Goal: Task Accomplishment & Management: Manage account settings

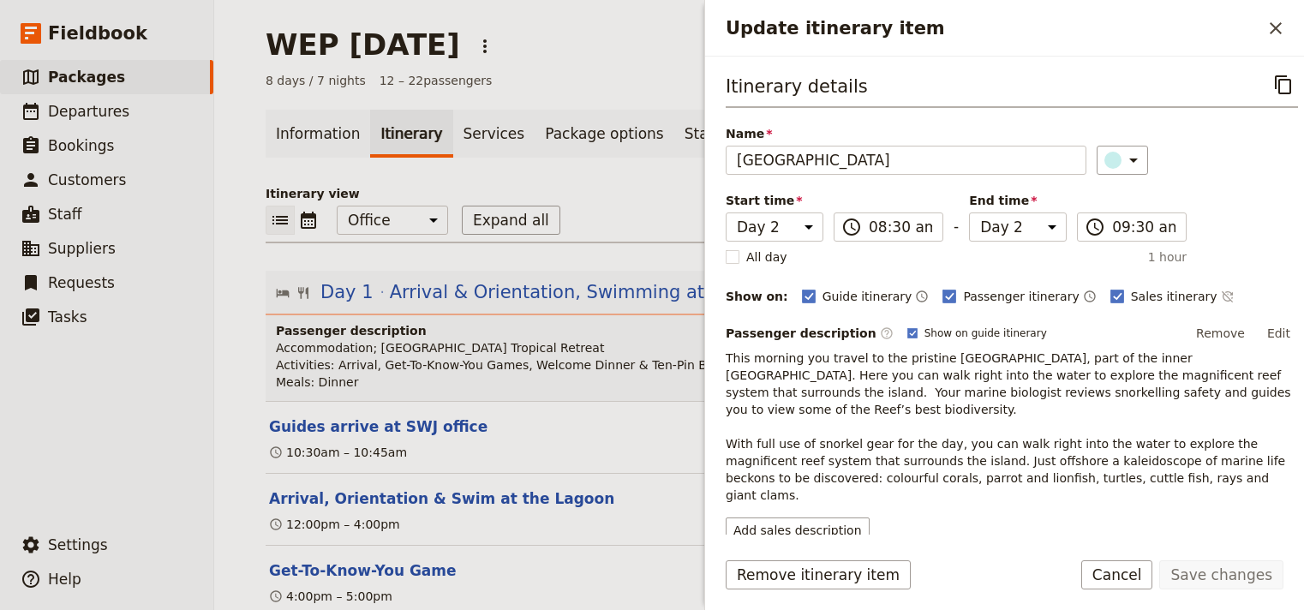
select select "2"
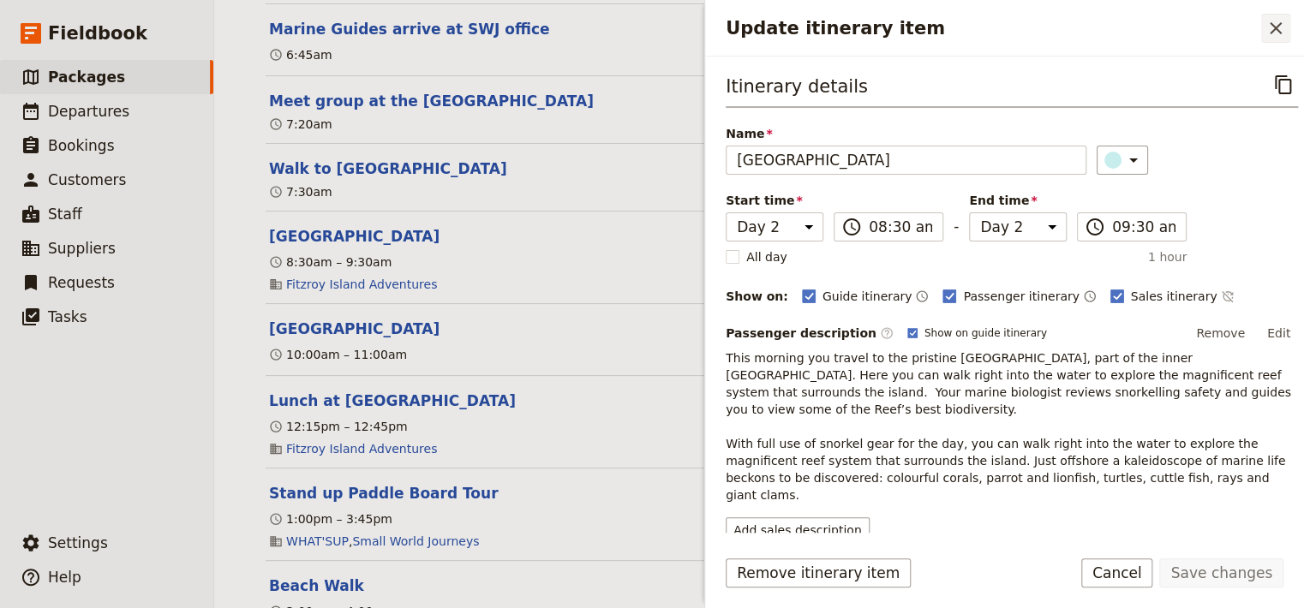
click at [1272, 28] on icon "Close drawer" at bounding box center [1275, 28] width 21 height 21
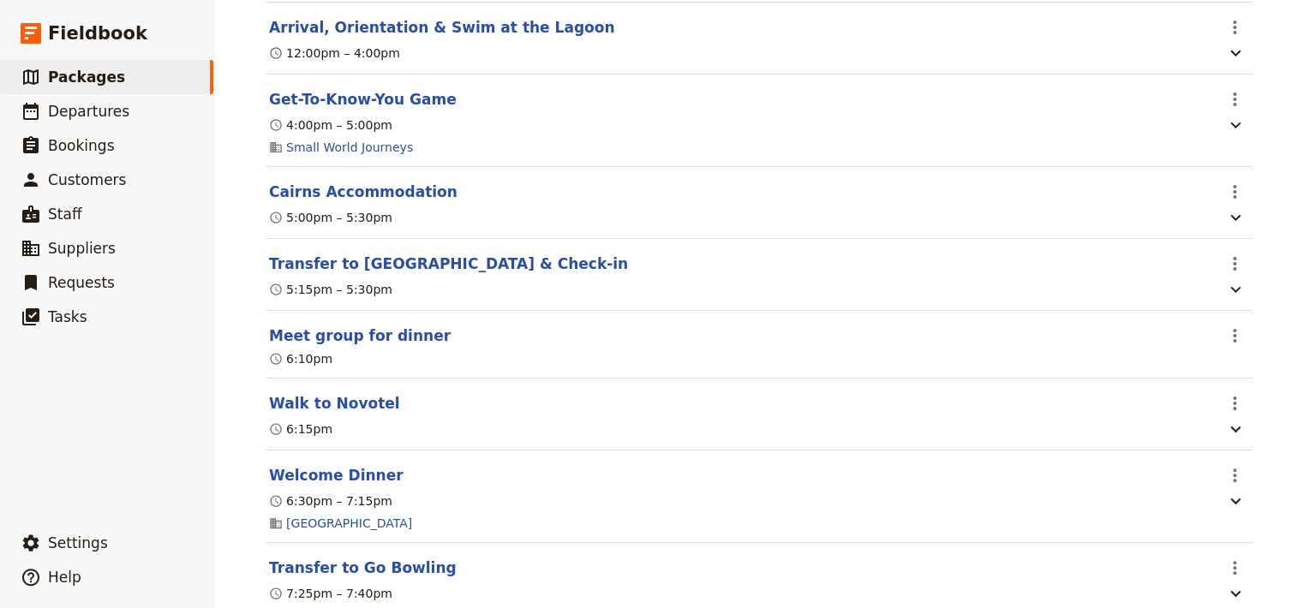
scroll to position [0, 0]
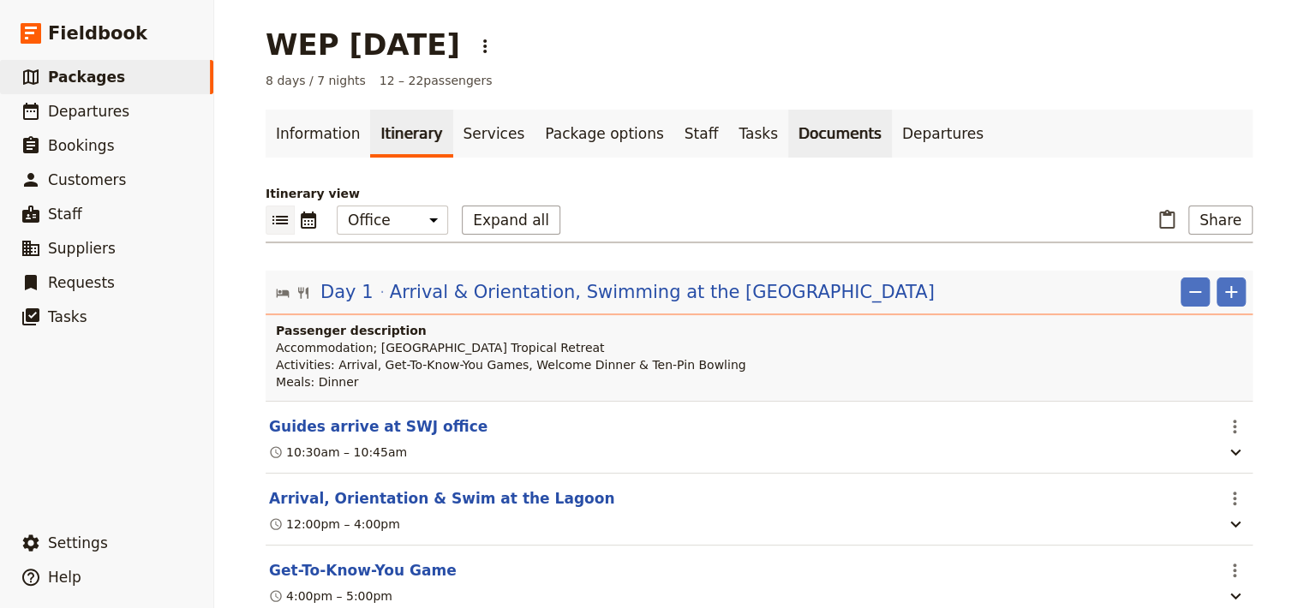
click at [788, 135] on link "Documents" at bounding box center [840, 134] width 104 height 48
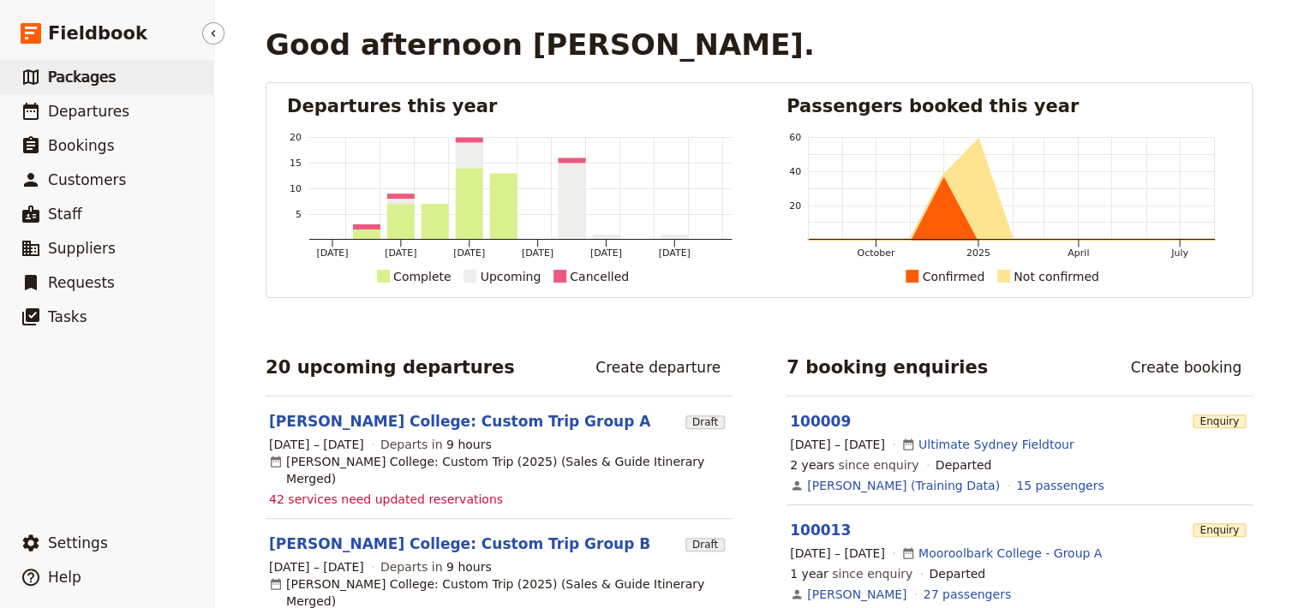
click at [98, 80] on span "Packages" at bounding box center [82, 77] width 68 height 17
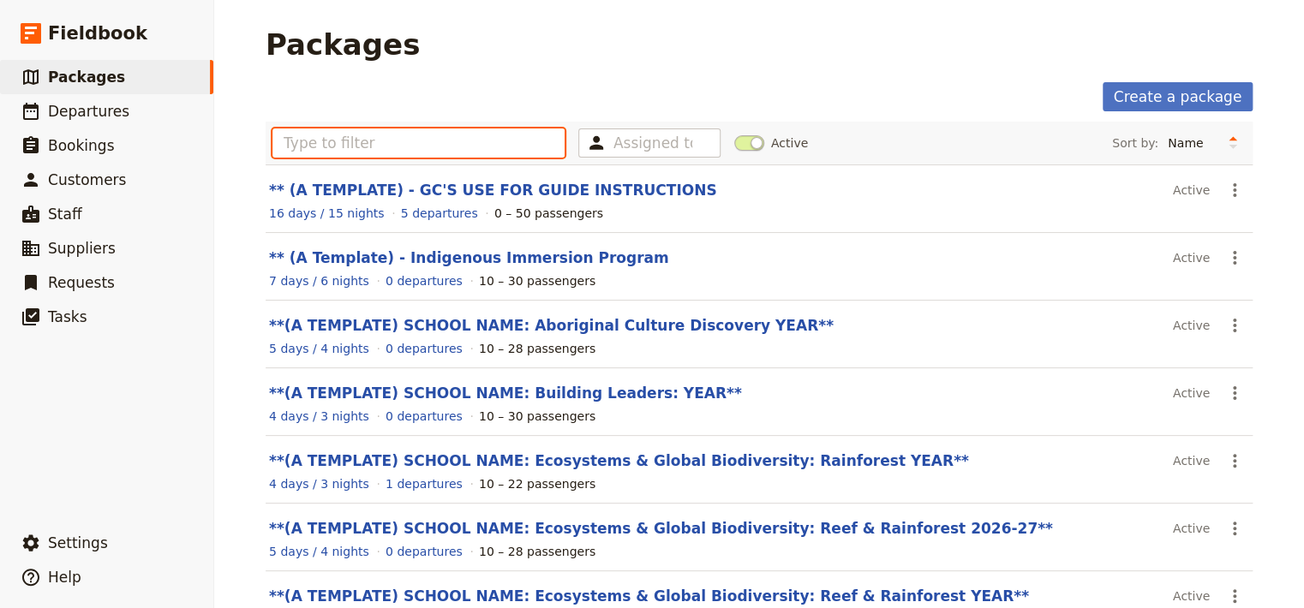
click at [289, 149] on input "text" at bounding box center [418, 142] width 292 height 29
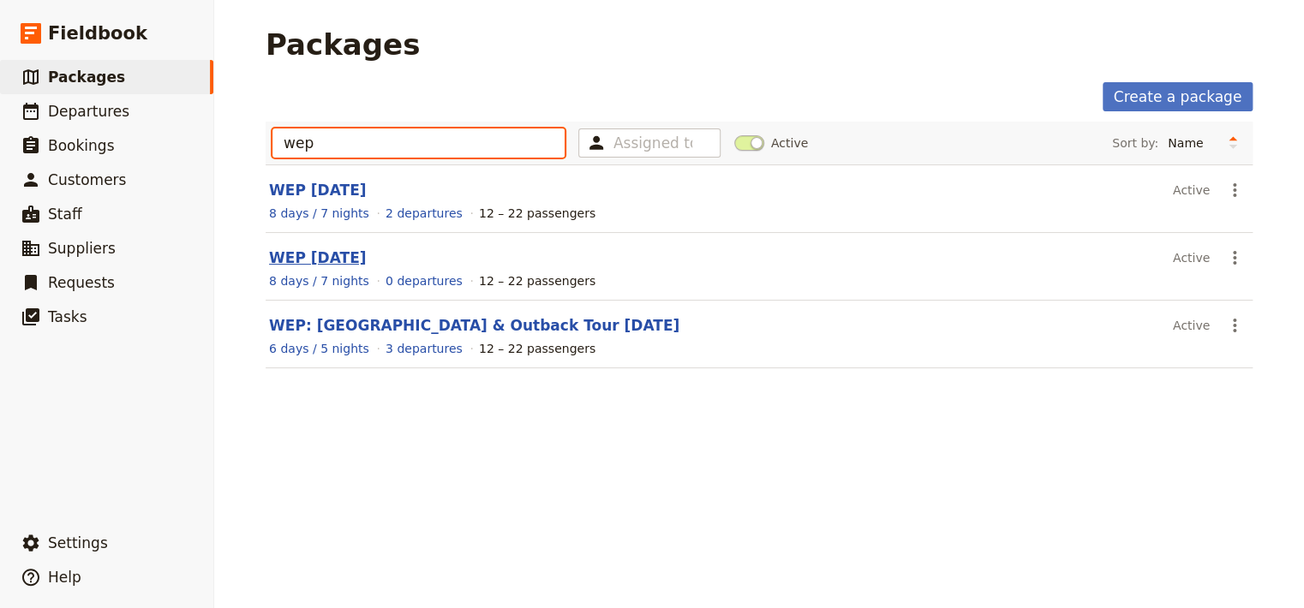
type input "wep"
click at [338, 254] on link "WEP [DATE]" at bounding box center [317, 257] width 97 height 17
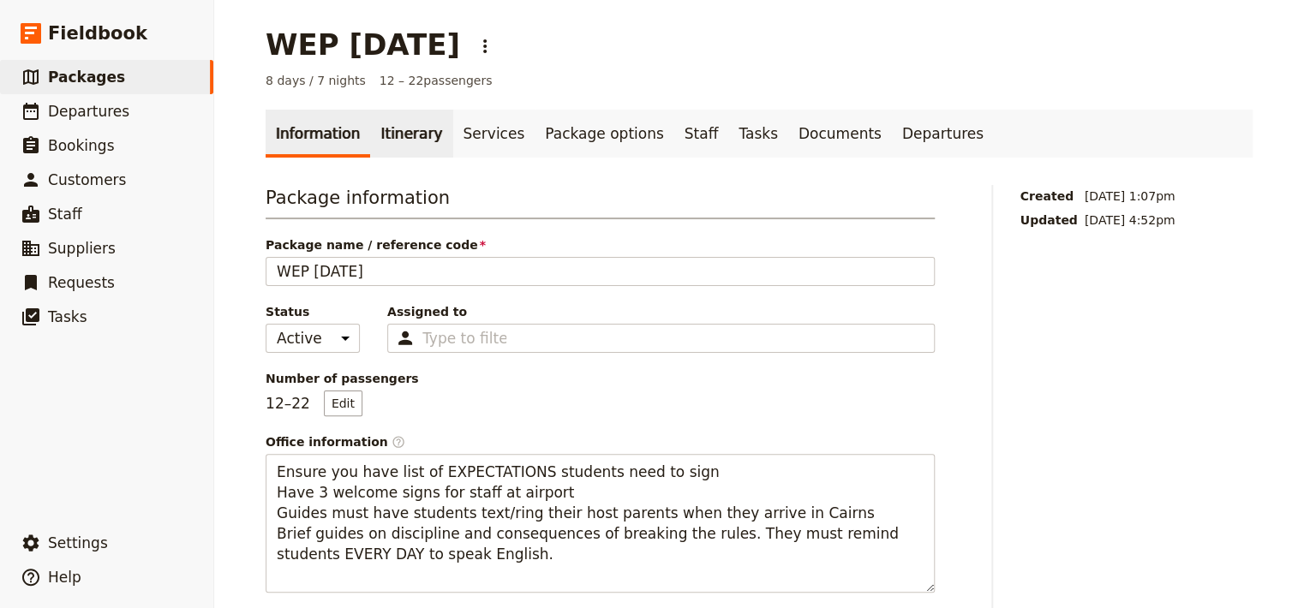
click at [397, 132] on link "Itinerary" at bounding box center [411, 134] width 82 height 48
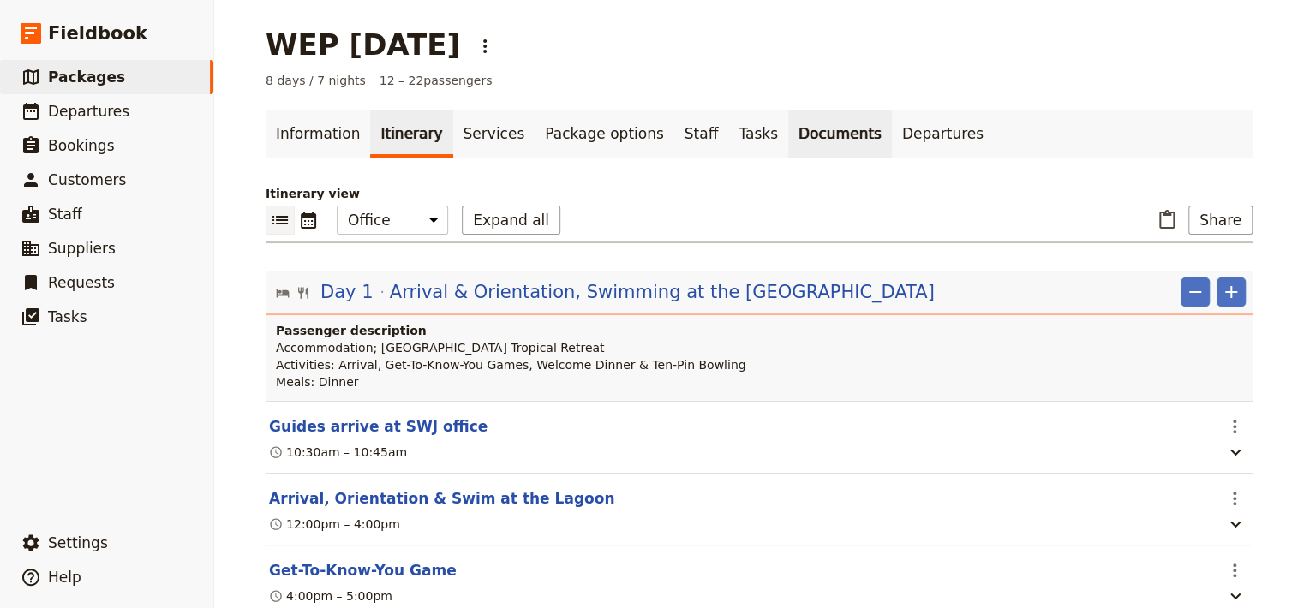
click at [788, 140] on link "Documents" at bounding box center [840, 134] width 104 height 48
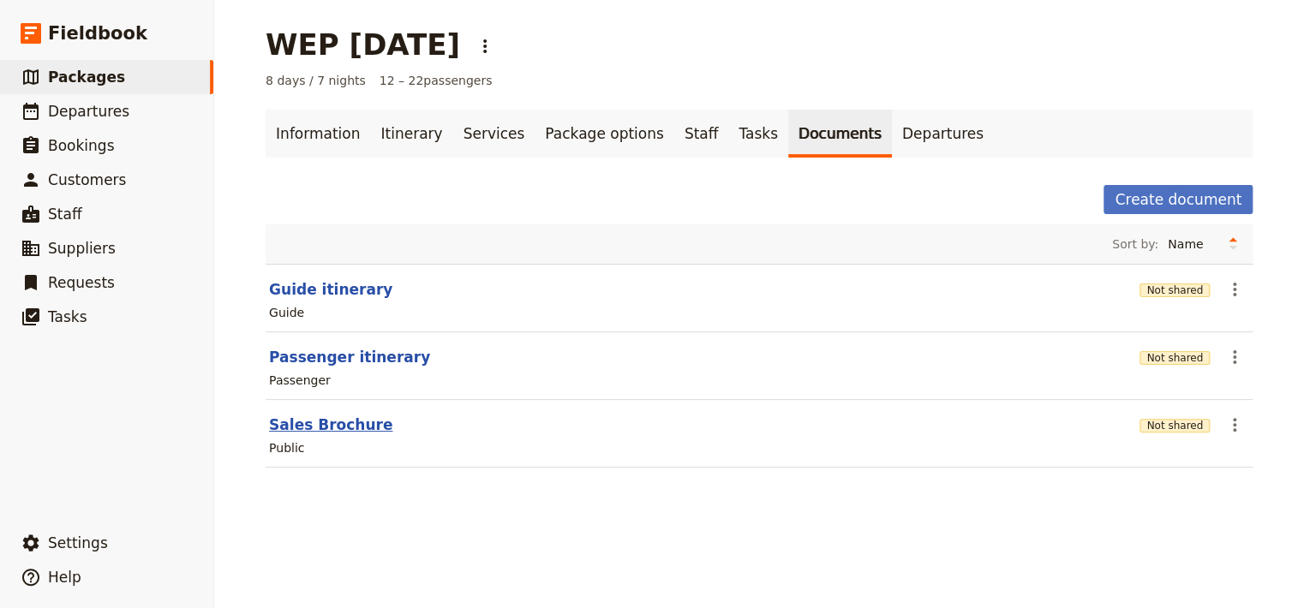
click at [290, 432] on button "Sales Brochure" at bounding box center [330, 425] width 123 height 21
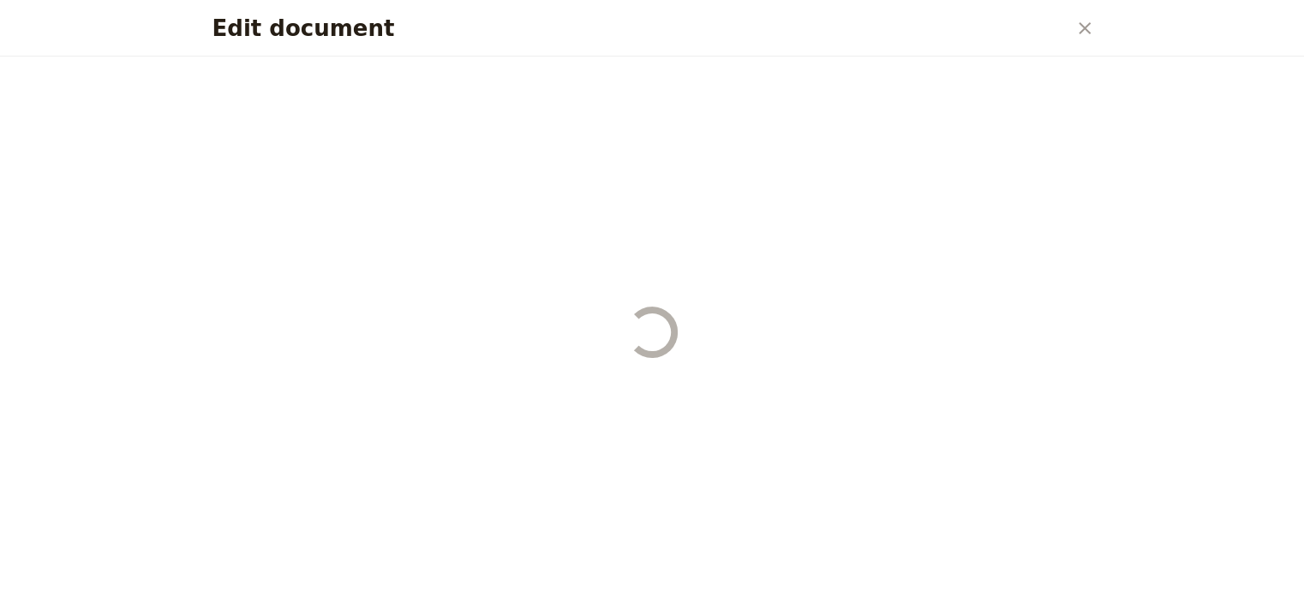
select select "DEFAULT"
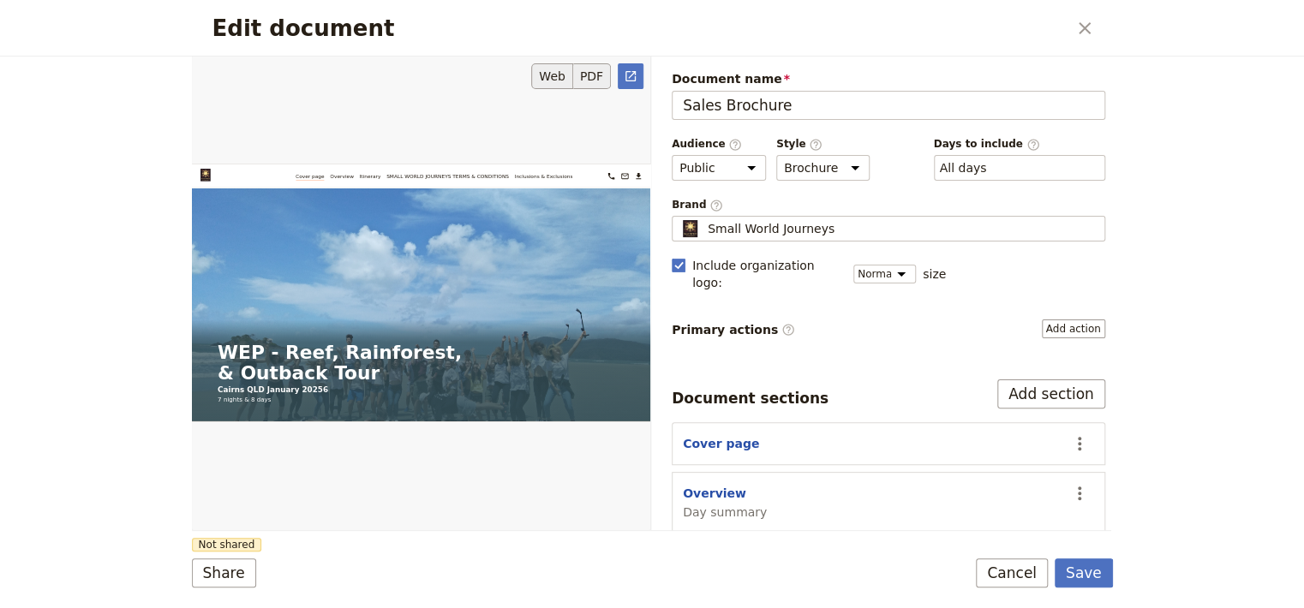
click at [598, 75] on button "PDF" at bounding box center [592, 76] width 38 height 26
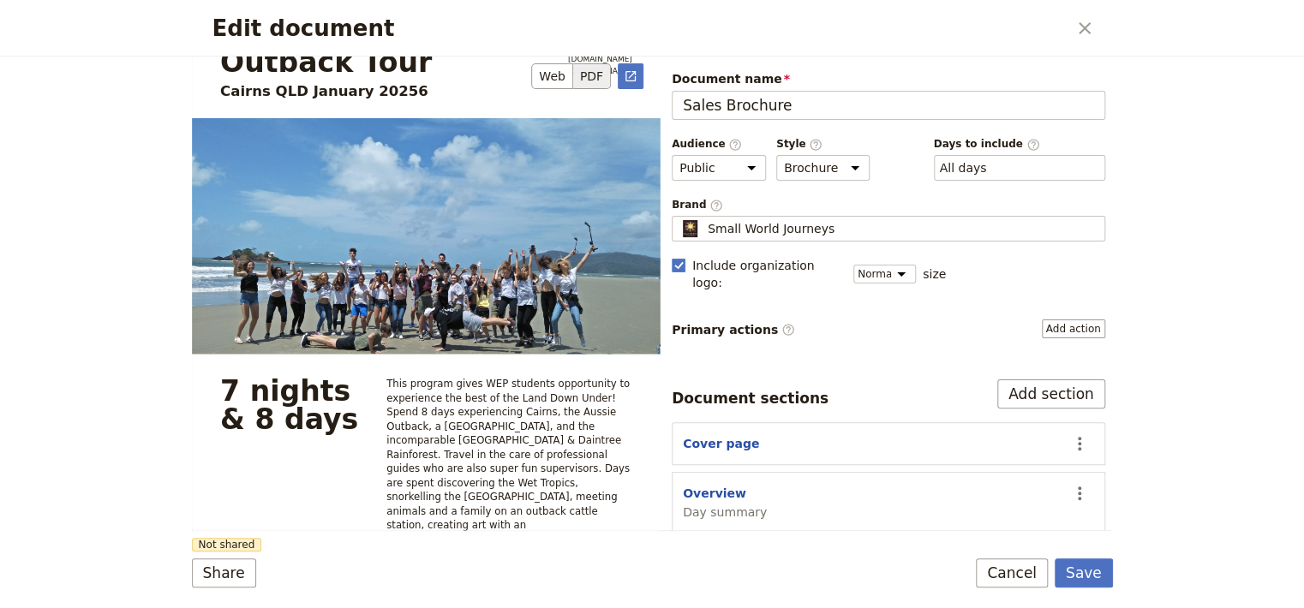
scroll to position [173, 0]
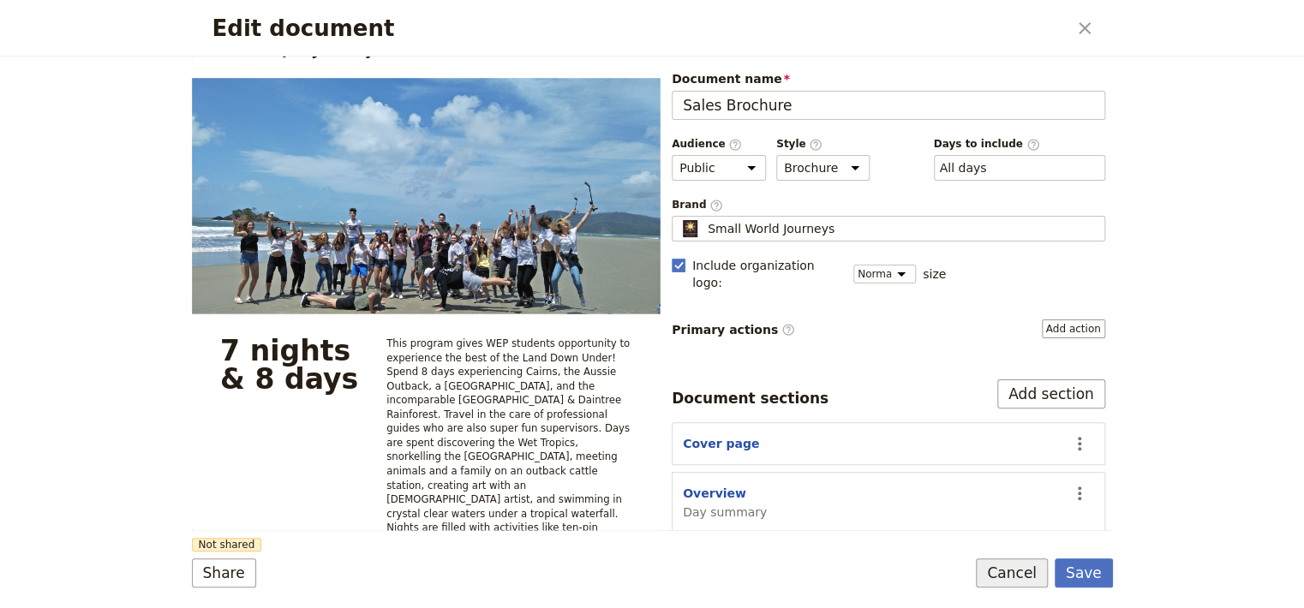
click at [1023, 581] on button "Cancel" at bounding box center [1012, 573] width 72 height 29
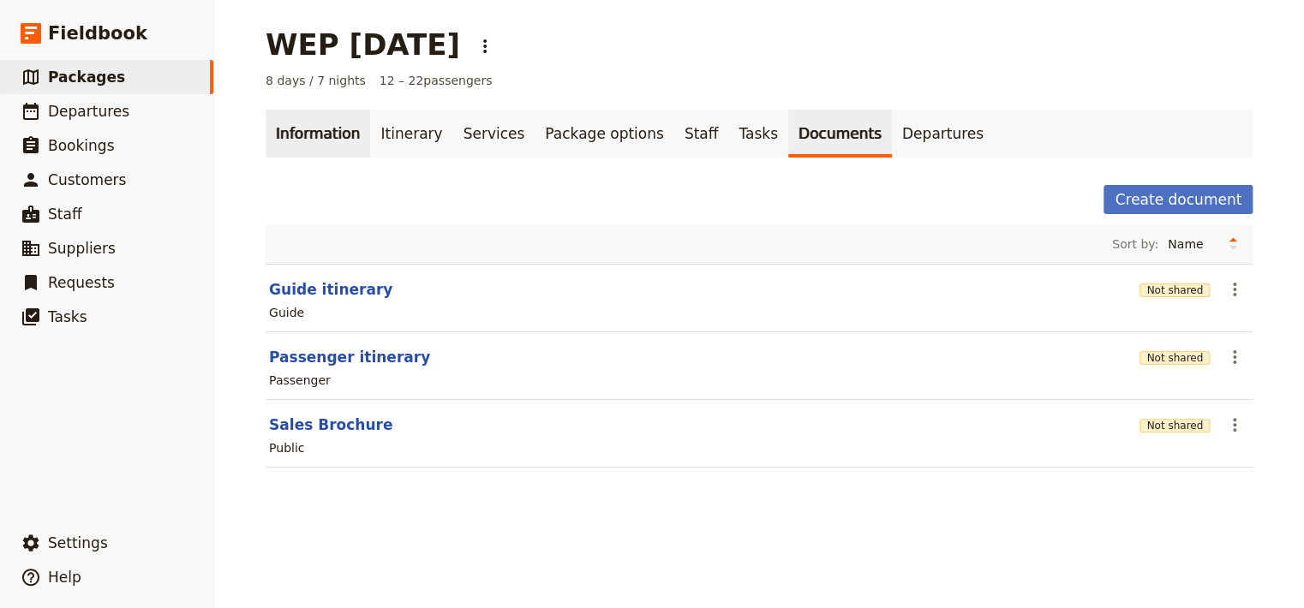
click at [307, 134] on link "Information" at bounding box center [318, 134] width 105 height 48
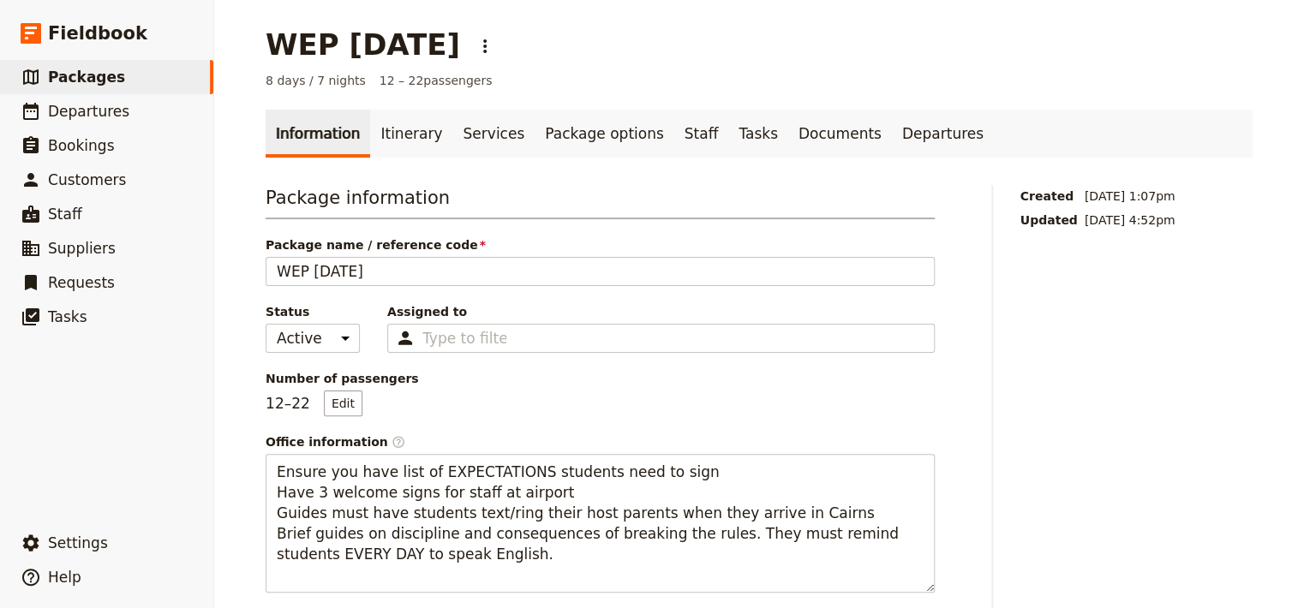
click at [694, 356] on div "Package information Package name / reference code WEP [DATE] Status Active Inac…" at bounding box center [600, 389] width 669 height 408
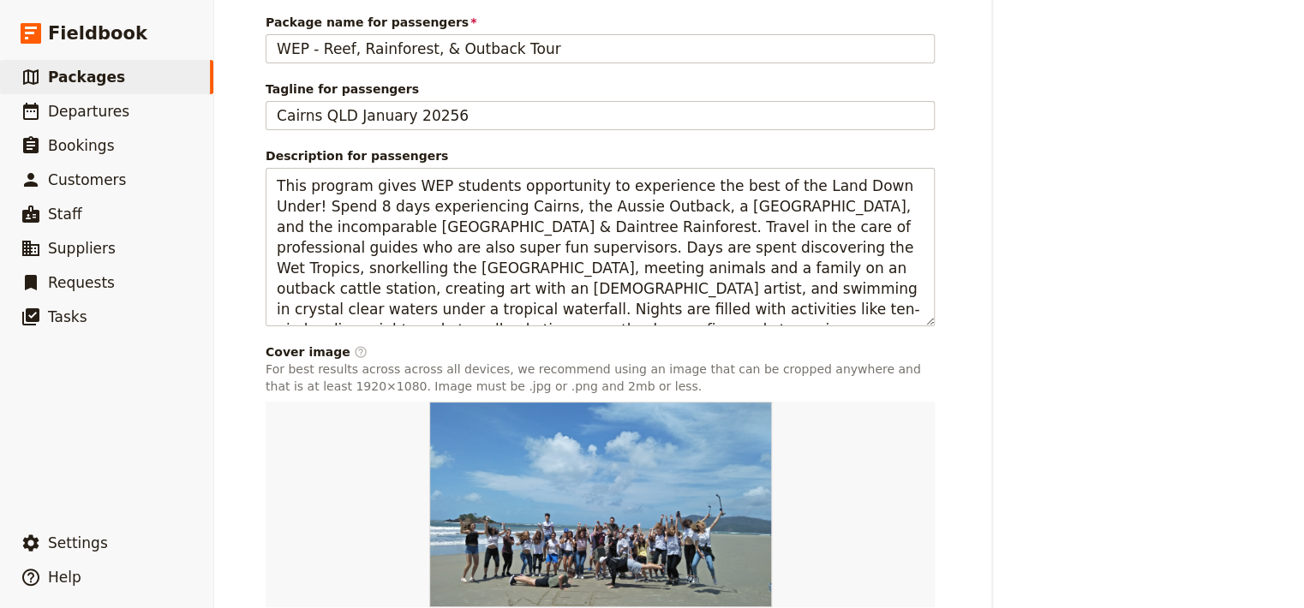
scroll to position [614, 0]
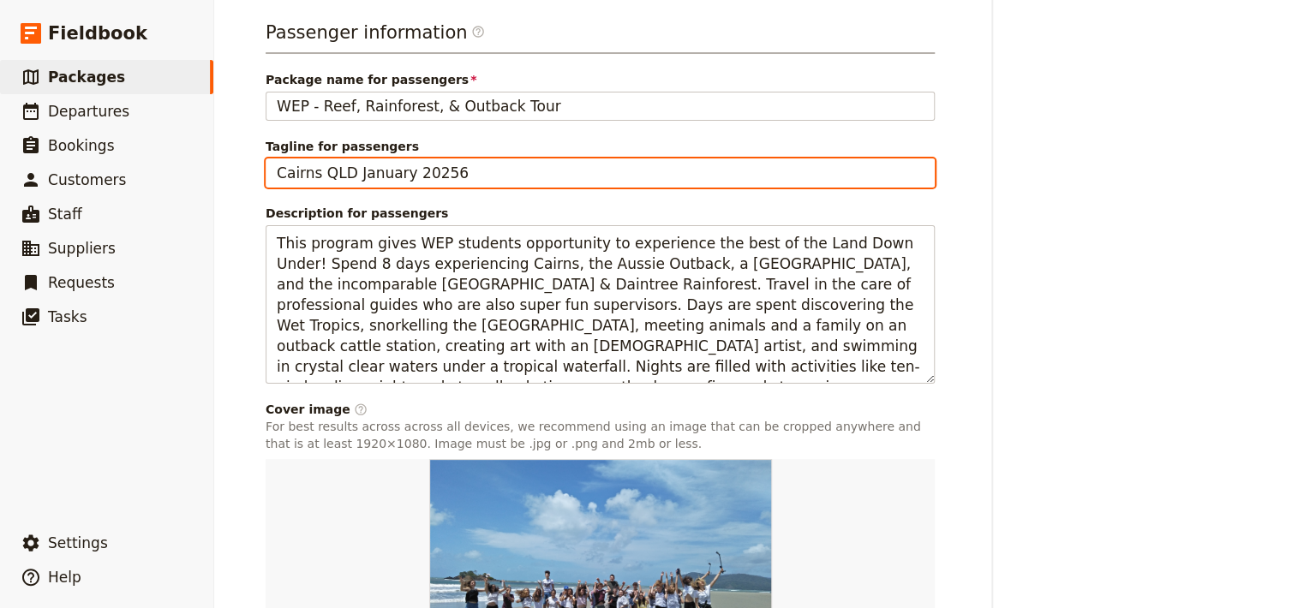
click at [425, 176] on input "Cairns QLD January 20256" at bounding box center [600, 172] width 669 height 29
type input "Cairns QLD [DATE]"
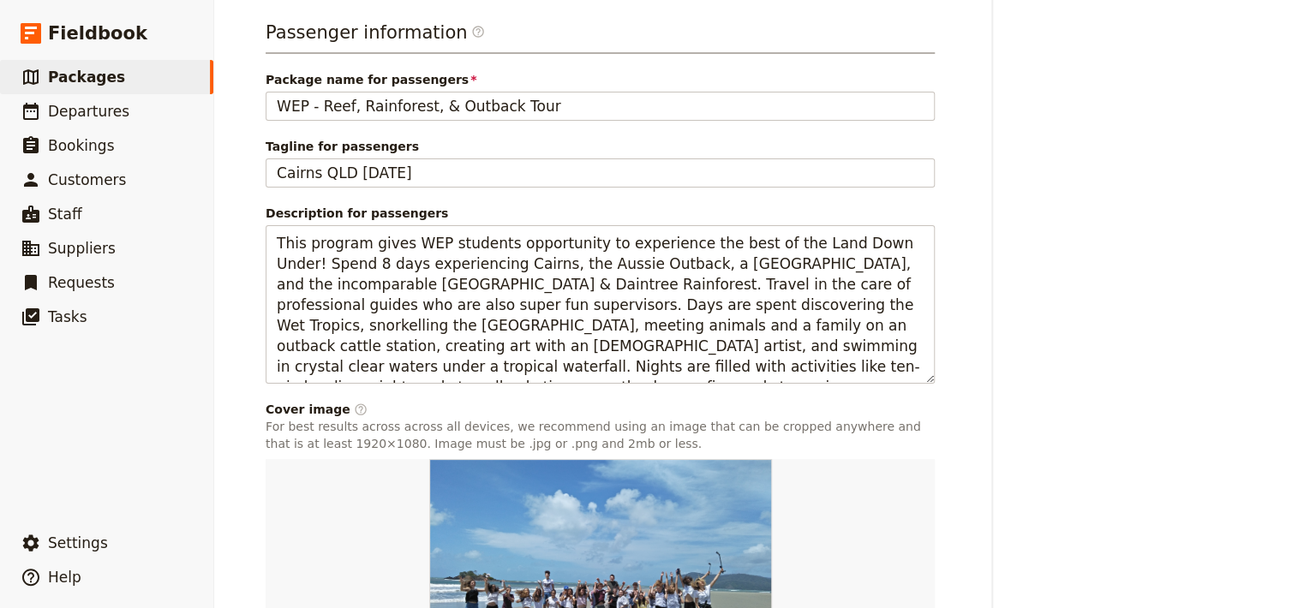
click at [1284, 403] on div "WEP [DATE] ​ 8 days / 7 nights 12 – 22 passengers Information Itinerary Service…" at bounding box center [759, 304] width 1090 height 608
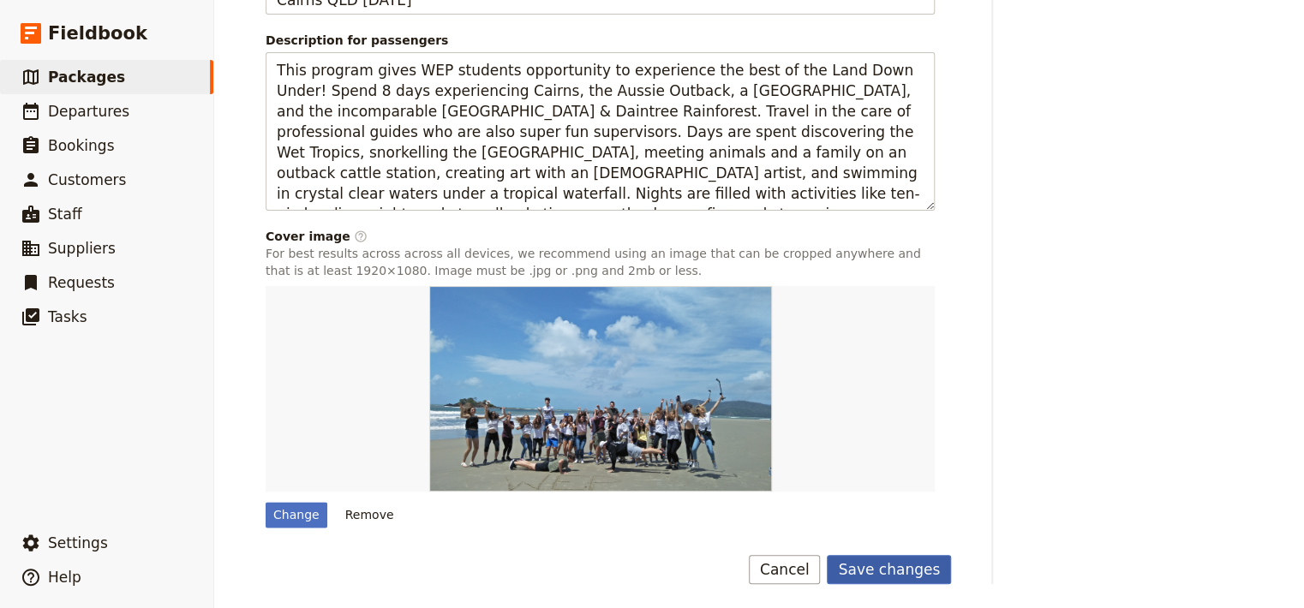
click at [864, 568] on button "Save changes" at bounding box center [889, 569] width 124 height 29
click at [283, 505] on div "Change" at bounding box center [297, 515] width 62 height 26
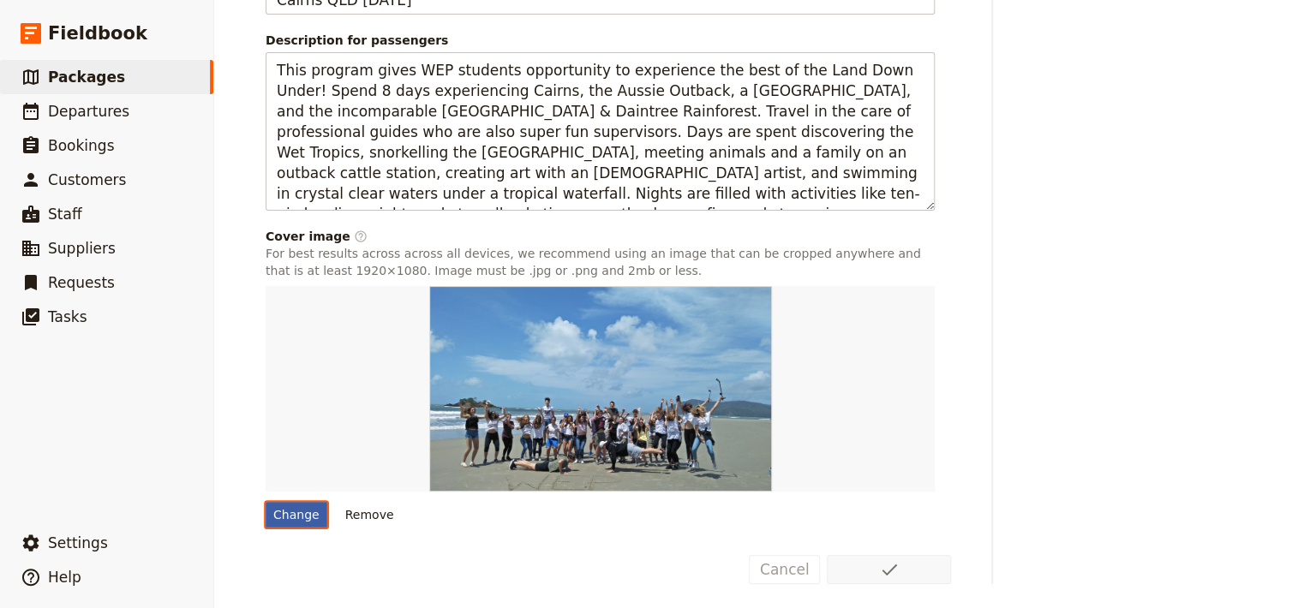
click at [266, 502] on input "Change" at bounding box center [265, 501] width 1 height 1
type input "C:\fakepath\Snorkel Trio (1283 x 855).jpg"
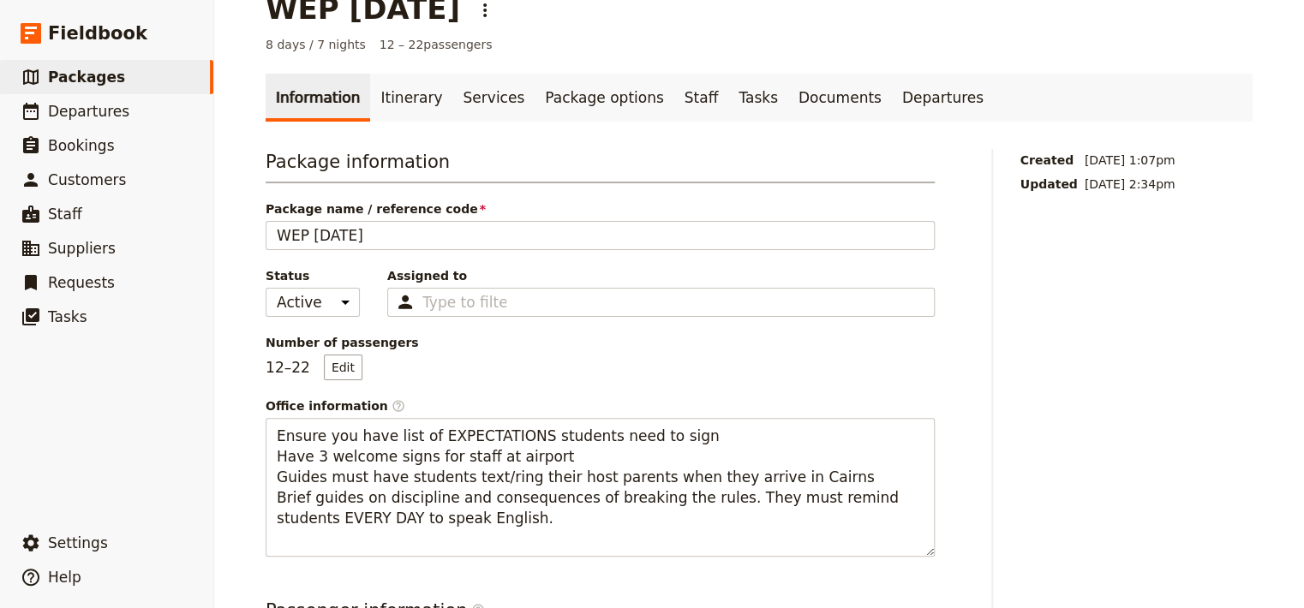
scroll to position [0, 0]
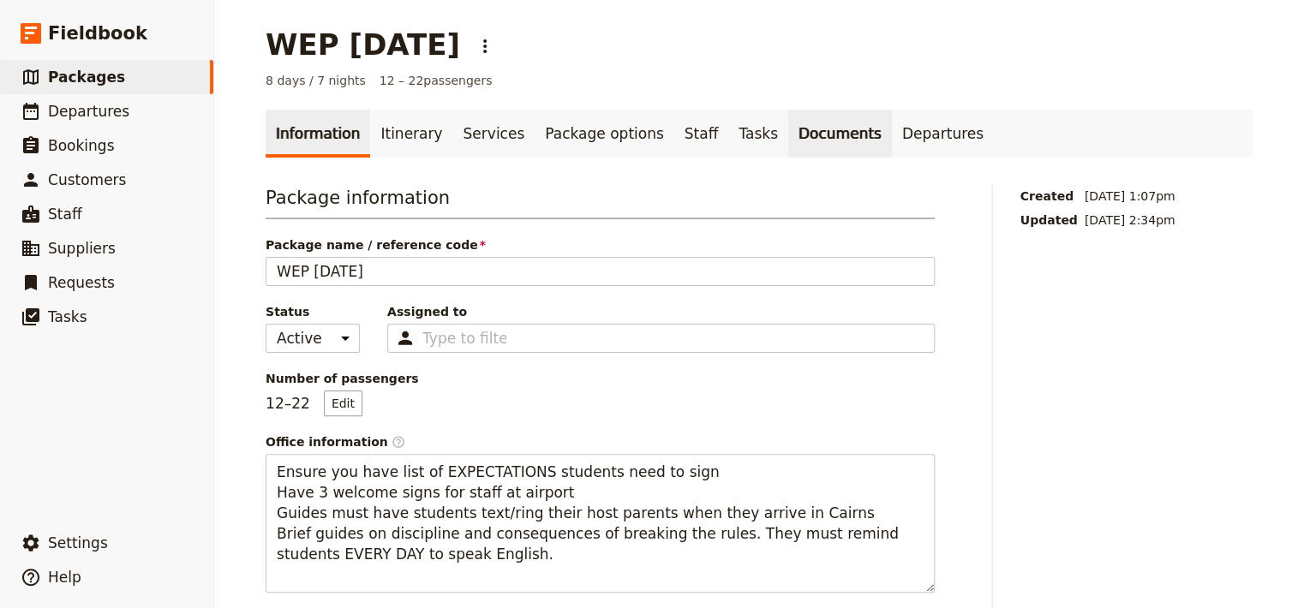
click at [788, 148] on link "Documents" at bounding box center [840, 134] width 104 height 48
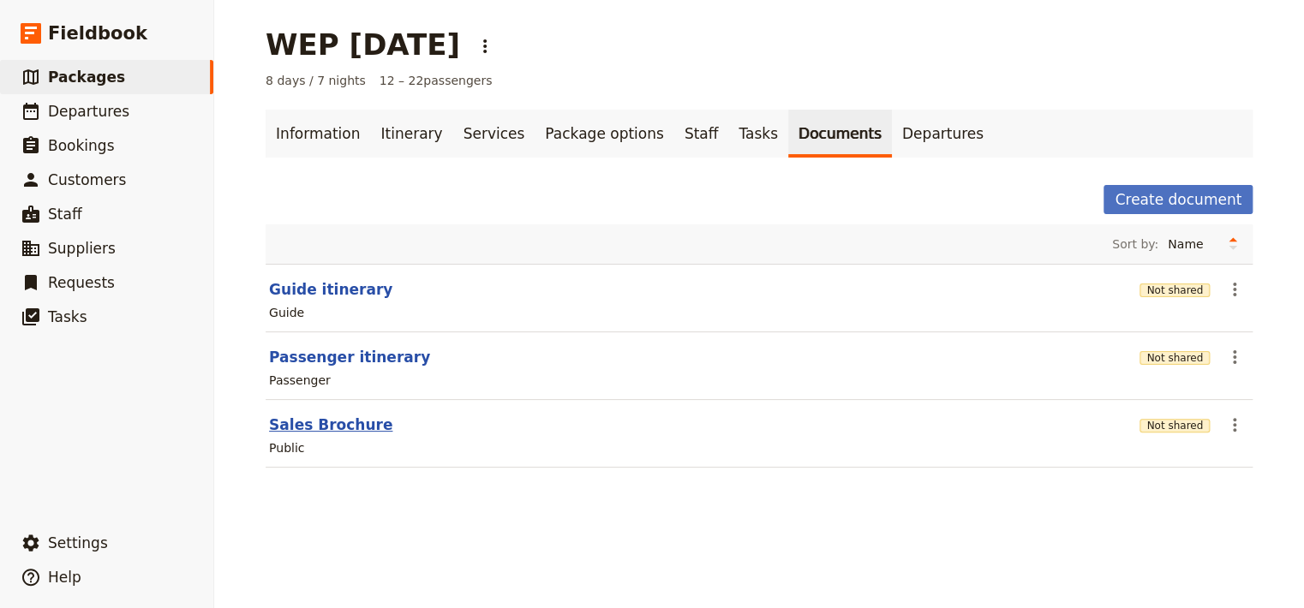
click at [326, 424] on button "Sales Brochure" at bounding box center [330, 425] width 123 height 21
select select "DEFAULT"
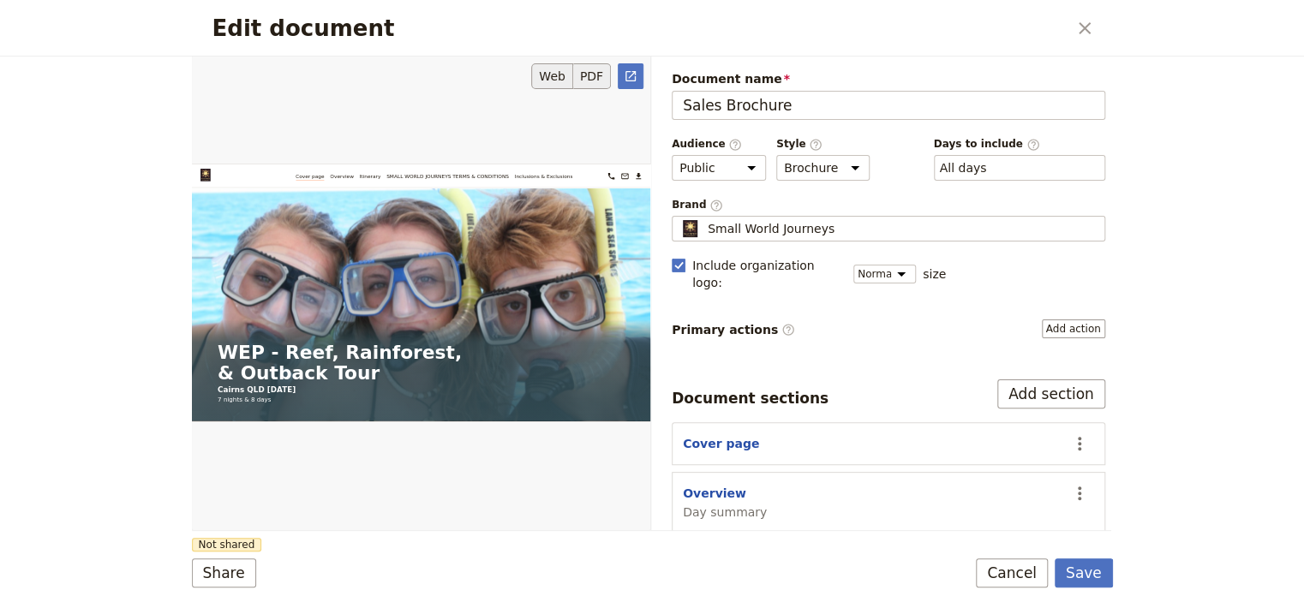
click at [595, 77] on button "PDF" at bounding box center [592, 76] width 38 height 26
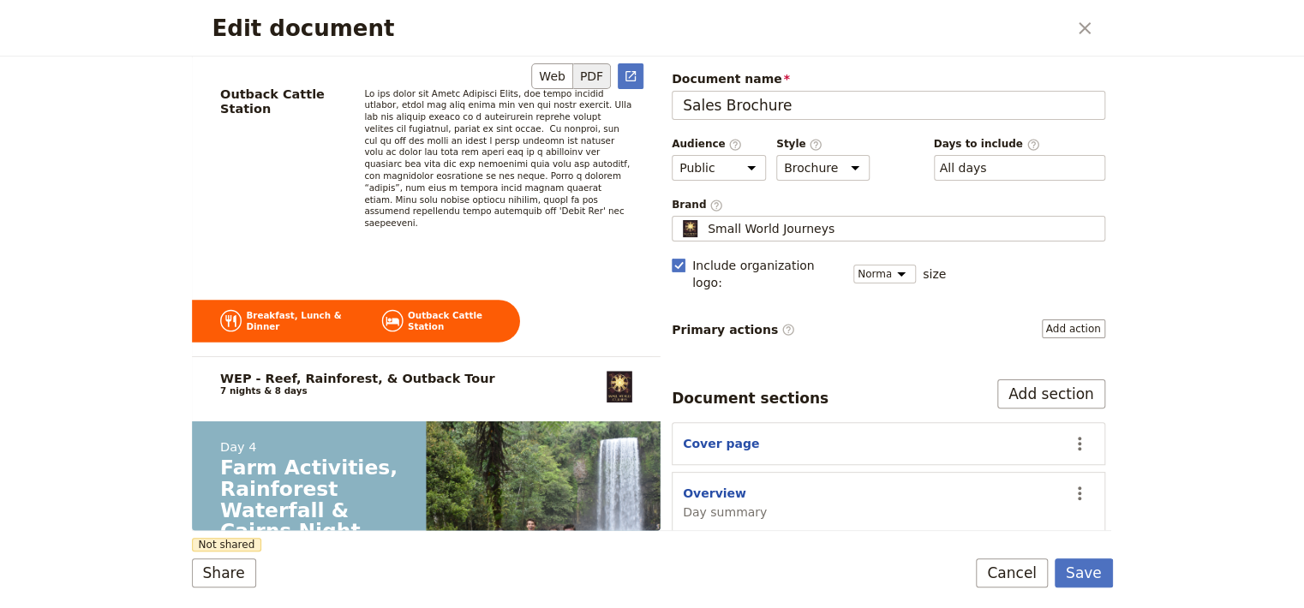
scroll to position [4874, 0]
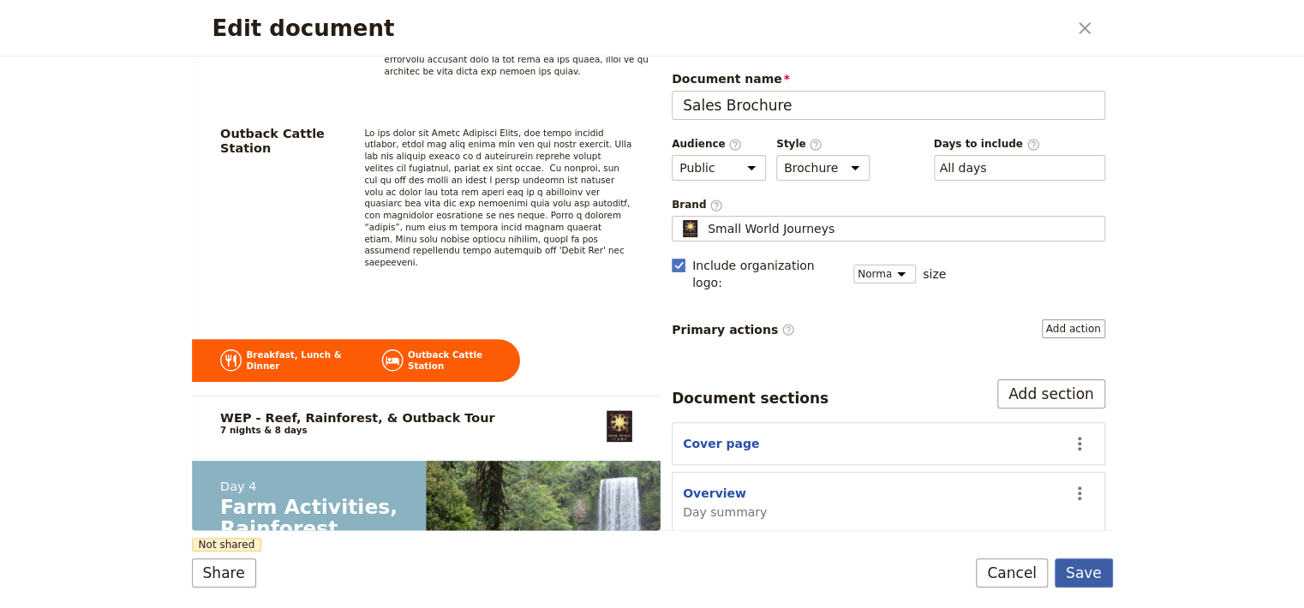
click at [1085, 582] on button "Save" at bounding box center [1084, 573] width 58 height 29
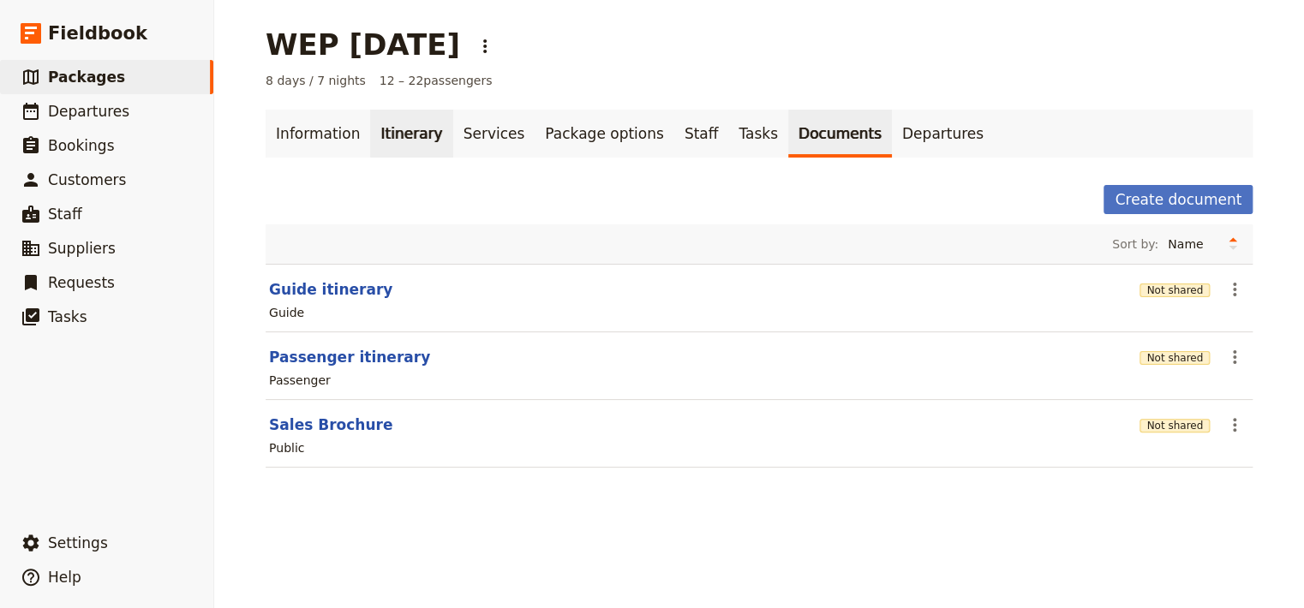
click at [381, 141] on link "Itinerary" at bounding box center [411, 134] width 82 height 48
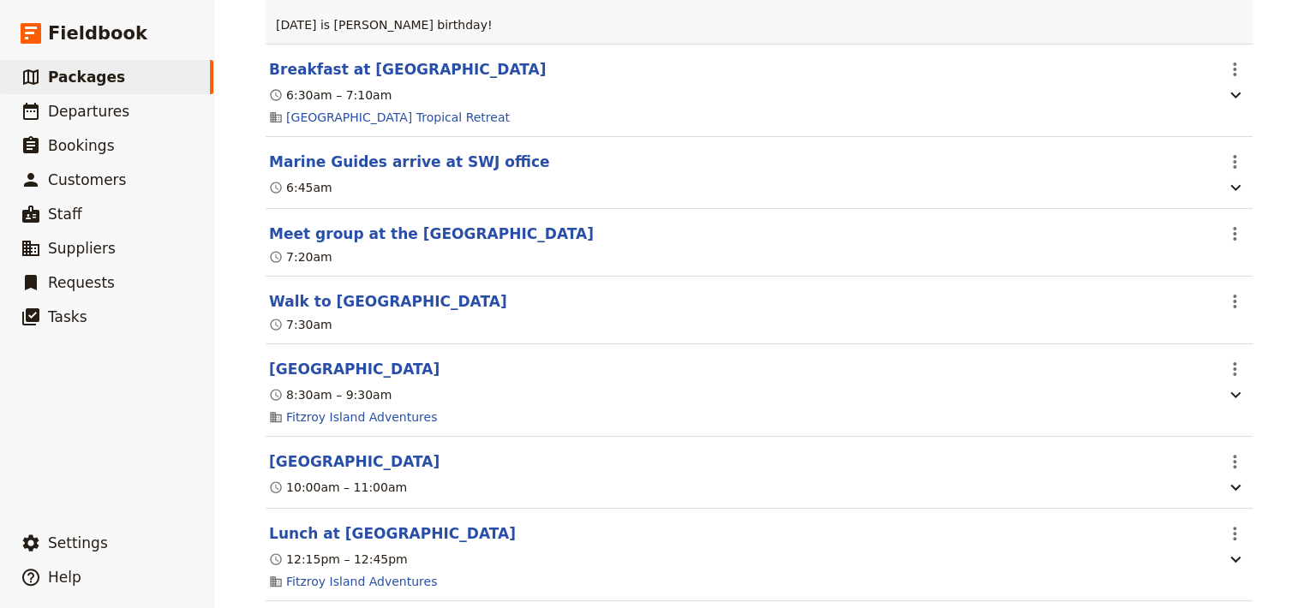
scroll to position [1567, 0]
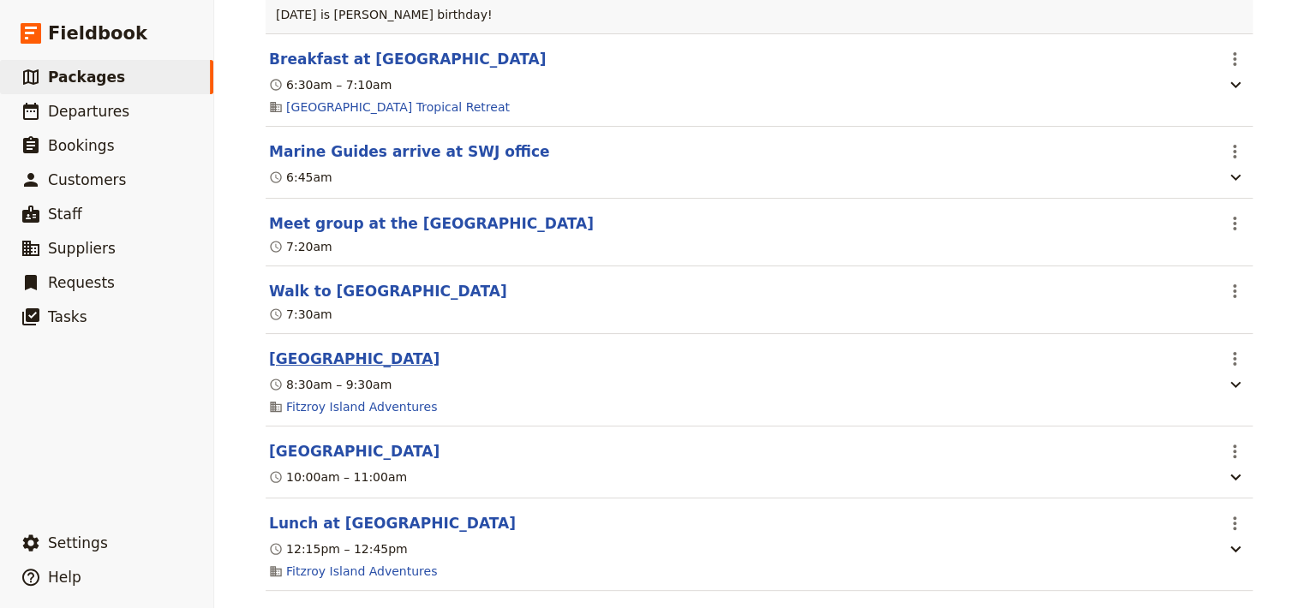
click at [319, 369] on button "[GEOGRAPHIC_DATA]" at bounding box center [354, 359] width 170 height 21
select select "2"
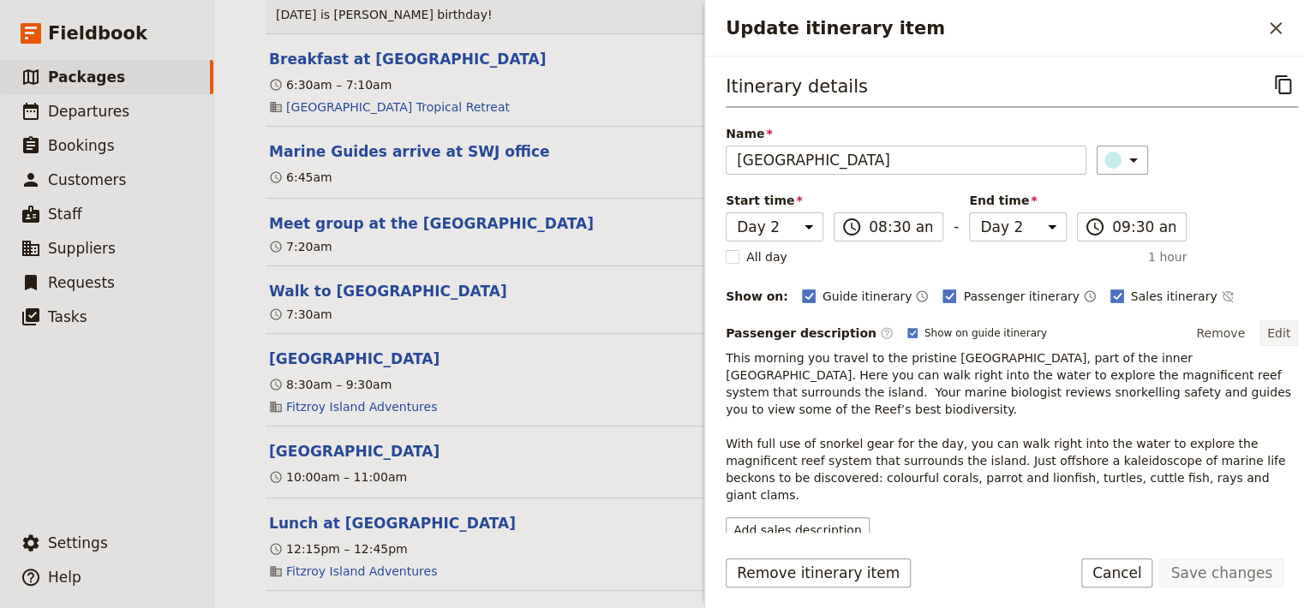
click at [1271, 331] on button "Edit" at bounding box center [1278, 333] width 39 height 26
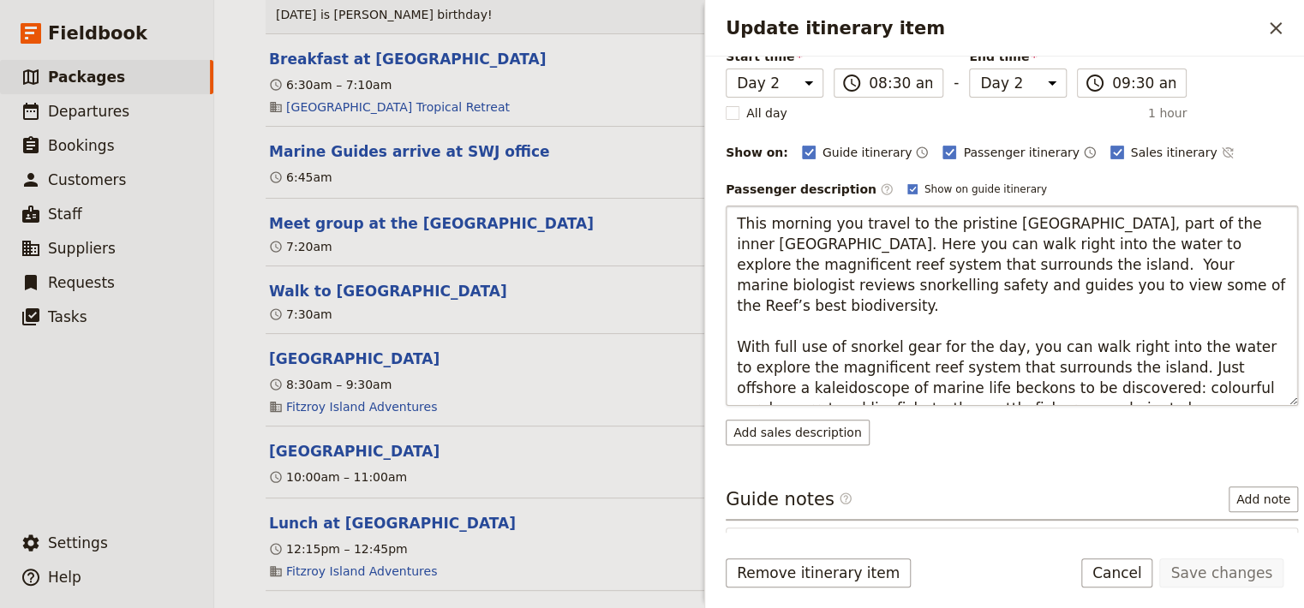
scroll to position [360, 0]
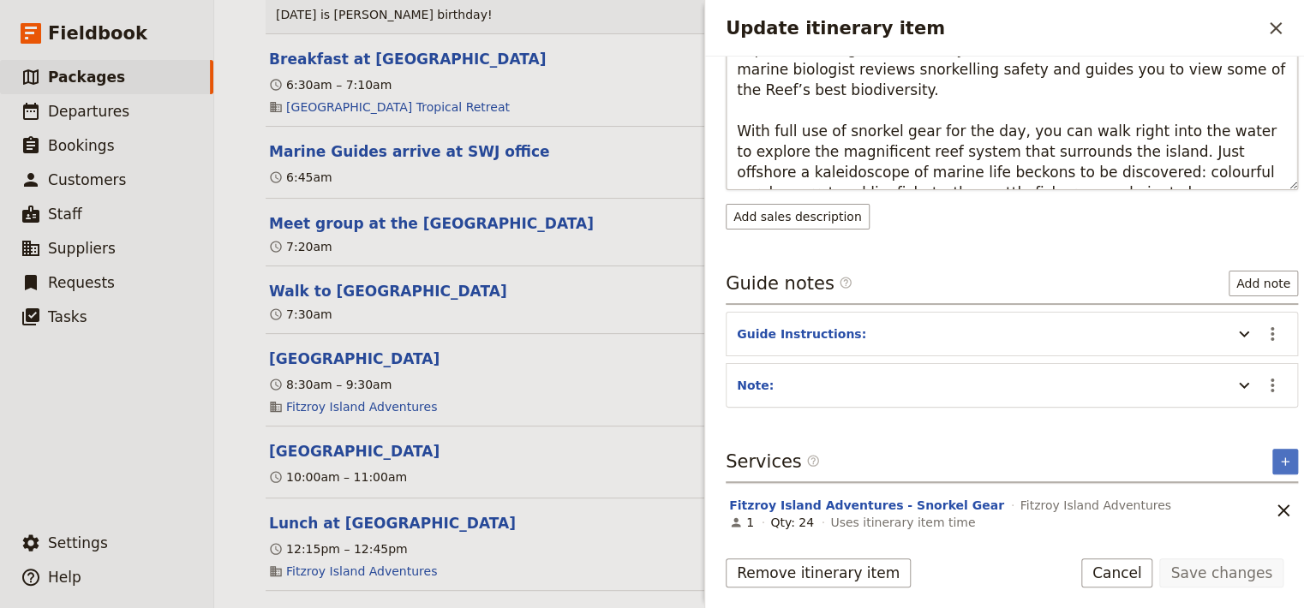
drag, startPoint x: 732, startPoint y: 369, endPoint x: 1059, endPoint y: 176, distance: 379.8
click at [1059, 176] on textarea "This morning you travel to the pristine [GEOGRAPHIC_DATA], part of the inner [G…" at bounding box center [1012, 90] width 572 height 200
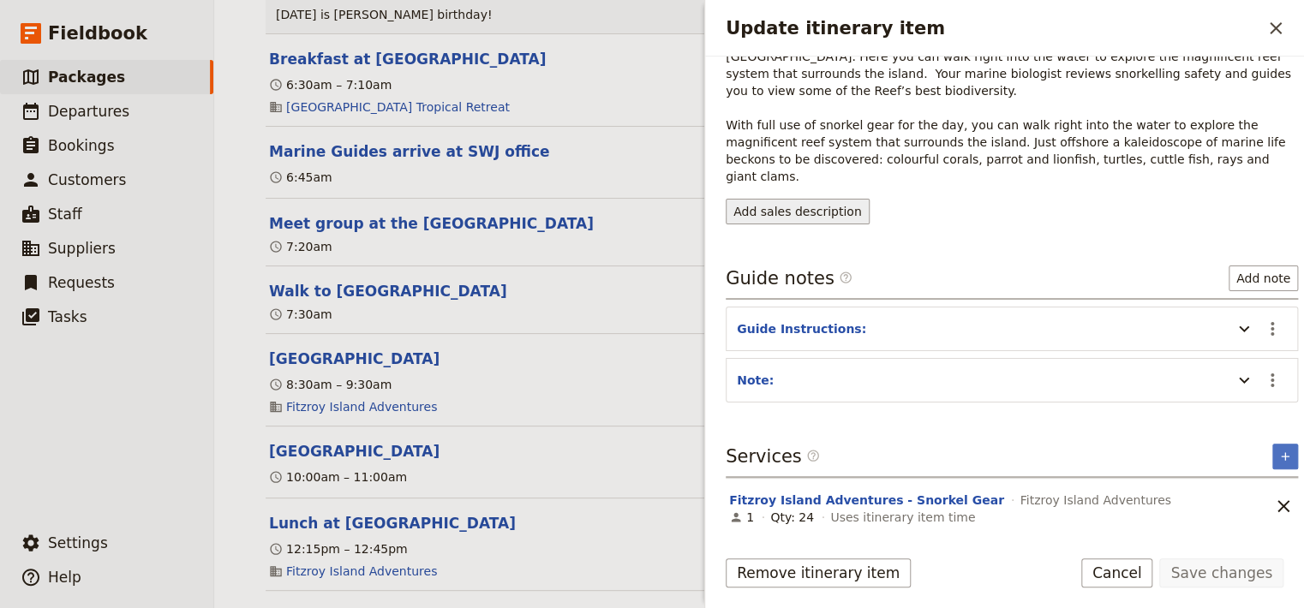
scroll to position [280, 0]
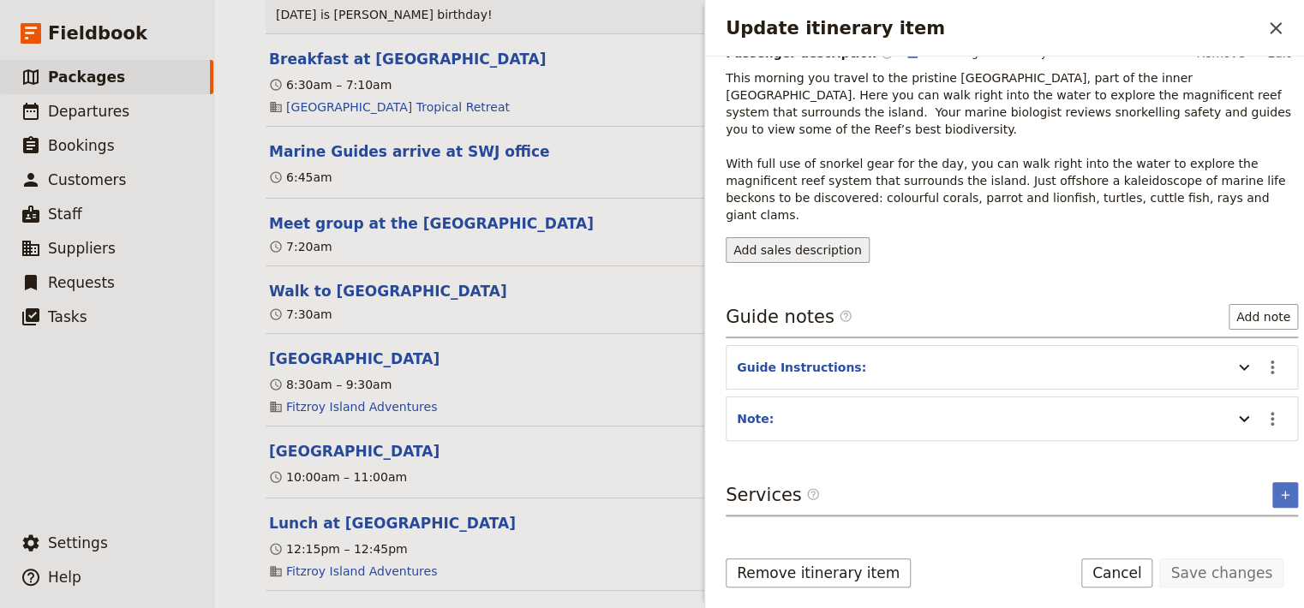
click at [810, 237] on button "Add sales description" at bounding box center [798, 250] width 144 height 26
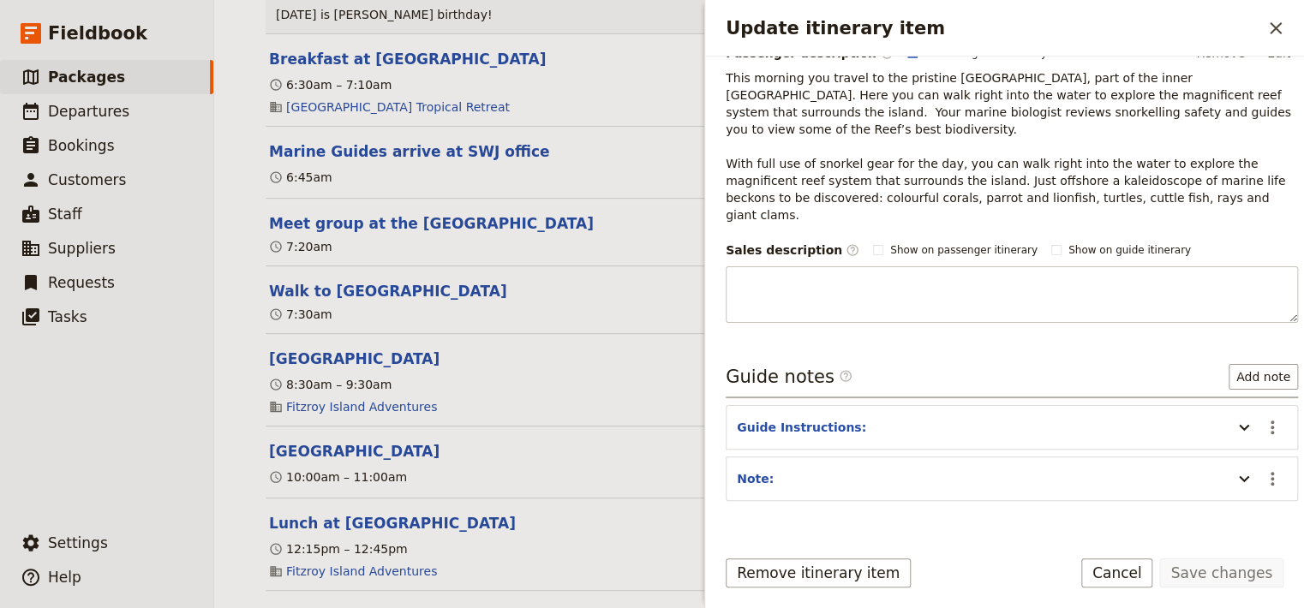
type textarea "This morning you travel to the pristine [GEOGRAPHIC_DATA], part of the inner [G…"
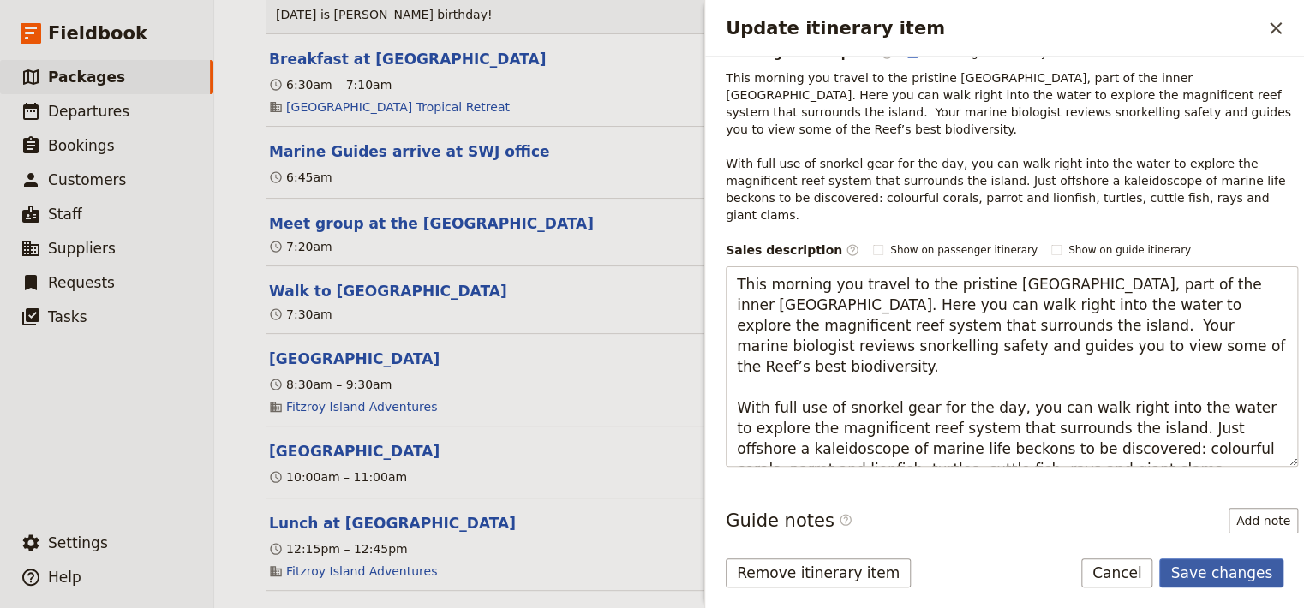
click at [1232, 576] on button "Save changes" at bounding box center [1221, 573] width 124 height 29
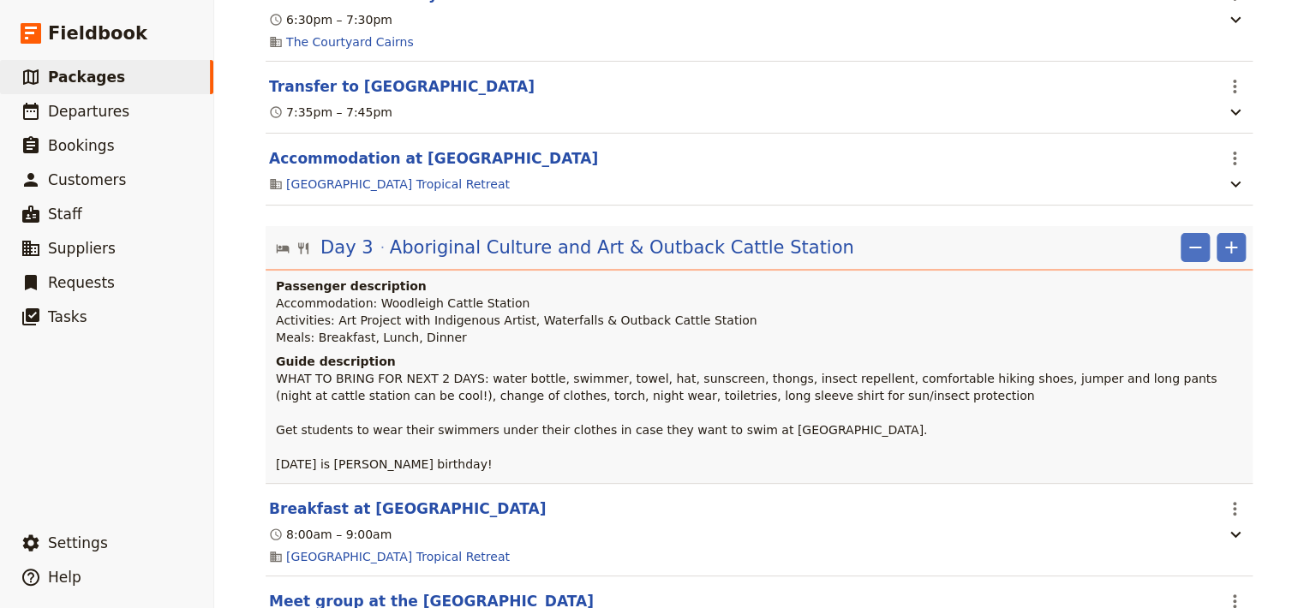
scroll to position [2725, 0]
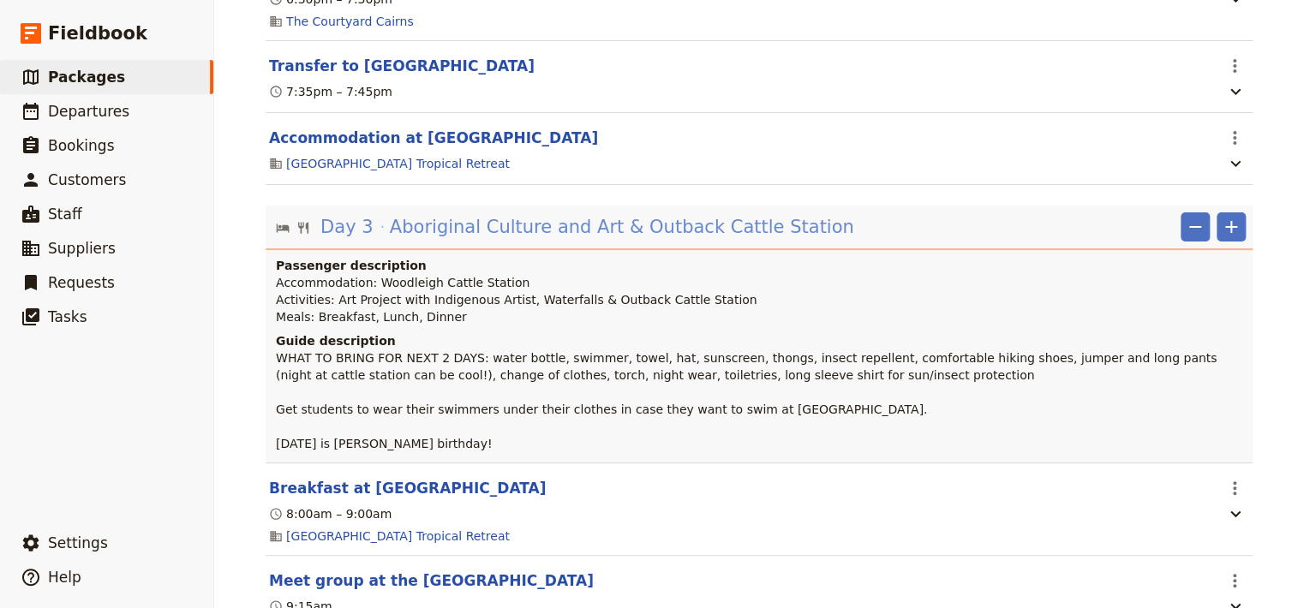
click at [725, 240] on span "Aboriginal Culture and Art & Outback Cattle Station‎ ‎ ‎ ‎ ‎ ‎ ‎ ‎ ‎ ‎ ‎ ‎ ‎ ‎ …" at bounding box center [687, 227] width 595 height 26
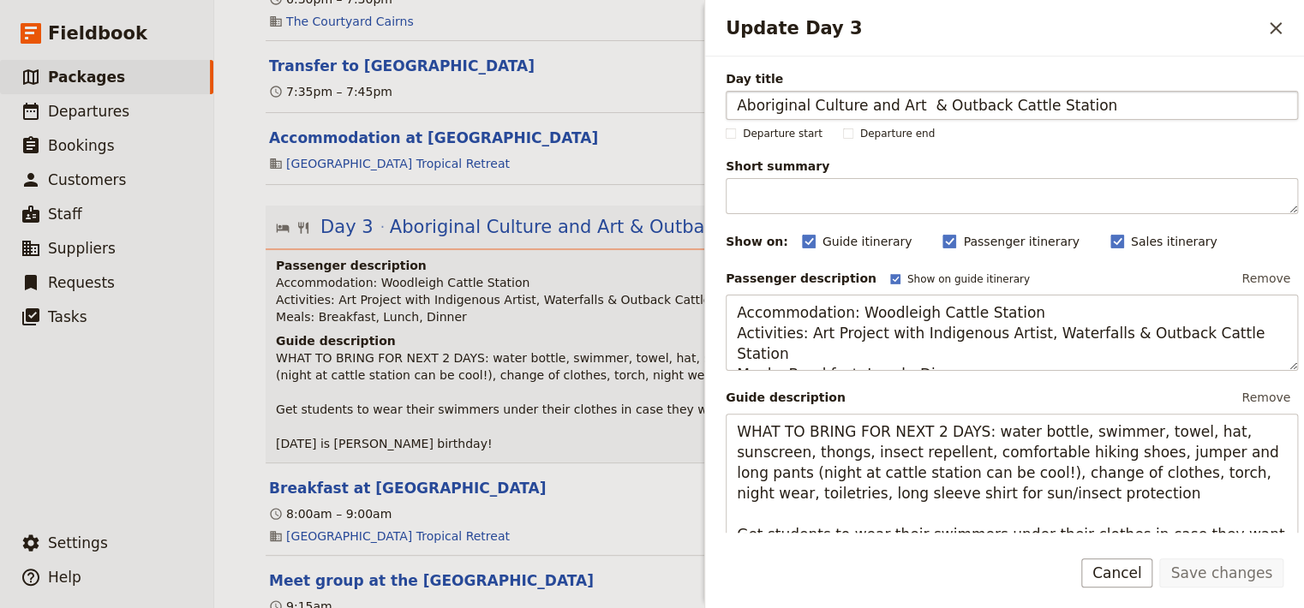
drag, startPoint x: 802, startPoint y: 111, endPoint x: 659, endPoint y: 104, distance: 143.2
click at [726, 103] on input "Aboriginal Culture and Art & Outback Cattle Station‎ ‎ ‎ ‎ ‎ ‎ ‎ ‎ ‎ ‎ ‎ ‎ ‎ ‎ …" at bounding box center [1012, 105] width 572 height 29
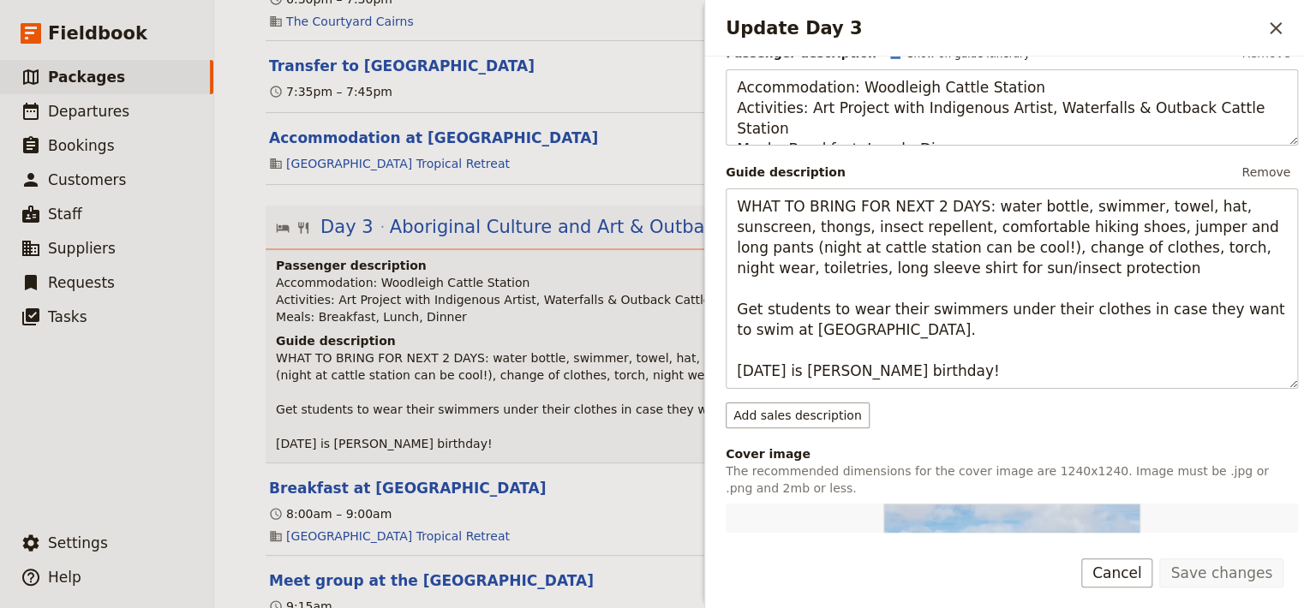
scroll to position [229, 0]
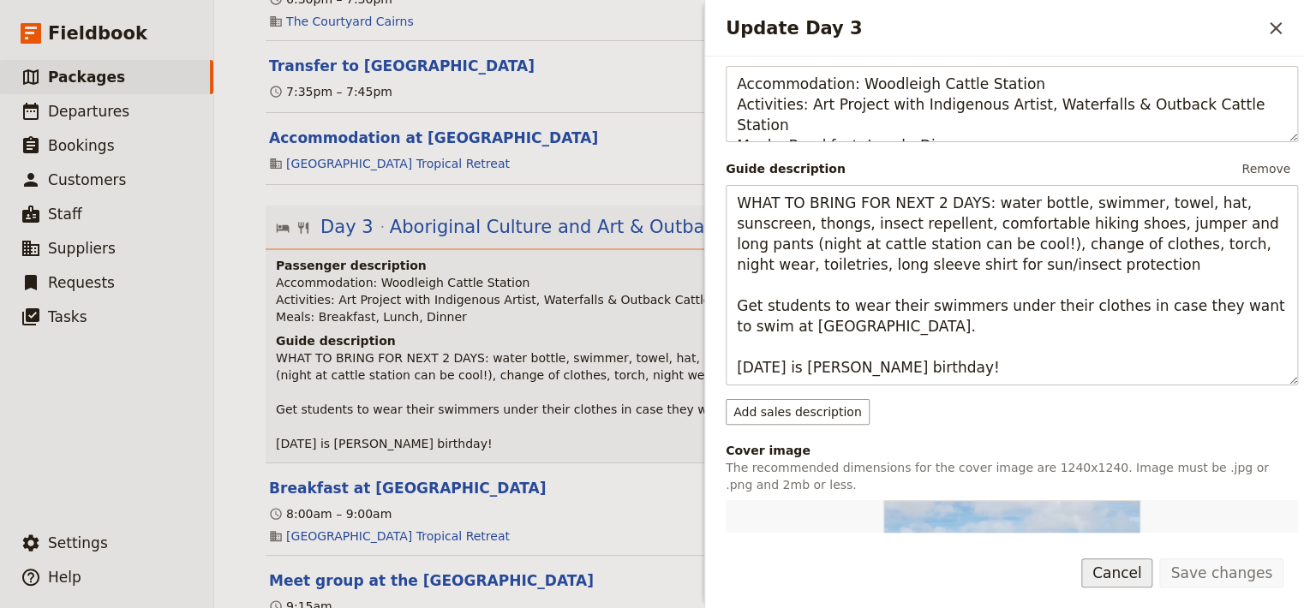
click at [1143, 571] on button "Cancel" at bounding box center [1117, 573] width 72 height 29
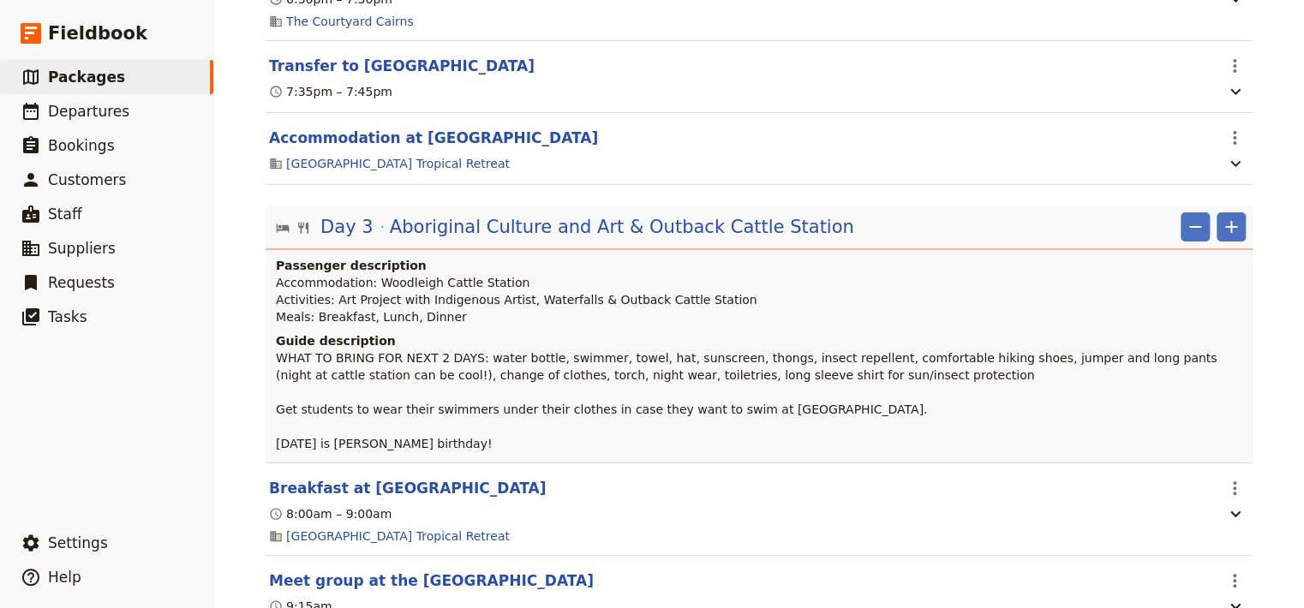
scroll to position [2782, 0]
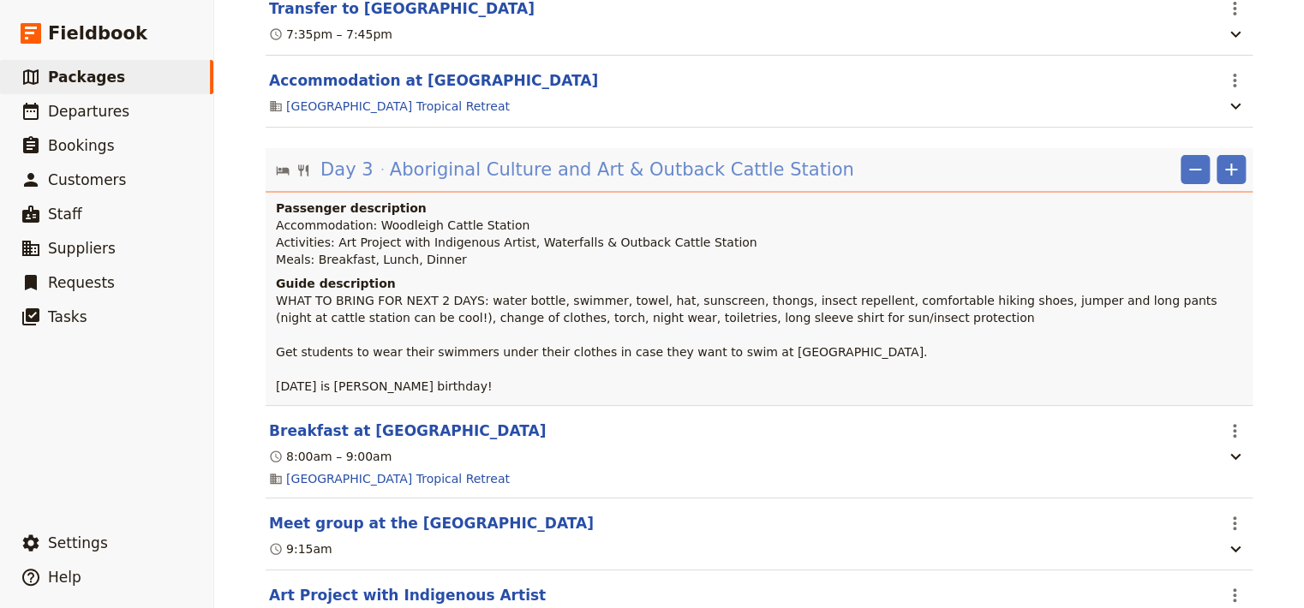
click at [708, 182] on span "Aboriginal Culture and Art & Outback Cattle Station‎ ‎ ‎ ‎ ‎ ‎ ‎ ‎ ‎ ‎ ‎ ‎ ‎ ‎ …" at bounding box center [687, 170] width 595 height 26
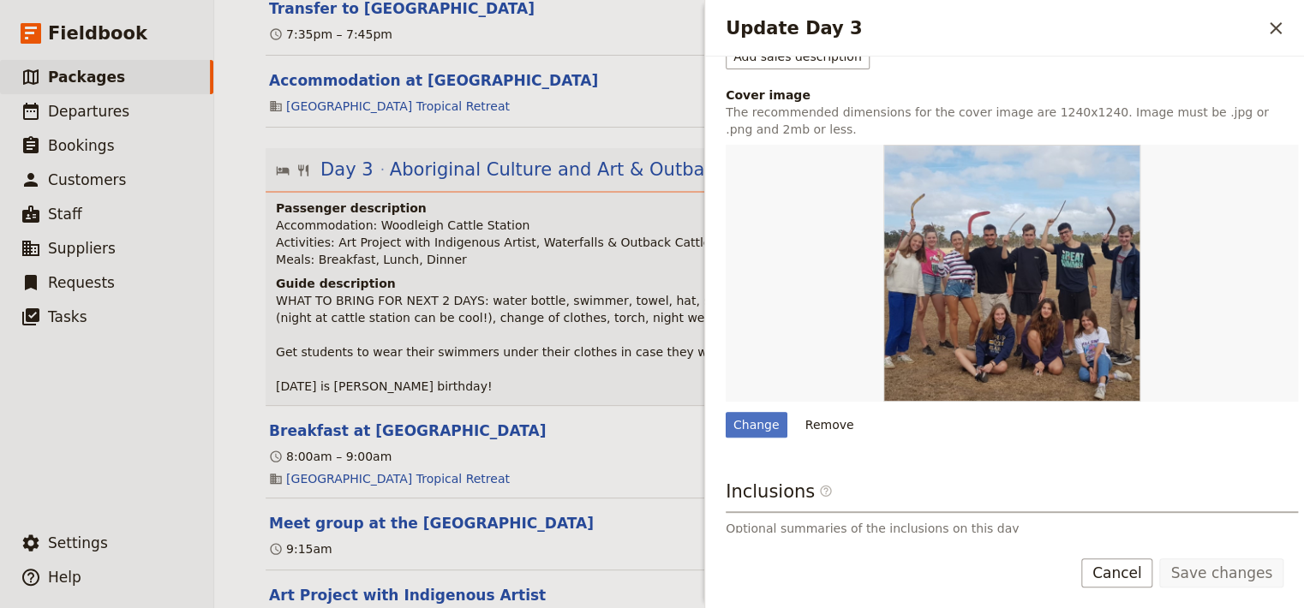
scroll to position [599, 0]
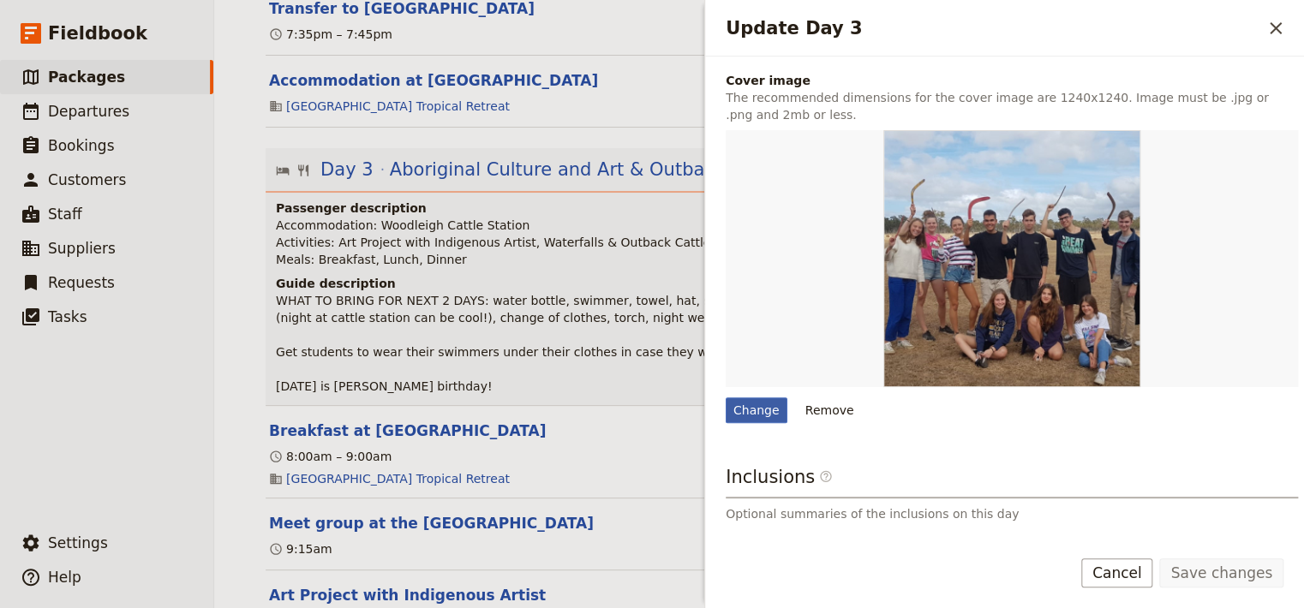
click at [747, 416] on div "Change" at bounding box center [757, 410] width 62 height 26
click at [726, 397] on input "Change" at bounding box center [725, 397] width 1 height 1
type input "C:\fakepath\Millaa Millaa (1).JPG"
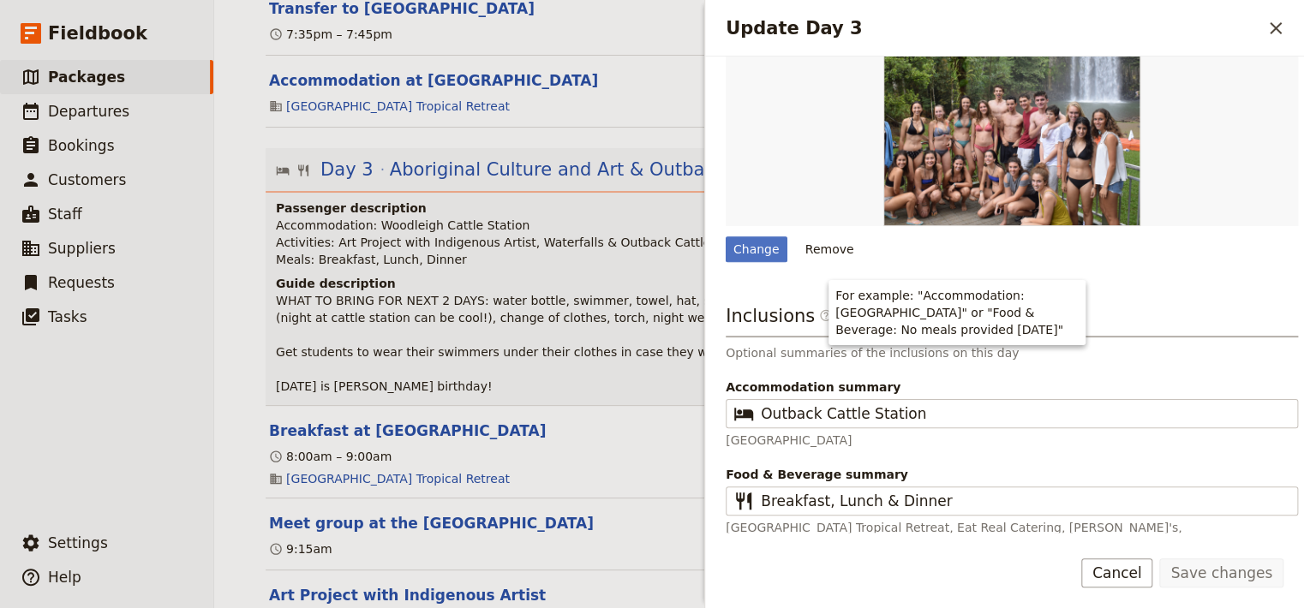
scroll to position [761, 0]
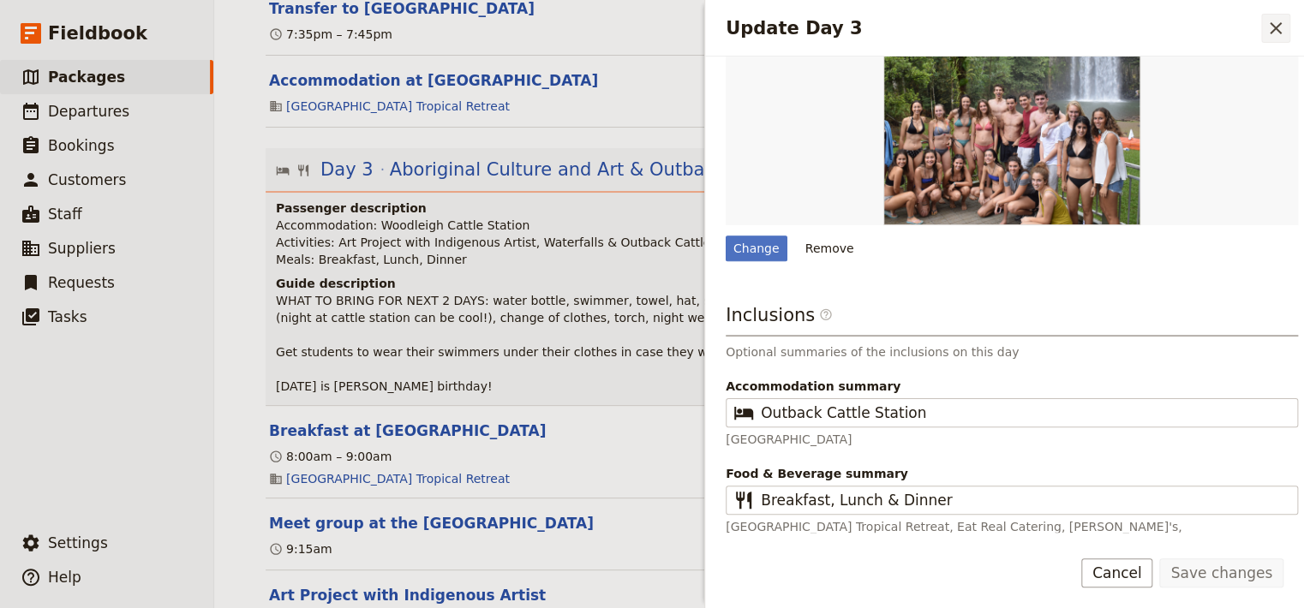
click at [1282, 22] on icon "Close drawer" at bounding box center [1275, 28] width 21 height 21
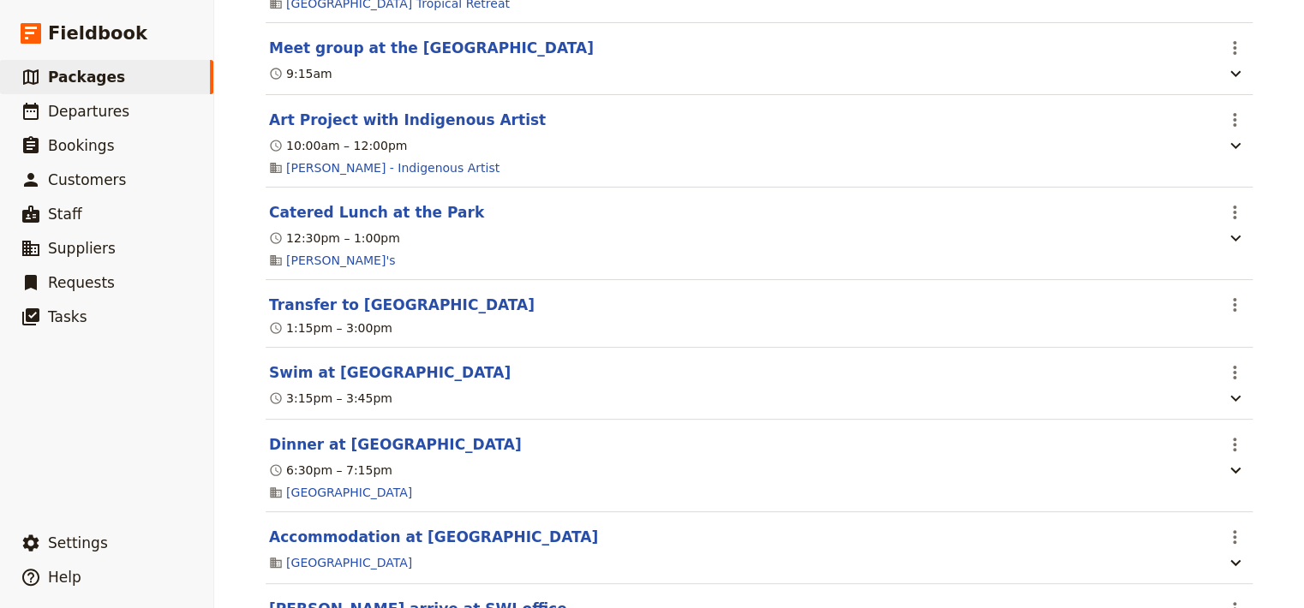
scroll to position [3278, 0]
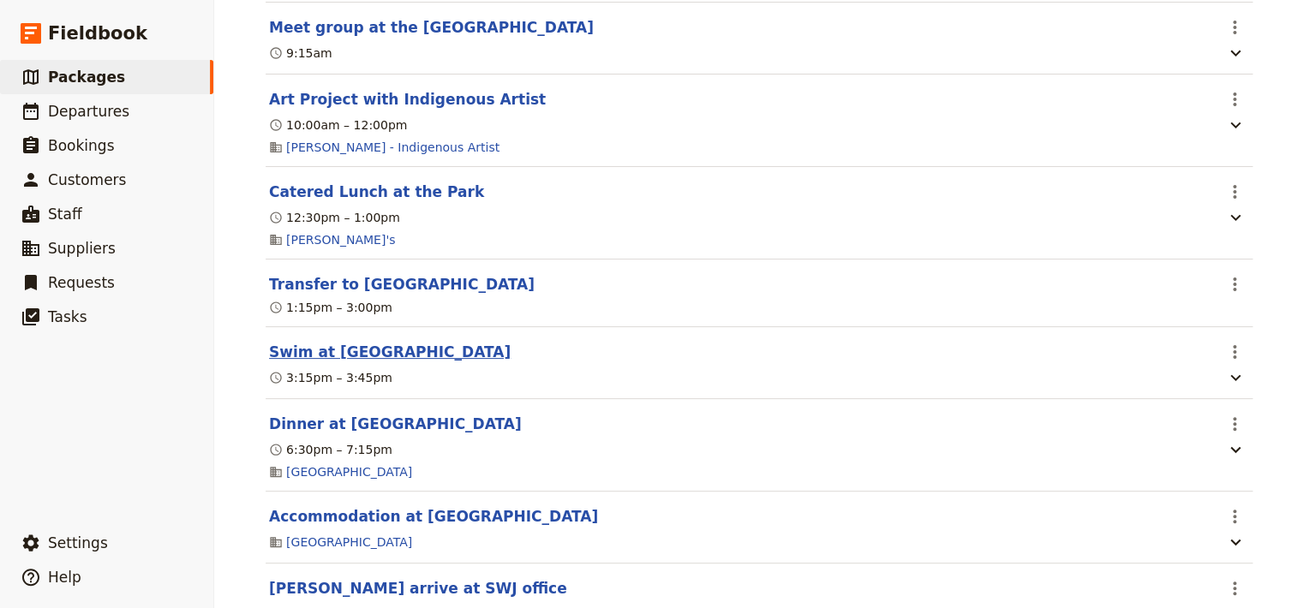
click at [370, 362] on button "Swim at [GEOGRAPHIC_DATA]" at bounding box center [390, 352] width 242 height 21
select select "3"
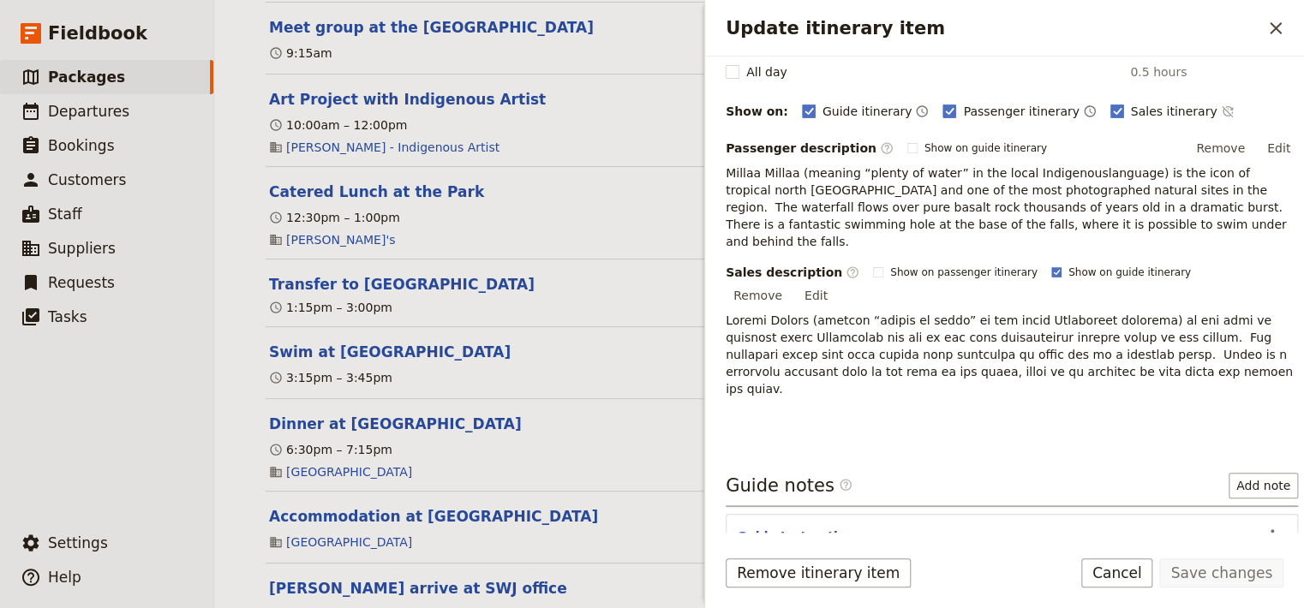
scroll to position [194, 0]
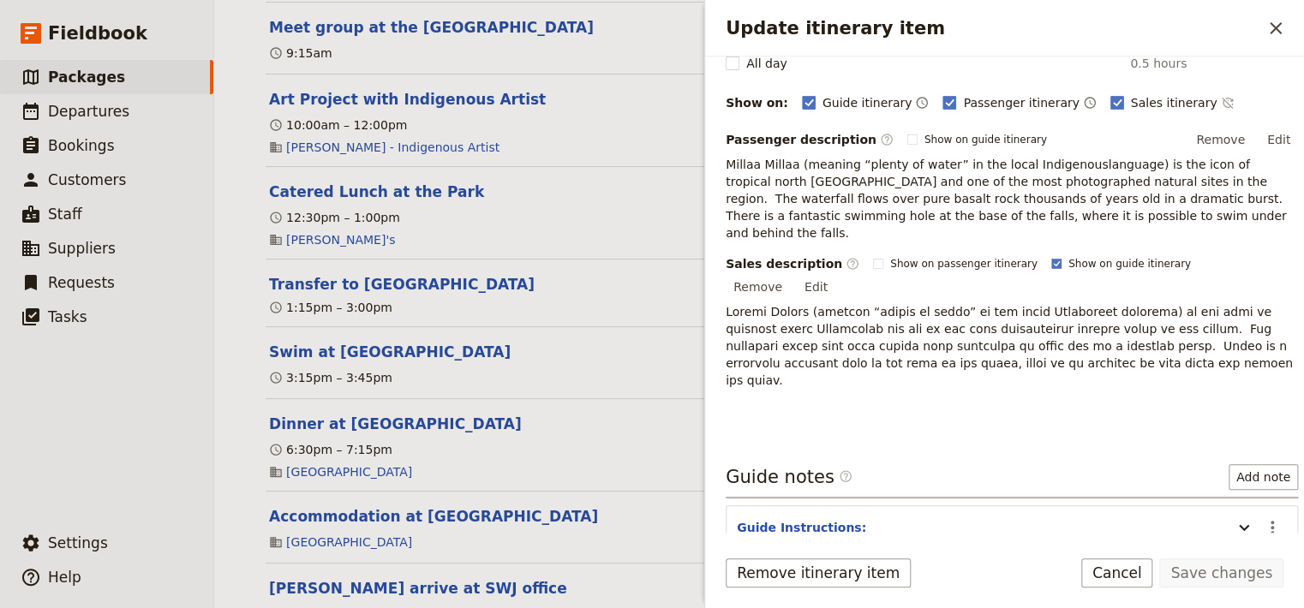
click at [1278, 597] on icon "Add service inclusion" at bounding box center [1285, 604] width 14 height 14
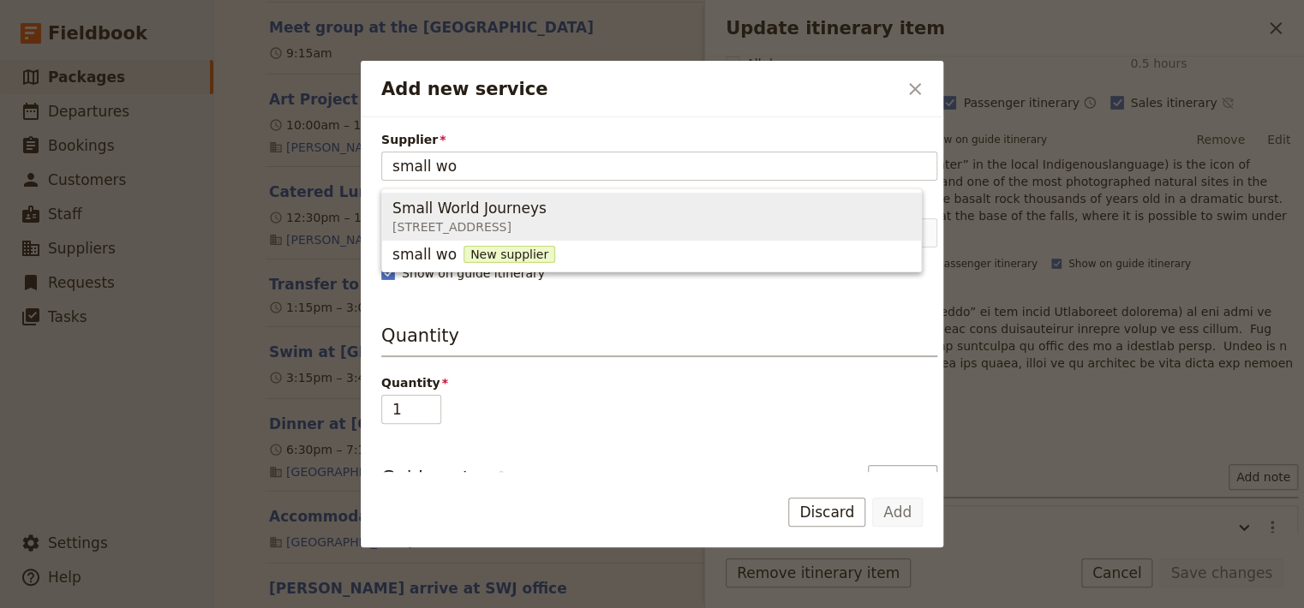
click at [685, 224] on span "Small World Journeys [STREET_ADDRESS]" at bounding box center [651, 216] width 518 height 41
type input "Small World Journeys"
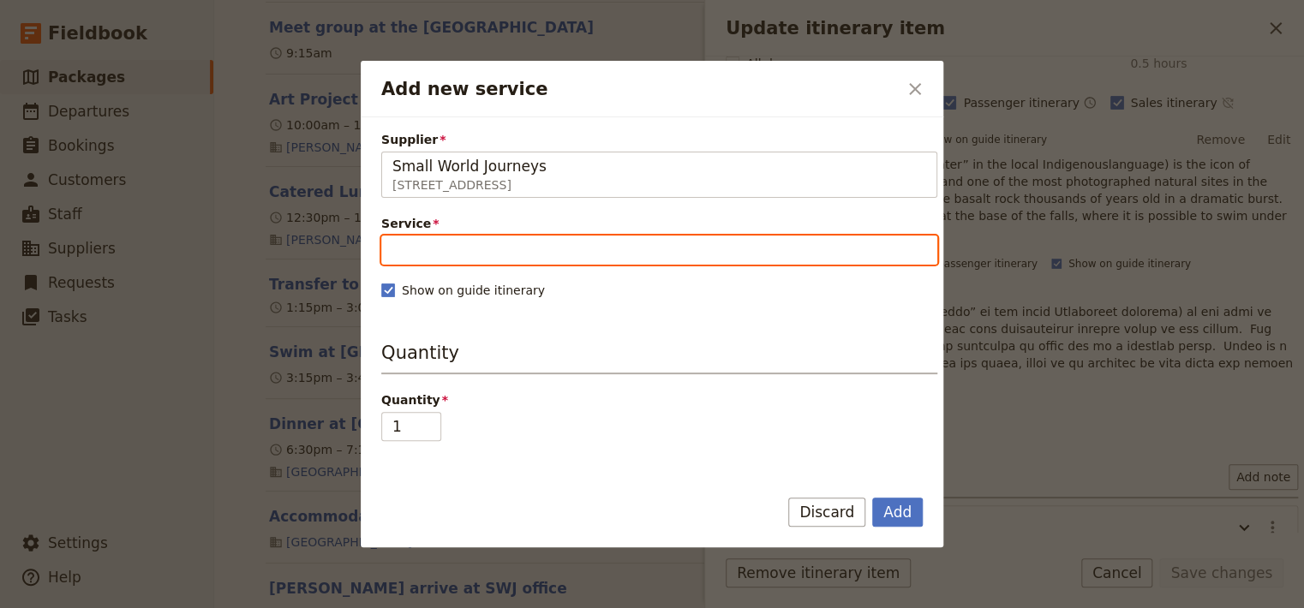
click at [409, 252] on input "Service" at bounding box center [659, 250] width 556 height 29
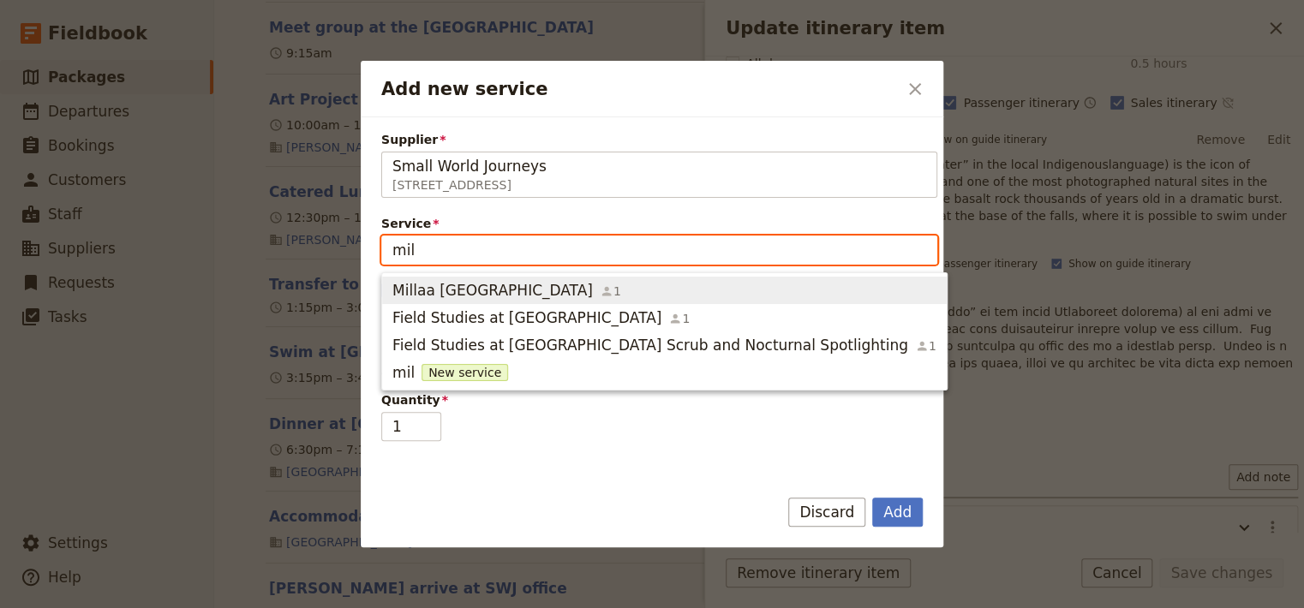
type input "mill"
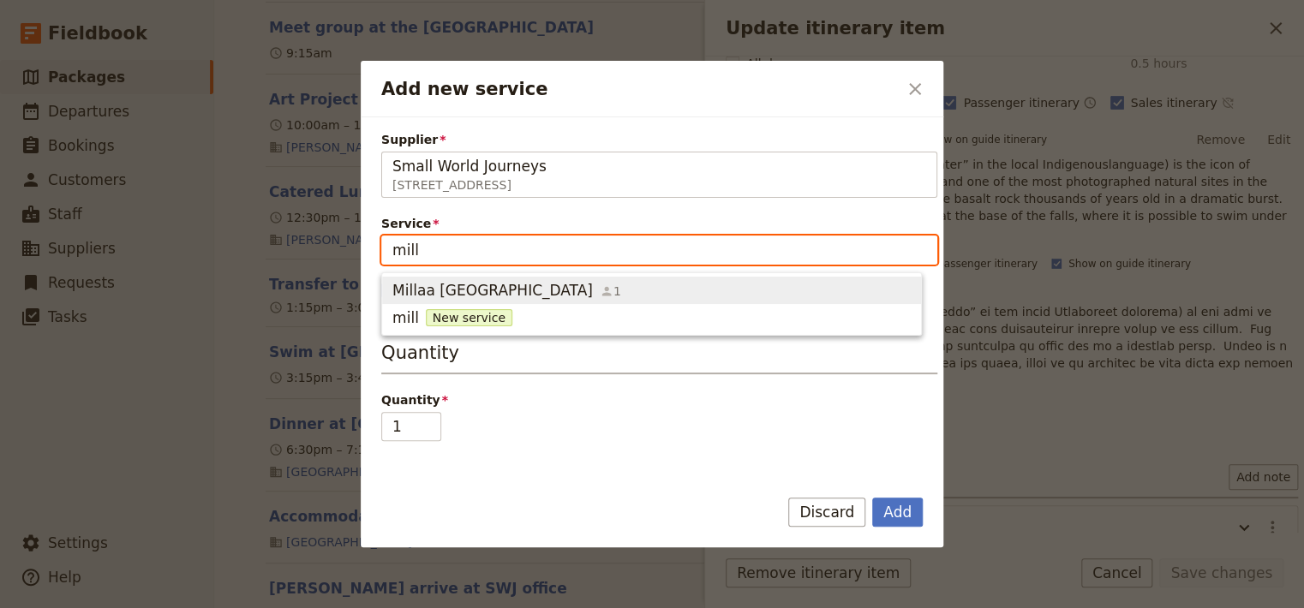
click at [475, 286] on span "Millaa [GEOGRAPHIC_DATA]" at bounding box center [492, 290] width 200 height 21
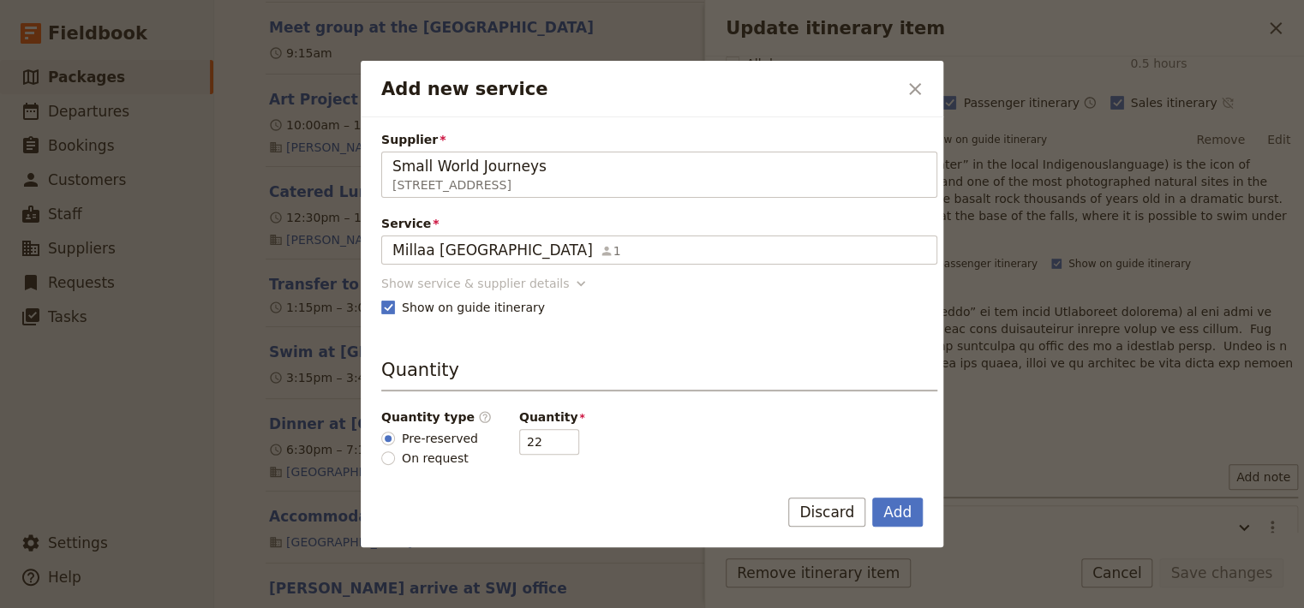
click at [572, 283] on icon "Add new service" at bounding box center [580, 283] width 17 height 17
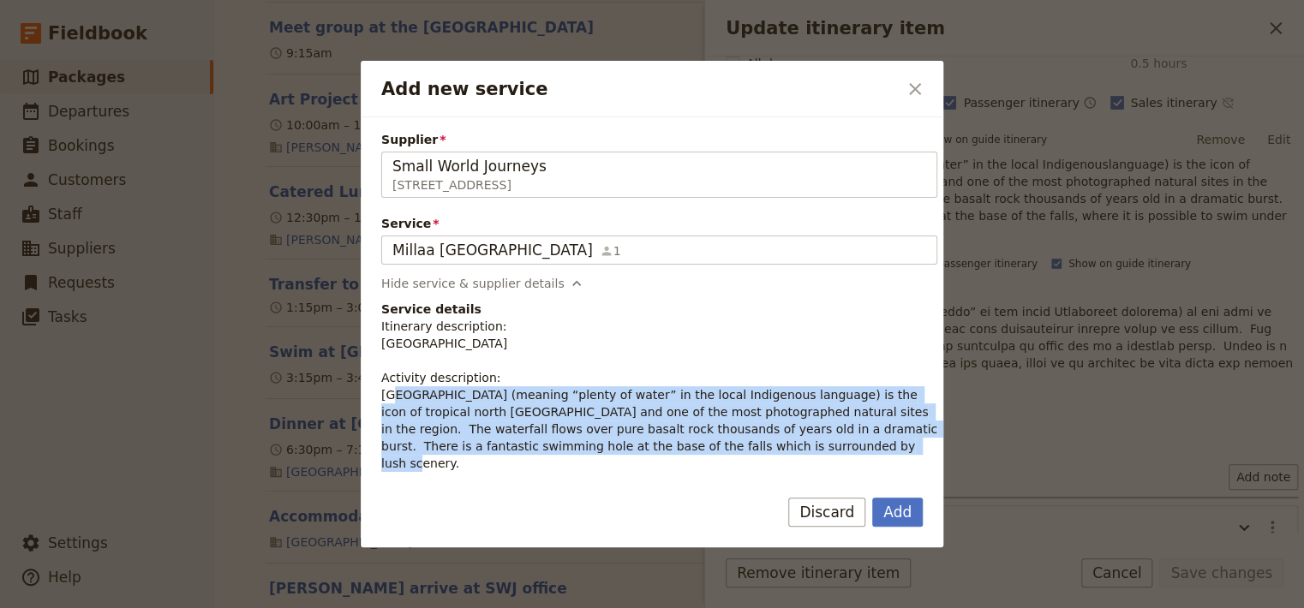
drag, startPoint x: 573, startPoint y: 441, endPoint x: 362, endPoint y: 386, distance: 217.8
click at [362, 386] on div "Supplier Small World Journeys [STREET_ADDRESS] Small World Journeys Service [GE…" at bounding box center [652, 294] width 583 height 355
copy p "Millaa Millaa (meaning “plenty of water” in the local Indigenous language) is t…"
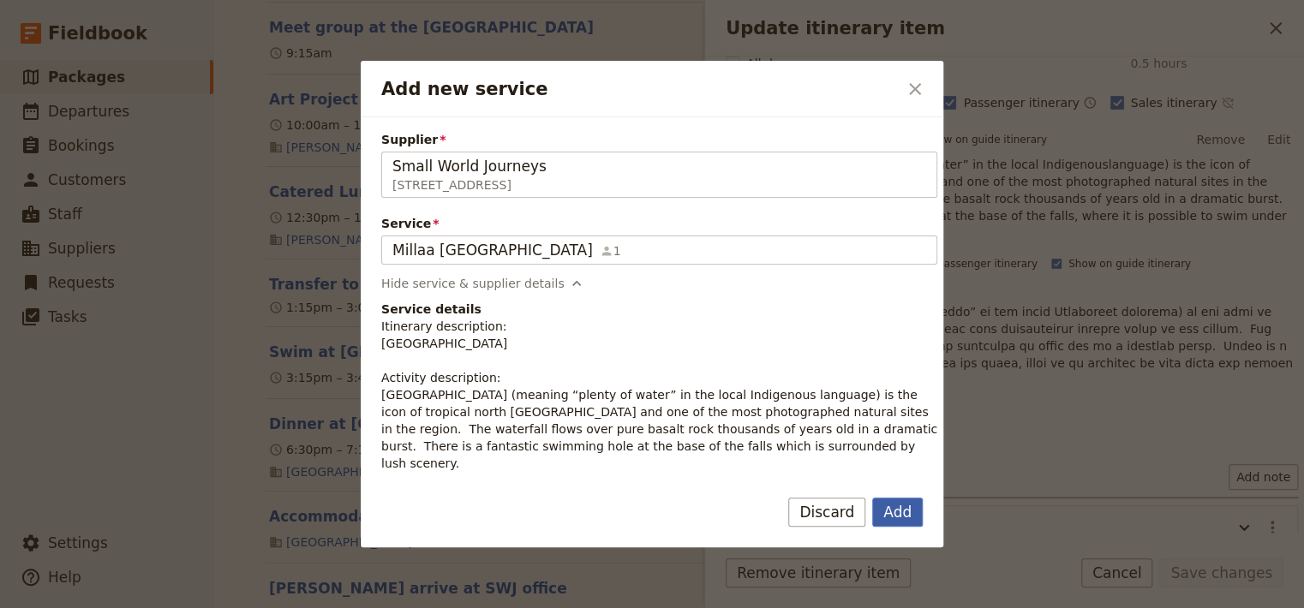
click at [893, 517] on button "Add" at bounding box center [897, 512] width 51 height 29
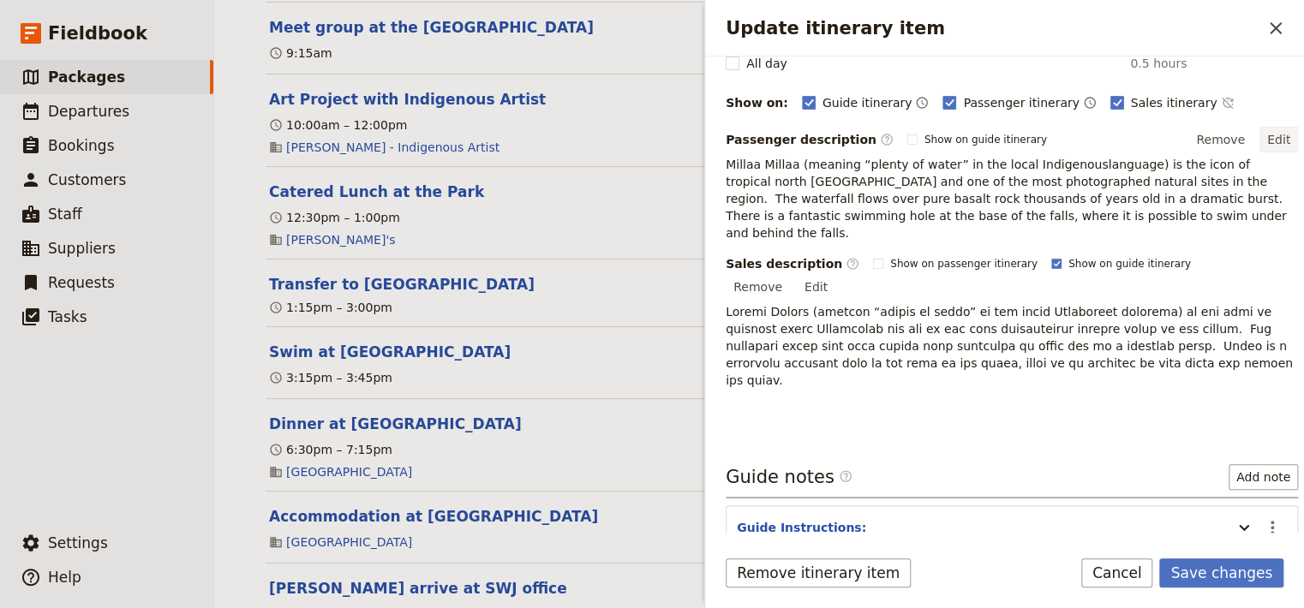
click at [1260, 138] on button "Edit" at bounding box center [1278, 140] width 39 height 26
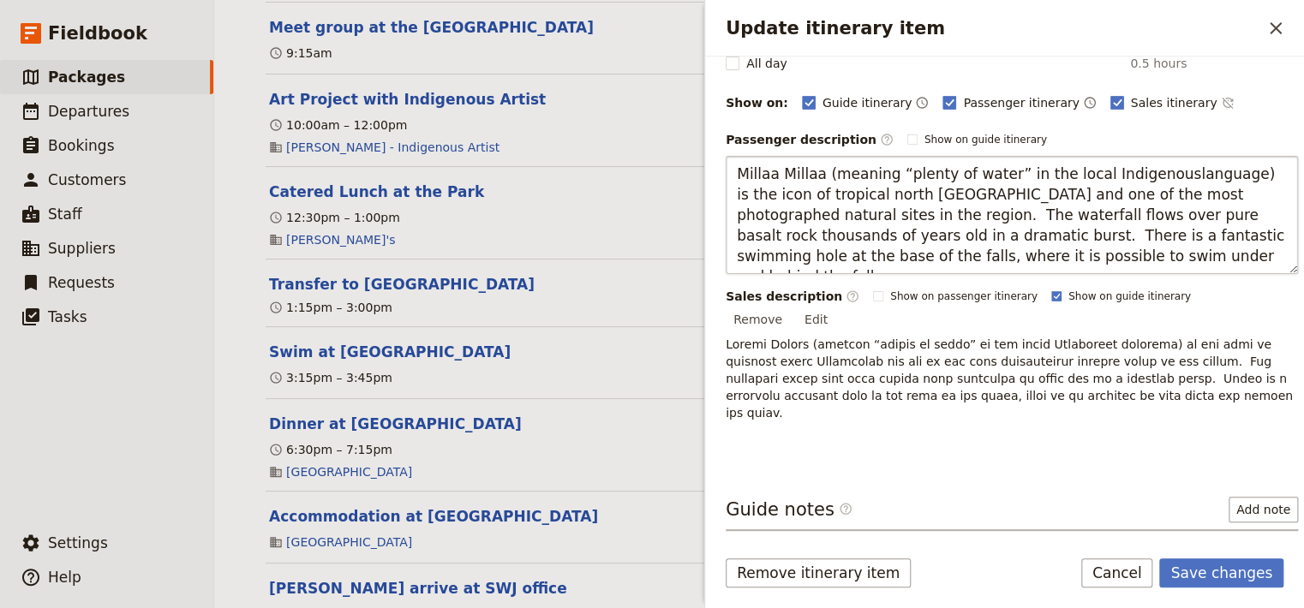
drag, startPoint x: 989, startPoint y: 233, endPoint x: 722, endPoint y: 183, distance: 271.9
click at [726, 183] on textarea "Millaa Millaa (meaning “plenty of water” in the local Indigenouslanguage) is th…" at bounding box center [1012, 215] width 572 height 118
type textarea "Millaa Millaa (meaning “plenty of water” in the local Indigenouslanguage) is th…"
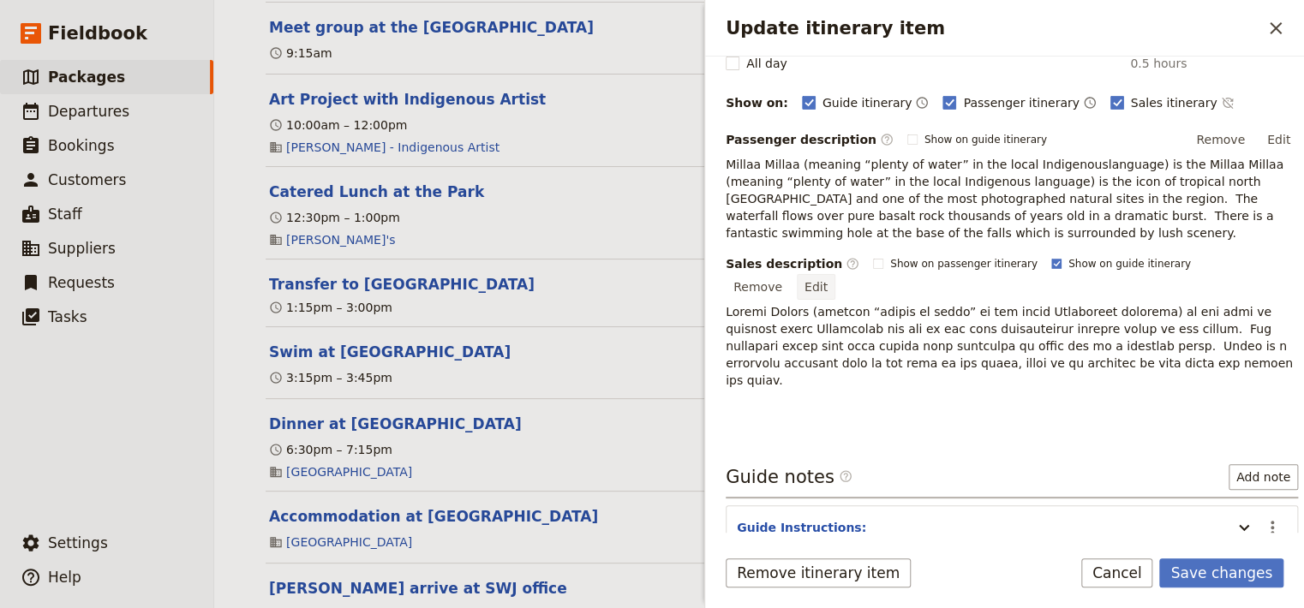
click at [1263, 322] on div "Sales description ​ Show on passenger itinerary Show on guide itinerary Remove …" at bounding box center [1012, 339] width 572 height 168
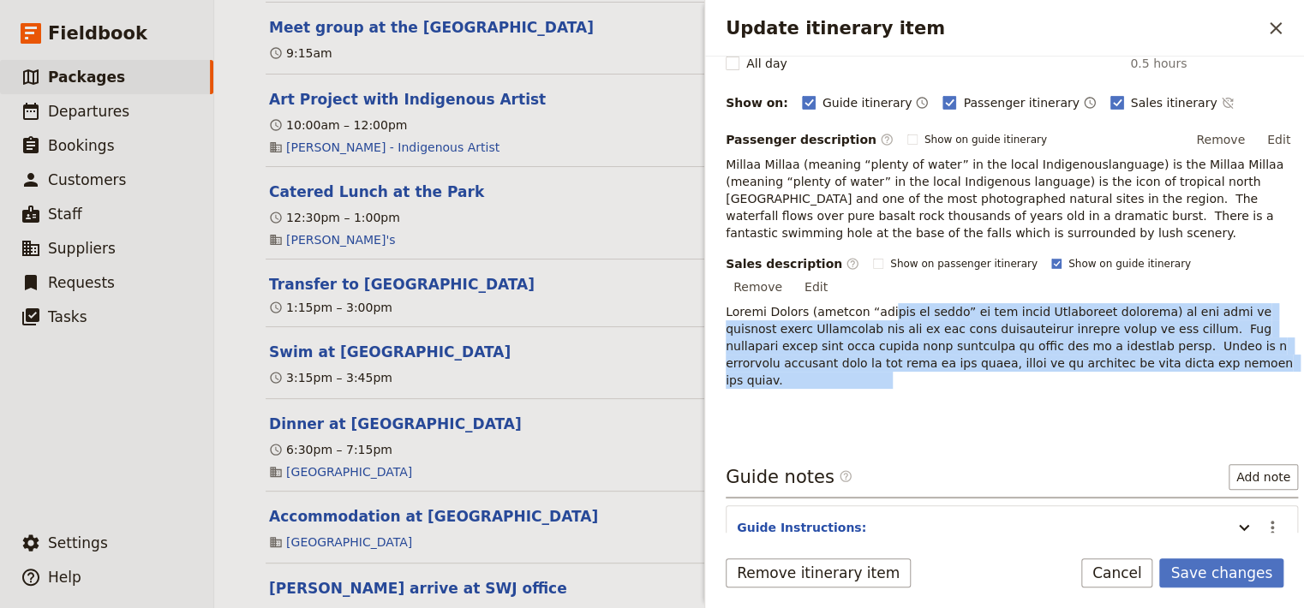
drag, startPoint x: 1156, startPoint y: 347, endPoint x: 1055, endPoint y: 293, distance: 115.3
click at [1038, 303] on p "Update itinerary item" at bounding box center [1012, 363] width 572 height 120
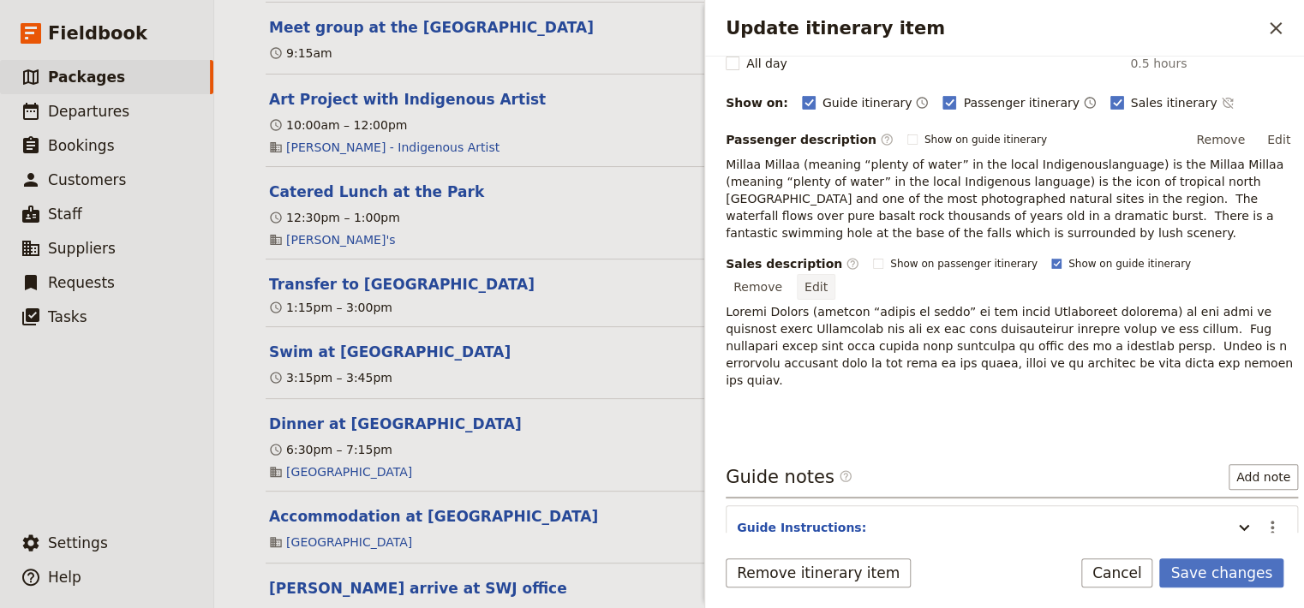
click at [835, 274] on button "Edit" at bounding box center [816, 287] width 39 height 26
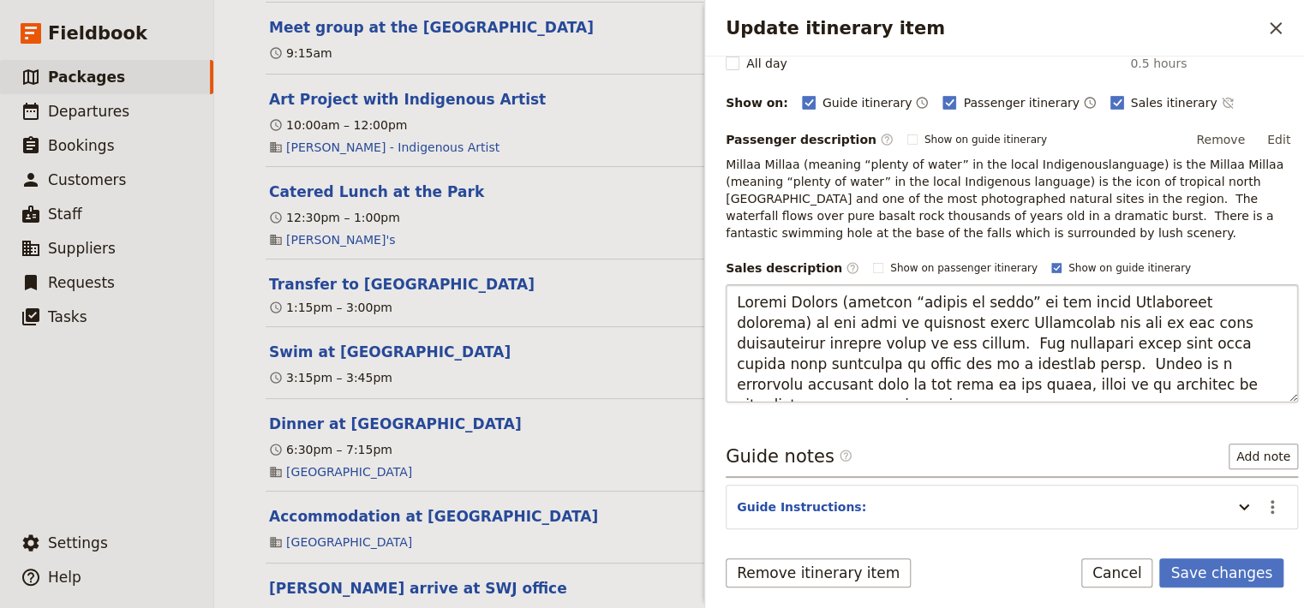
drag, startPoint x: 1121, startPoint y: 385, endPoint x: 680, endPoint y: 302, distance: 448.1
click at [726, 302] on textarea "Update itinerary item" at bounding box center [1012, 343] width 572 height 118
type textarea "Loremi Dolors (ametcon “adipis el seddo” ei tem incid Utlaboreet dolorema) al e…"
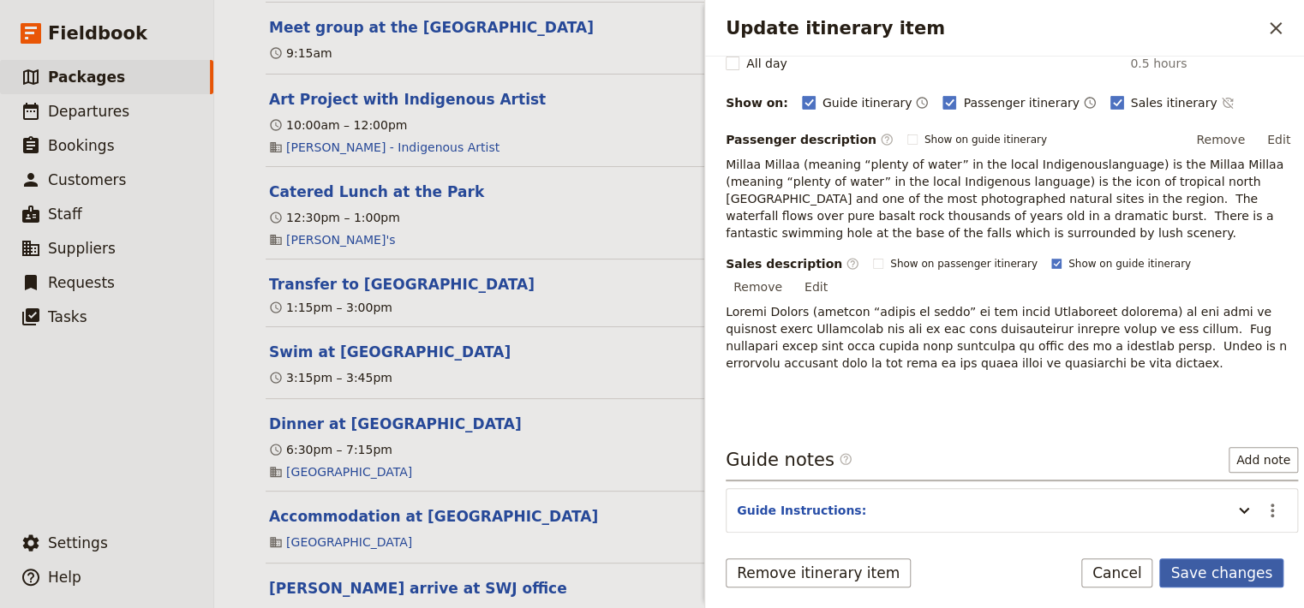
click at [1198, 577] on button "Save changes" at bounding box center [1221, 573] width 124 height 29
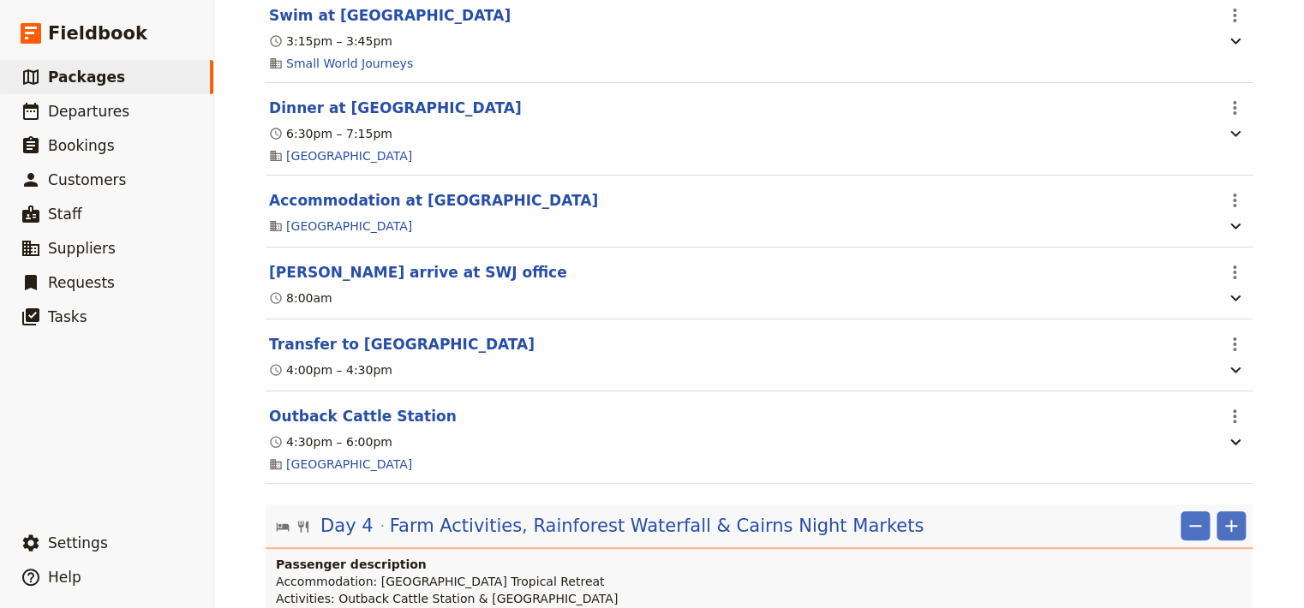
scroll to position [3667, 0]
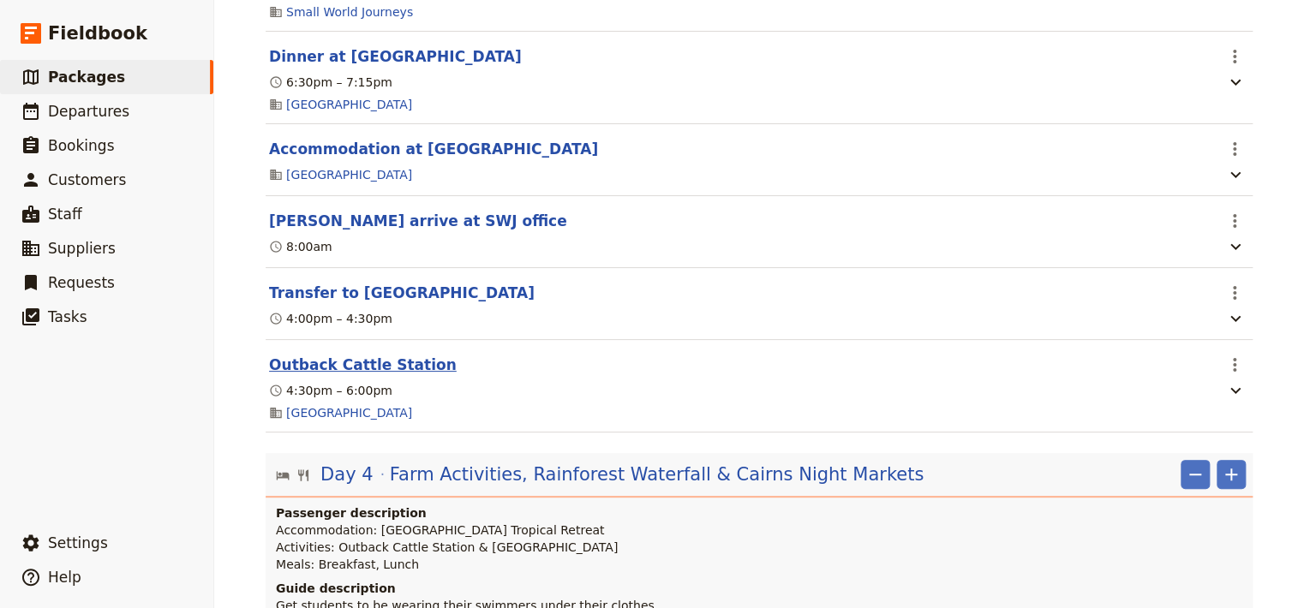
click at [385, 375] on button "Outback Cattle Station" at bounding box center [363, 365] width 188 height 21
select select "3"
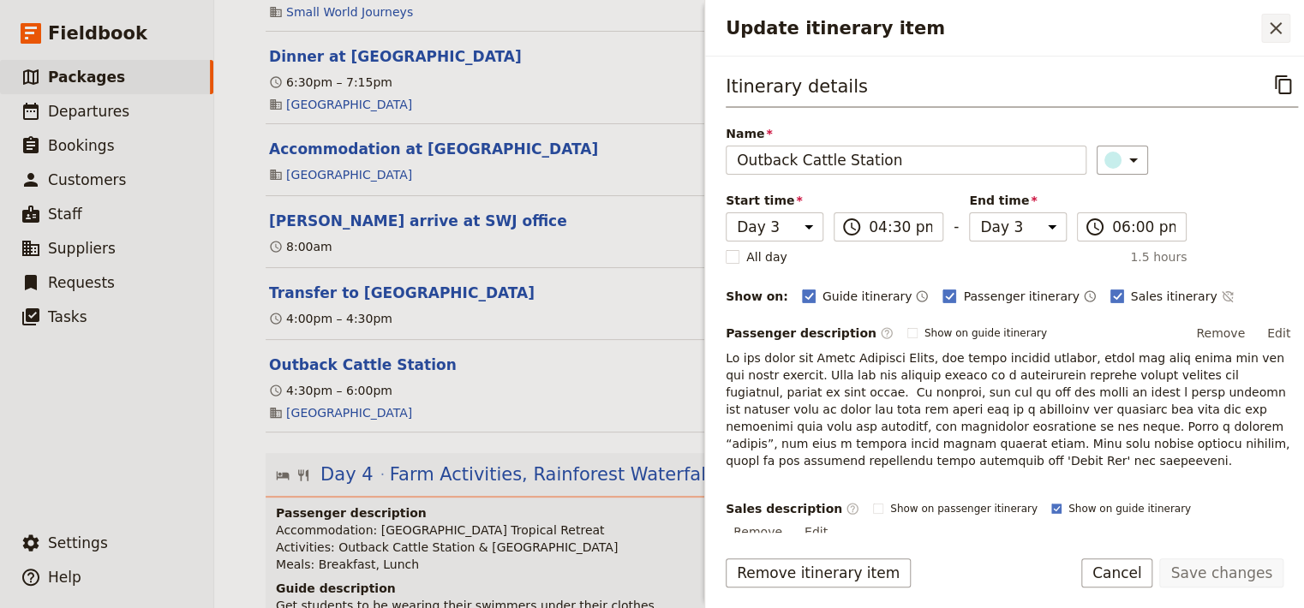
click at [1276, 26] on icon "Close drawer" at bounding box center [1276, 28] width 12 height 12
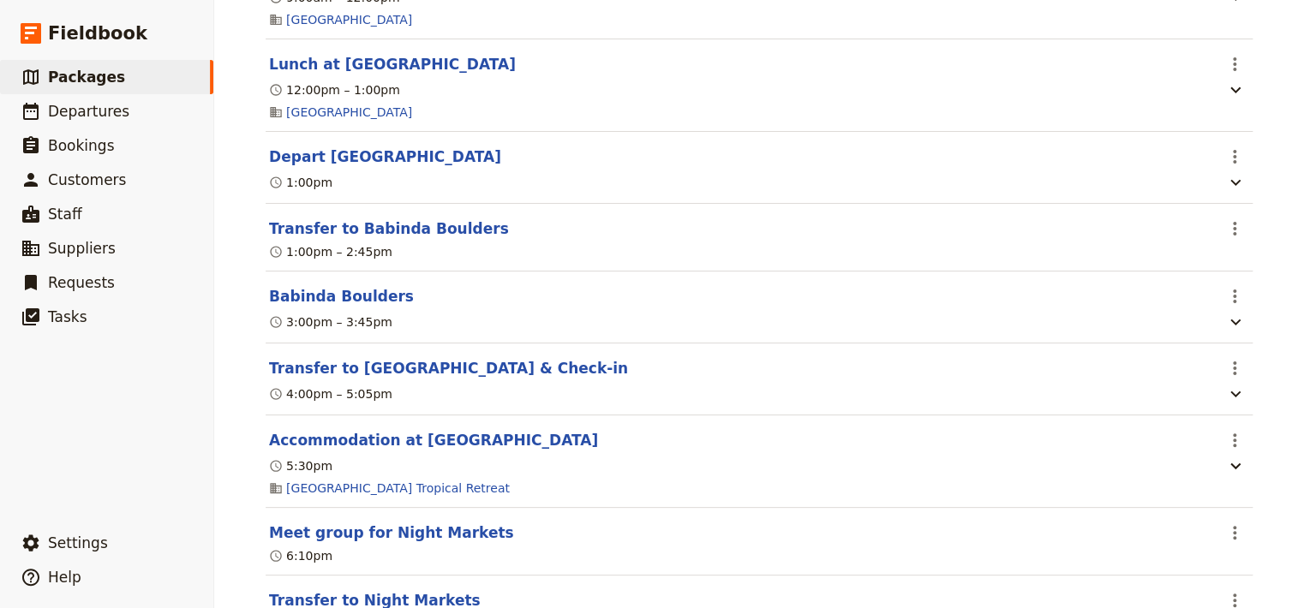
scroll to position [4458, 0]
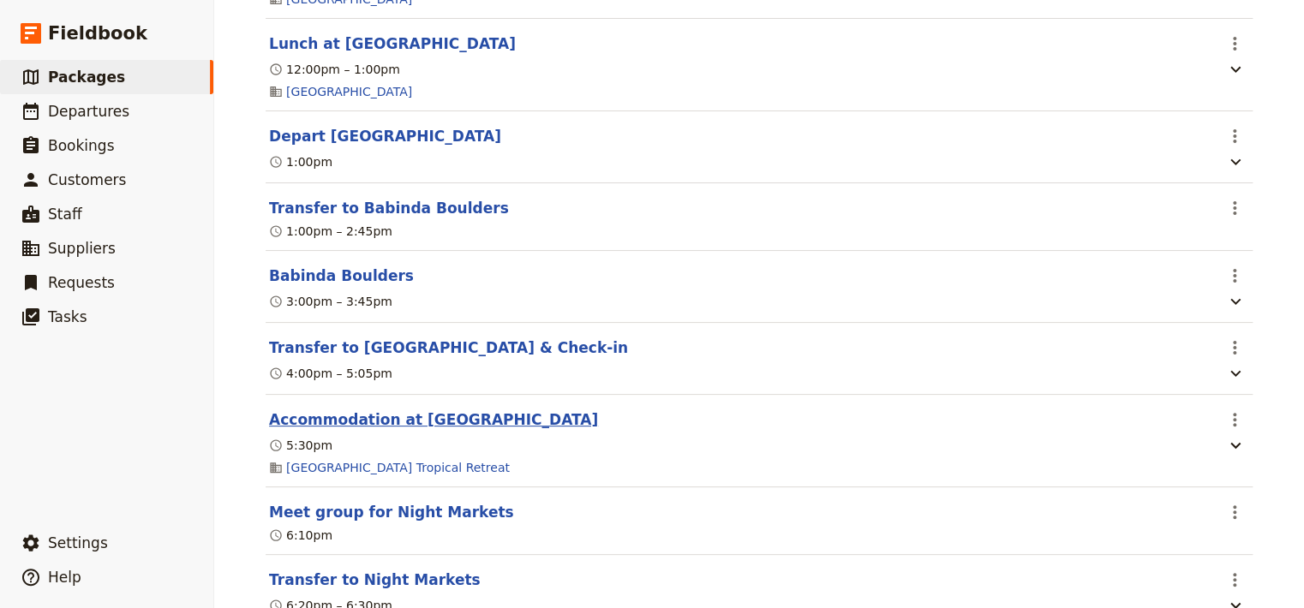
click at [422, 430] on button "Accommodation at [GEOGRAPHIC_DATA]" at bounding box center [433, 419] width 329 height 21
select select "4"
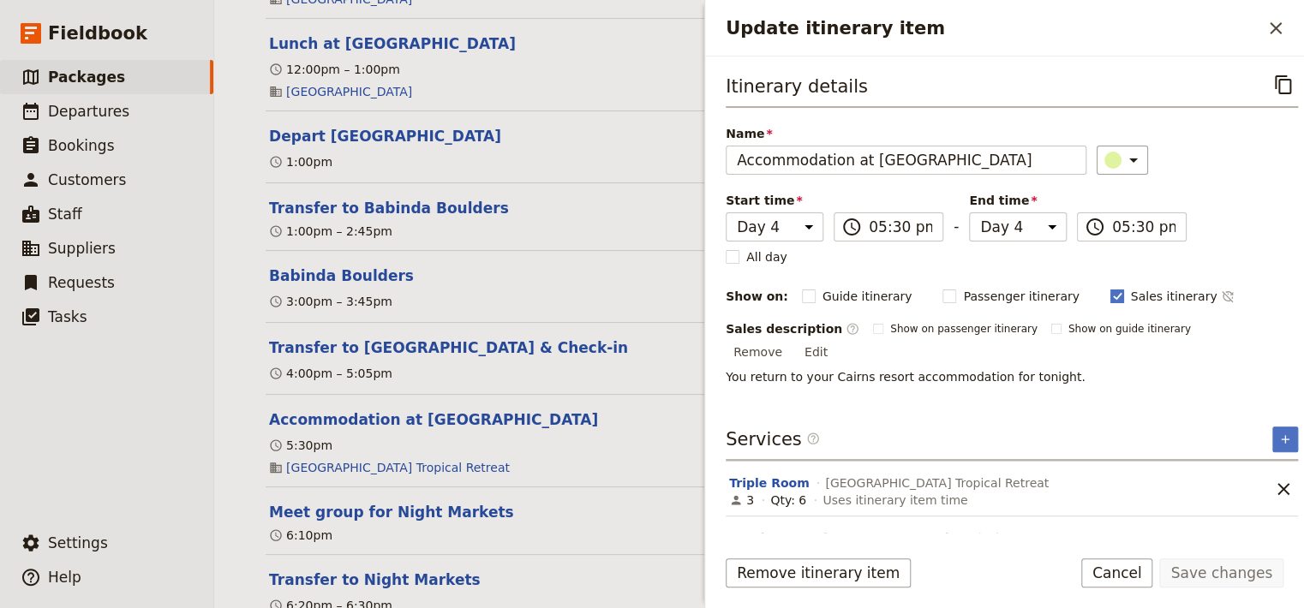
click at [1113, 292] on polygon "Update itinerary item" at bounding box center [1117, 294] width 9 height 9
click at [1109, 288] on input "Sales itinerary" at bounding box center [1109, 287] width 1 height 1
checkbox input "false"
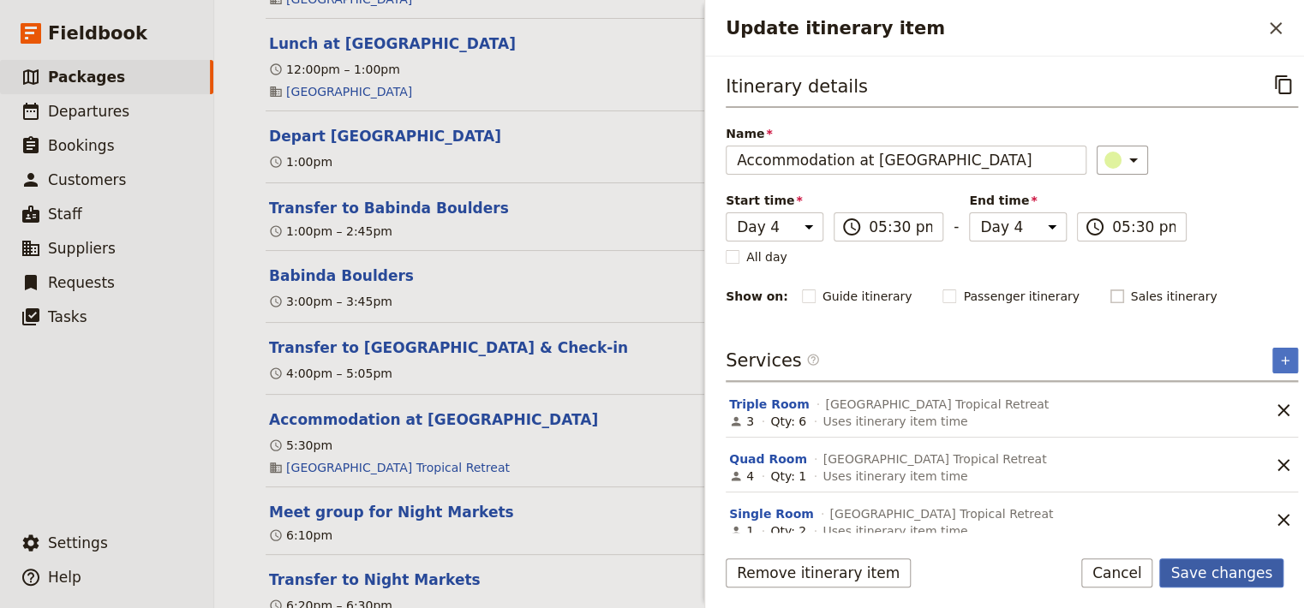
click at [1228, 571] on button "Save changes" at bounding box center [1221, 573] width 124 height 29
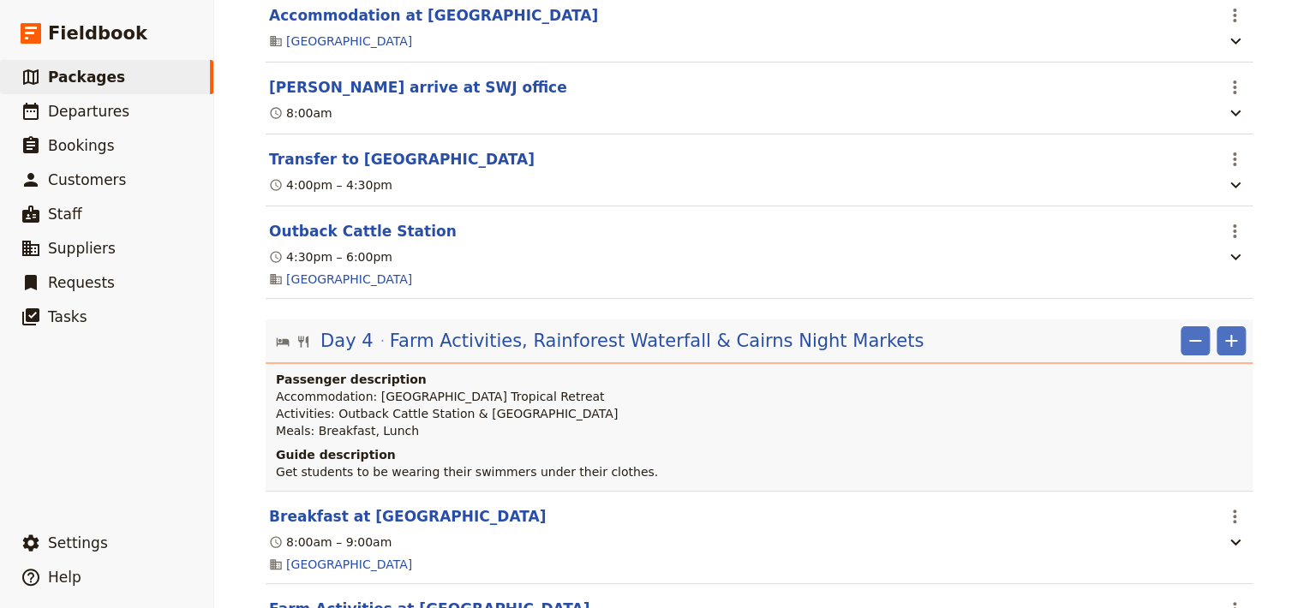
scroll to position [3852, 0]
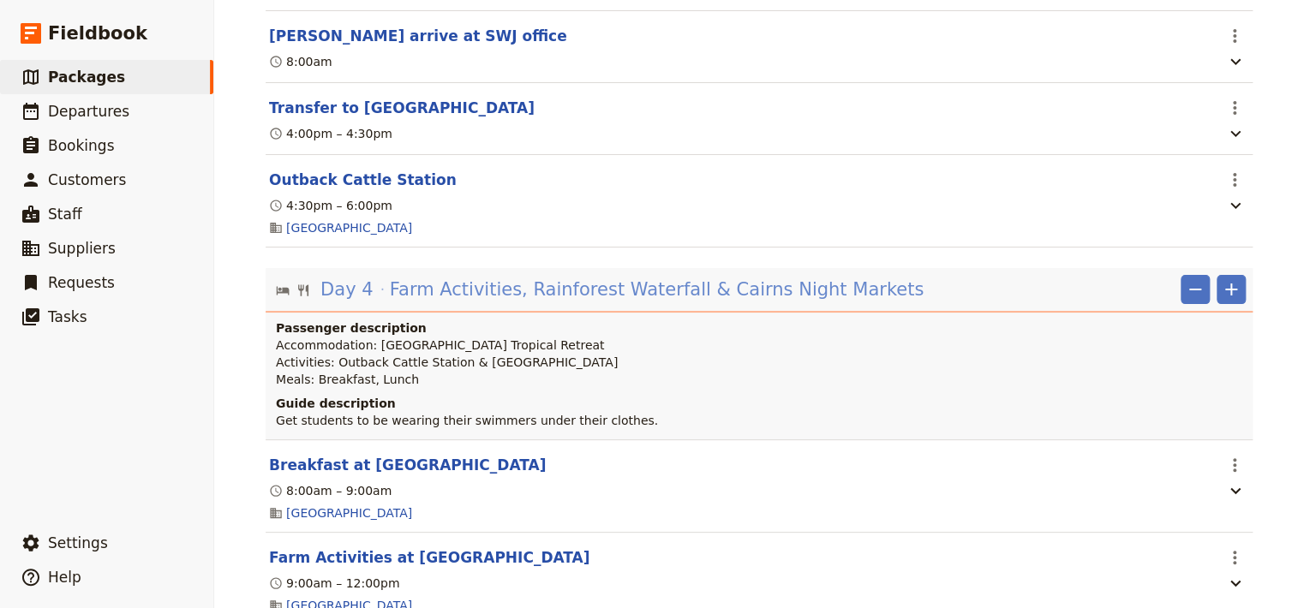
click at [762, 302] on span "Farm Activities, Rainforest Waterfall & Cairns Night Markets" at bounding box center [657, 290] width 534 height 26
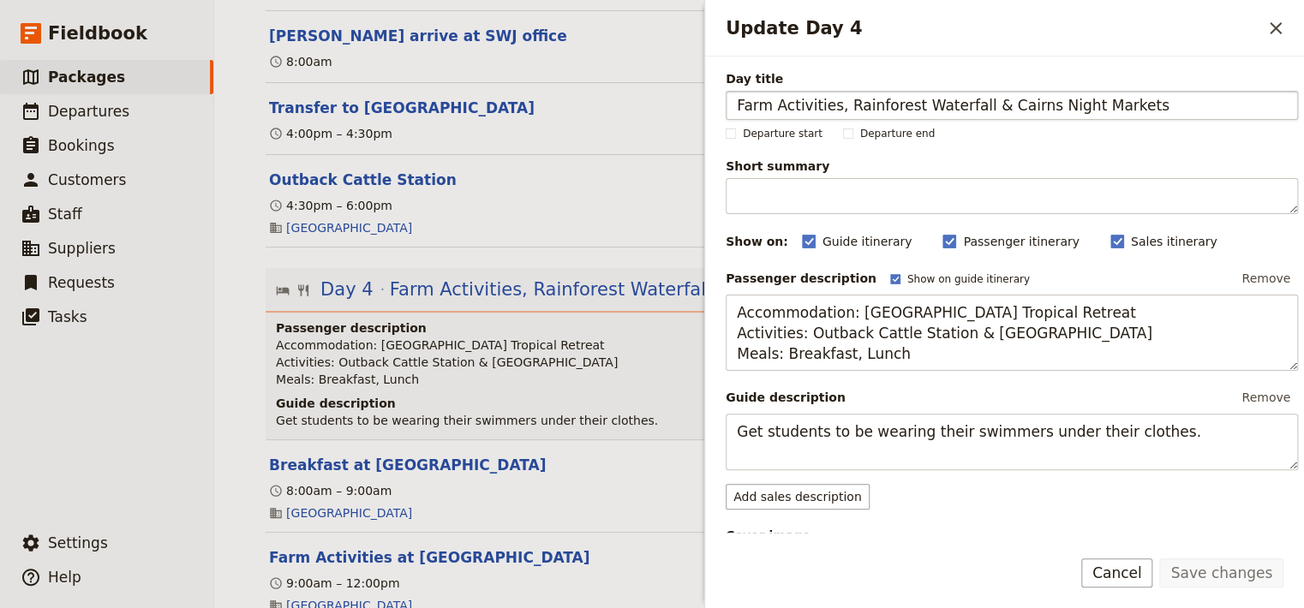
drag, startPoint x: 959, startPoint y: 105, endPoint x: 906, endPoint y: 105, distance: 52.3
click at [906, 105] on input "Farm Activities, Rainforest Waterfall & Cairns Night Markets" at bounding box center [1012, 105] width 572 height 29
type input "Farm Activities, Rainforest Swimming Hole & Cairns Night Markets"
click at [1208, 574] on button "Save changes" at bounding box center [1221, 573] width 124 height 29
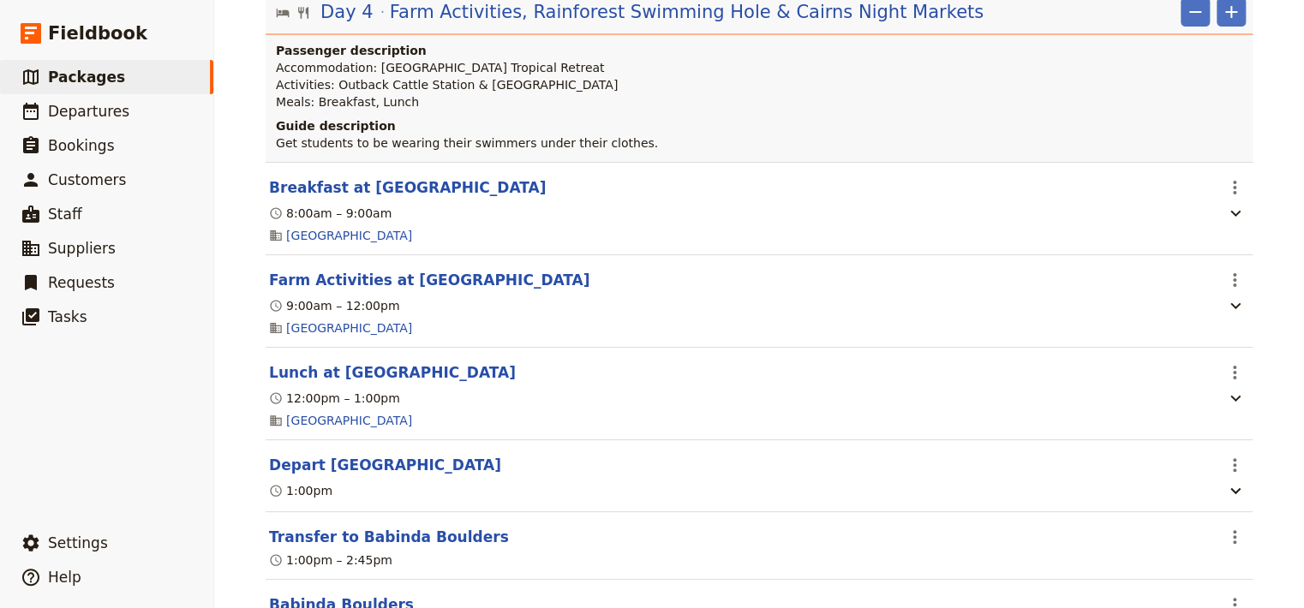
scroll to position [4139, 0]
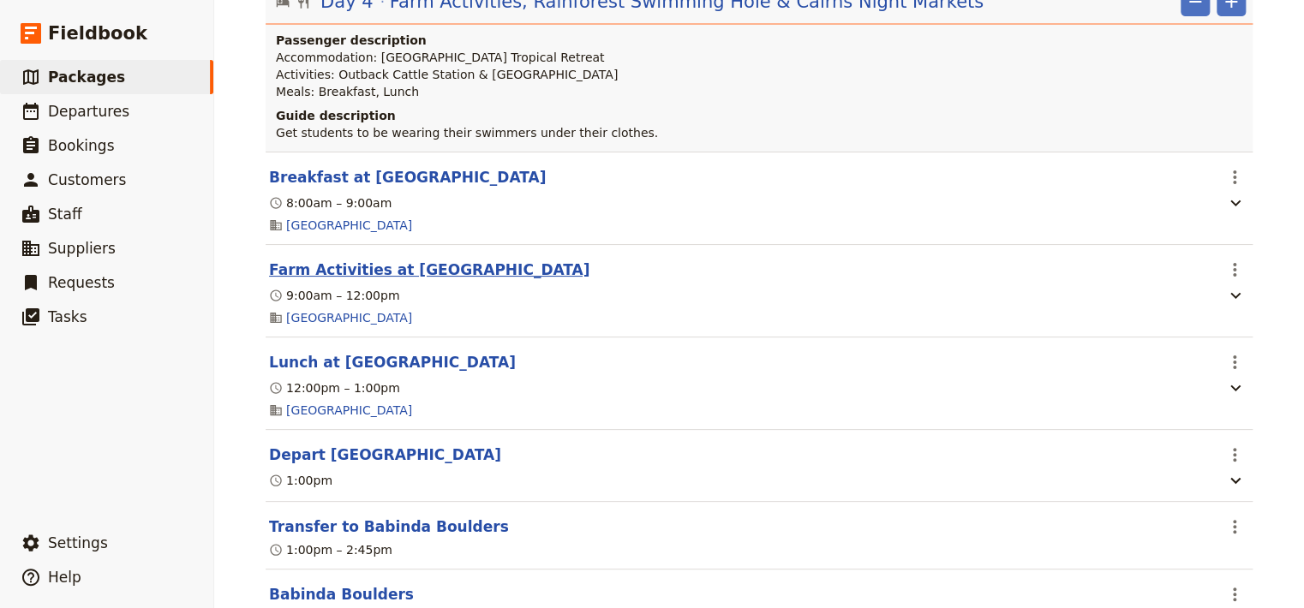
click at [417, 280] on button "Farm Activities at [GEOGRAPHIC_DATA]" at bounding box center [429, 270] width 320 height 21
select select "4"
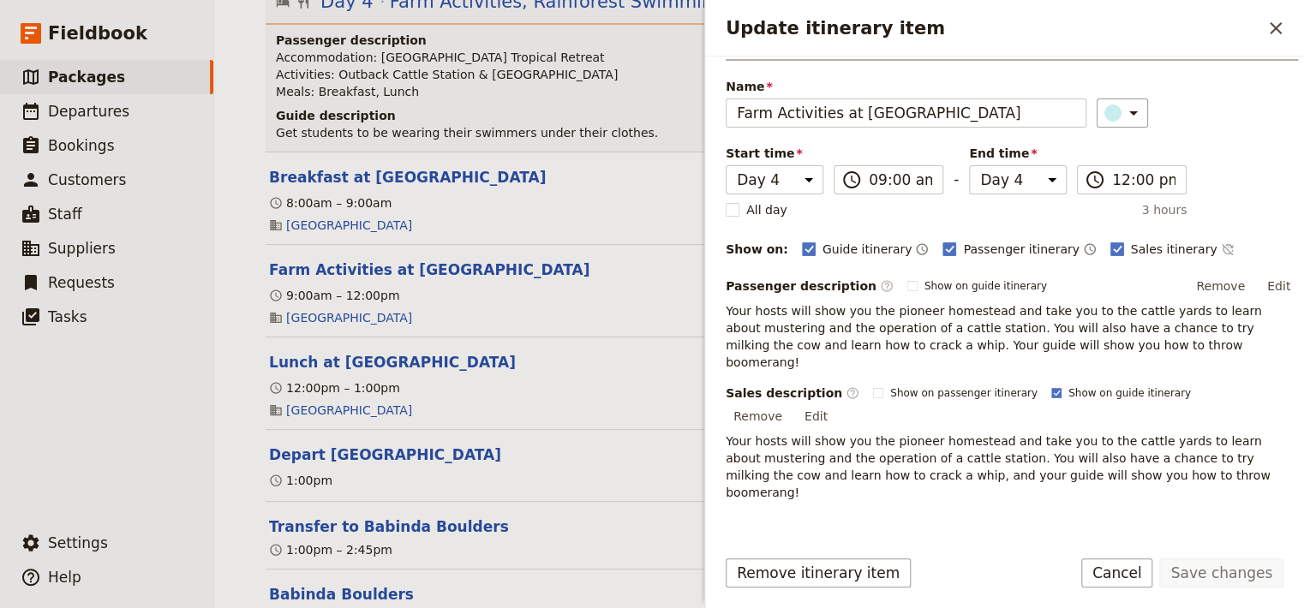
scroll to position [52, 0]
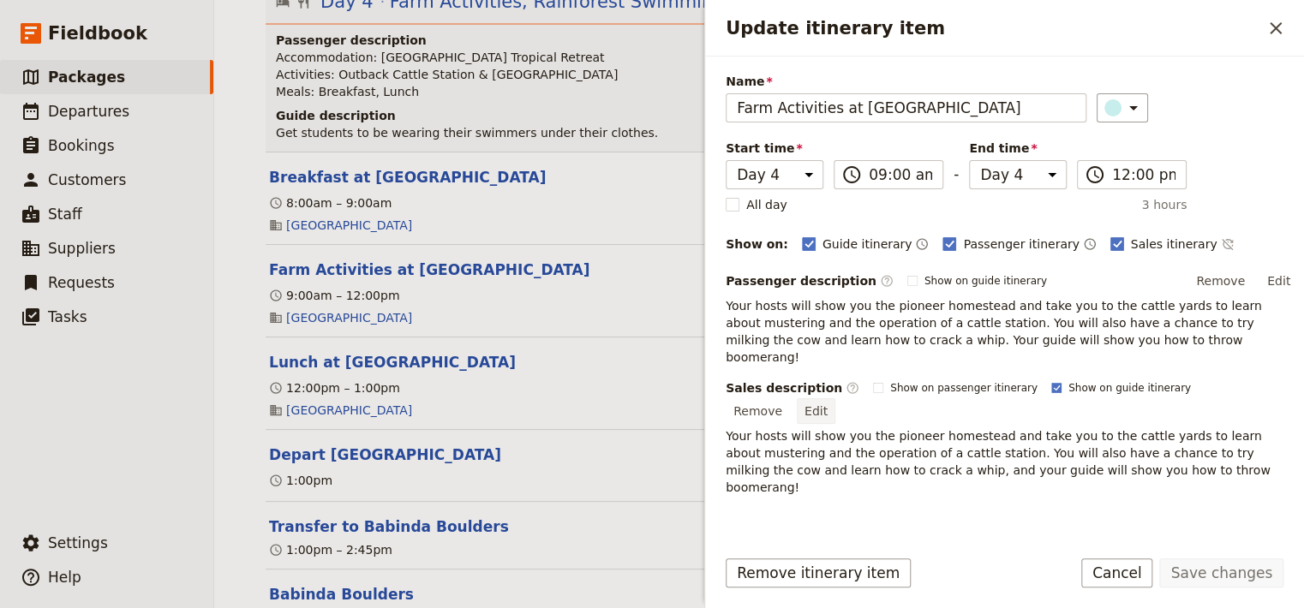
click at [835, 398] on button "Edit" at bounding box center [816, 411] width 39 height 26
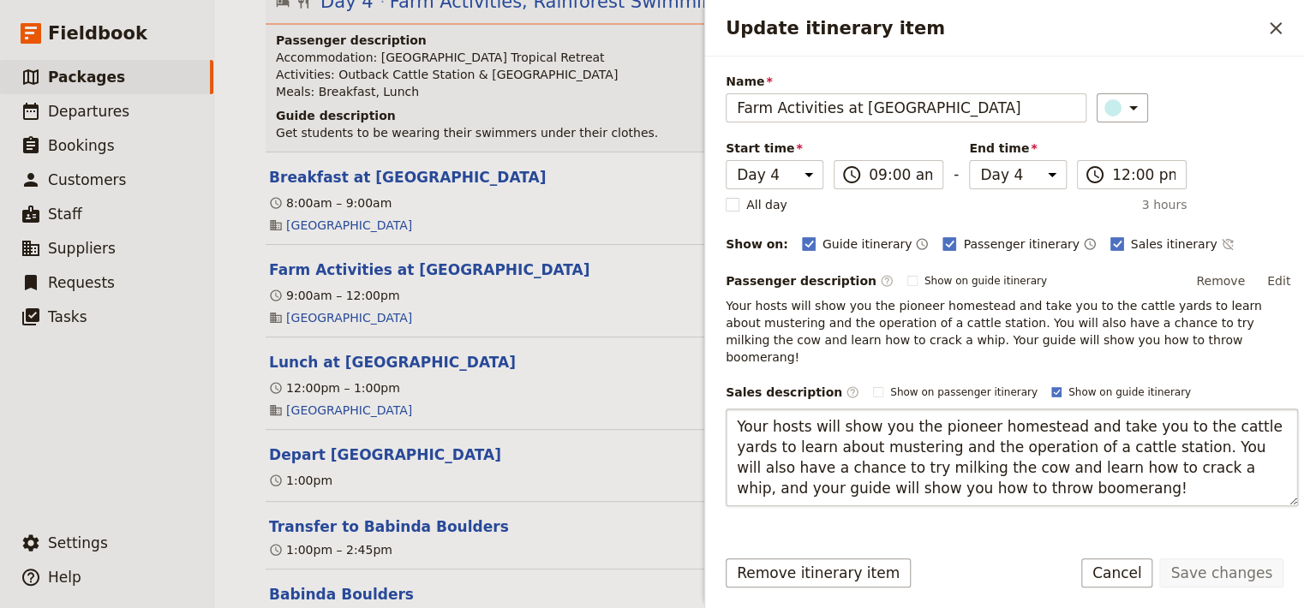
drag, startPoint x: 1016, startPoint y: 465, endPoint x: 695, endPoint y: 381, distance: 332.0
click at [726, 409] on textarea "Your hosts will show you the pioneer homestead and take you to the cattle yards…" at bounding box center [1012, 458] width 572 height 98
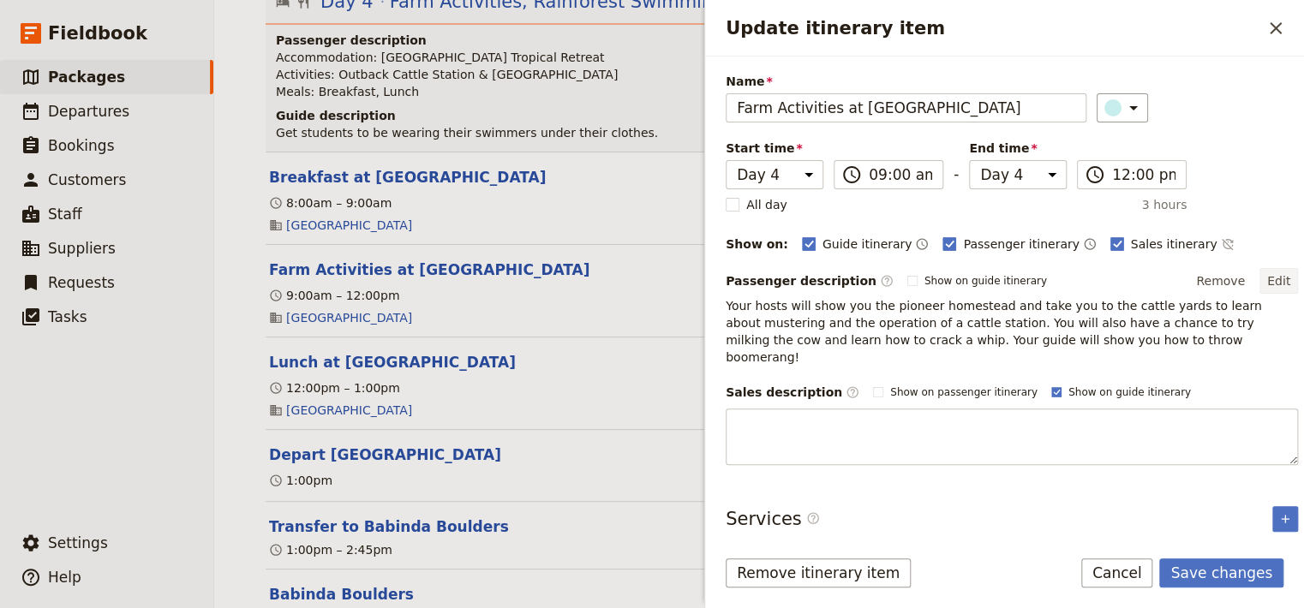
scroll to position [0, 0]
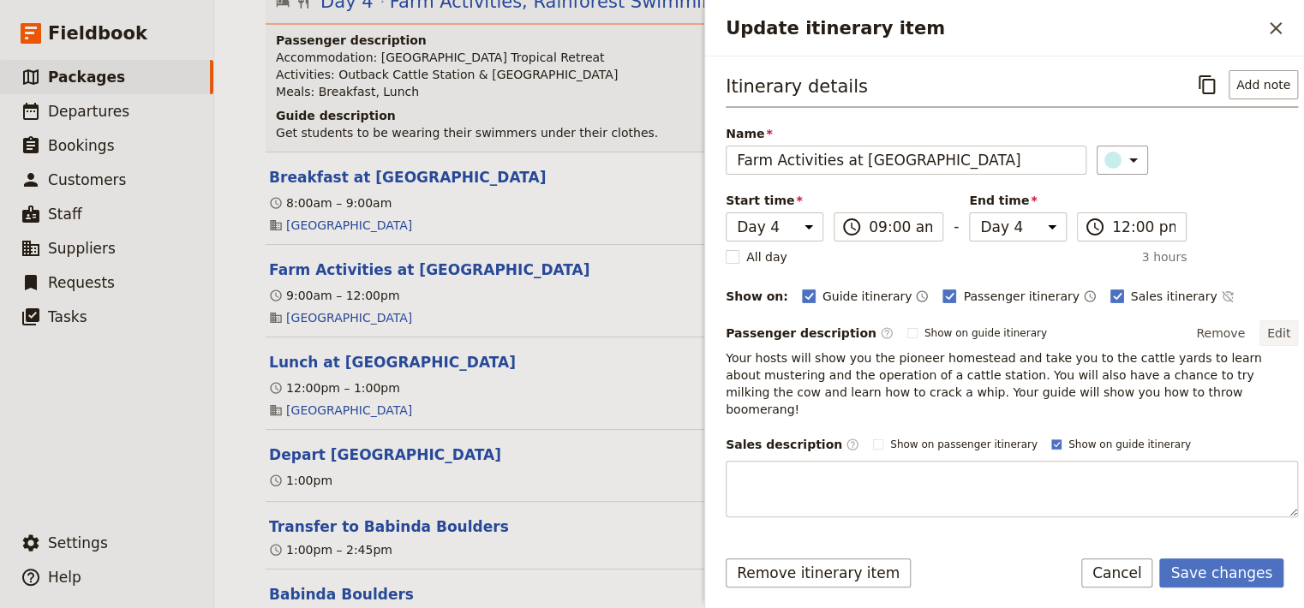
click at [1266, 280] on div "Itinerary details ​ Add note Name Farm Activities at [GEOGRAPHIC_DATA] ​ Start …" at bounding box center [1012, 293] width 572 height 447
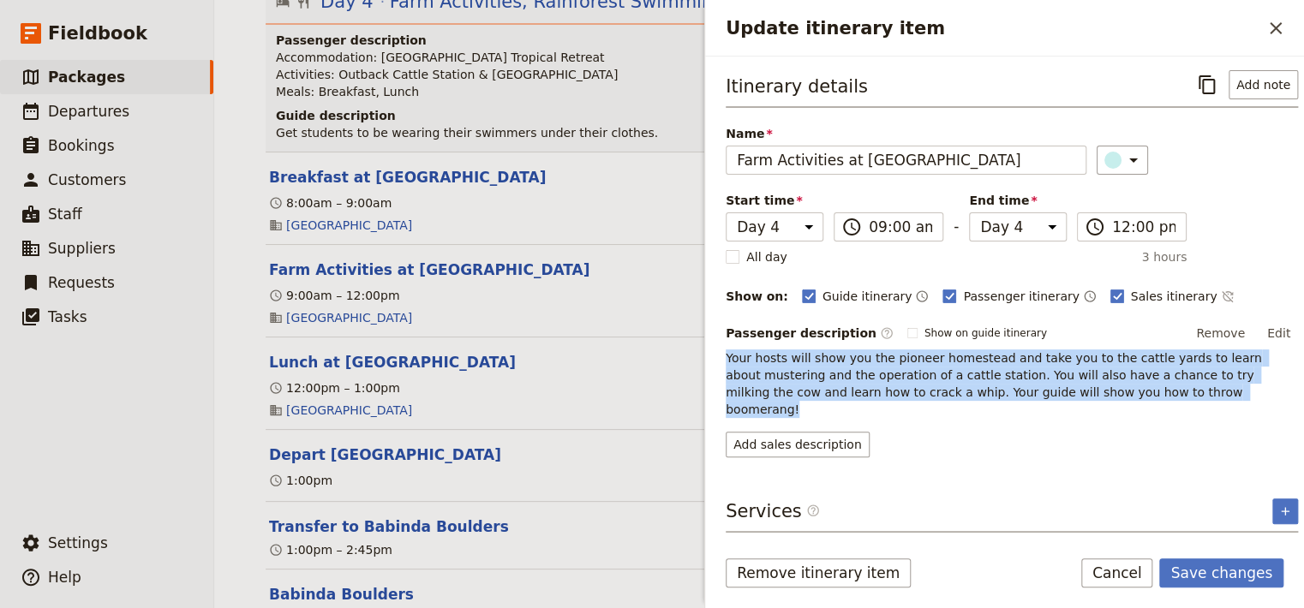
drag, startPoint x: 1160, startPoint y: 389, endPoint x: 718, endPoint y: 354, distance: 443.4
click at [718, 354] on div "Itinerary details ​ Add note Name Farm Activities at [GEOGRAPHIC_DATA] ​ Start …" at bounding box center [1004, 295] width 599 height 476
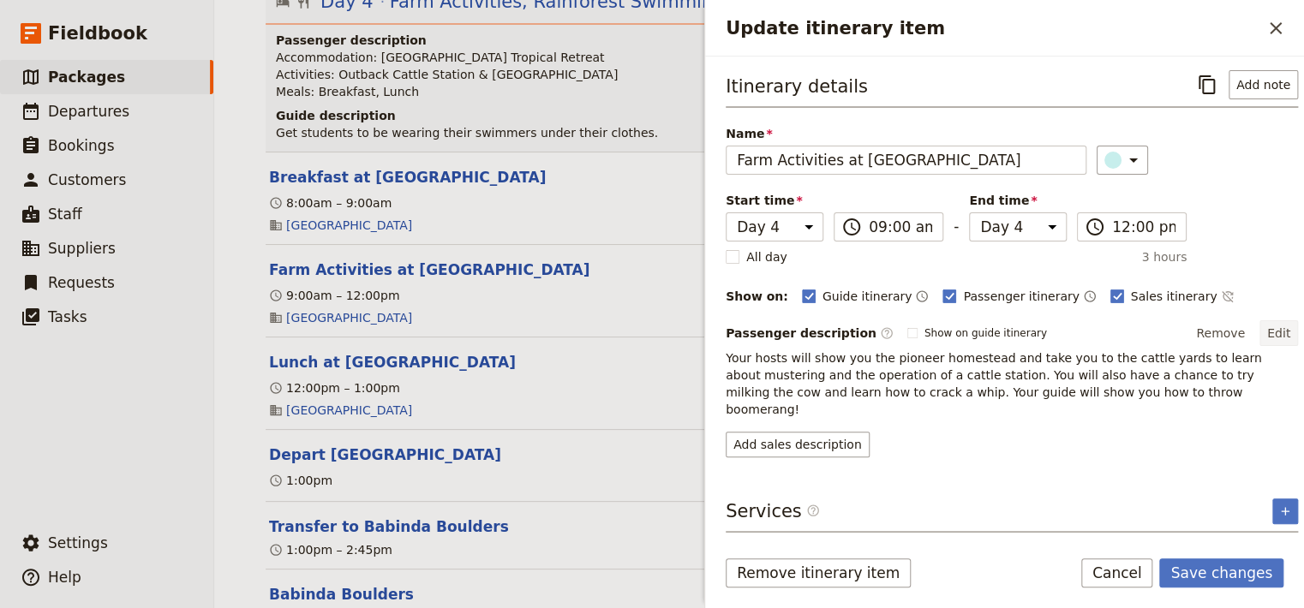
click at [1272, 331] on button "Edit" at bounding box center [1278, 333] width 39 height 26
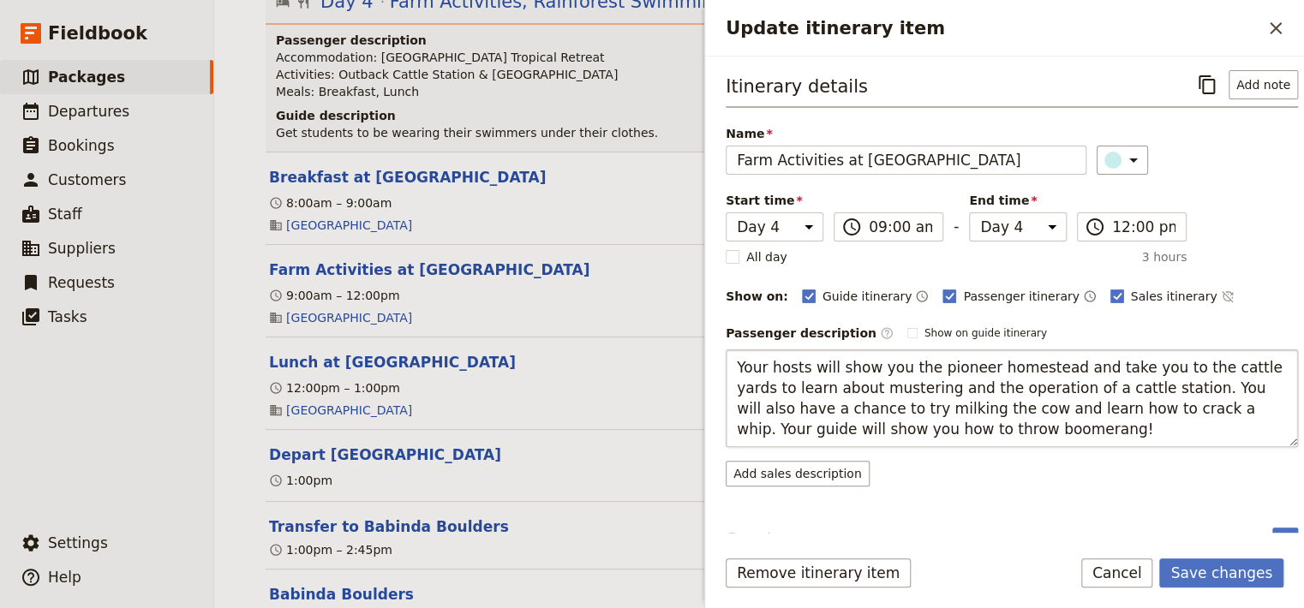
drag, startPoint x: 1057, startPoint y: 427, endPoint x: 709, endPoint y: 365, distance: 353.2
click at [726, 365] on textarea "Your hosts will show you the pioneer homestead and take you to the cattle yards…" at bounding box center [1012, 399] width 572 height 98
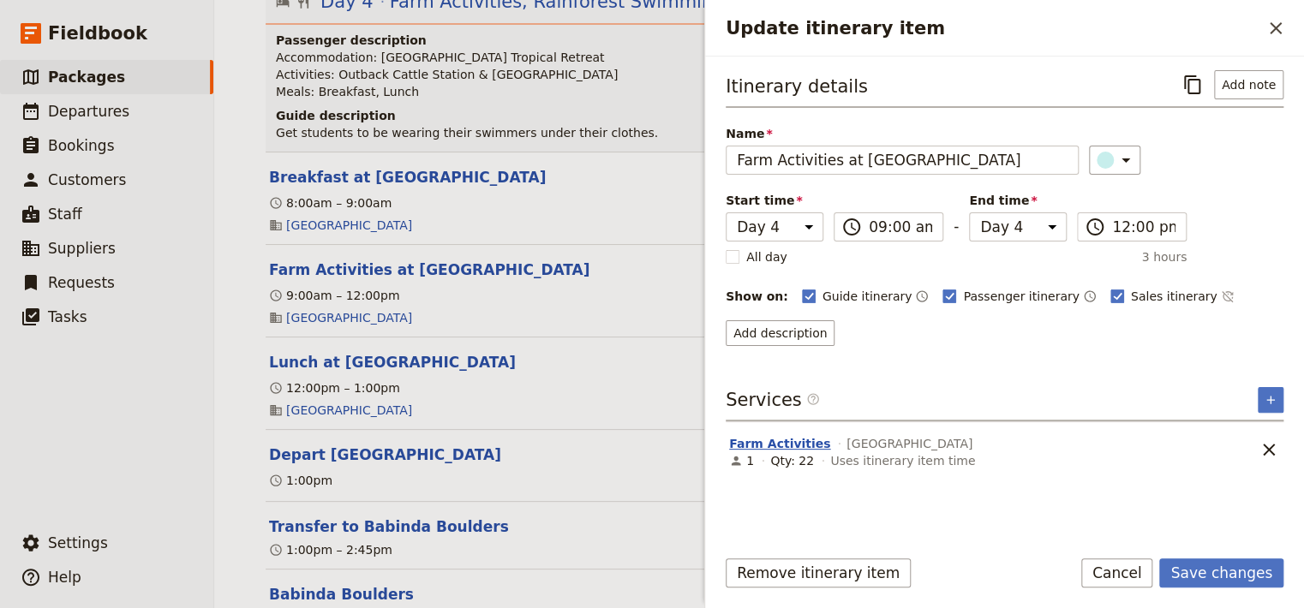
click at [769, 454] on div "Farm Activities [GEOGRAPHIC_DATA]" at bounding box center [986, 443] width 518 height 21
click at [1268, 443] on icon "Remove service" at bounding box center [1268, 449] width 21 height 21
click at [1266, 397] on icon "Add service inclusion" at bounding box center [1271, 400] width 14 height 14
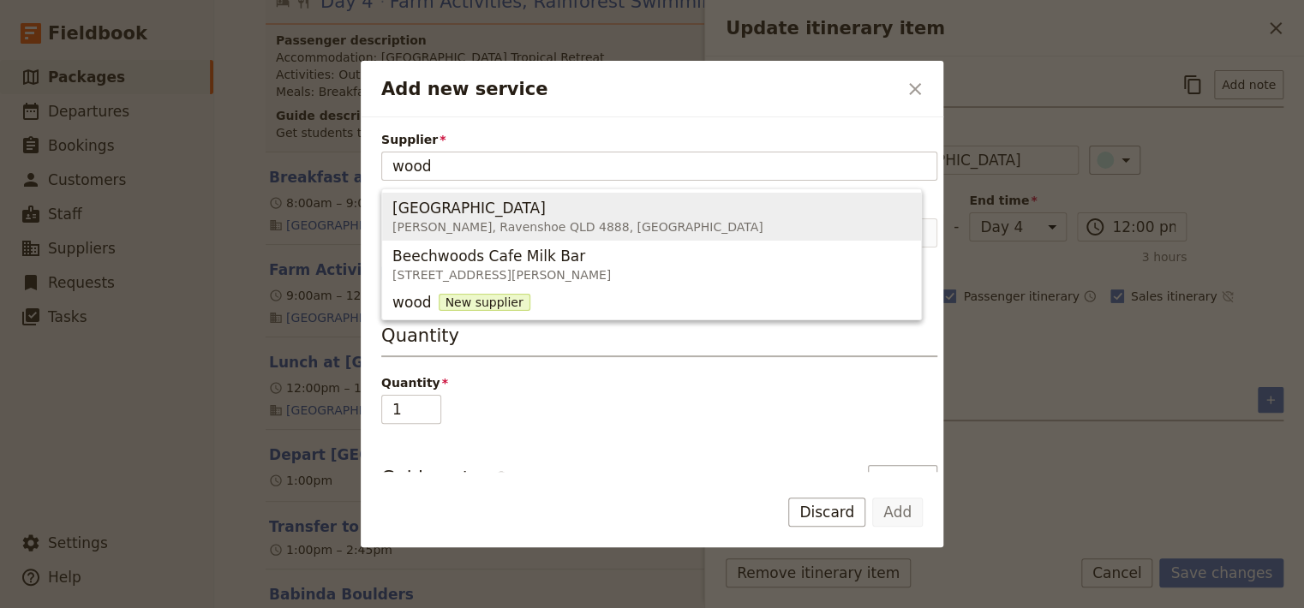
click at [451, 212] on span "[GEOGRAPHIC_DATA]" at bounding box center [468, 208] width 153 height 21
type input "[GEOGRAPHIC_DATA]"
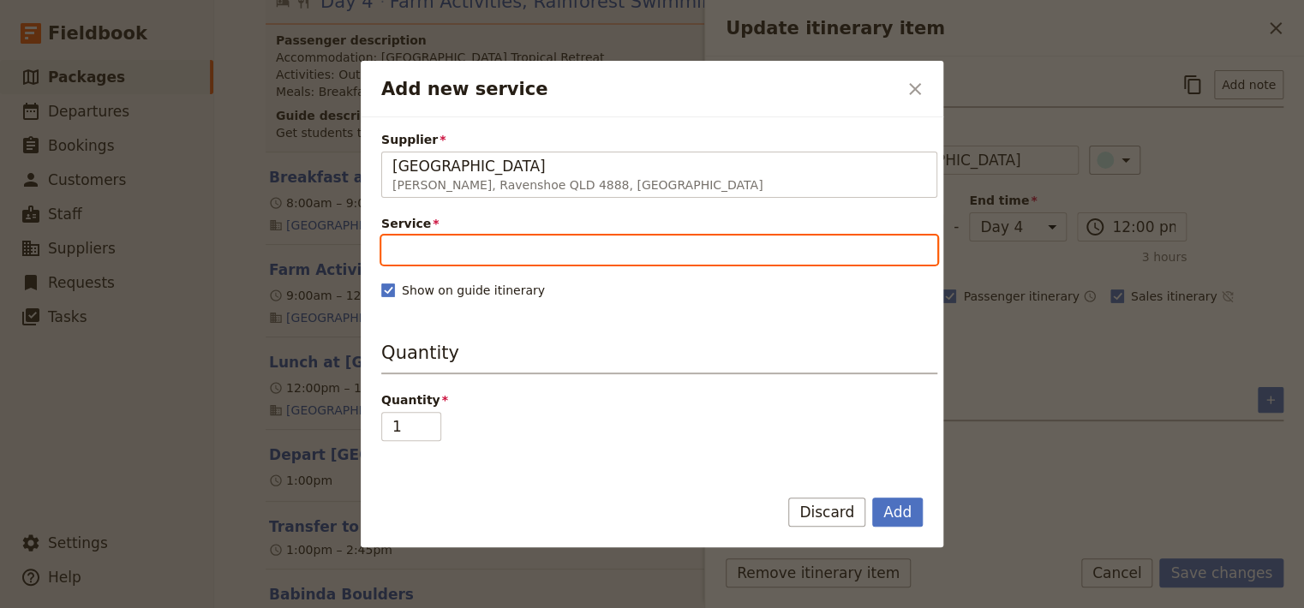
click at [443, 252] on input "Service" at bounding box center [659, 250] width 556 height 29
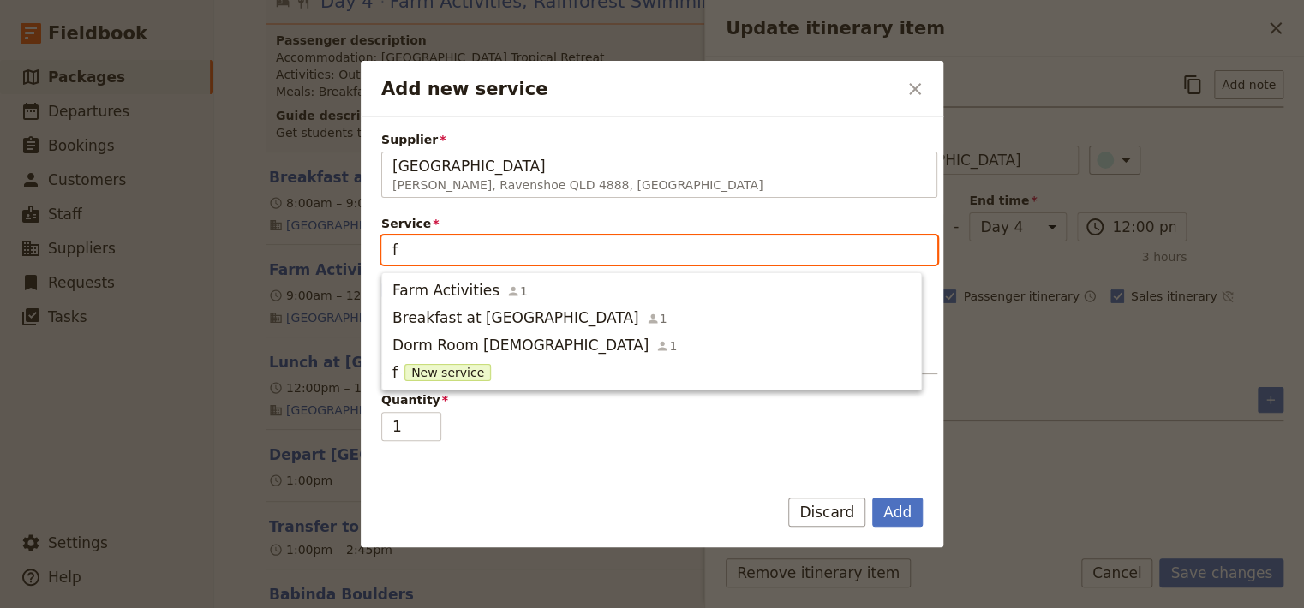
type input "fa"
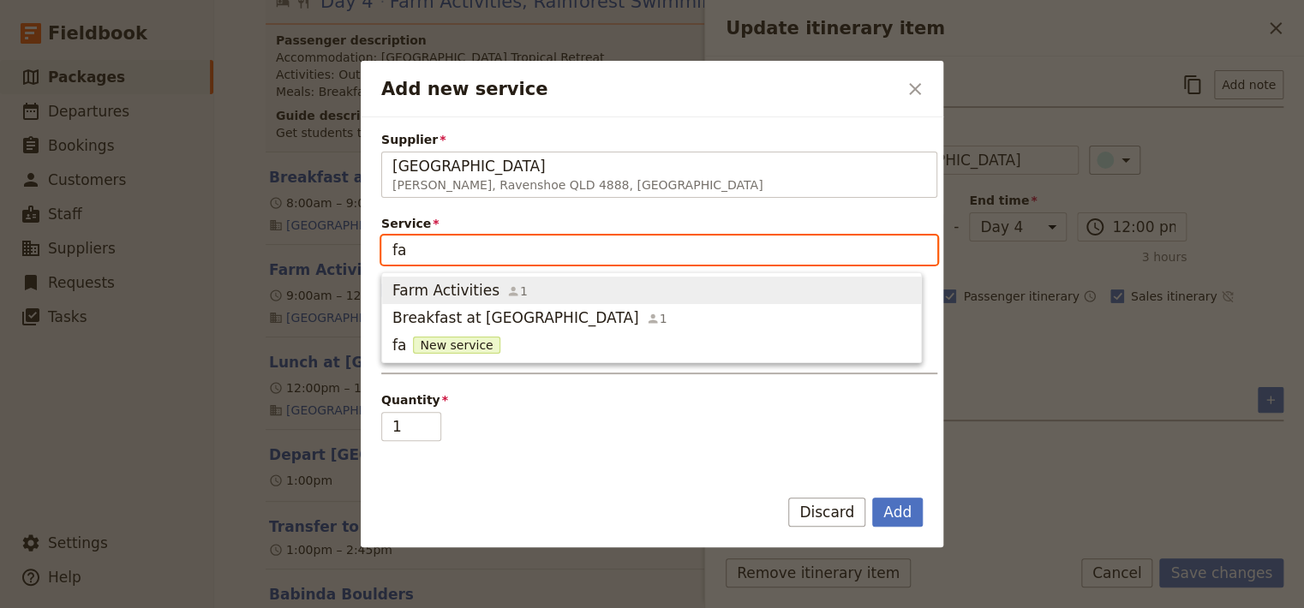
click at [420, 290] on span "Farm Activities" at bounding box center [445, 290] width 107 height 21
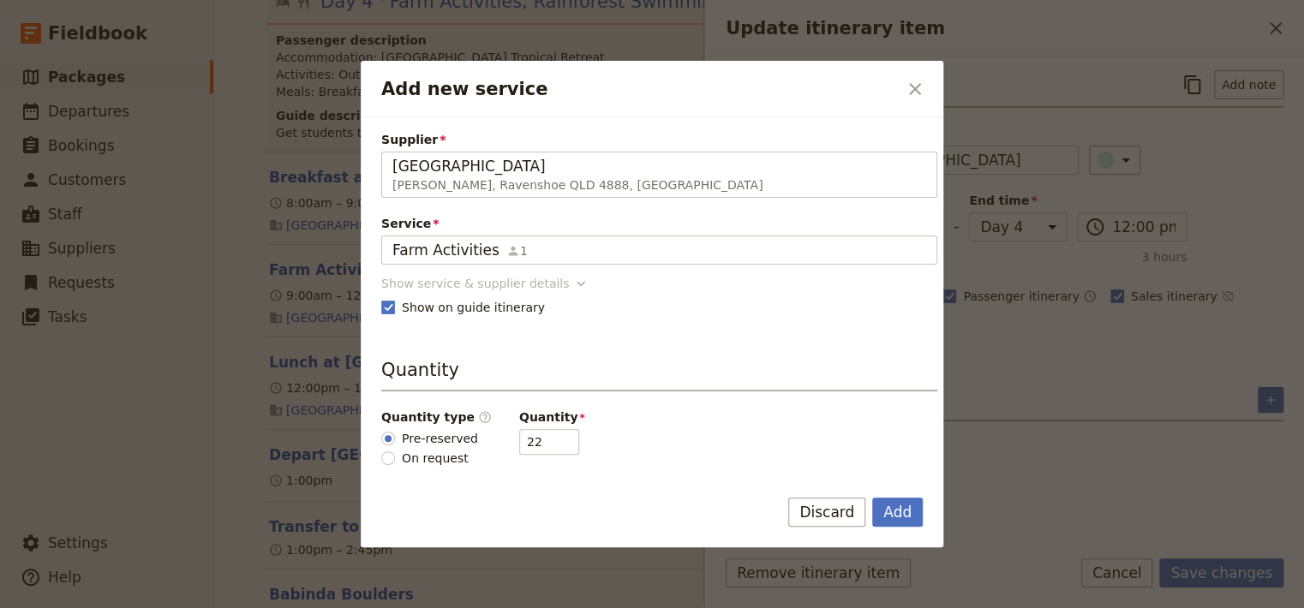
click at [572, 281] on icon "Add new service" at bounding box center [580, 283] width 17 height 17
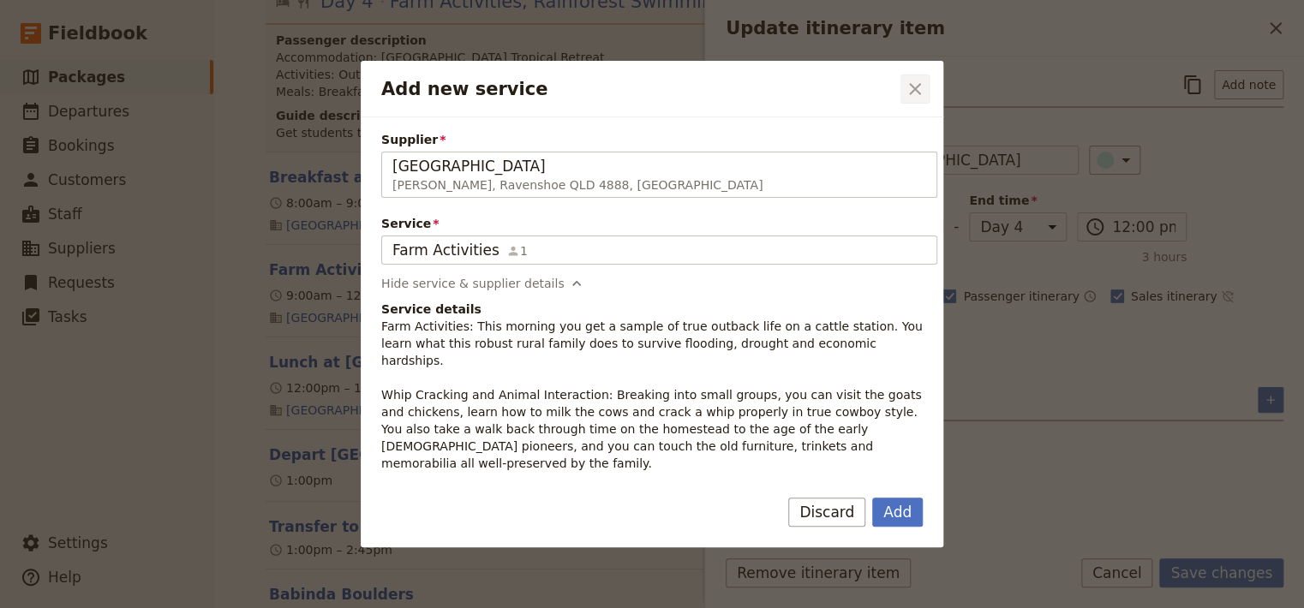
click at [917, 86] on icon "Close dialog" at bounding box center [915, 89] width 21 height 21
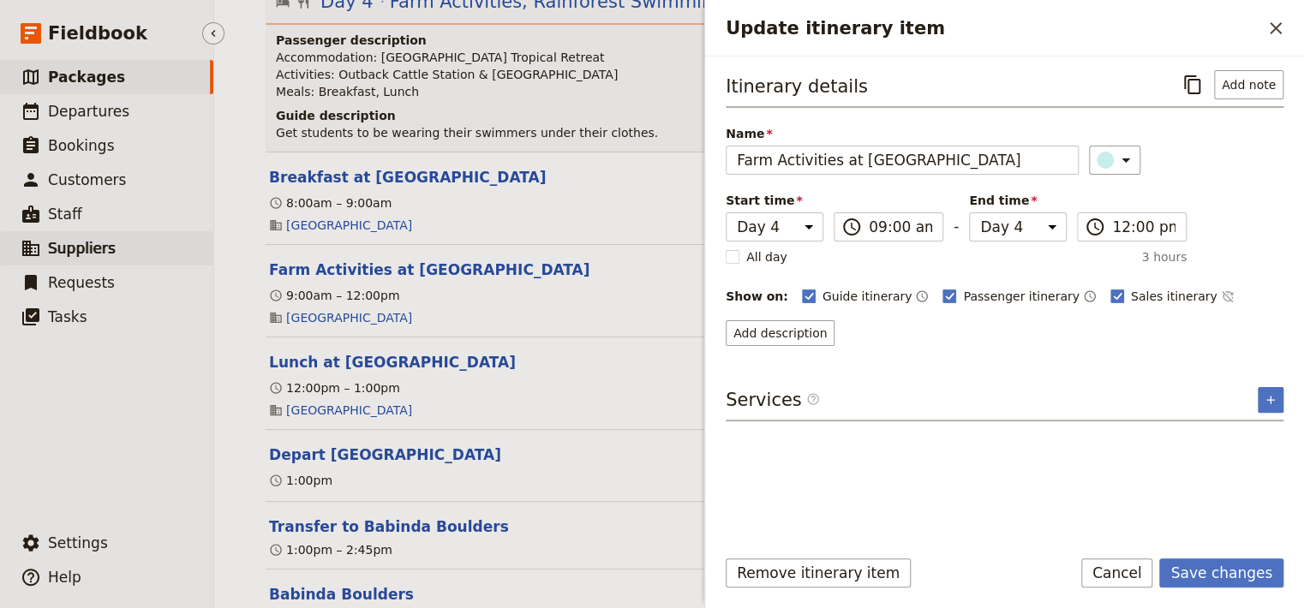
click at [81, 251] on span "Suppliers" at bounding box center [82, 248] width 68 height 17
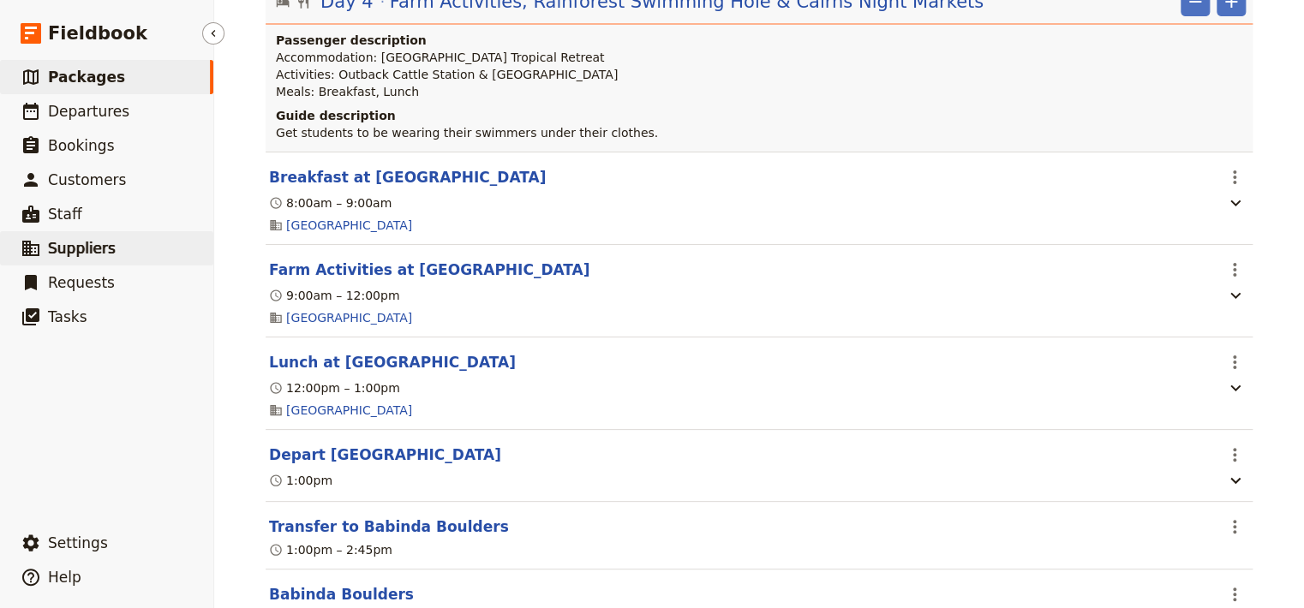
click at [70, 248] on span "Suppliers" at bounding box center [82, 248] width 68 height 17
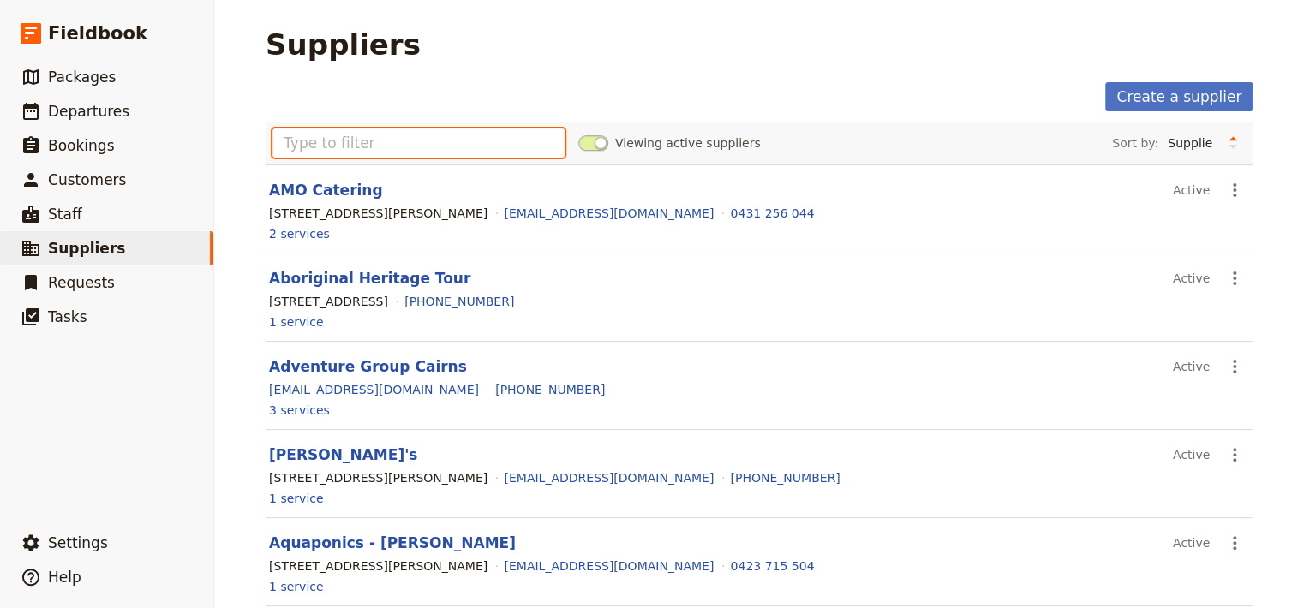
click at [311, 144] on input "text" at bounding box center [418, 142] width 292 height 29
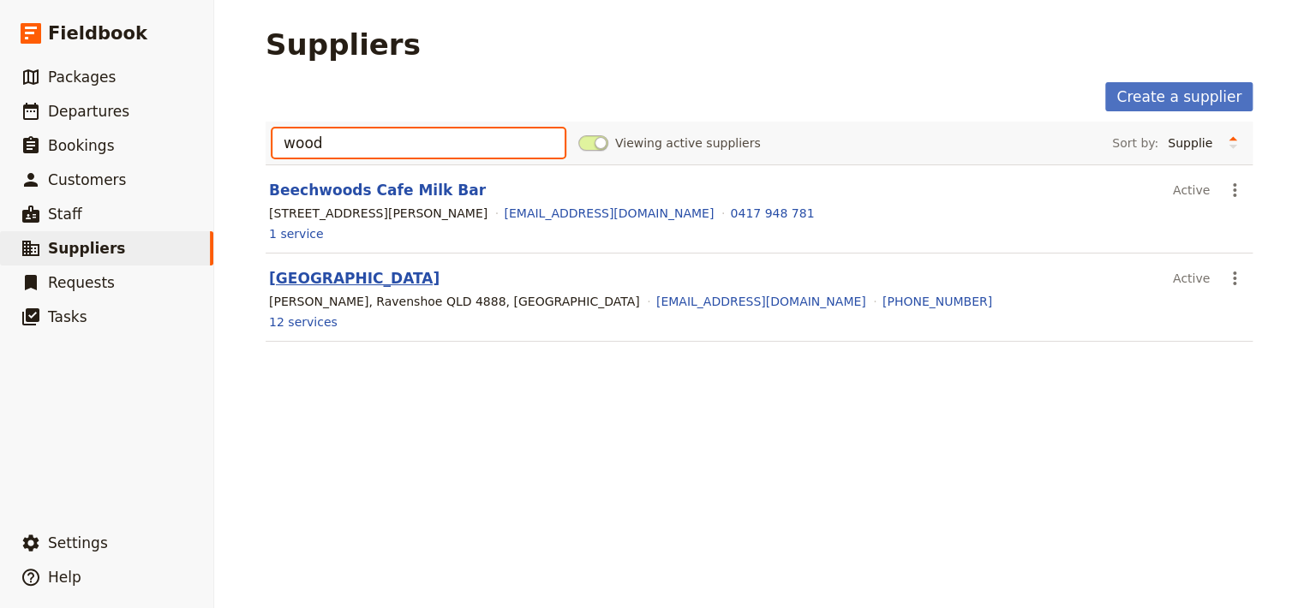
type input "wood"
click at [284, 283] on link "[GEOGRAPHIC_DATA]" at bounding box center [354, 278] width 170 height 17
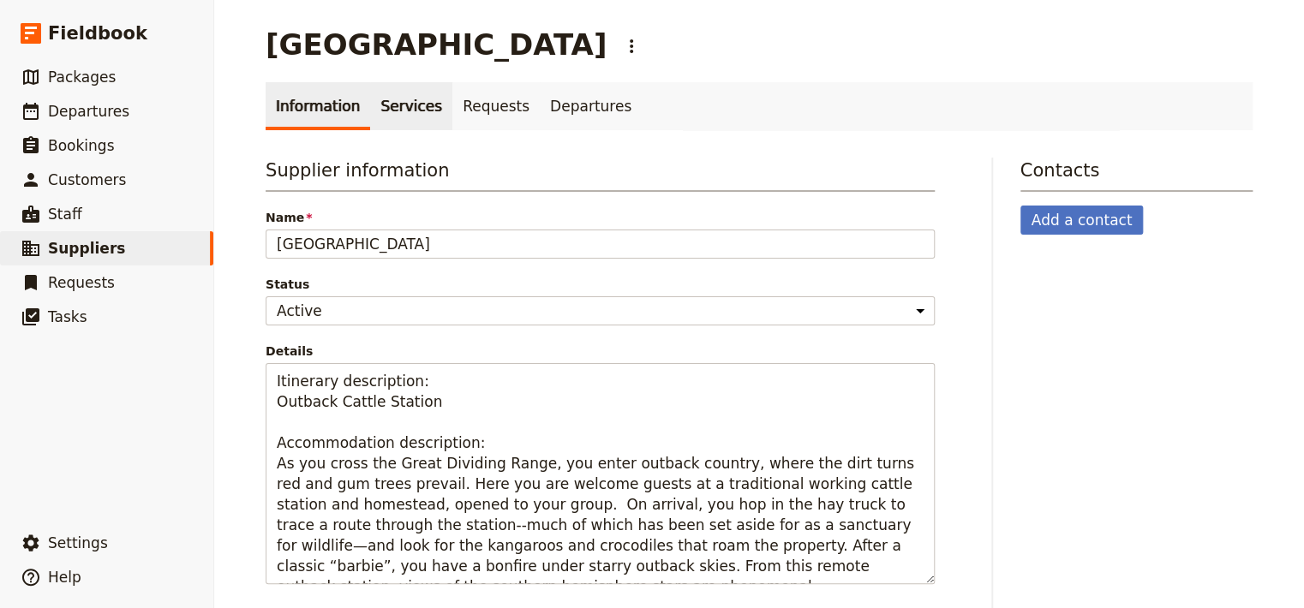
click at [382, 114] on link "Services" at bounding box center [411, 106] width 82 height 48
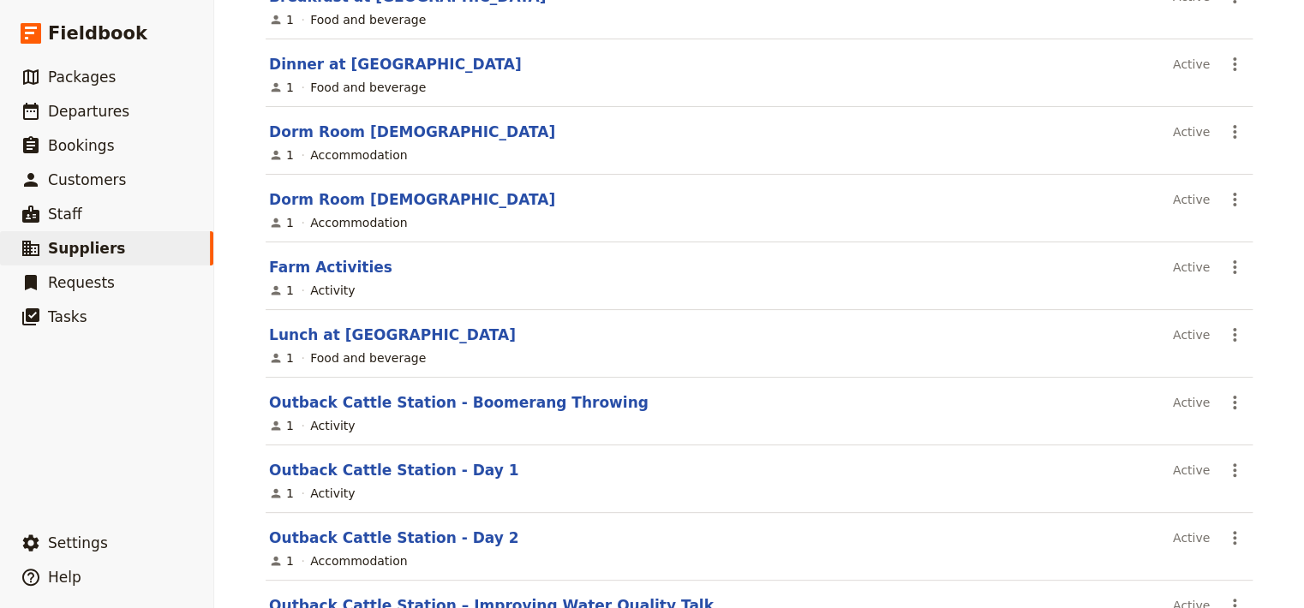
scroll to position [271, 0]
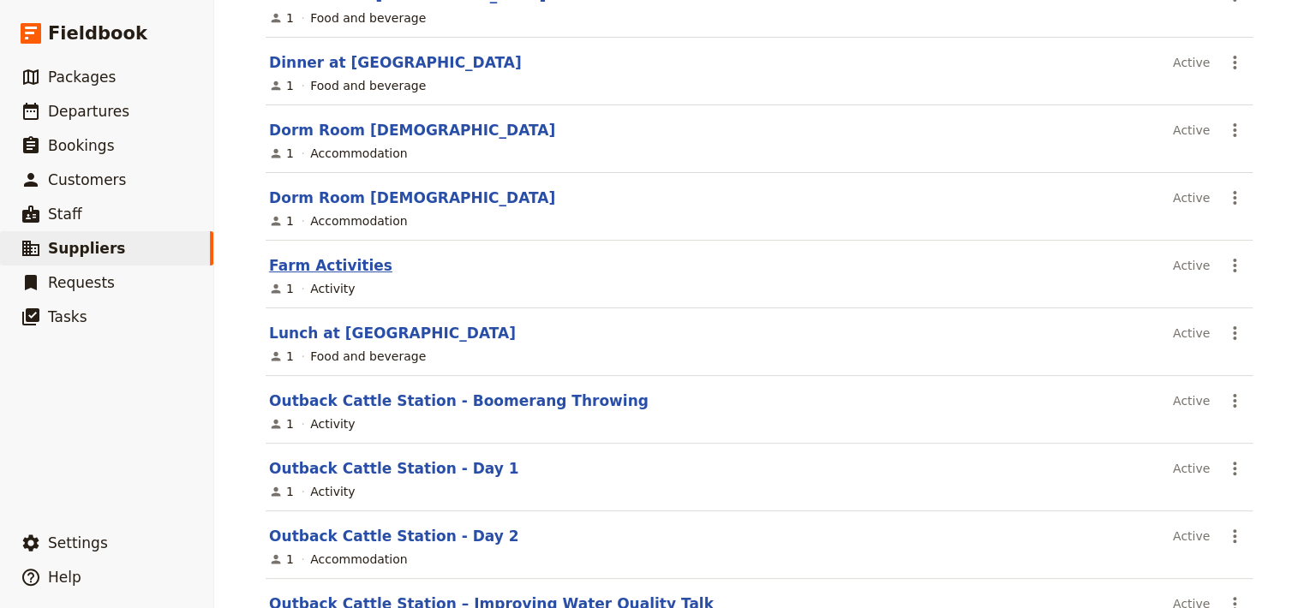
click at [303, 265] on link "Farm Activities" at bounding box center [330, 265] width 123 height 17
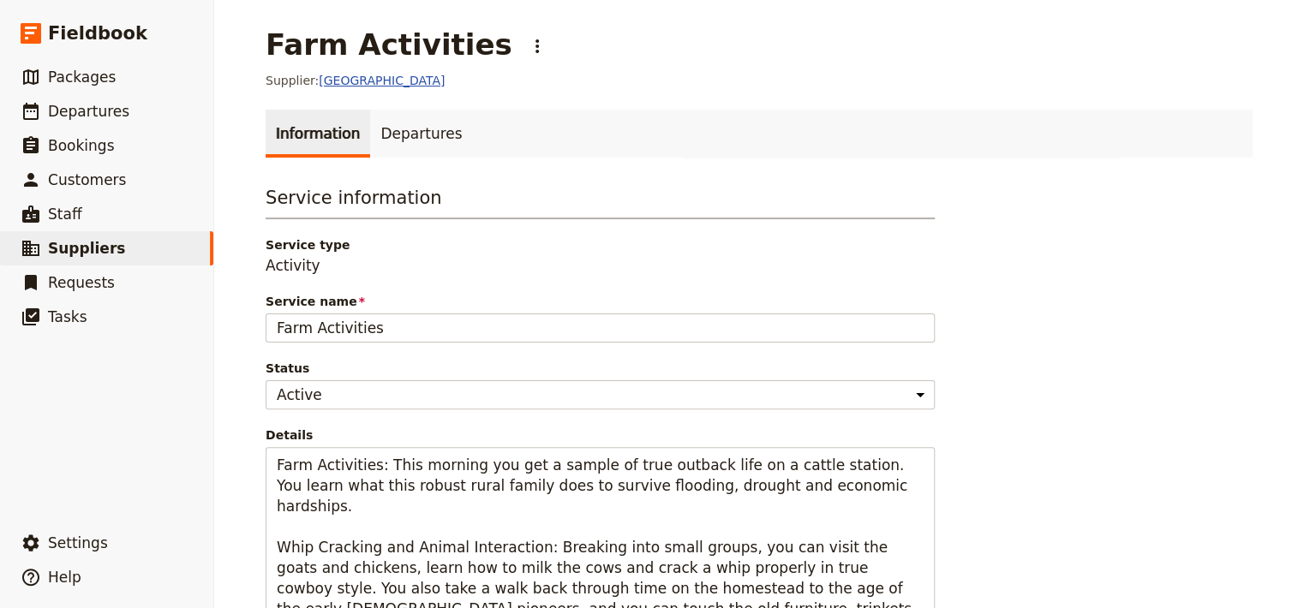
click at [344, 81] on link "[GEOGRAPHIC_DATA]" at bounding box center [382, 81] width 126 height 14
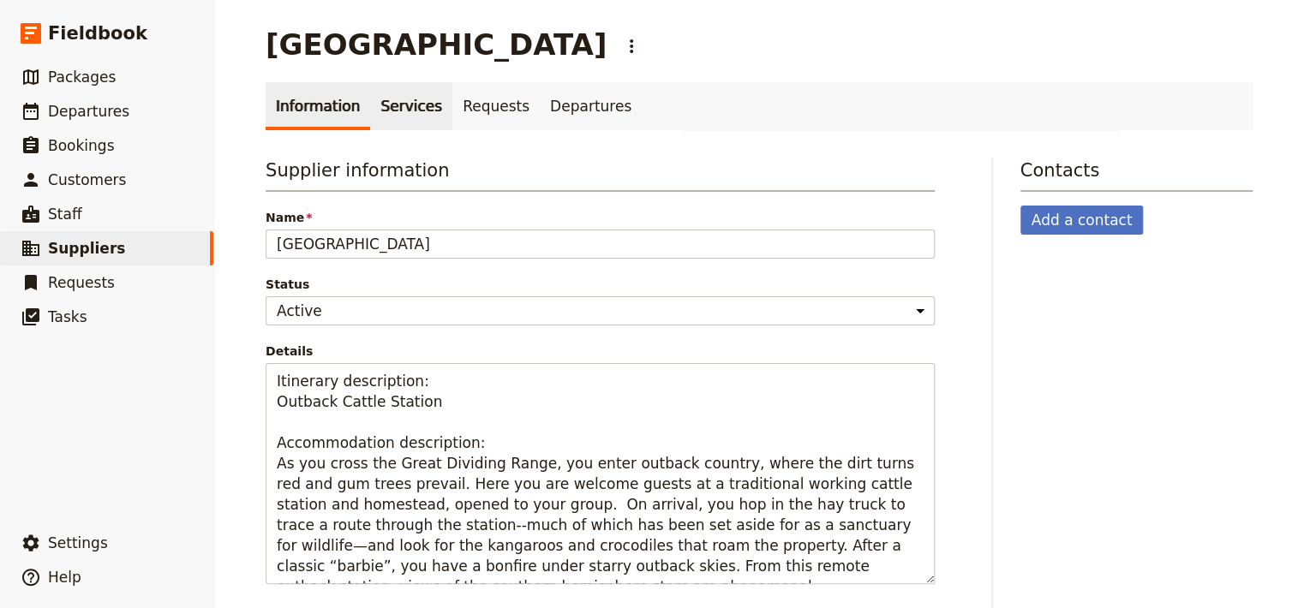
click at [386, 111] on link "Services" at bounding box center [411, 106] width 82 height 48
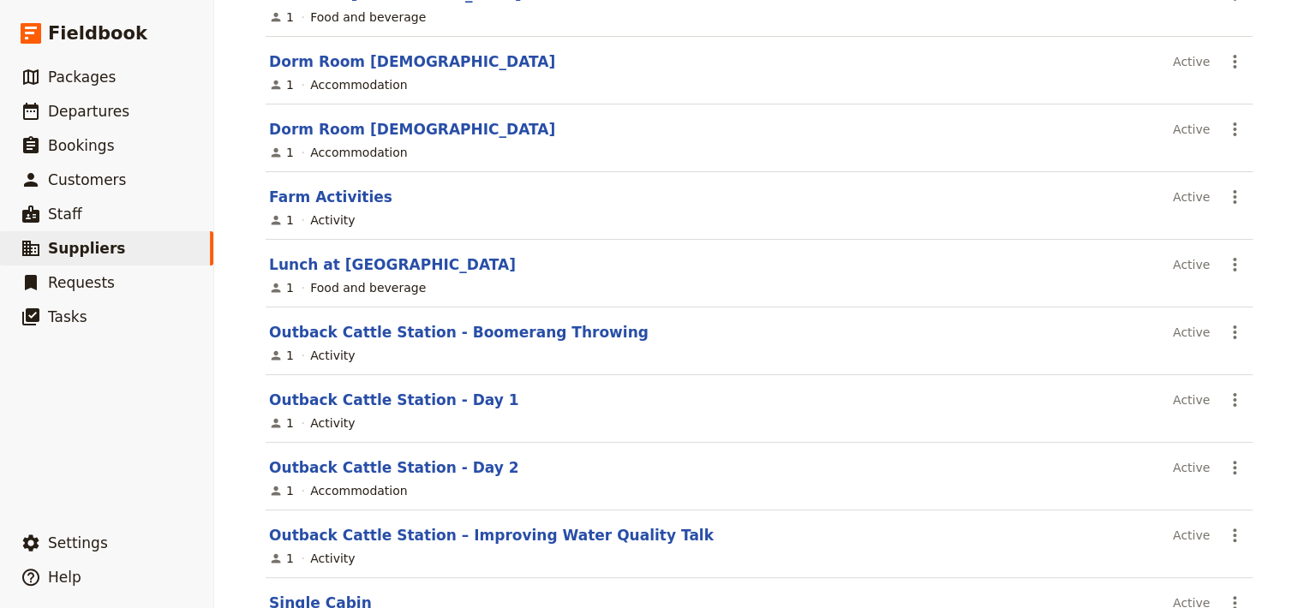
scroll to position [346, 0]
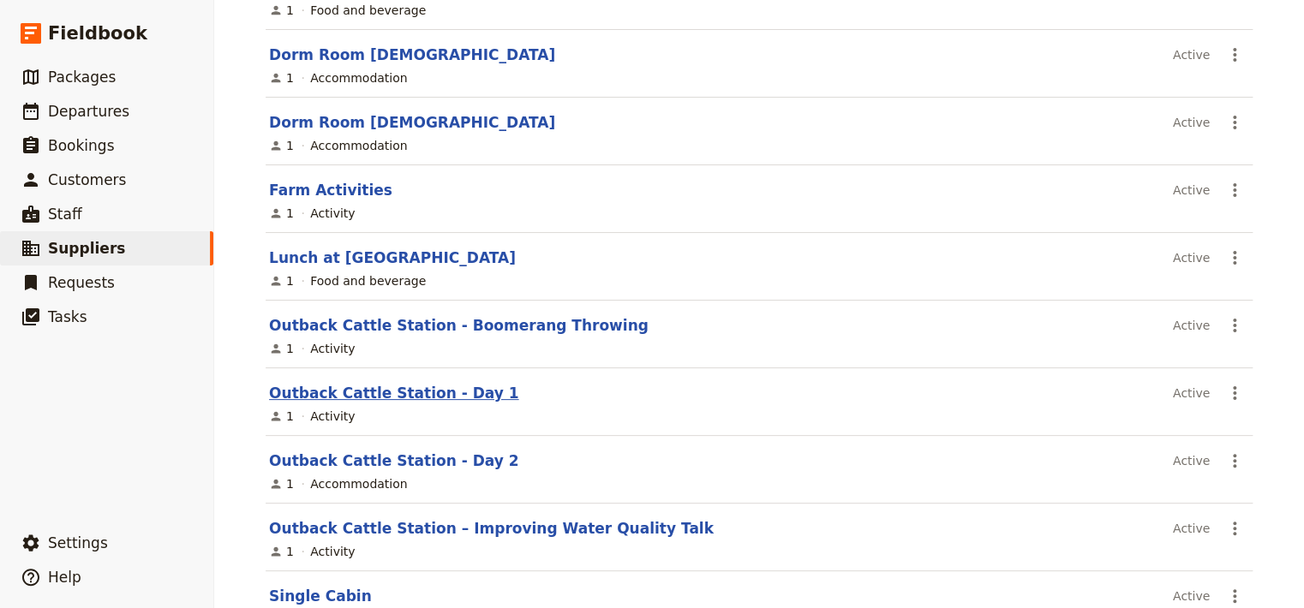
click at [396, 390] on link "Outback Cattle Station - Day 1" at bounding box center [393, 393] width 249 height 17
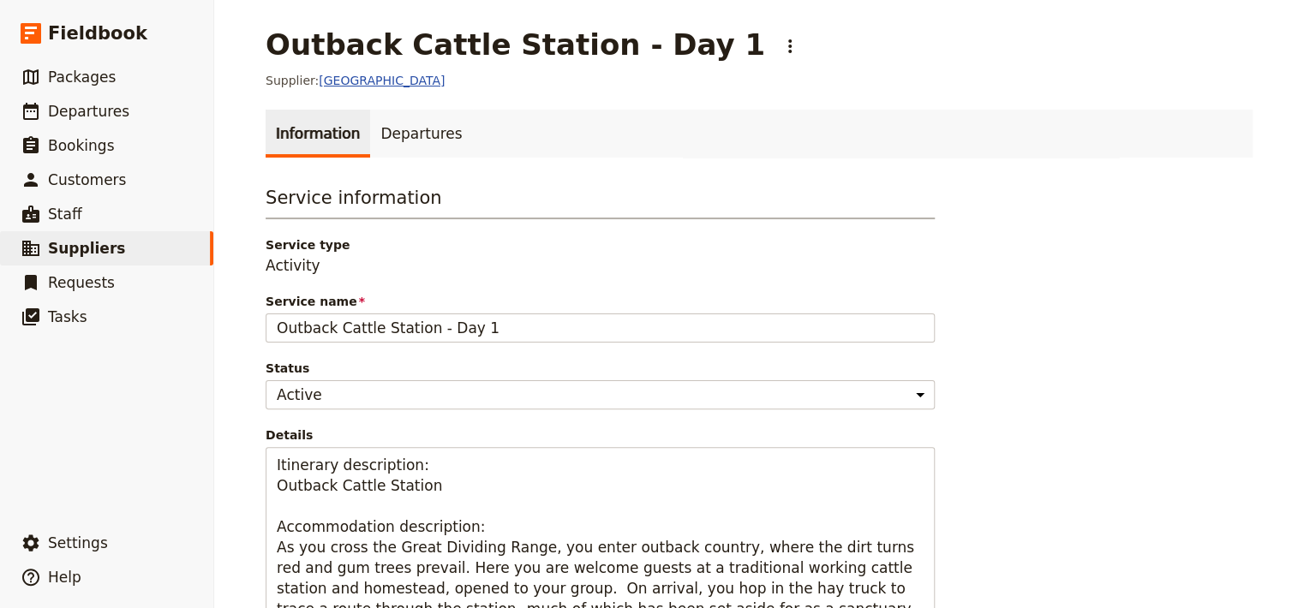
click at [387, 74] on link "[GEOGRAPHIC_DATA]" at bounding box center [382, 81] width 126 height 14
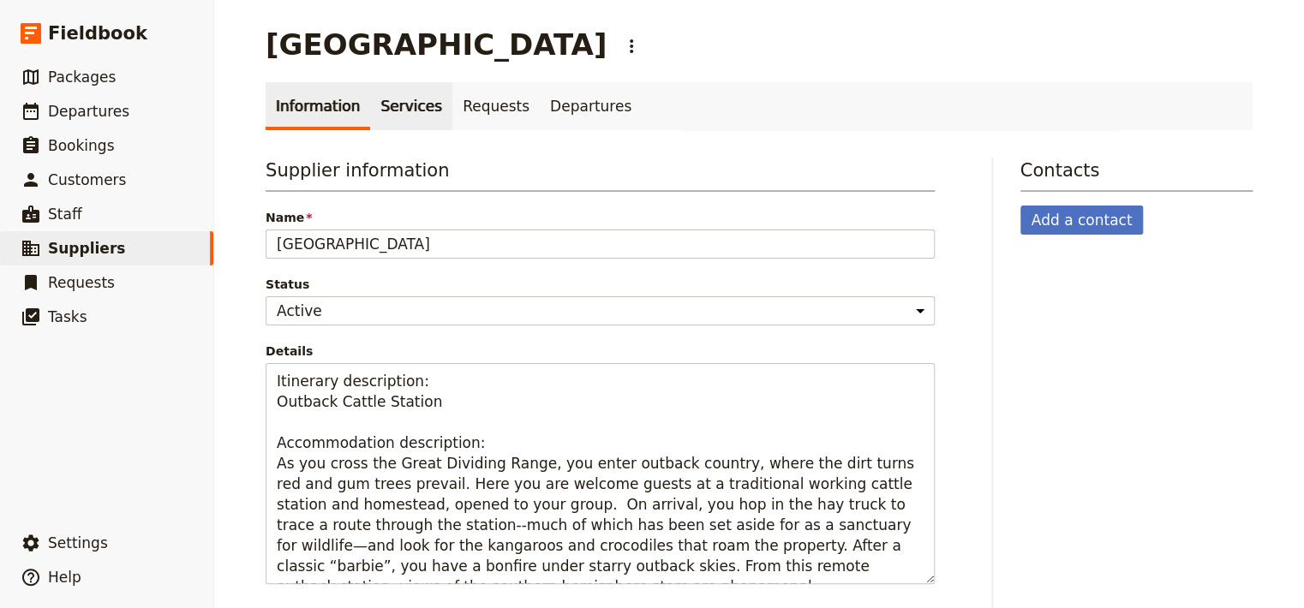
click at [384, 111] on link "Services" at bounding box center [411, 106] width 82 height 48
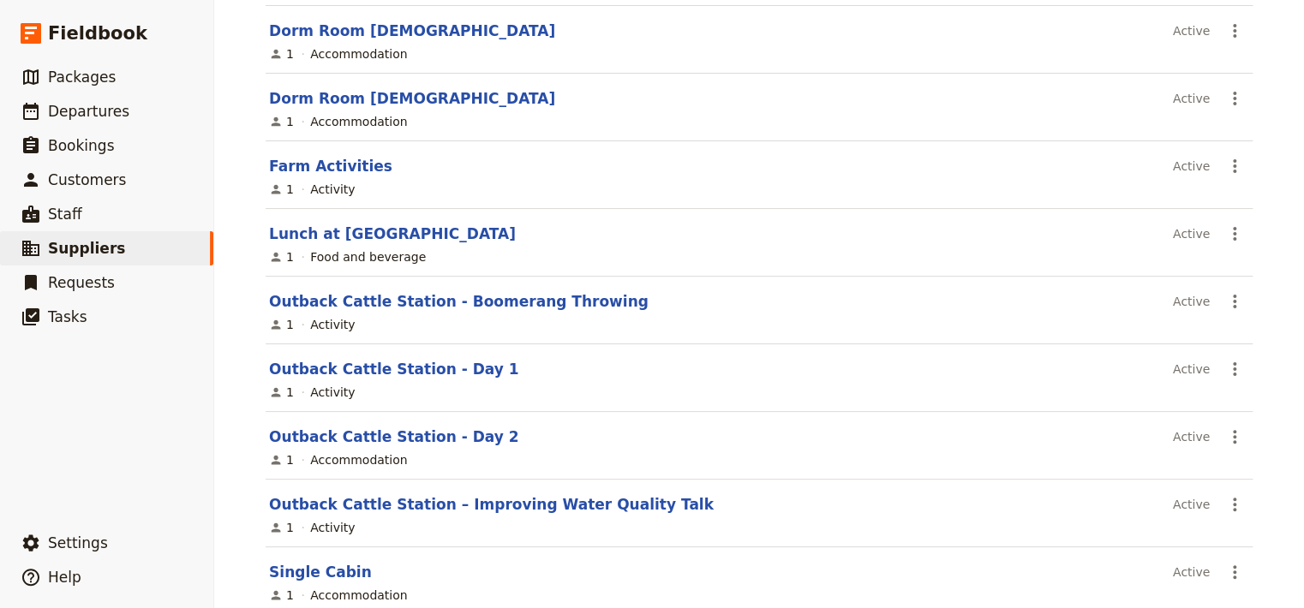
scroll to position [377, 0]
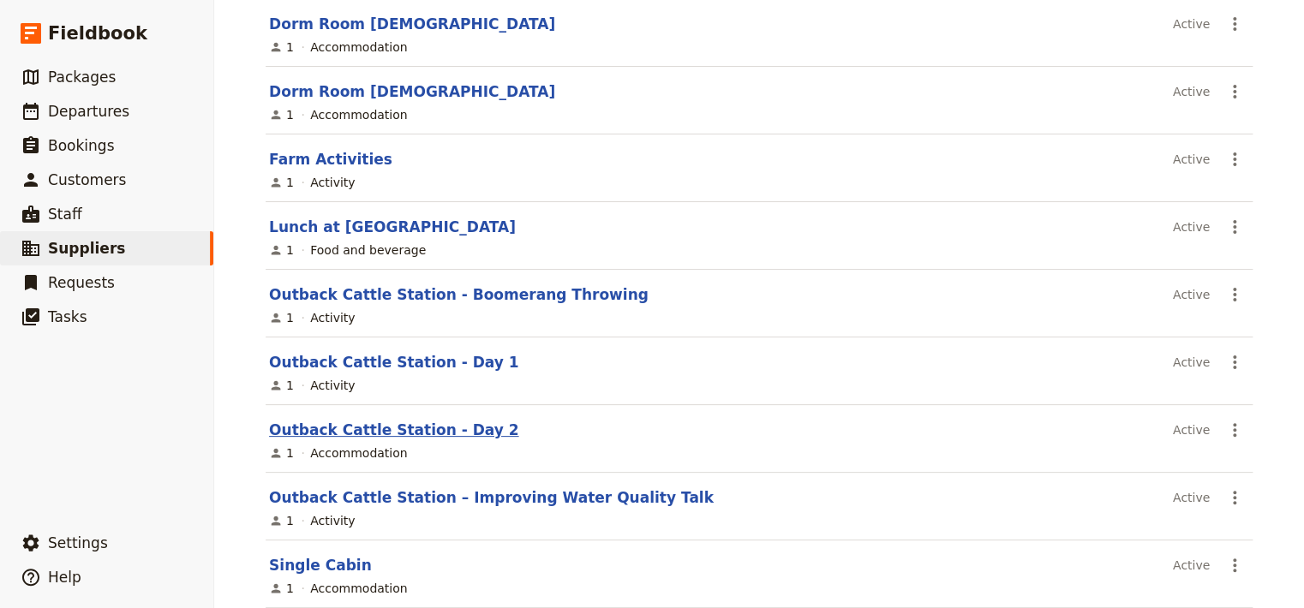
click at [443, 427] on link "Outback Cattle Station - Day 2" at bounding box center [393, 429] width 249 height 17
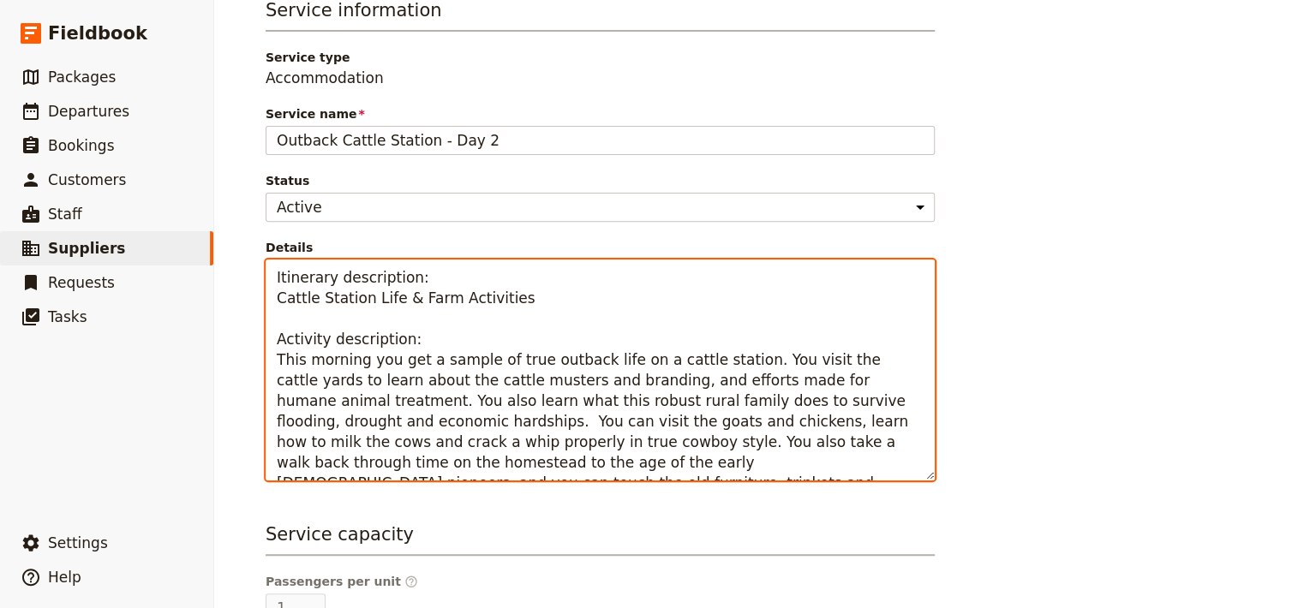
scroll to position [21, 0]
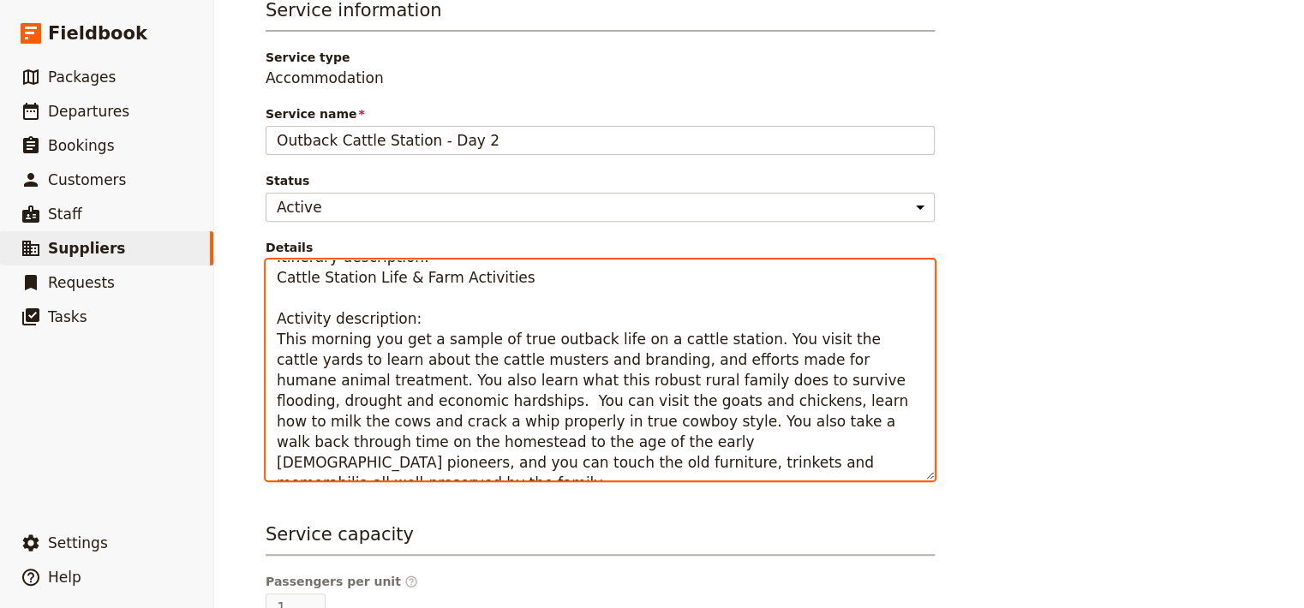
drag, startPoint x: 269, startPoint y: 364, endPoint x: 774, endPoint y: 460, distance: 514.5
click at [774, 460] on textarea "Itinerary description: Cattle Station Life & Farm Activities Activity descripti…" at bounding box center [600, 370] width 669 height 221
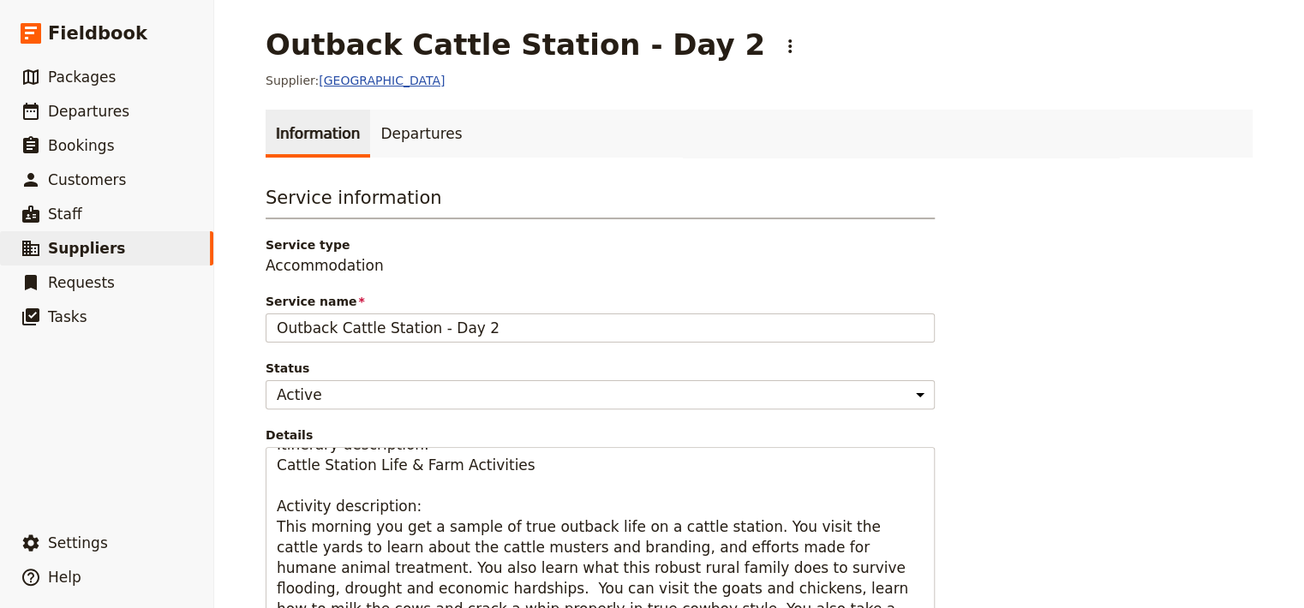
click at [368, 84] on link "[GEOGRAPHIC_DATA]" at bounding box center [382, 81] width 126 height 14
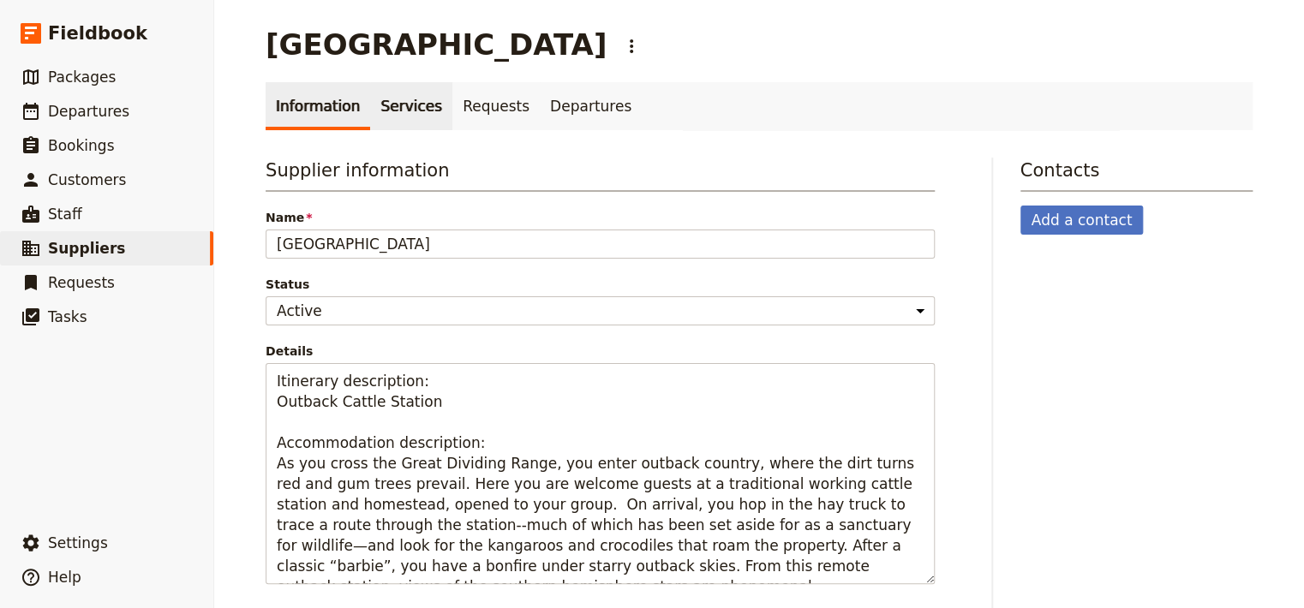
click at [390, 106] on link "Services" at bounding box center [411, 106] width 82 height 48
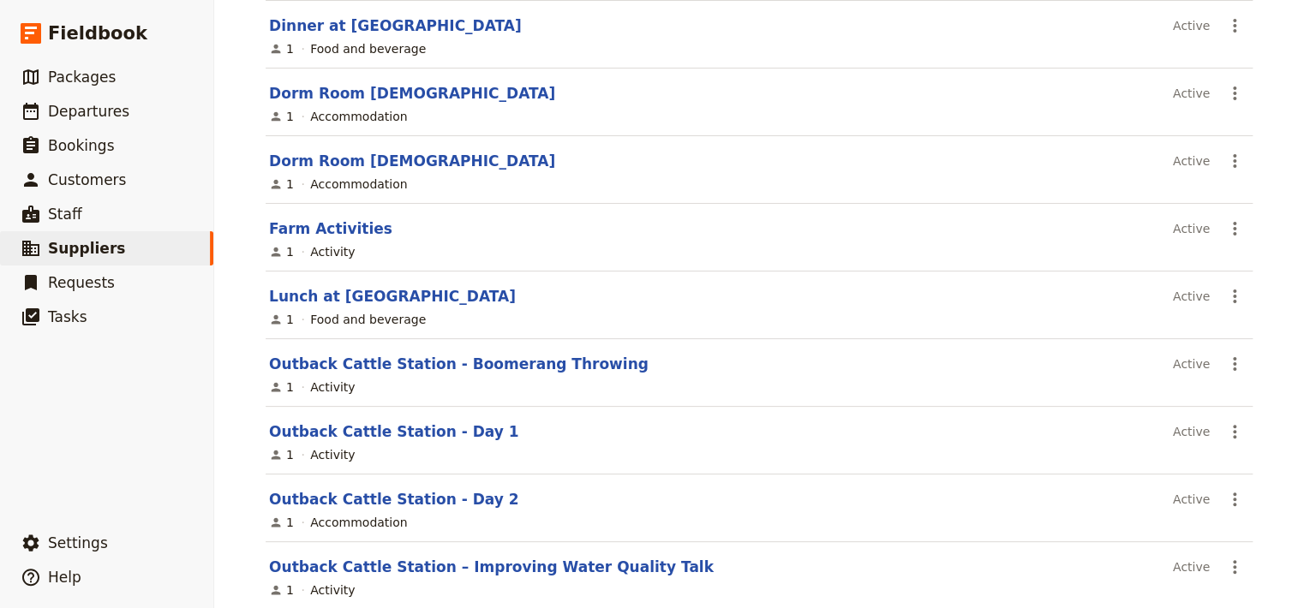
scroll to position [309, 0]
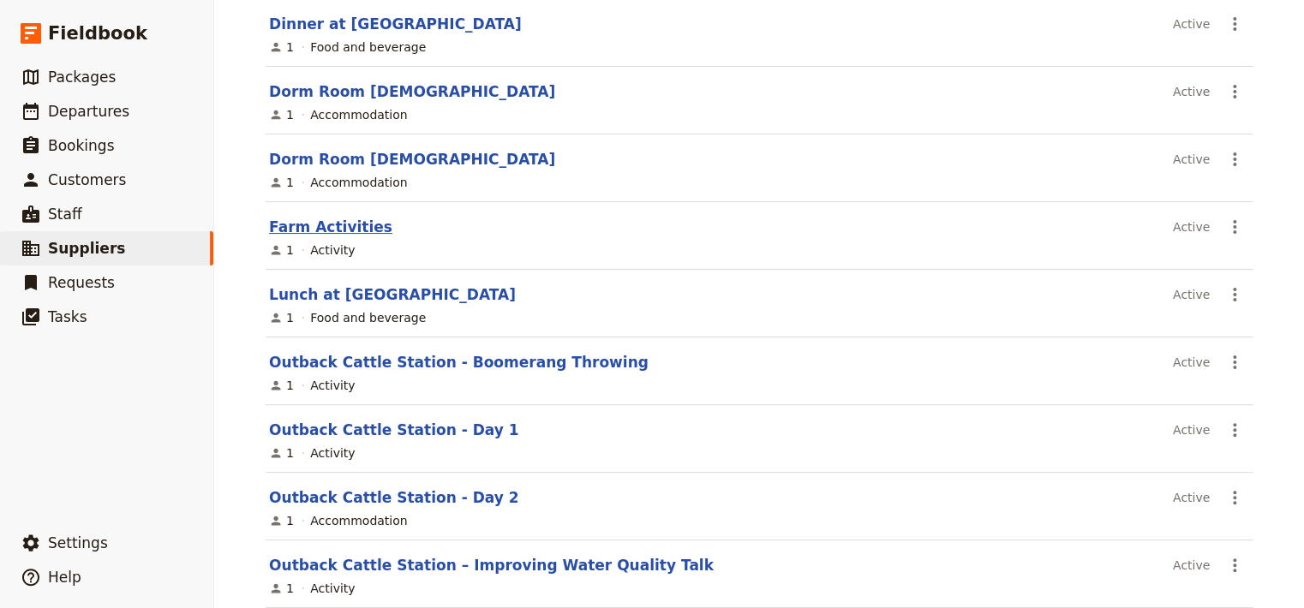
click at [319, 229] on link "Farm Activities" at bounding box center [330, 226] width 123 height 17
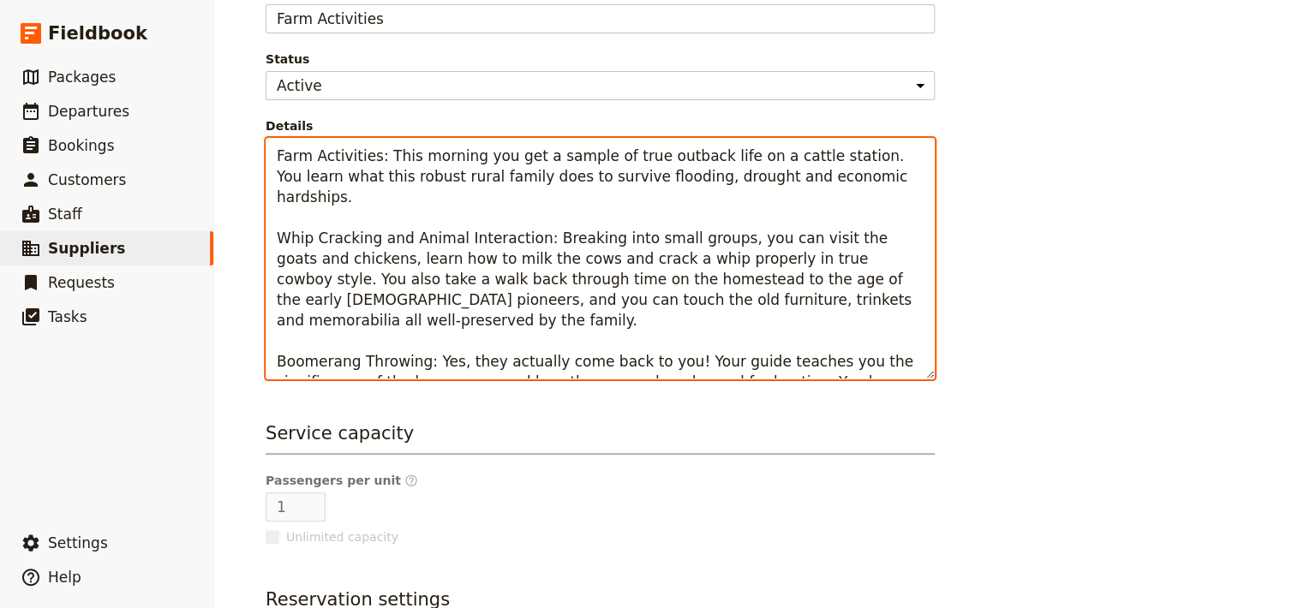
drag, startPoint x: 597, startPoint y: 376, endPoint x: 252, endPoint y: 152, distance: 411.8
click at [266, 152] on textarea "Farm Activities: This morning you get a sample of true outback life on a cattle…" at bounding box center [600, 259] width 669 height 242
paste textarea "This morning you get a sample of true outback life on a cattle station. You vis…"
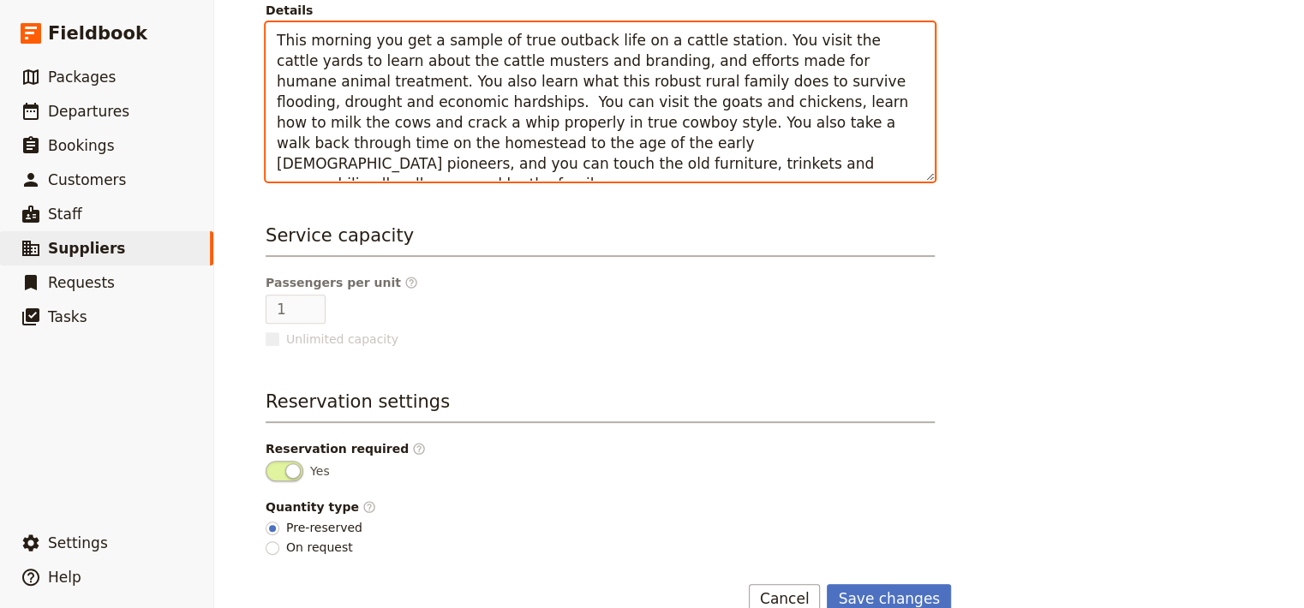
scroll to position [454, 0]
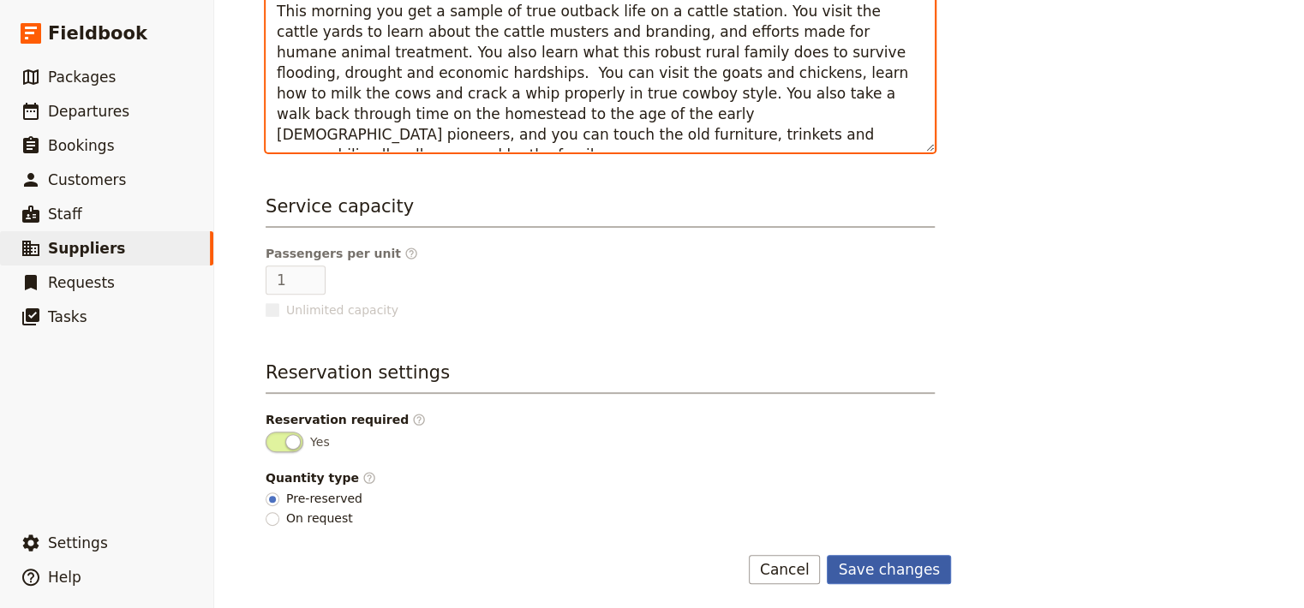
type textarea "This morning you get a sample of true outback life on a cattle station. You vis…"
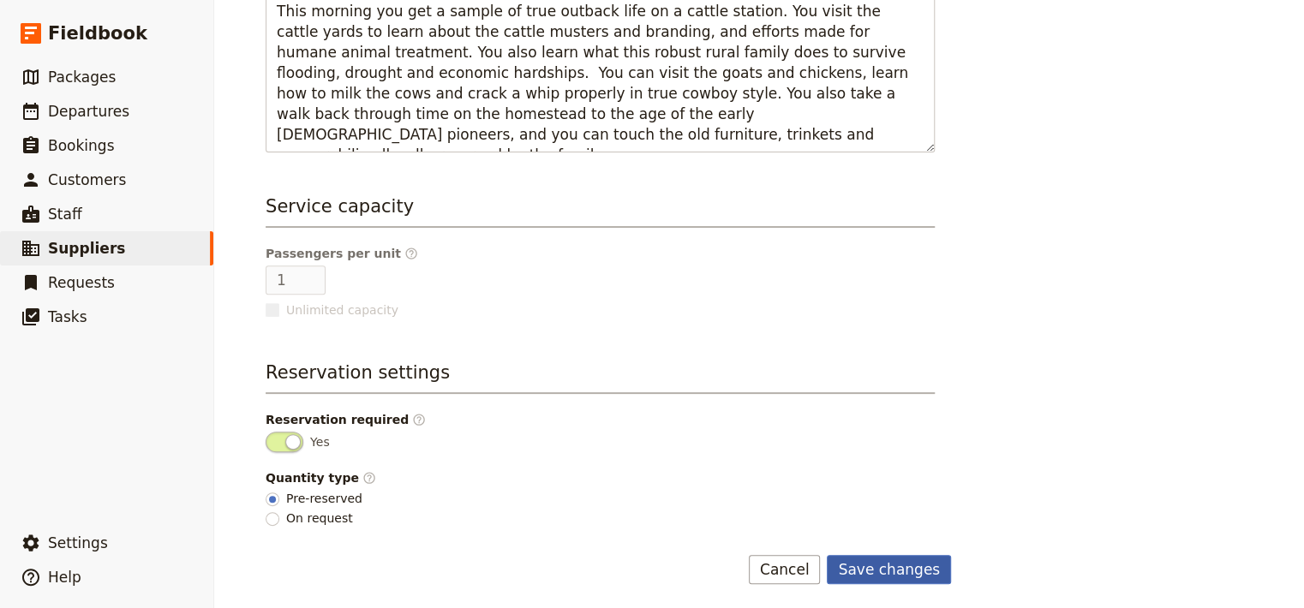
click at [893, 571] on button "Save changes" at bounding box center [889, 569] width 124 height 29
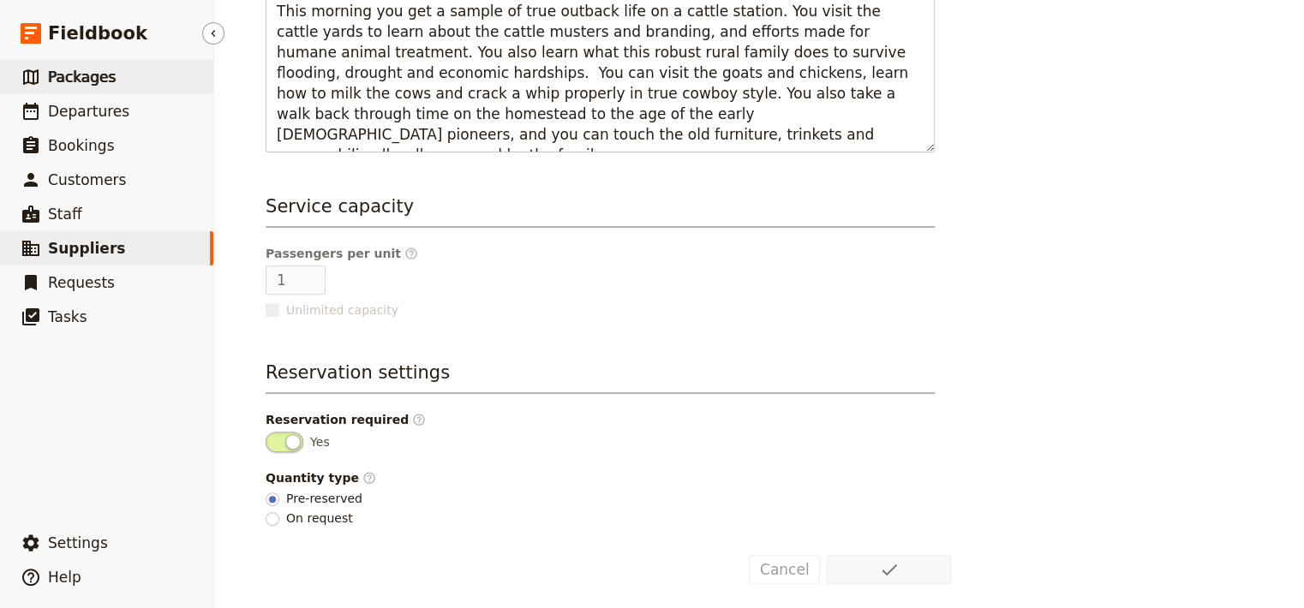
click at [68, 78] on span "Packages" at bounding box center [82, 77] width 68 height 17
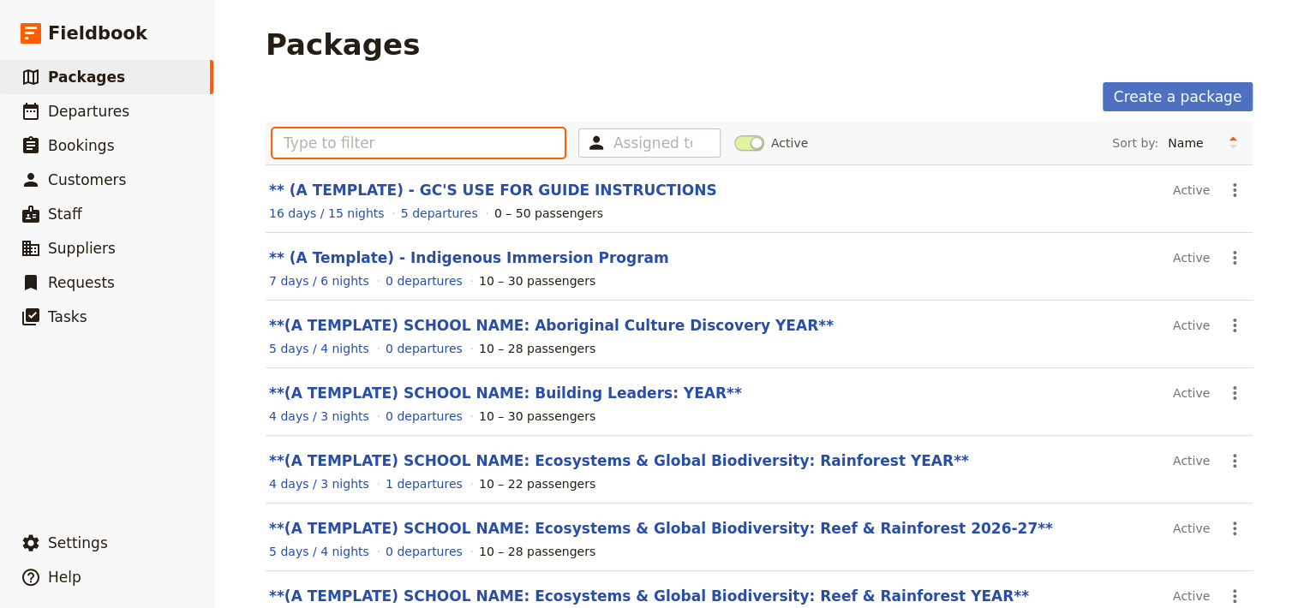
click at [427, 142] on input "text" at bounding box center [418, 142] width 292 height 29
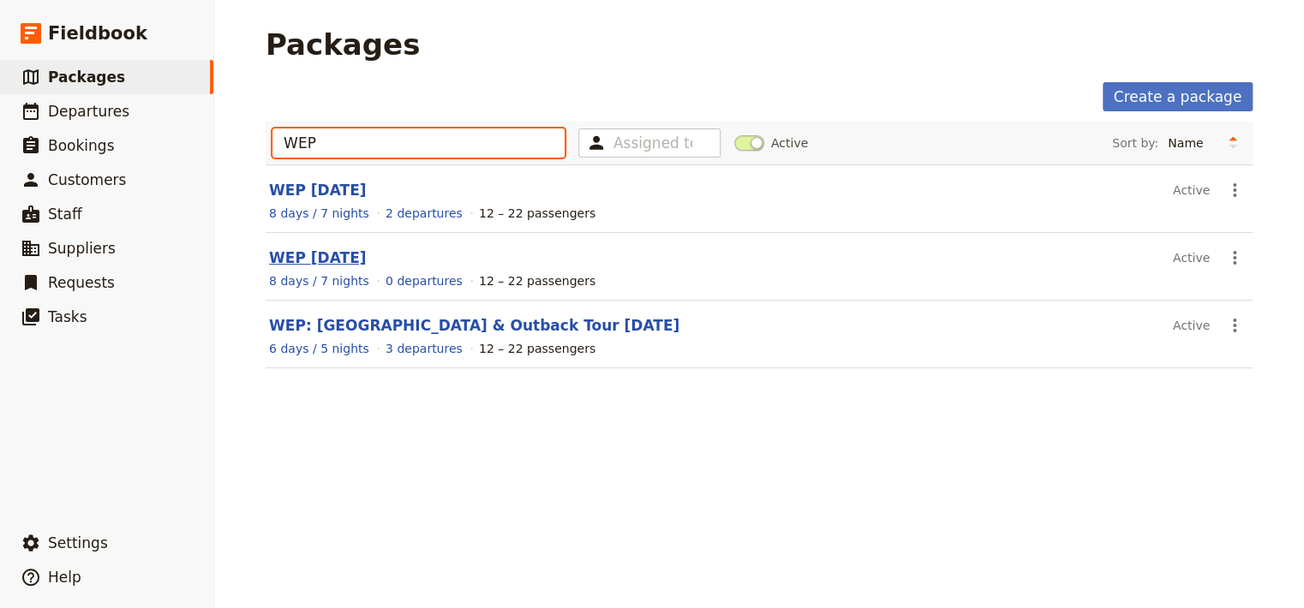
type input "WEP"
click at [354, 258] on link "WEP [DATE]" at bounding box center [317, 257] width 97 height 17
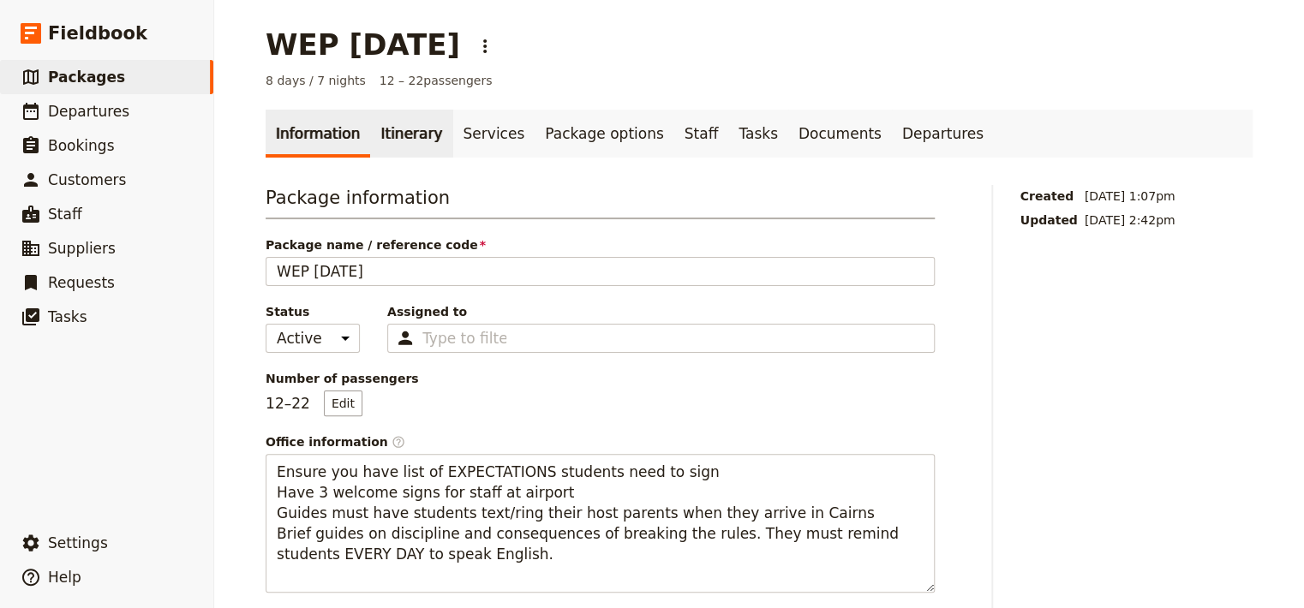
click at [399, 134] on link "Itinerary" at bounding box center [411, 134] width 82 height 48
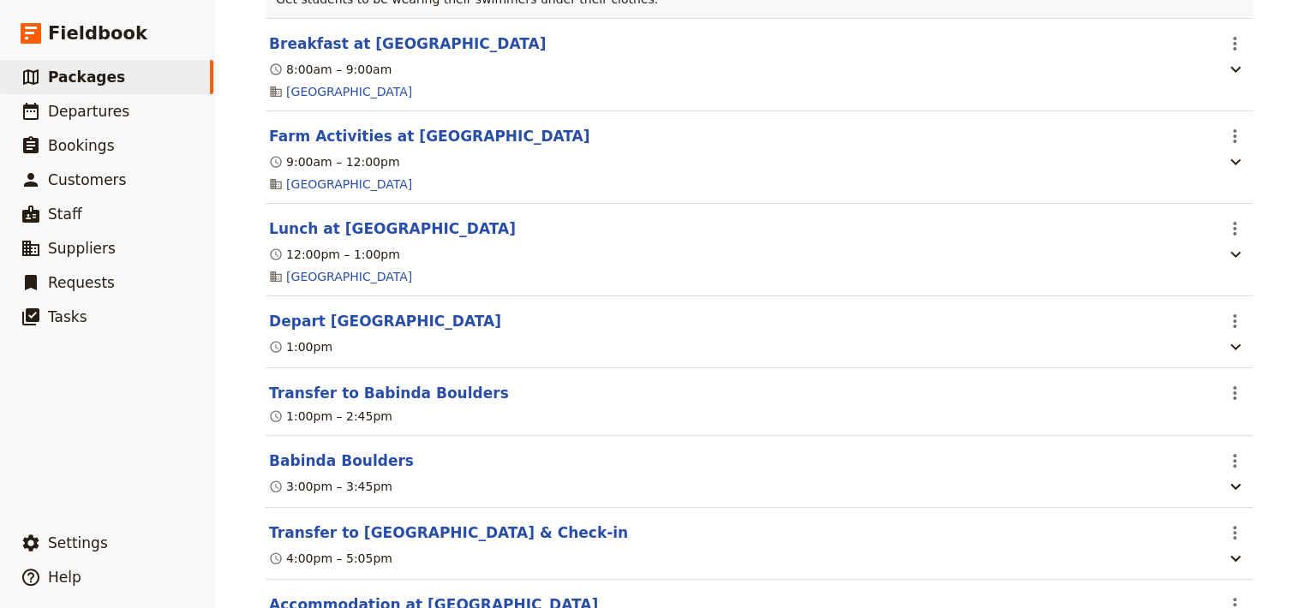
scroll to position [4283, 0]
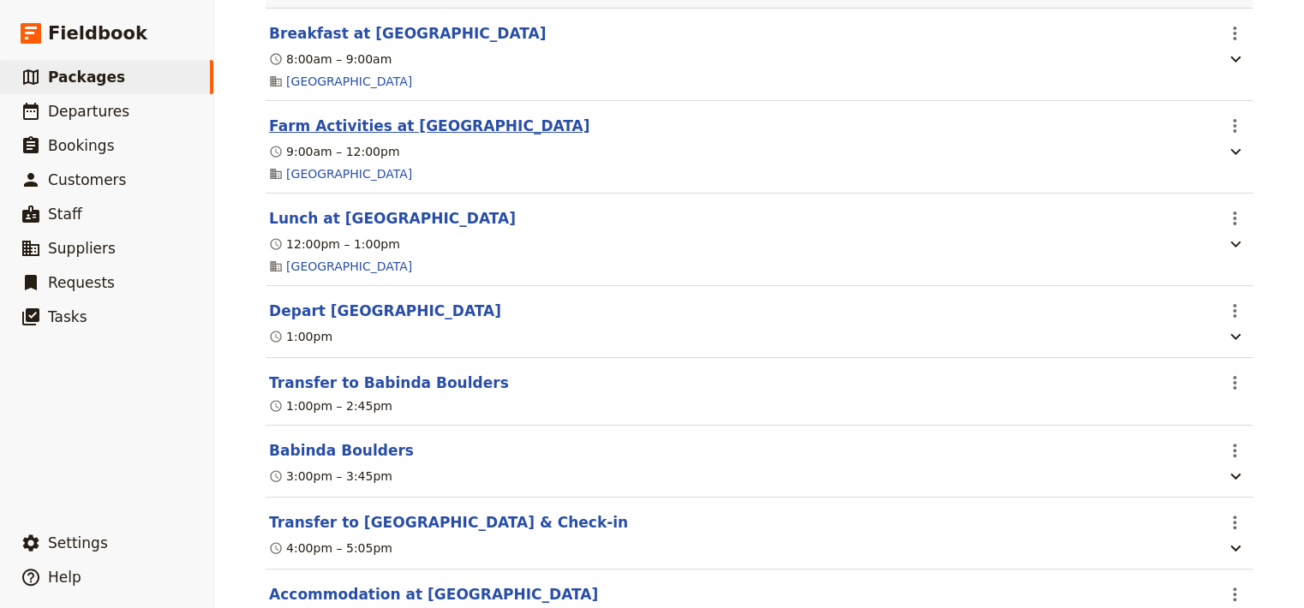
click at [330, 136] on button "Farm Activities at [GEOGRAPHIC_DATA]" at bounding box center [429, 126] width 320 height 21
select select "4"
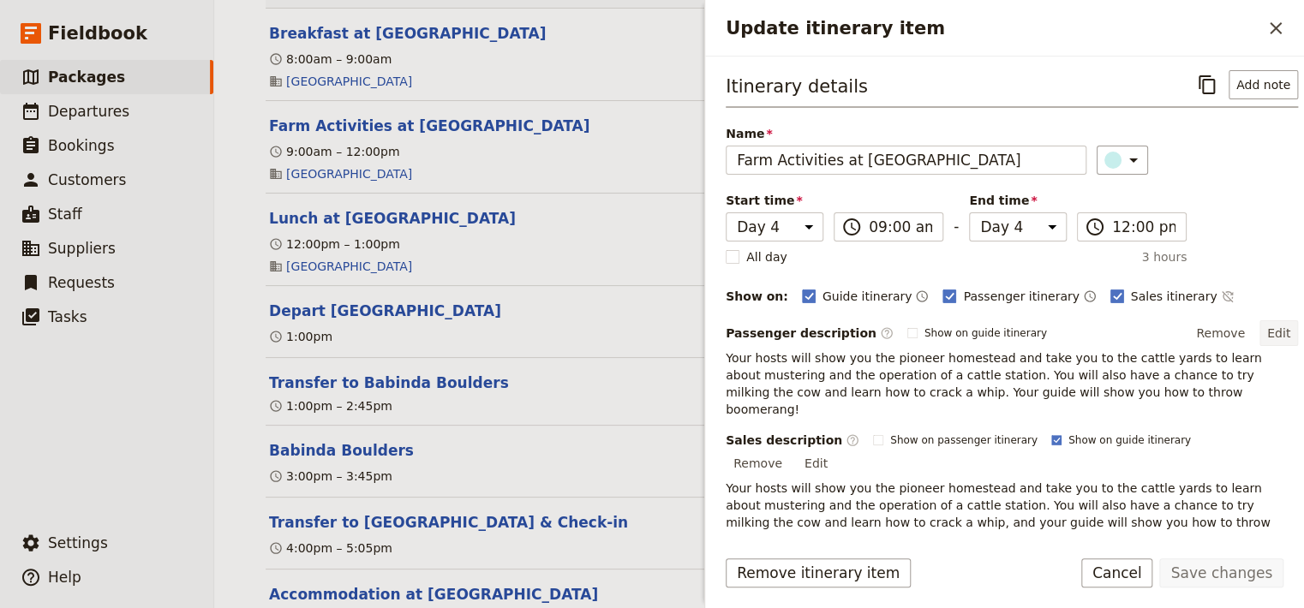
click at [1267, 329] on button "Edit" at bounding box center [1278, 333] width 39 height 26
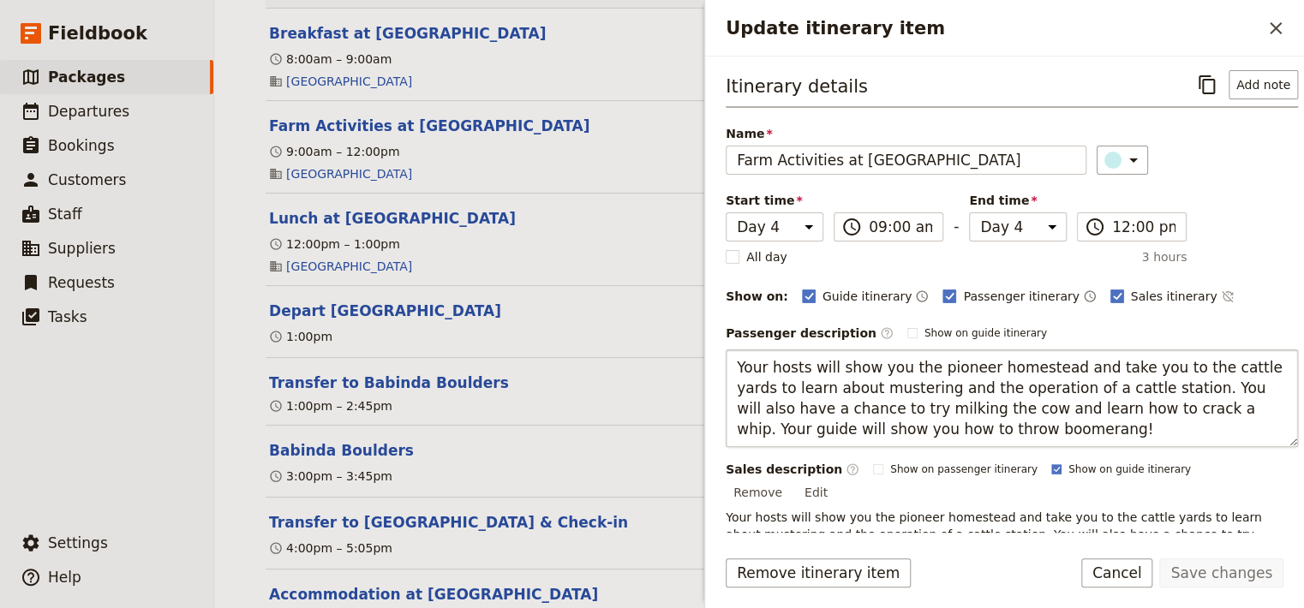
drag, startPoint x: 975, startPoint y: 427, endPoint x: 708, endPoint y: 350, distance: 277.4
click at [726, 350] on textarea "Your hosts will show you the pioneer homestead and take you to the cattle yards…" at bounding box center [1012, 399] width 572 height 98
type textarea "This morning you get a sample of true outback life on a cattle station. You vis…"
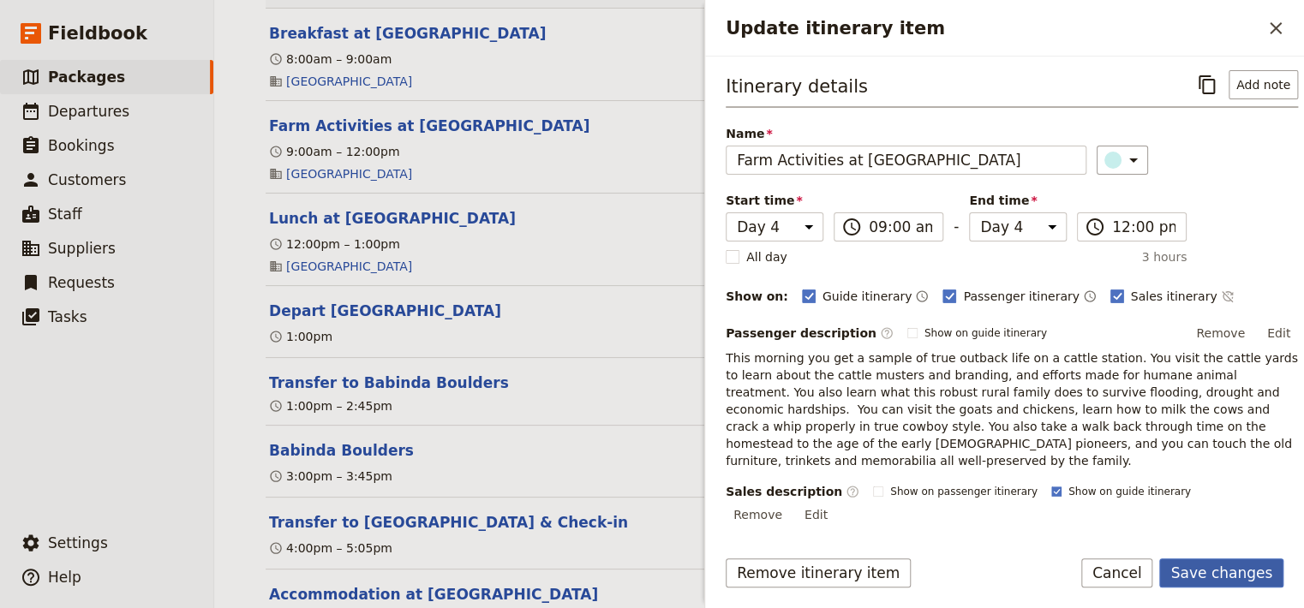
click at [1202, 572] on button "Save changes" at bounding box center [1221, 573] width 124 height 29
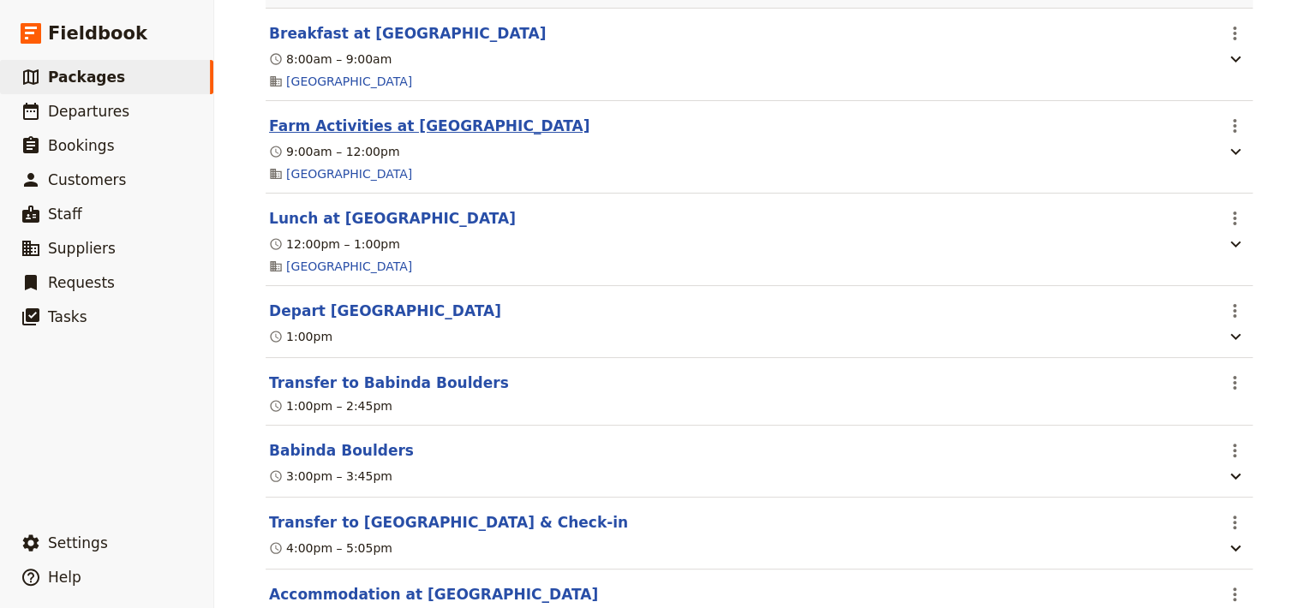
click at [397, 136] on button "Farm Activities at [GEOGRAPHIC_DATA]" at bounding box center [429, 126] width 320 height 21
select select "4"
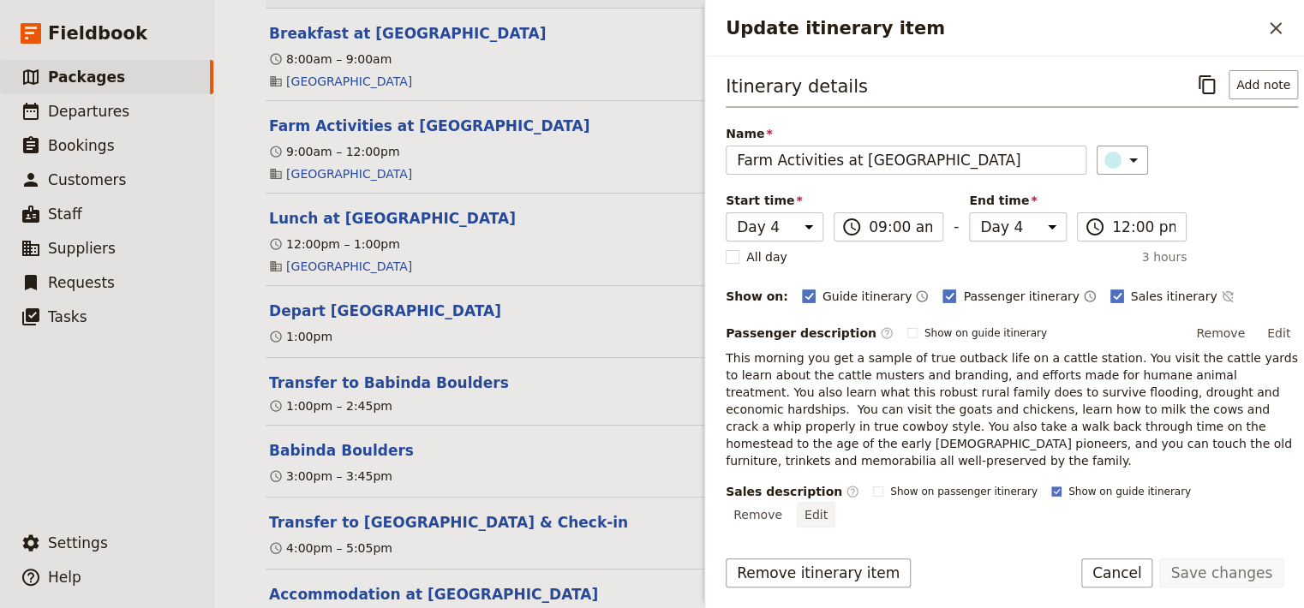
click at [835, 502] on button "Edit" at bounding box center [816, 515] width 39 height 26
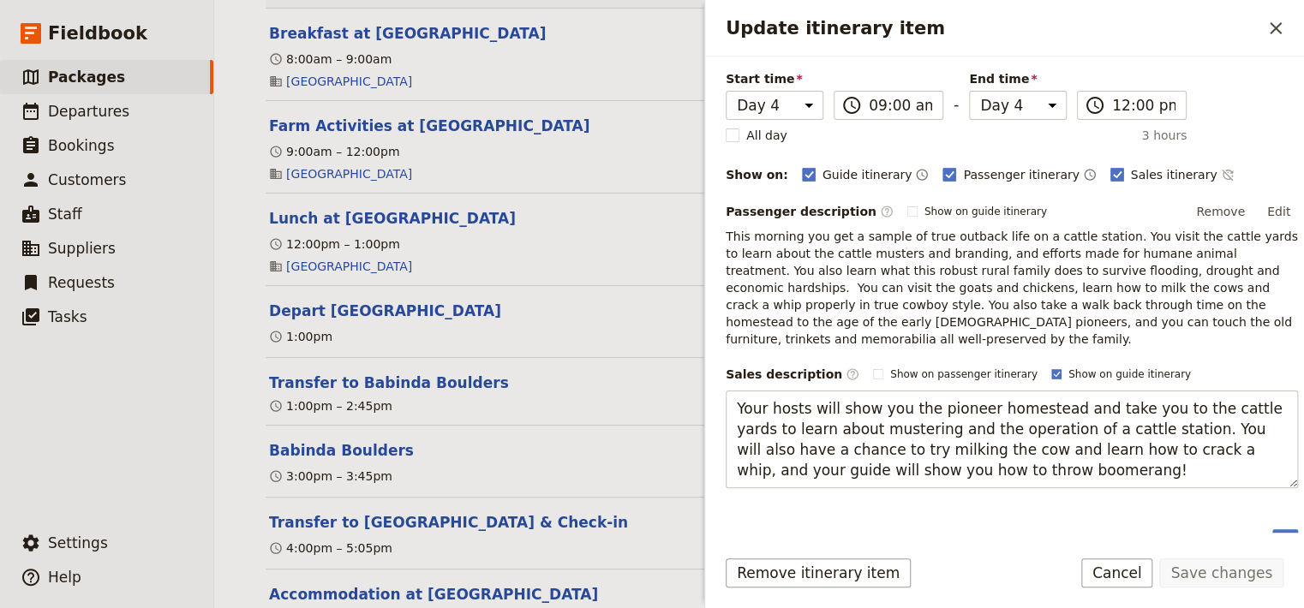
scroll to position [120, 0]
drag, startPoint x: 1050, startPoint y: 457, endPoint x: 707, endPoint y: 385, distance: 351.0
click at [726, 392] on textarea "Your hosts will show you the pioneer homestead and take you to the cattle yards…" at bounding box center [1012, 441] width 572 height 98
type textarea "This morning you get a sample of true outback life on a cattle station. You vis…"
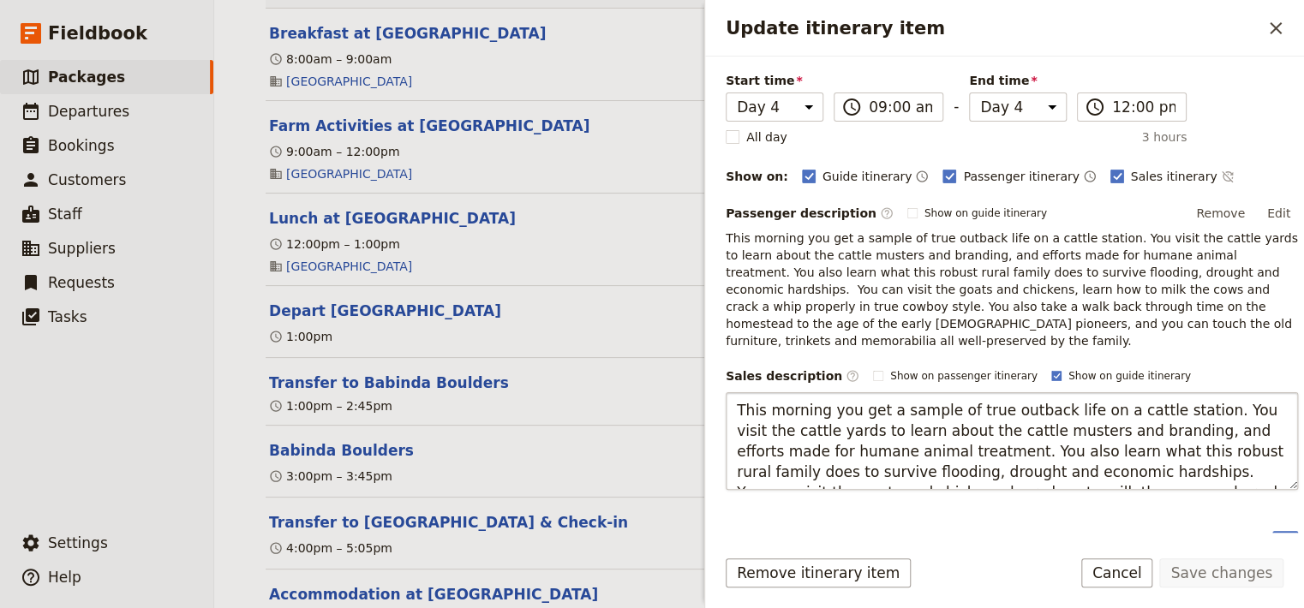
scroll to position [129, 0]
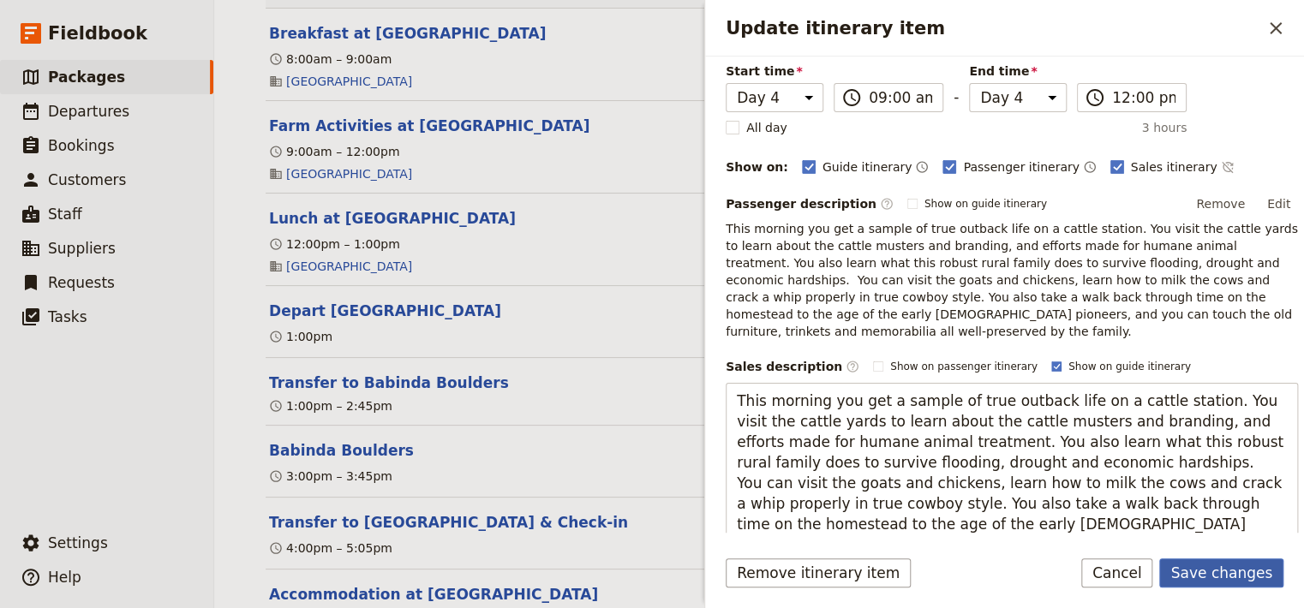
click at [1210, 581] on button "Save changes" at bounding box center [1221, 573] width 124 height 29
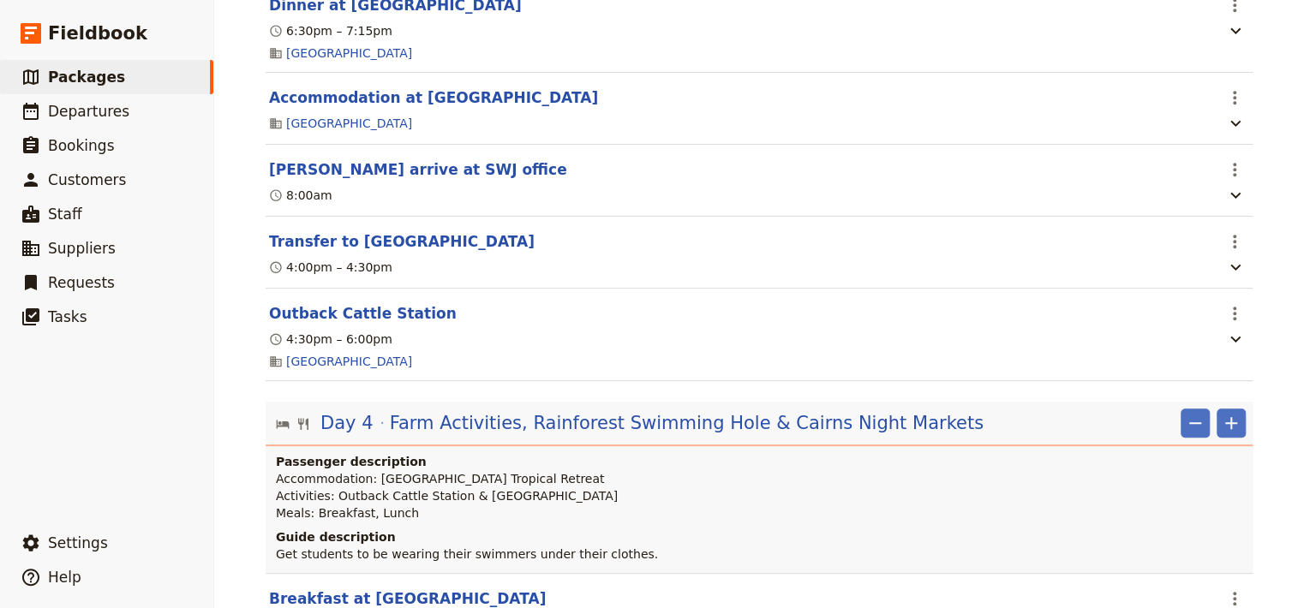
scroll to position [3831, 0]
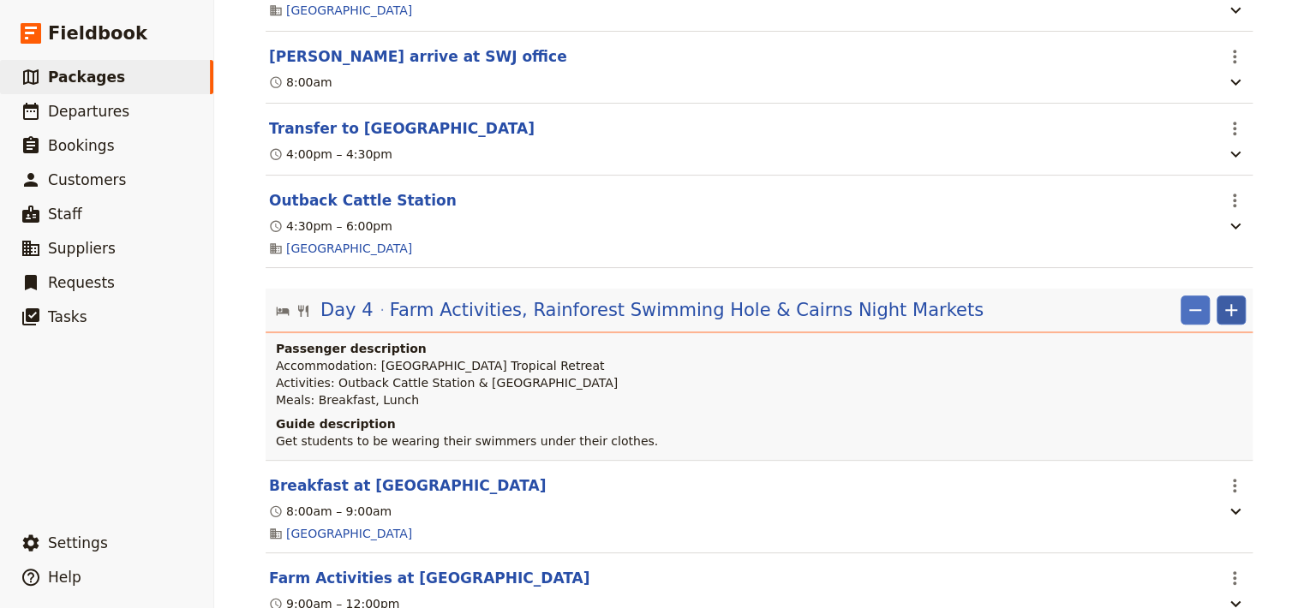
click at [1226, 320] on icon "Add" at bounding box center [1231, 310] width 21 height 21
click at [1195, 381] on span "Add itinerary item" at bounding box center [1172, 380] width 109 height 17
select select "4"
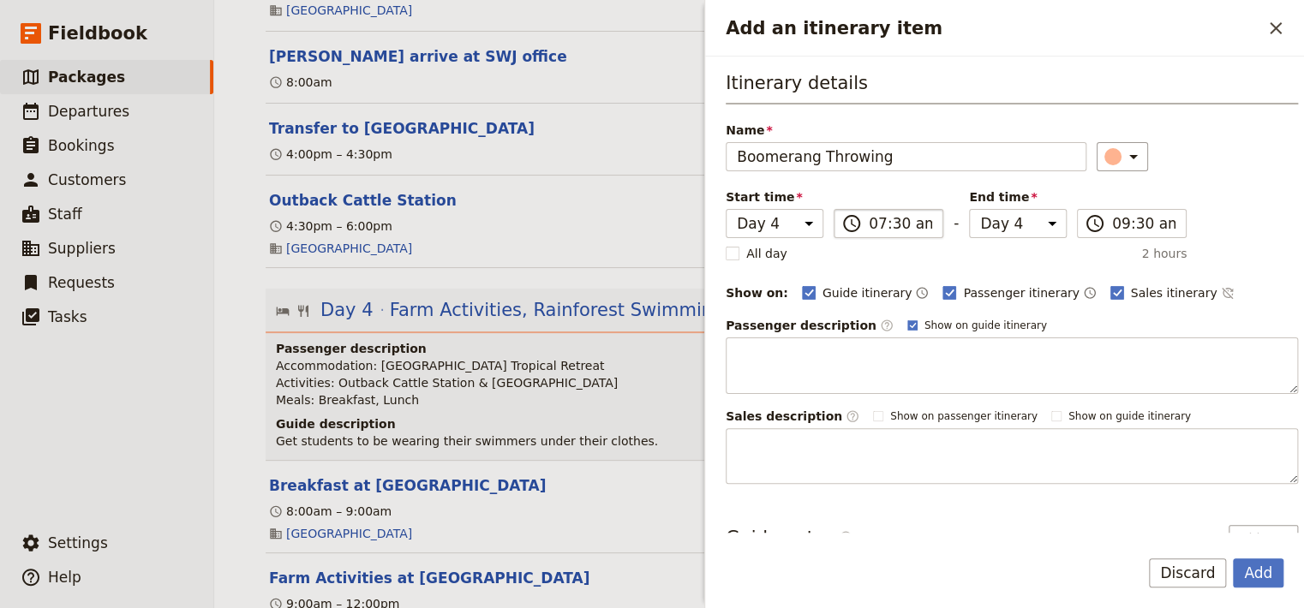
type input "Boomerang Throwing"
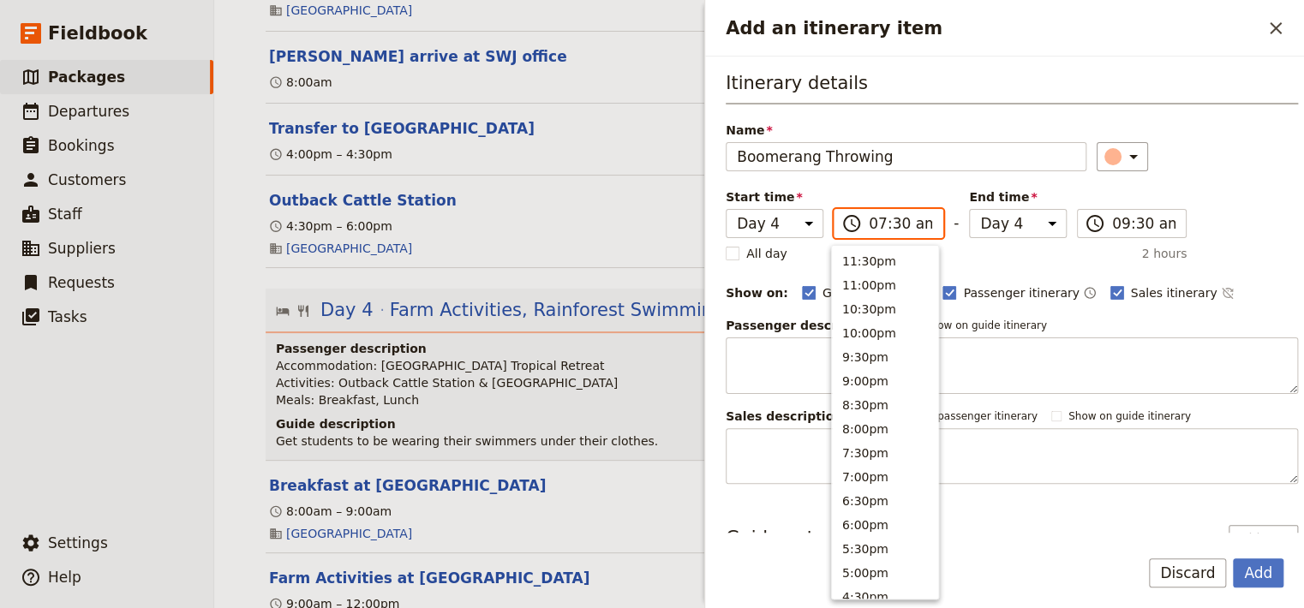
click at [897, 225] on input "07:30 am" at bounding box center [900, 223] width 63 height 21
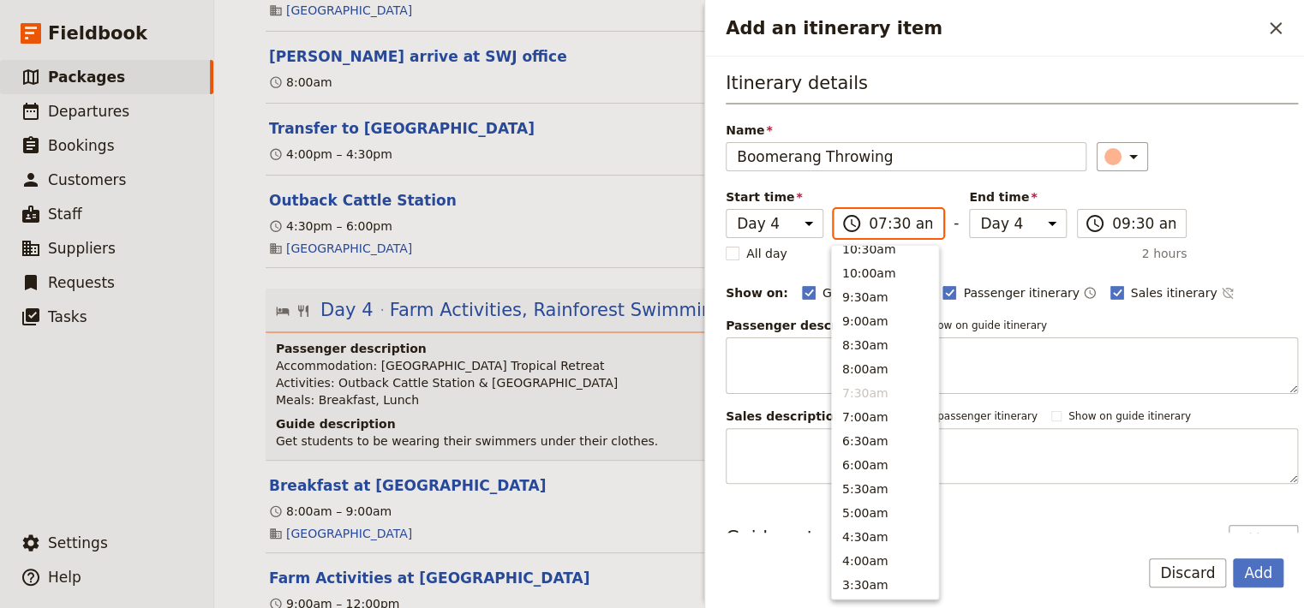
scroll to position [640, 0]
click at [882, 272] on button "10:00am" at bounding box center [885, 269] width 106 height 24
type input "10:00 am"
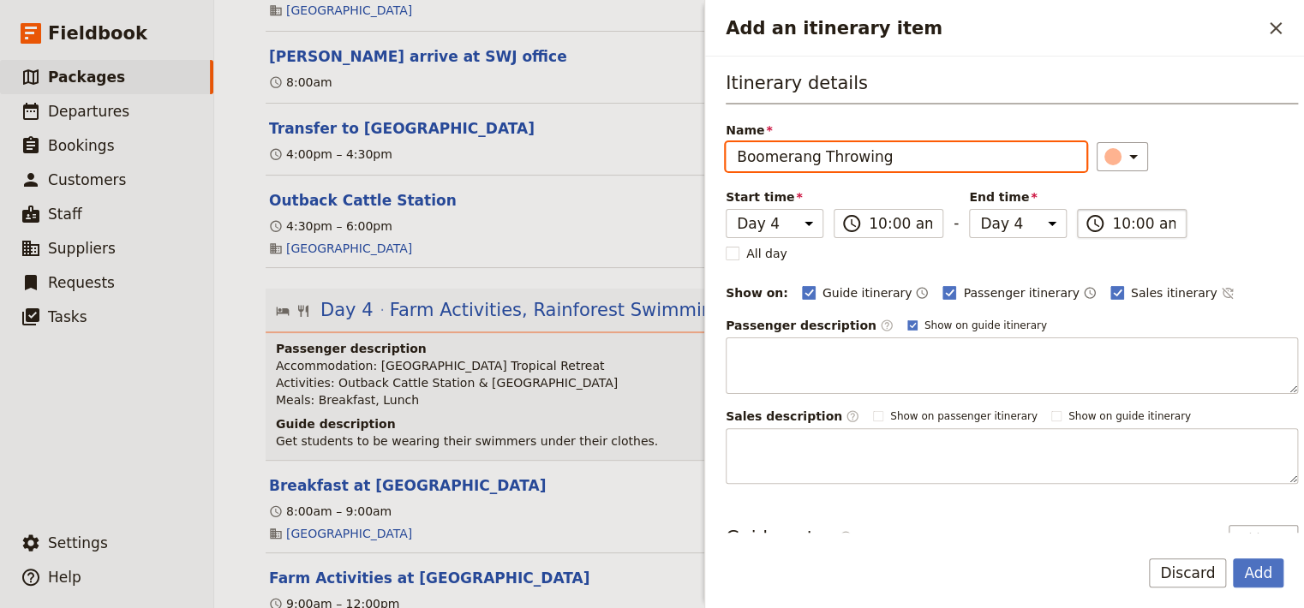
click at [1150, 221] on input "10:00 am" at bounding box center [1143, 223] width 63 height 21
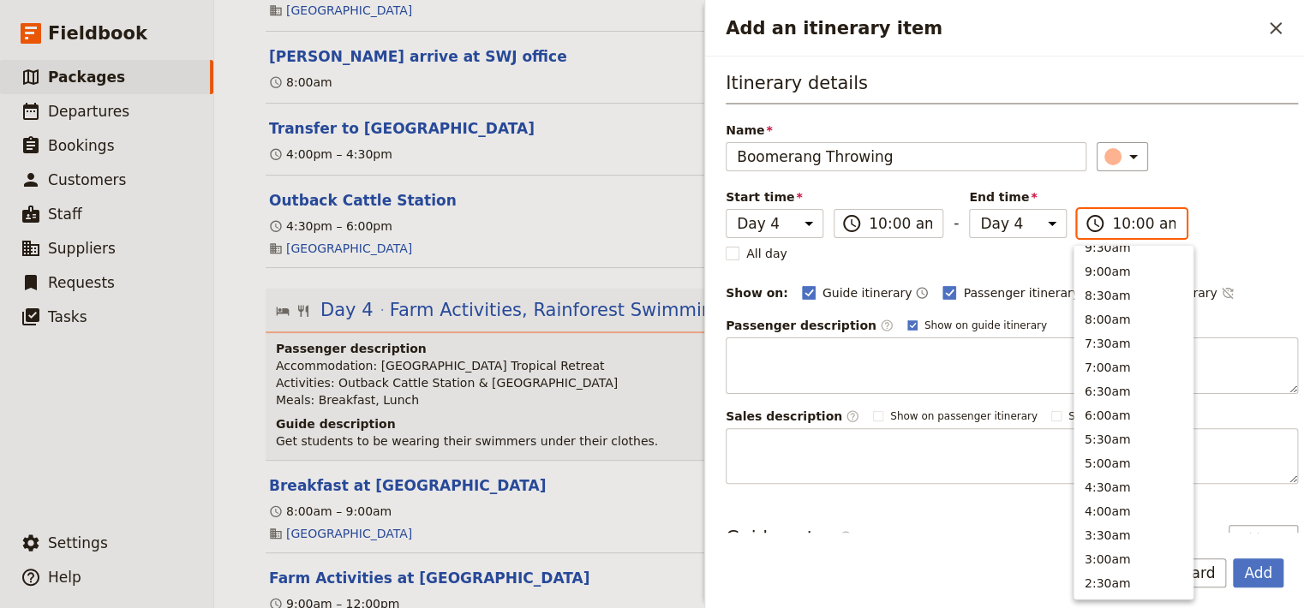
scroll to position [367, 0]
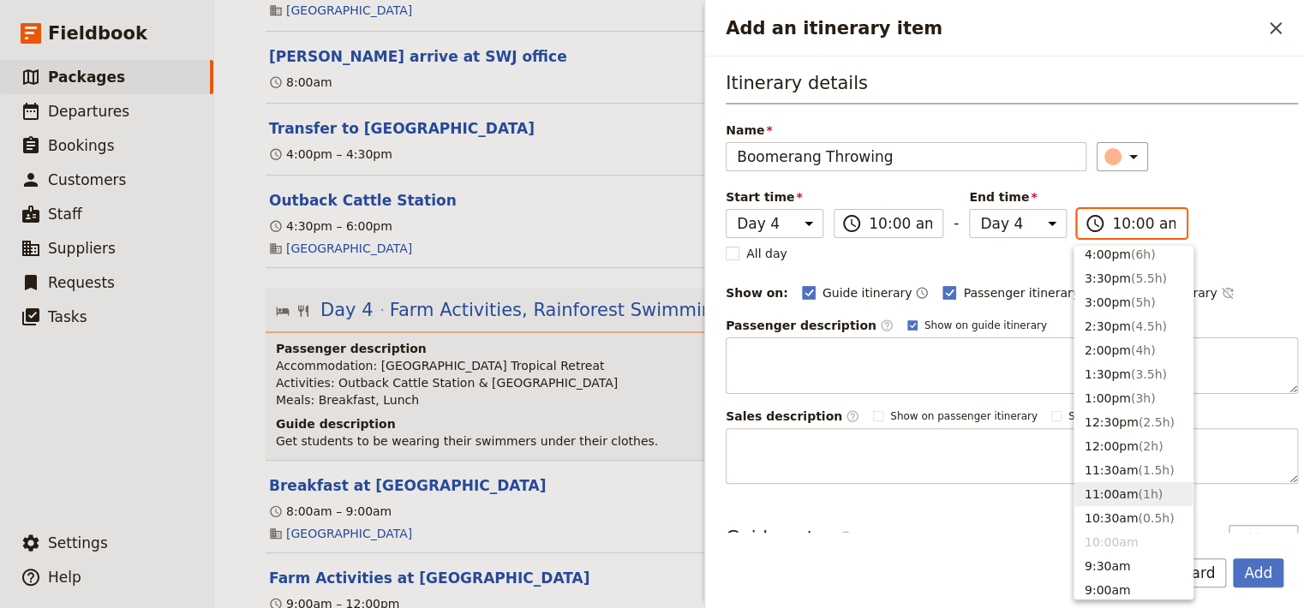
click at [1097, 506] on button "11:00am ( 1h )" at bounding box center [1133, 494] width 118 height 24
type input "11:00 am"
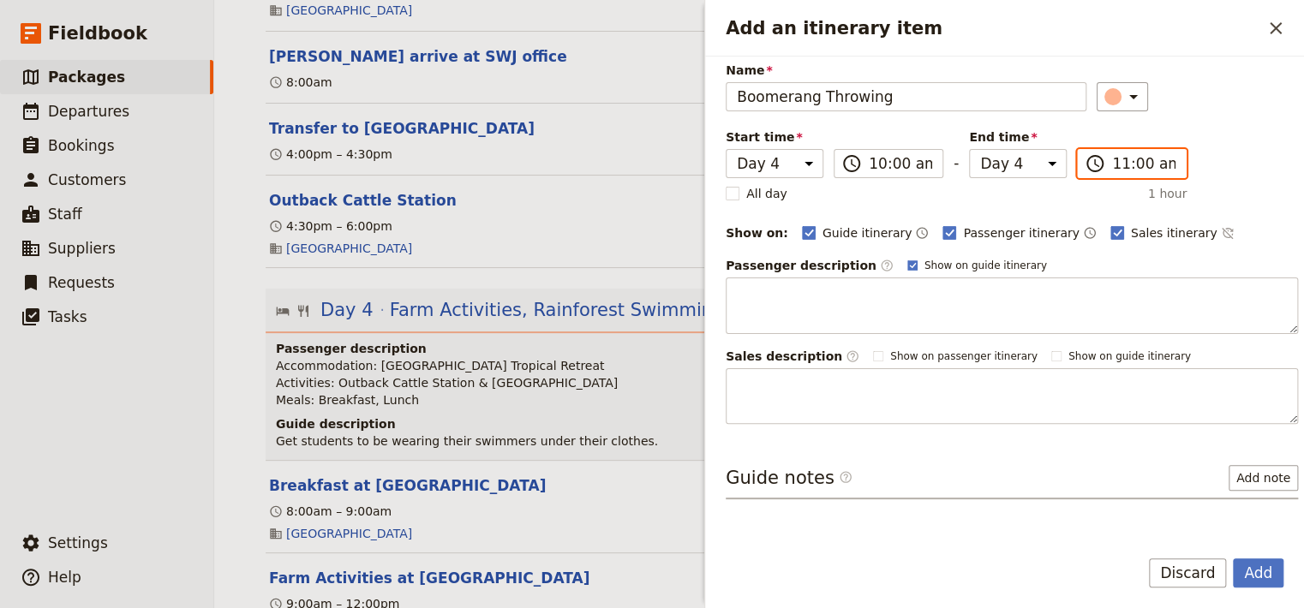
scroll to position [98, 0]
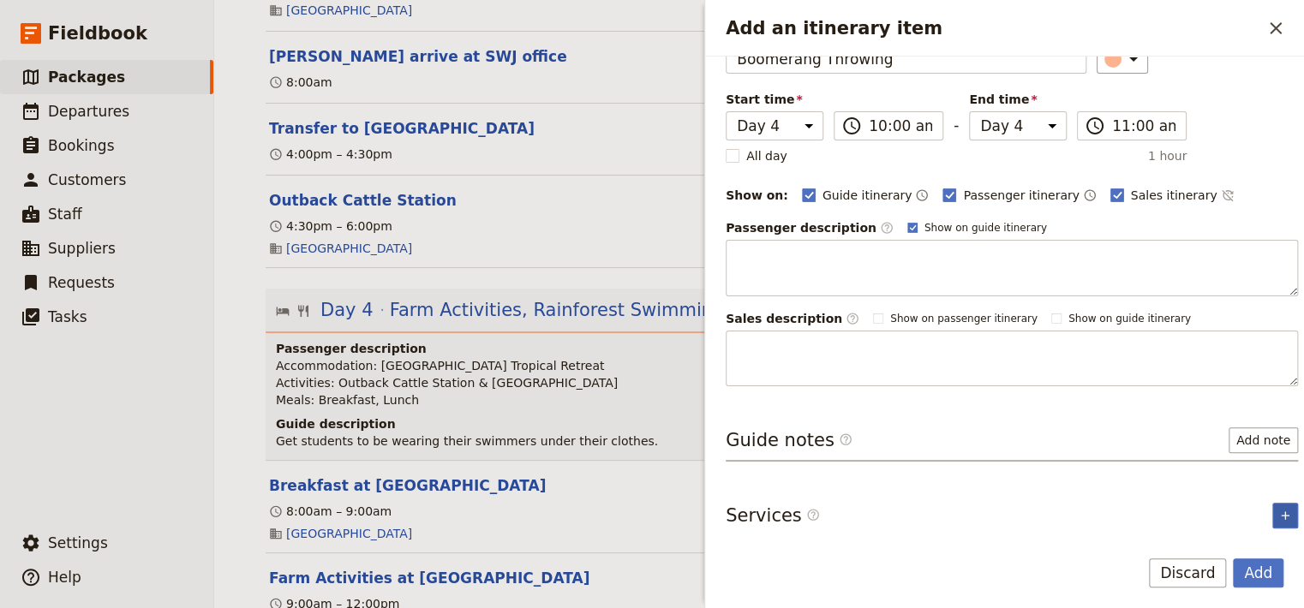
click at [1278, 512] on icon "Add service inclusion" at bounding box center [1285, 516] width 14 height 14
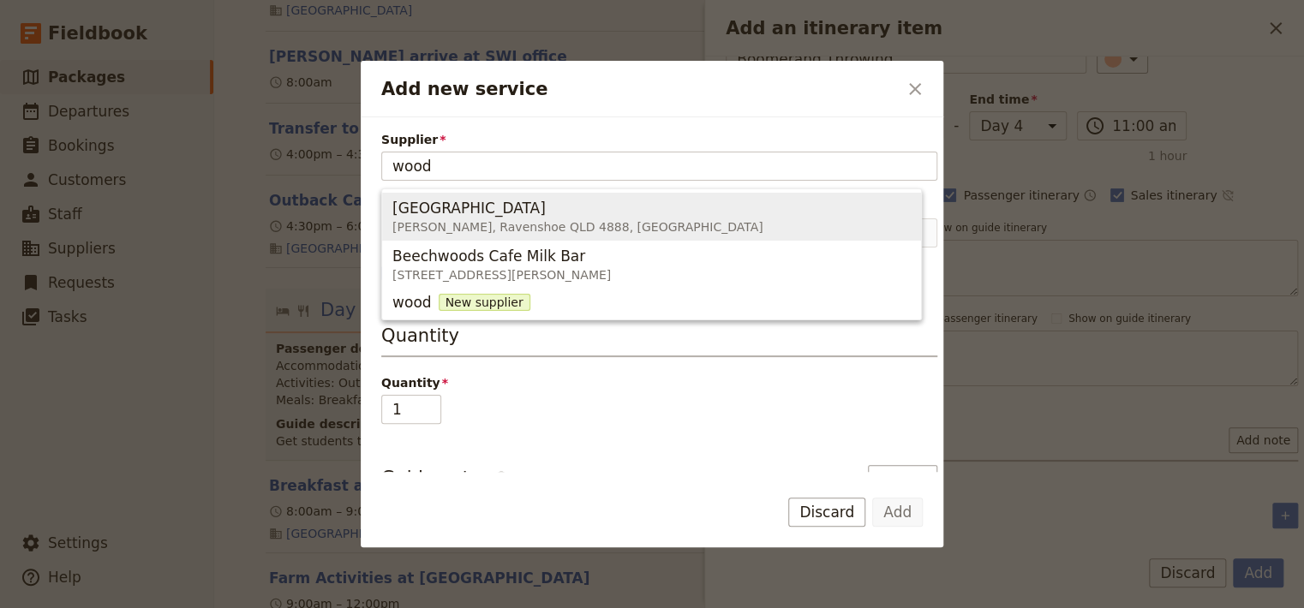
click at [595, 216] on div "[GEOGRAPHIC_DATA]" at bounding box center [577, 208] width 371 height 21
type input "[GEOGRAPHIC_DATA]"
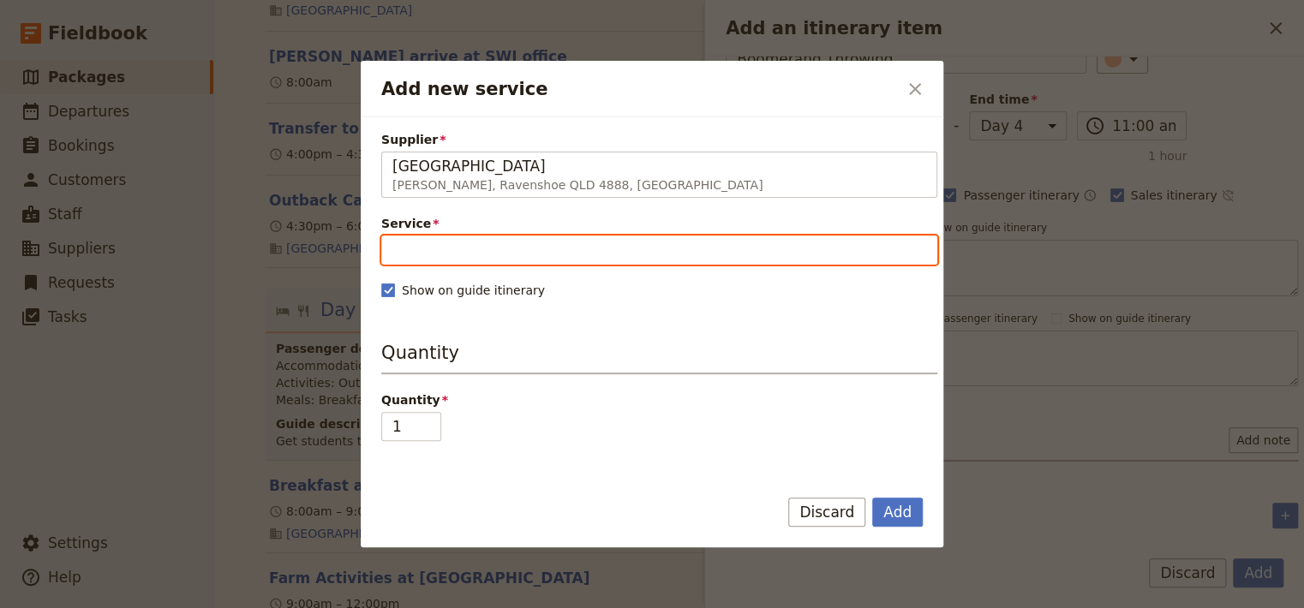
click at [581, 248] on input "Service" at bounding box center [659, 250] width 556 height 29
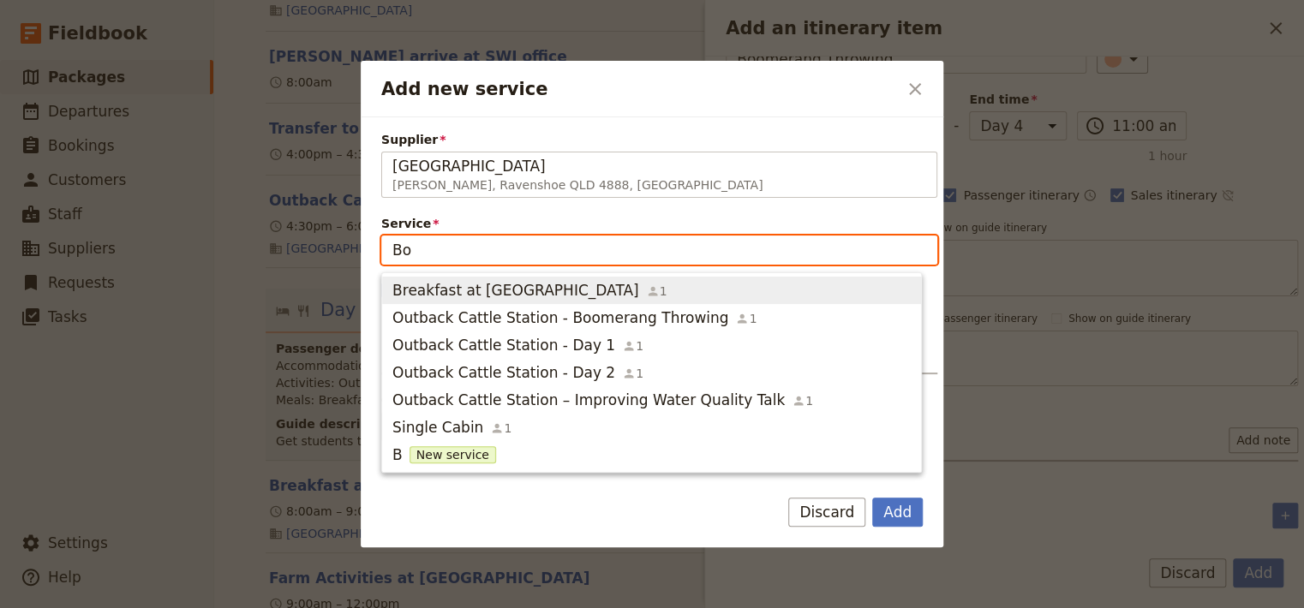
type input "Boo"
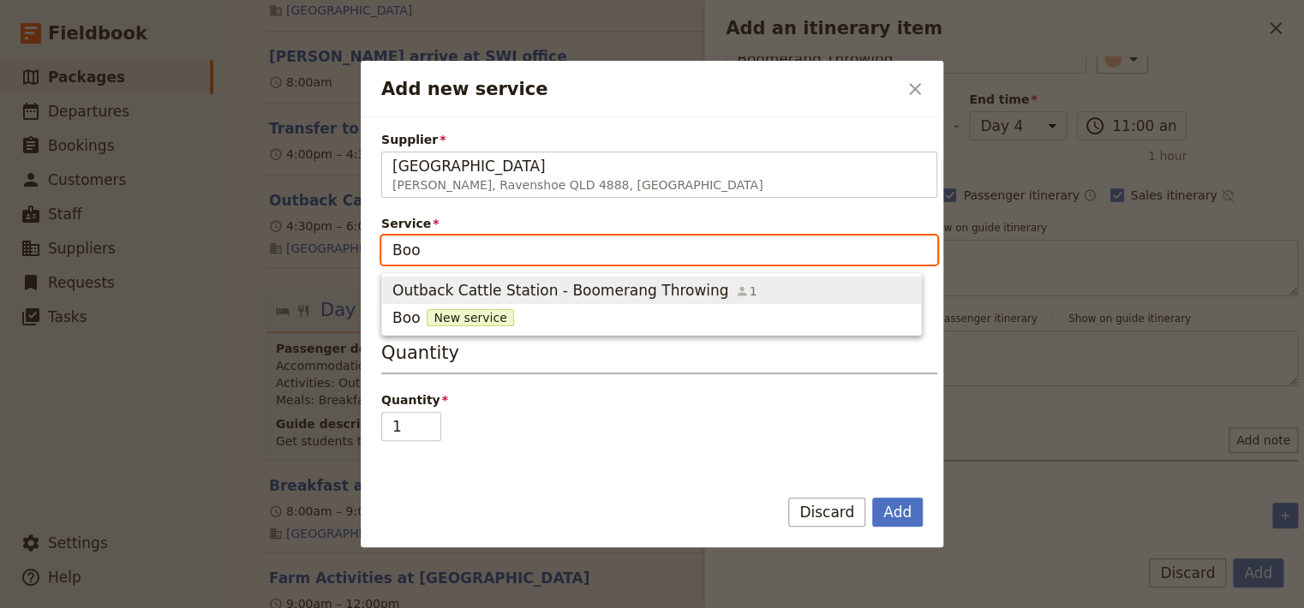
click at [660, 296] on span "Outback Cattle Station - Boomerang Throwing" at bounding box center [560, 290] width 336 height 21
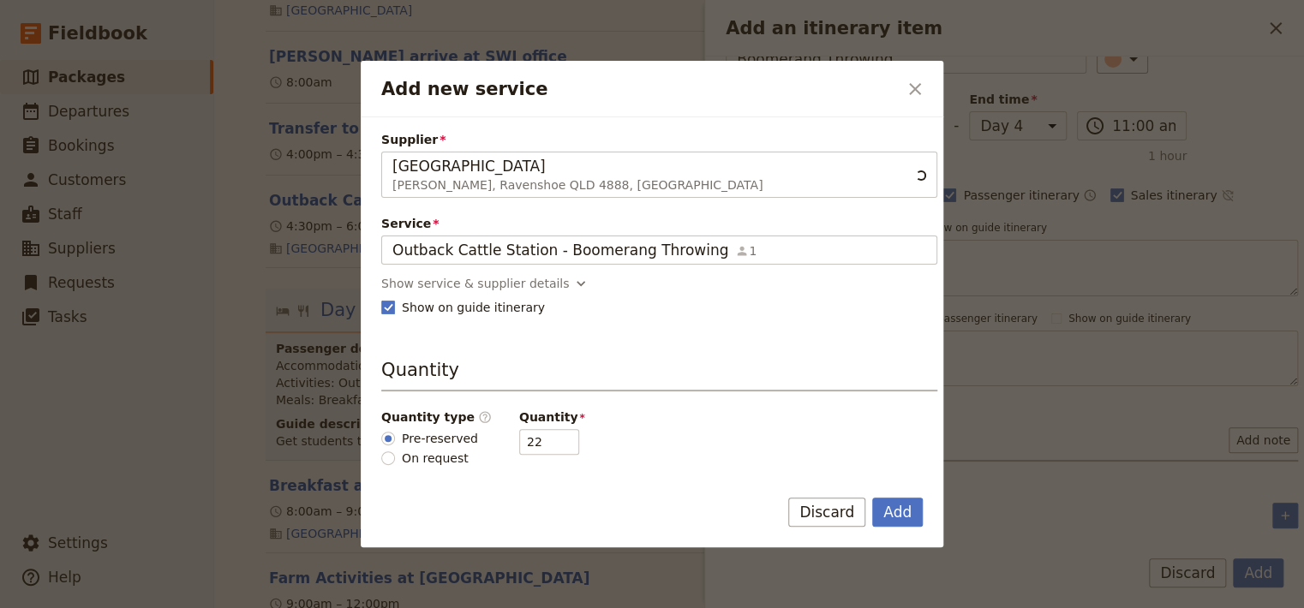
type input "Outback Cattle Station - Boomerang Throwing"
click at [572, 286] on icon "Add new service" at bounding box center [580, 283] width 17 height 17
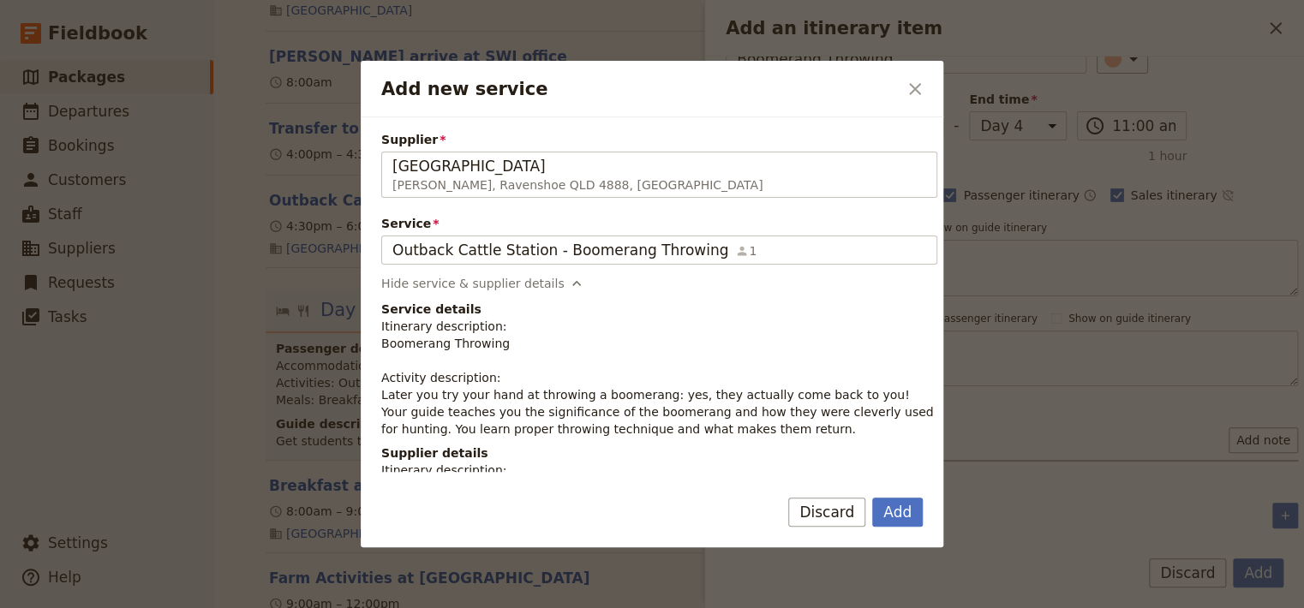
drag, startPoint x: 705, startPoint y: 428, endPoint x: 375, endPoint y: 397, distance: 331.3
click at [375, 397] on div "Supplier [GEOGRAPHIC_DATA][PERSON_NAME], [GEOGRAPHIC_DATA] [GEOGRAPHIC_DATA] Ca…" at bounding box center [652, 294] width 583 height 355
copy p "Later you try your hand at throwing a boomerang: yes, they actually come back t…"
click at [898, 517] on button "Add" at bounding box center [897, 512] width 51 height 29
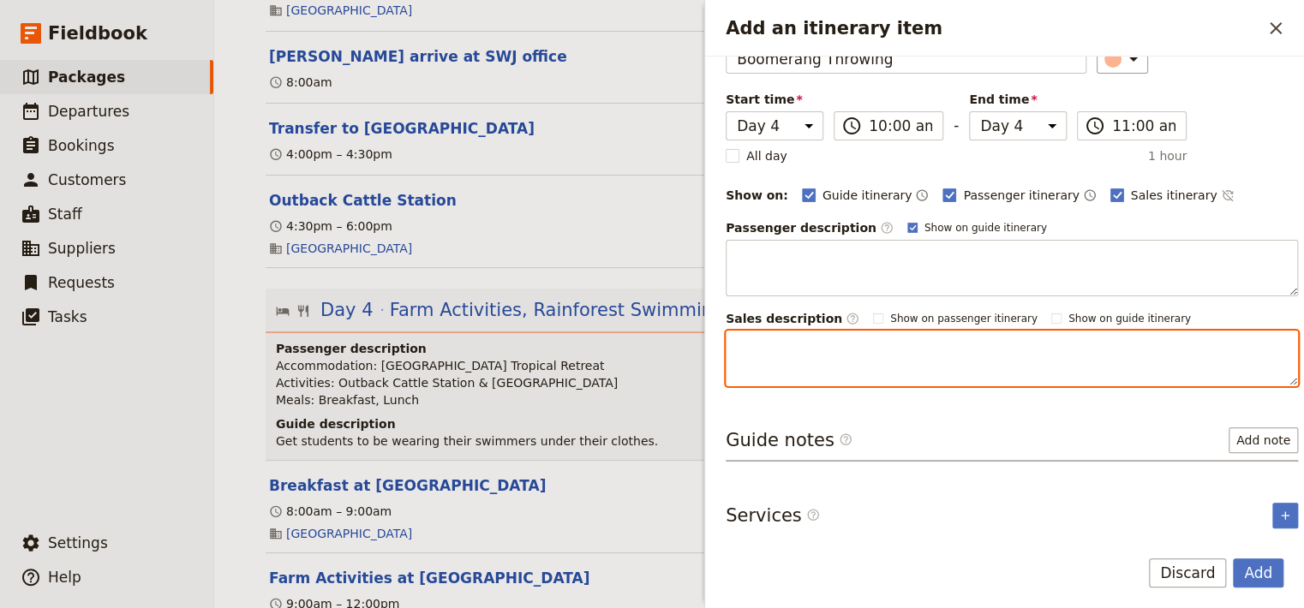
click at [766, 334] on textarea "Add an itinerary item" at bounding box center [1012, 359] width 572 height 57
paste textarea "Later you try your hand at throwing a boomerang: yes, they actually come back t…"
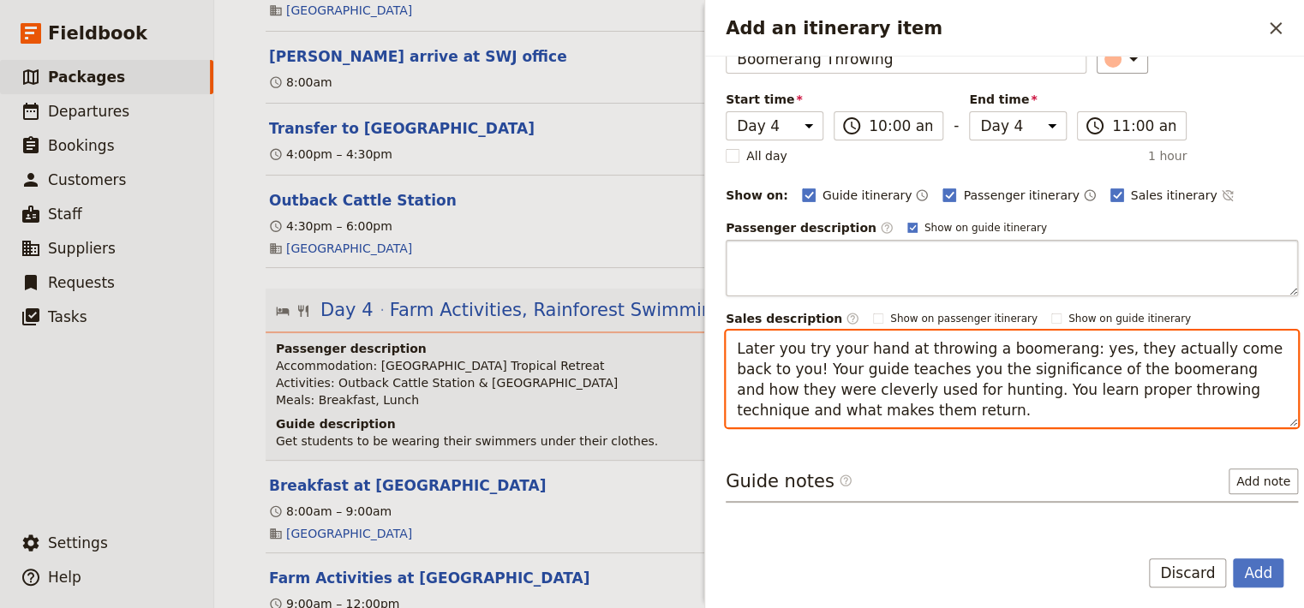
type textarea "Later you try your hand at throwing a boomerang: yes, they actually come back t…"
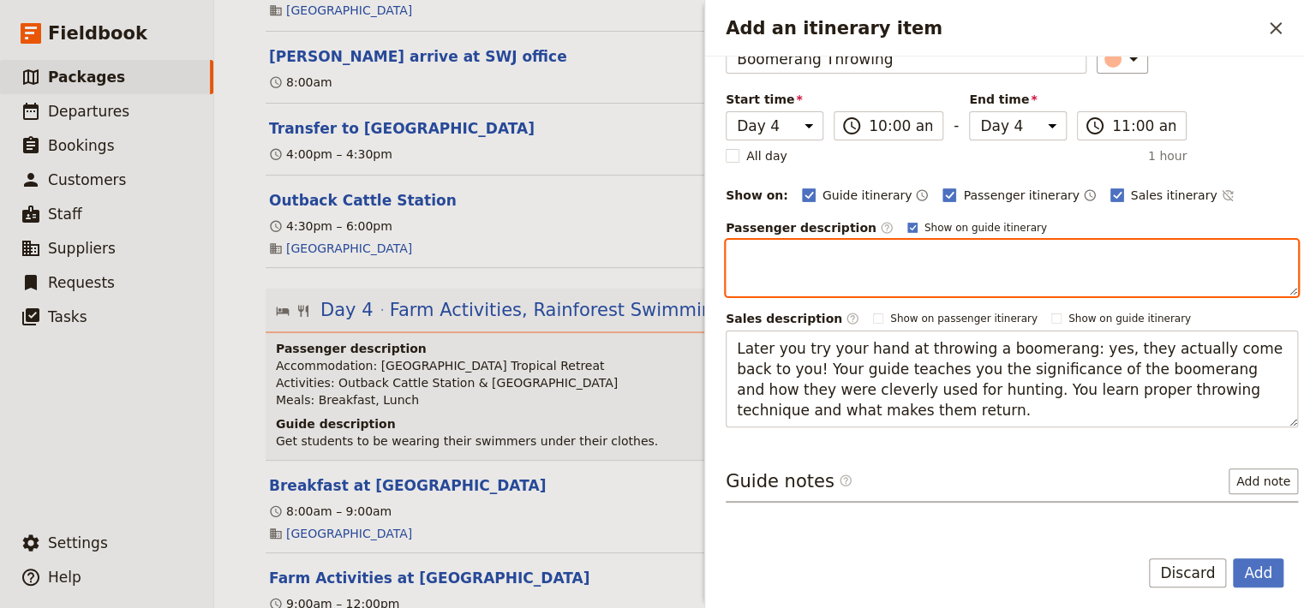
click at [742, 254] on textarea "Add an itinerary item" at bounding box center [1012, 268] width 572 height 57
paste textarea "Later you try your hand at throwing a boomerang: yes, they actually come back t…"
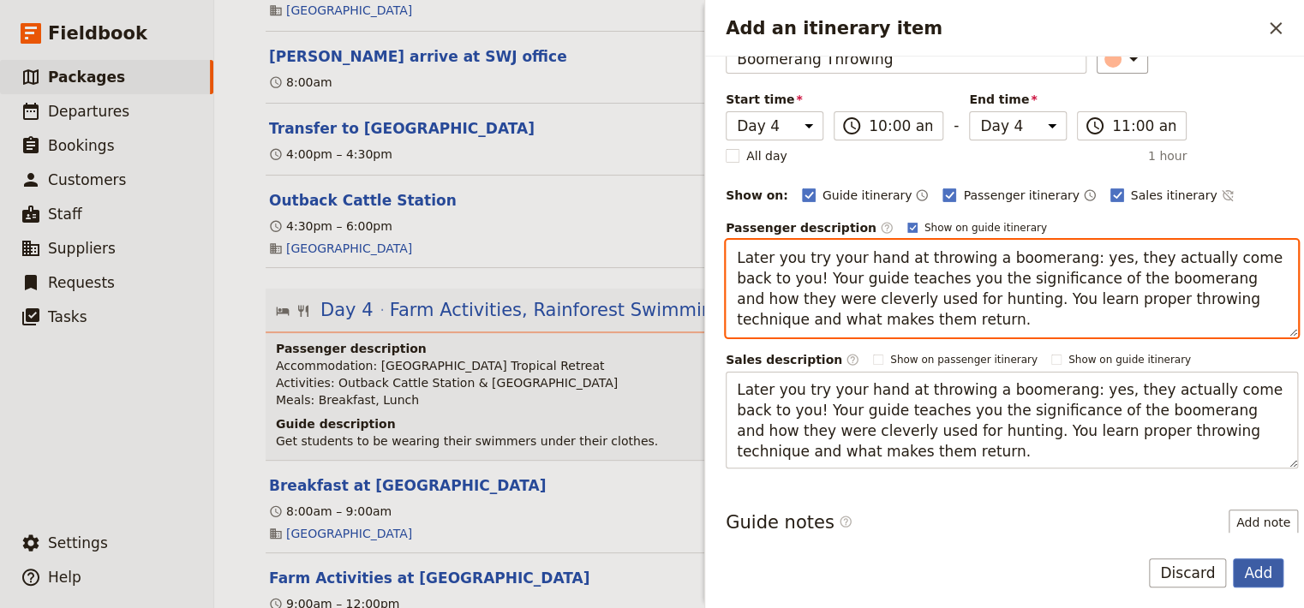
type textarea "Later you try your hand at throwing a boomerang: yes, they actually come back t…"
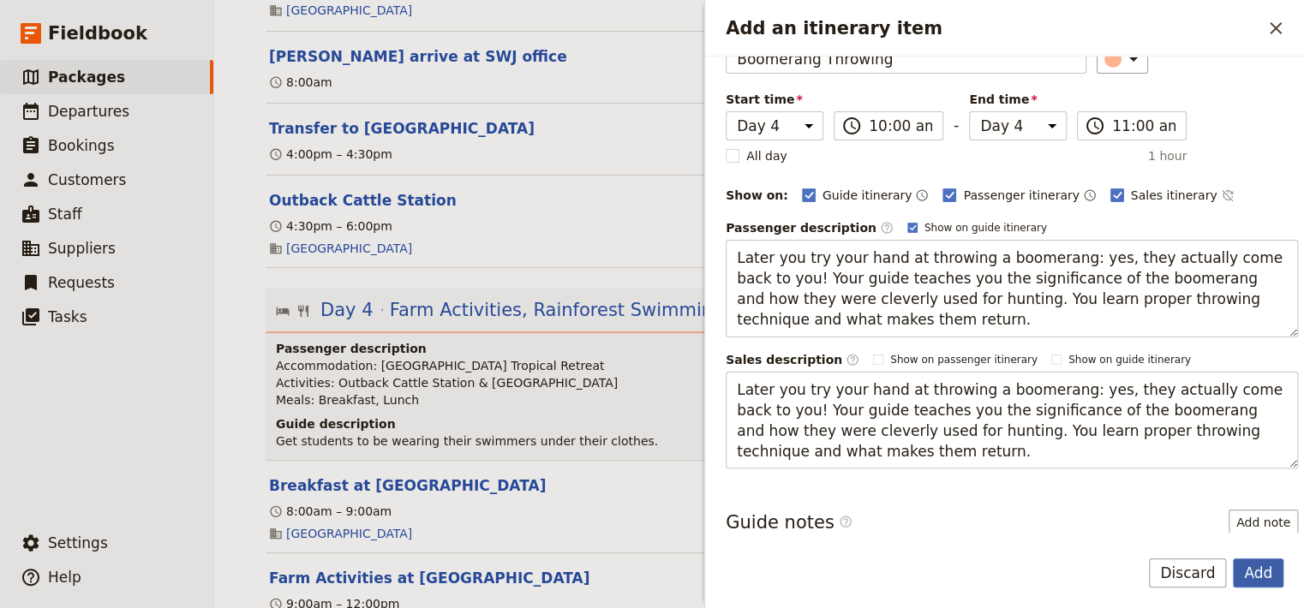
click at [1253, 575] on button "Add" at bounding box center [1258, 573] width 51 height 29
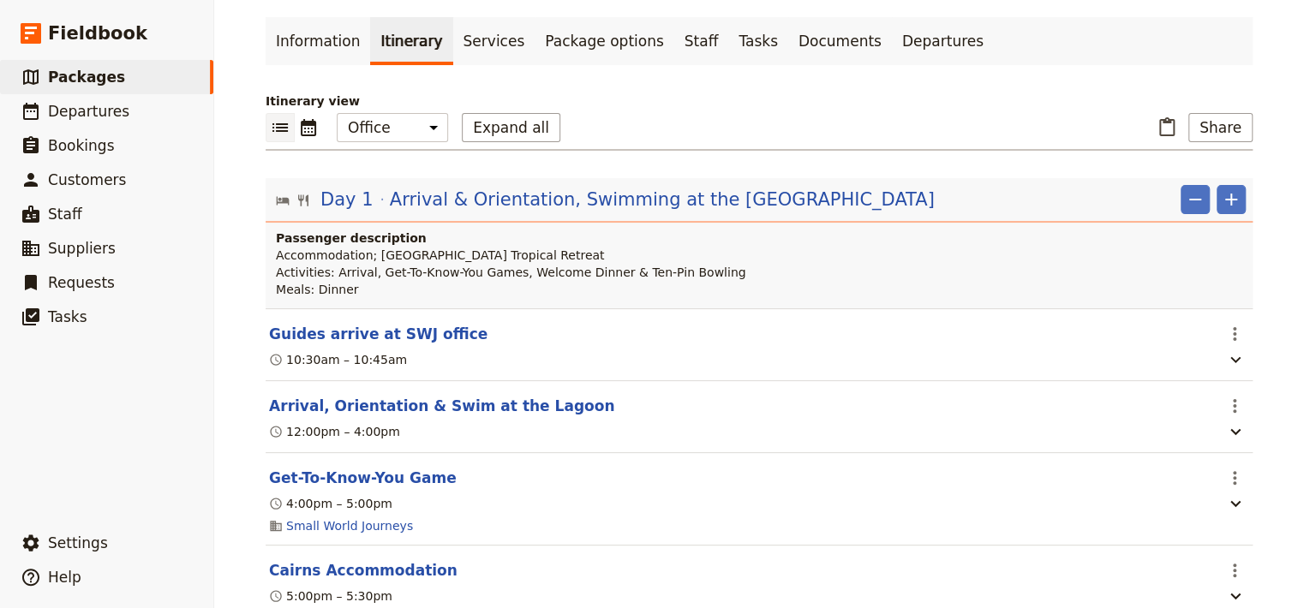
scroll to position [0, 0]
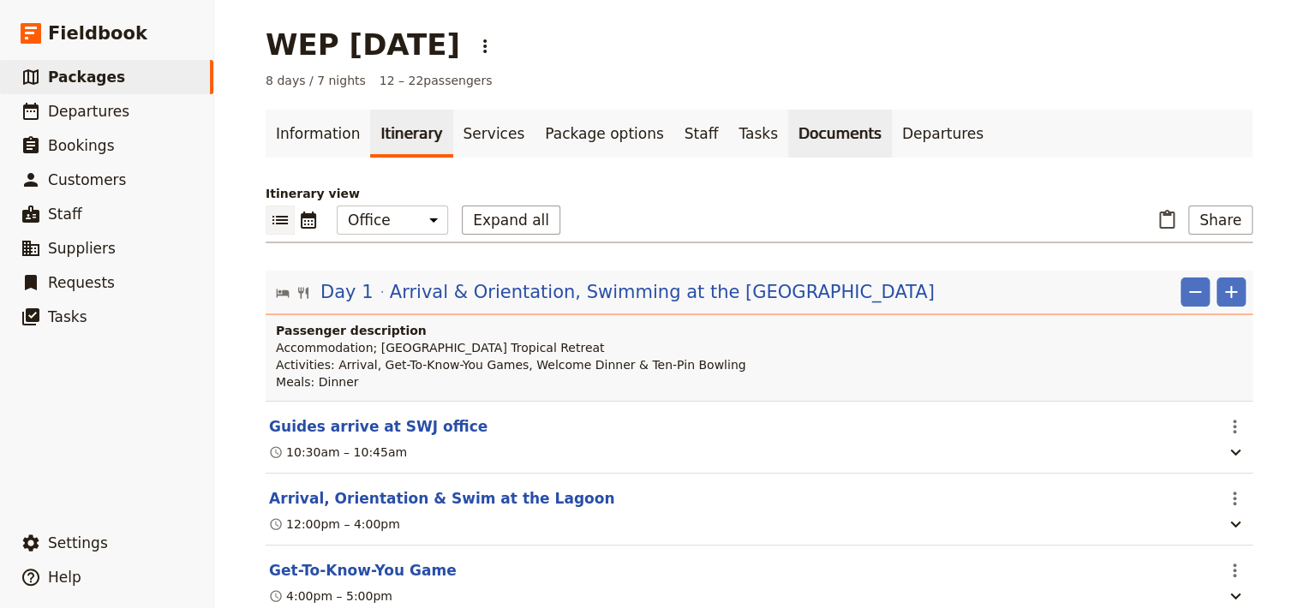
click at [789, 137] on link "Documents" at bounding box center [840, 134] width 104 height 48
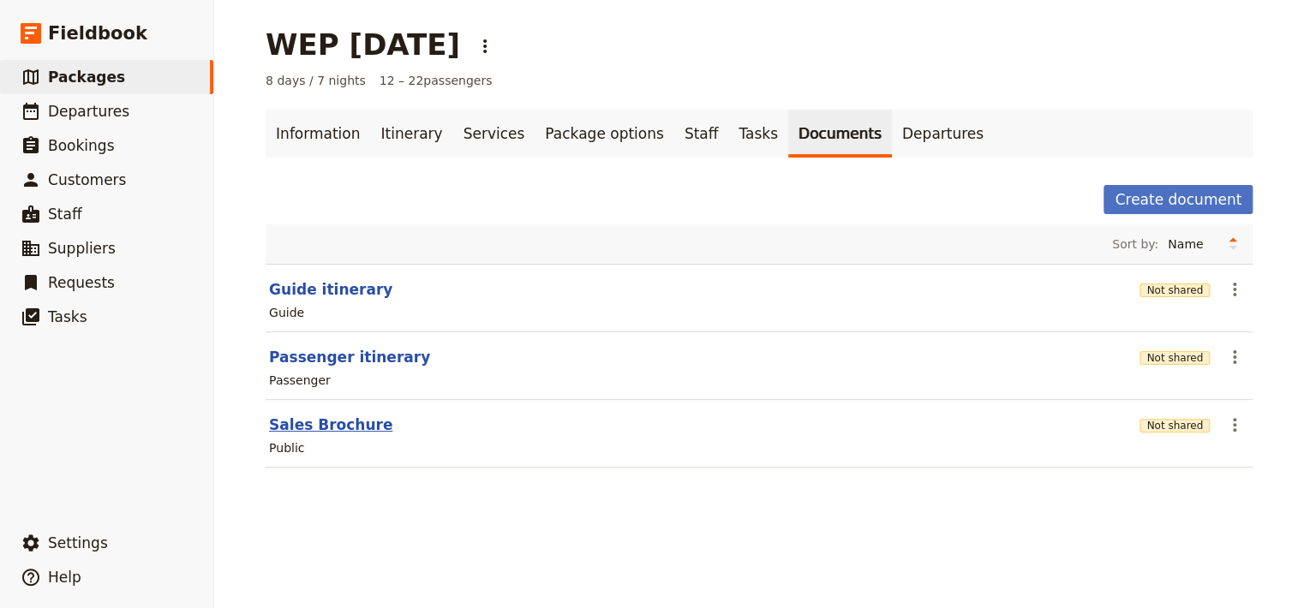
click at [296, 427] on button "Sales Brochure" at bounding box center [330, 425] width 123 height 21
select select "DEFAULT"
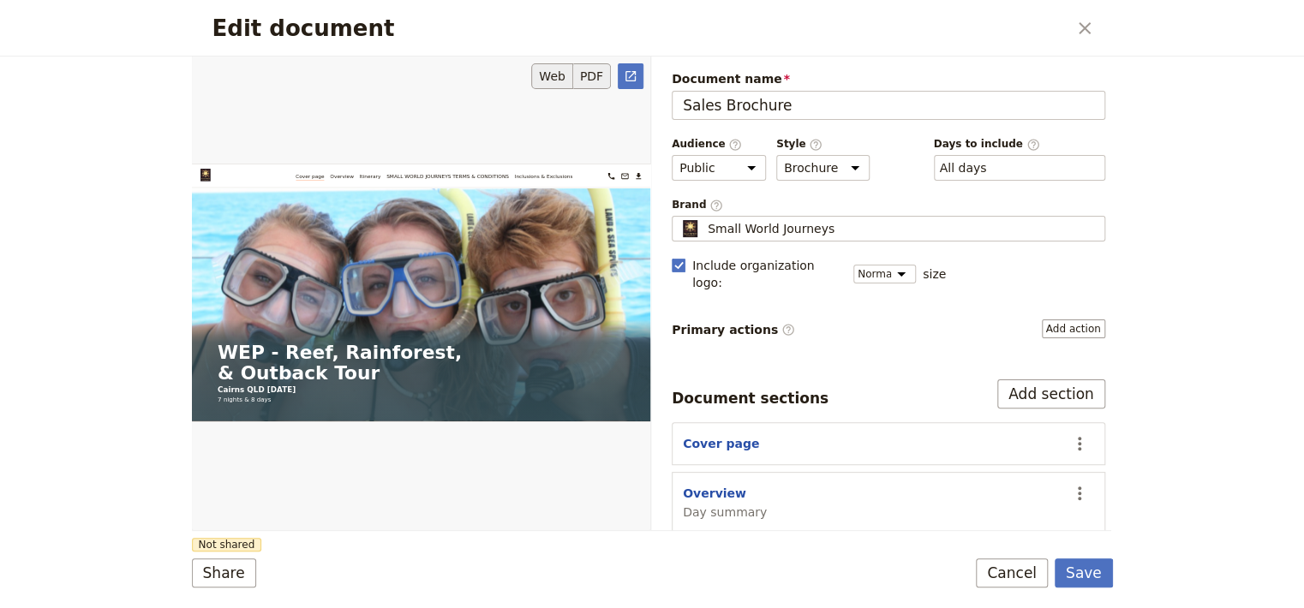
click at [605, 79] on button "PDF" at bounding box center [592, 76] width 38 height 26
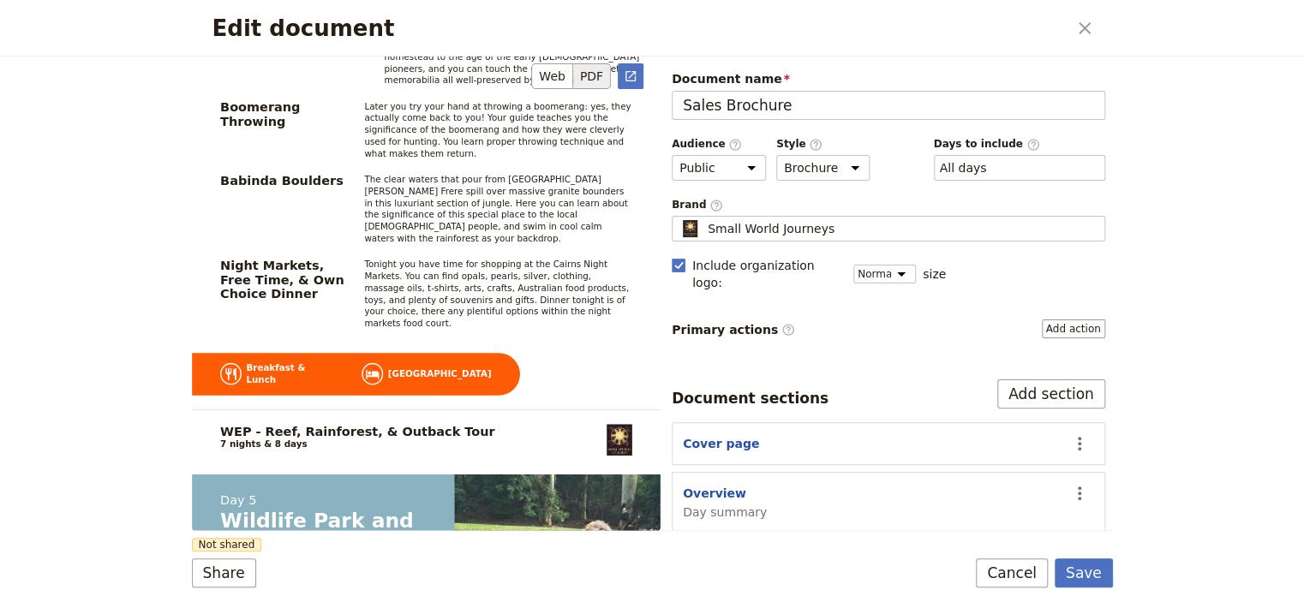
scroll to position [6217, 0]
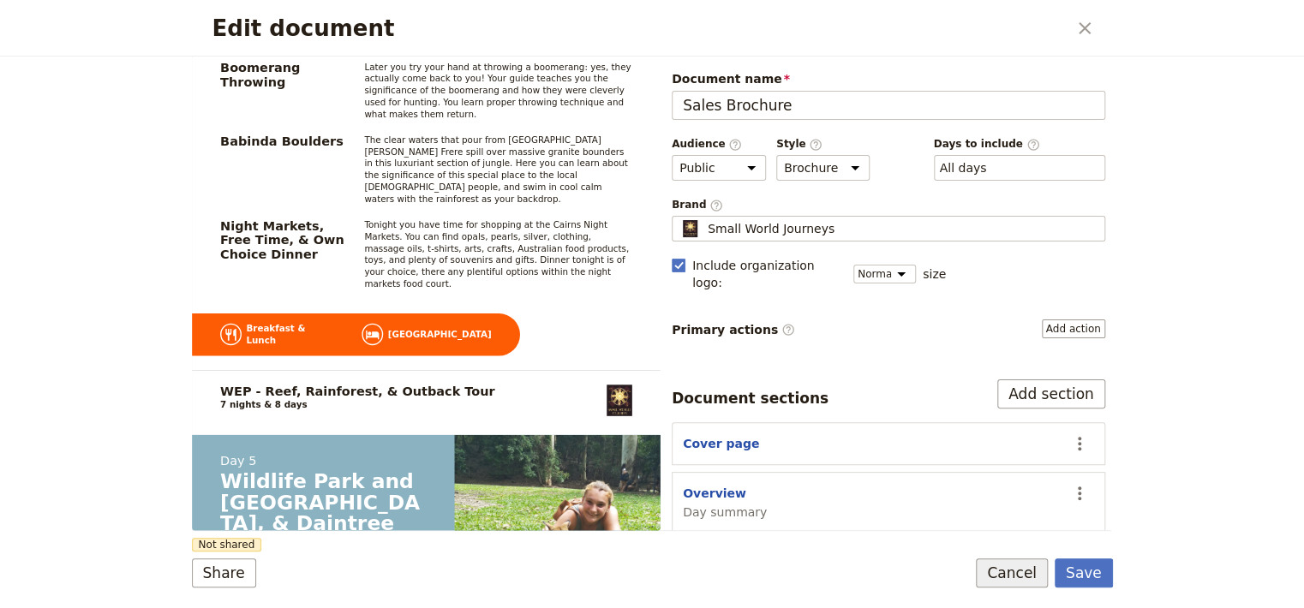
click at [1026, 571] on button "Cancel" at bounding box center [1012, 573] width 72 height 29
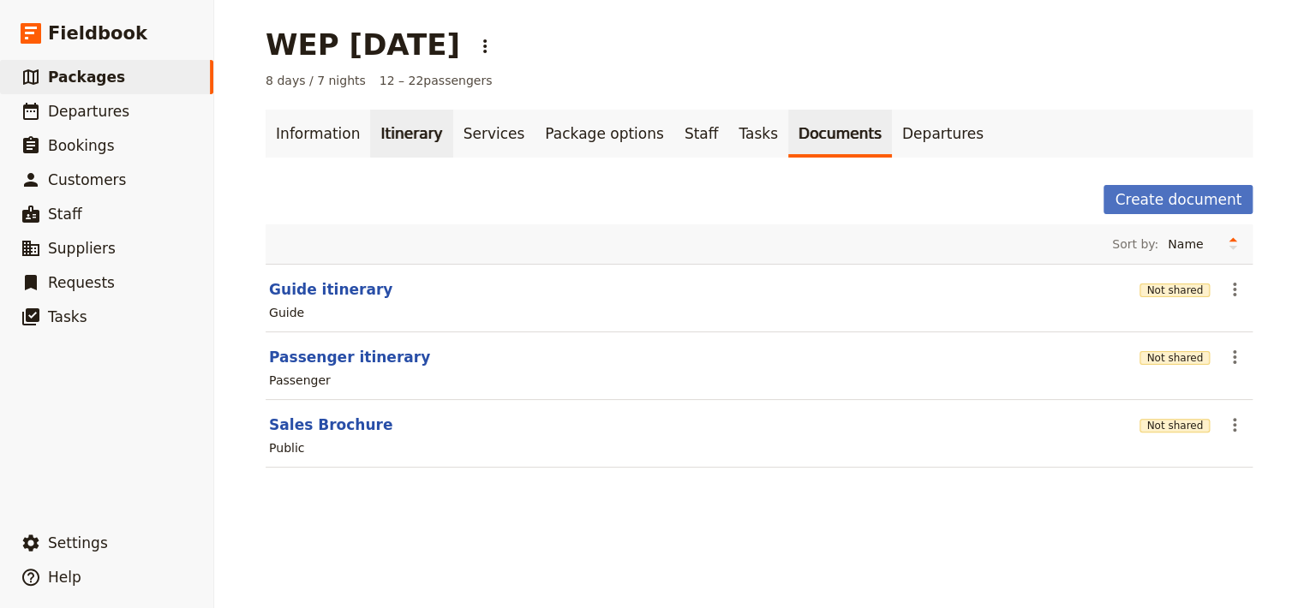
click at [389, 140] on link "Itinerary" at bounding box center [411, 134] width 82 height 48
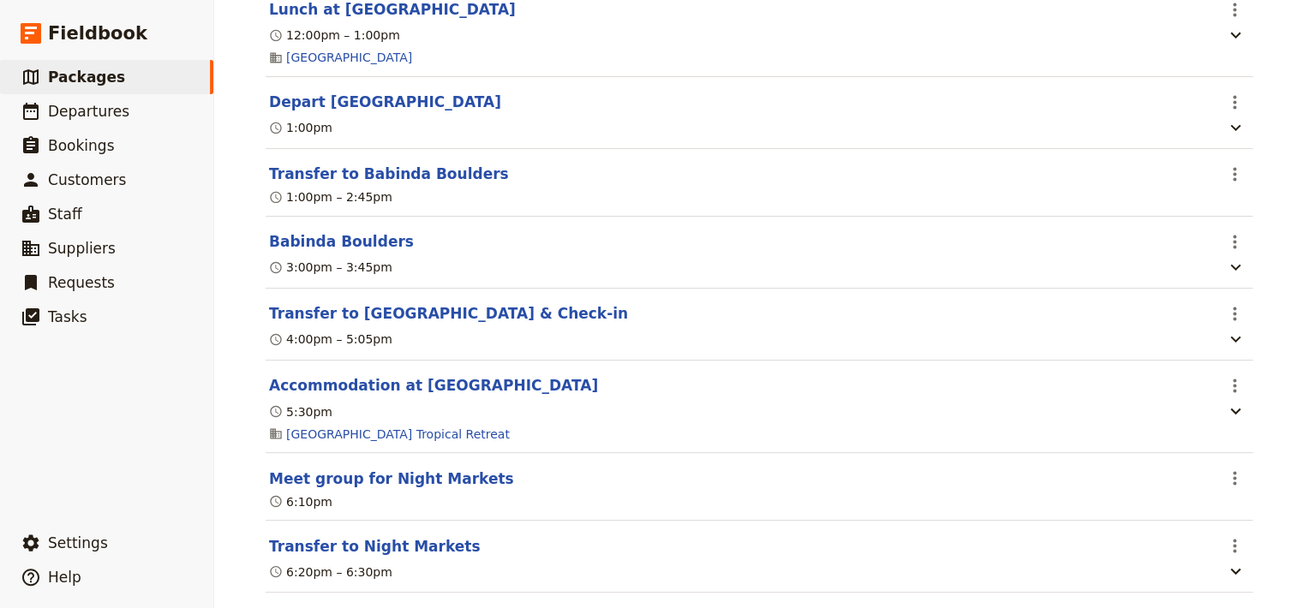
scroll to position [4503, 0]
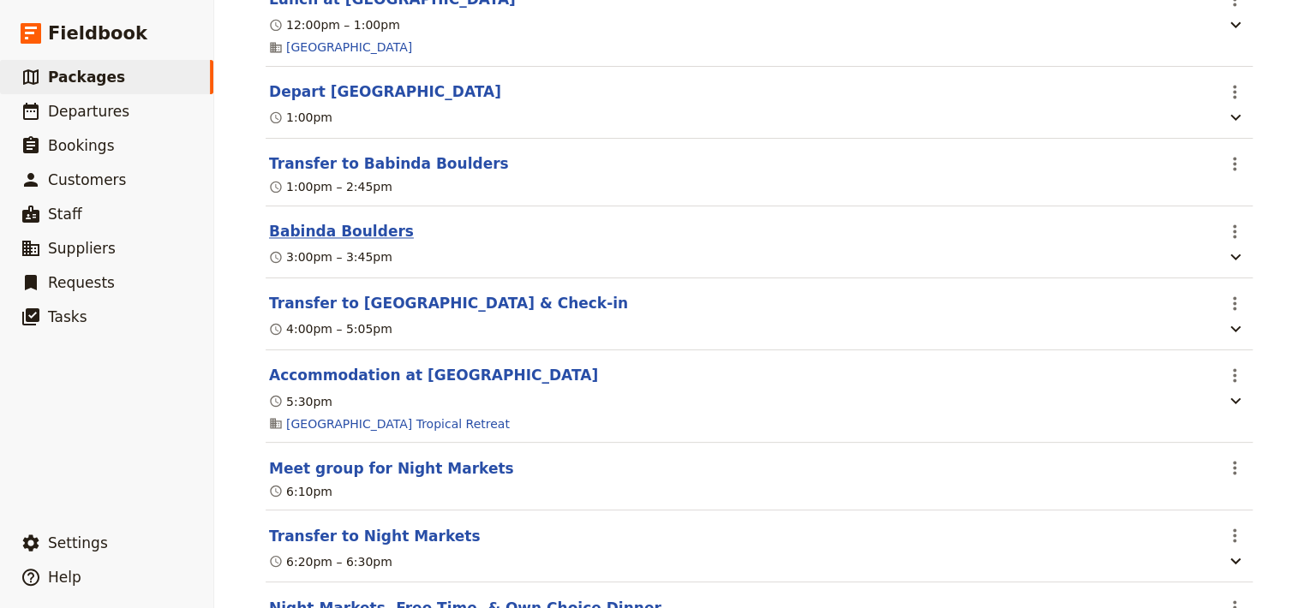
click at [280, 242] on button "Babinda Boulders" at bounding box center [341, 231] width 145 height 21
select select "4"
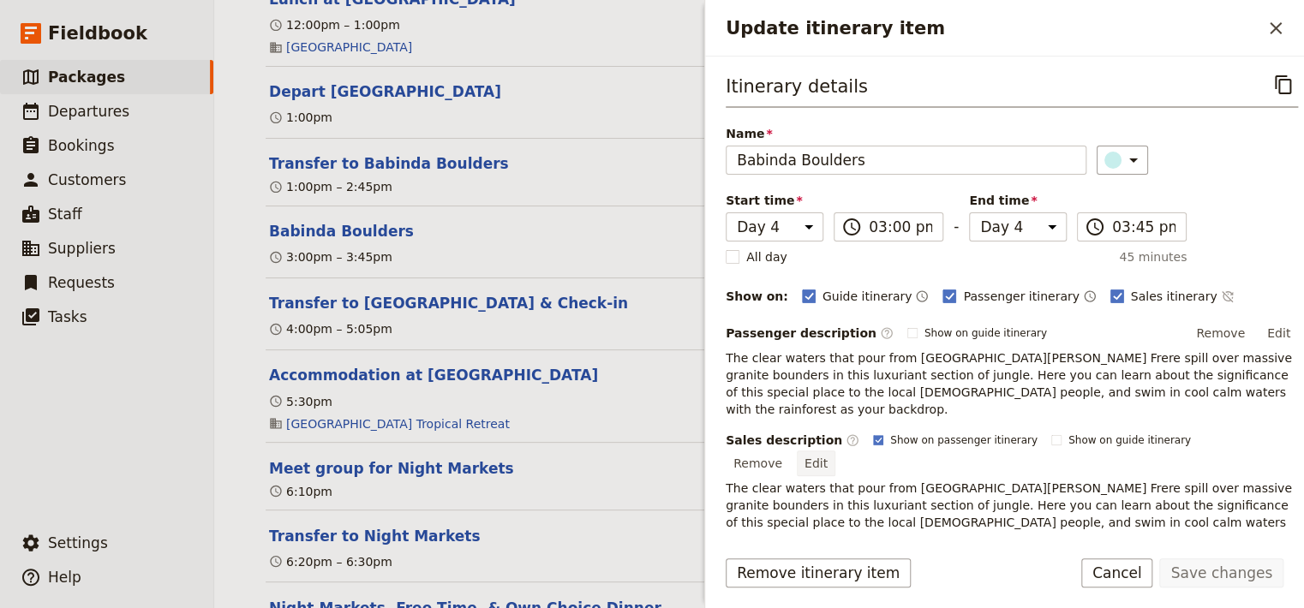
click at [835, 451] on button "Edit" at bounding box center [816, 464] width 39 height 26
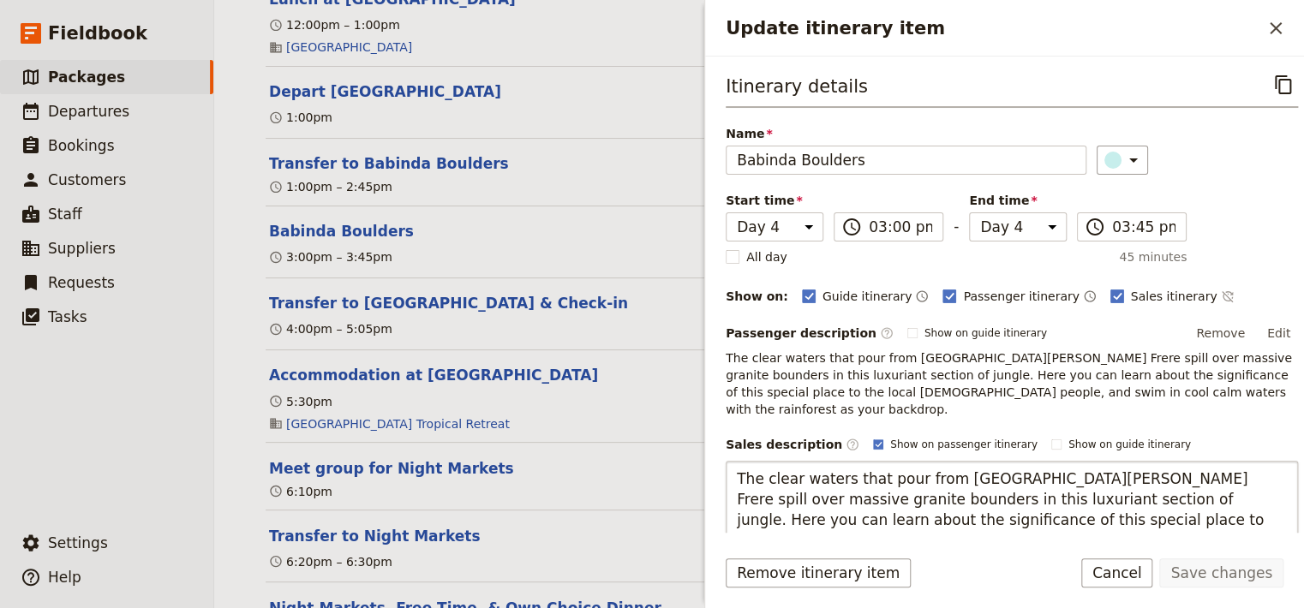
click at [733, 461] on textarea "The clear waters that pour from [GEOGRAPHIC_DATA][PERSON_NAME] Frere spill over…" at bounding box center [1012, 510] width 572 height 98
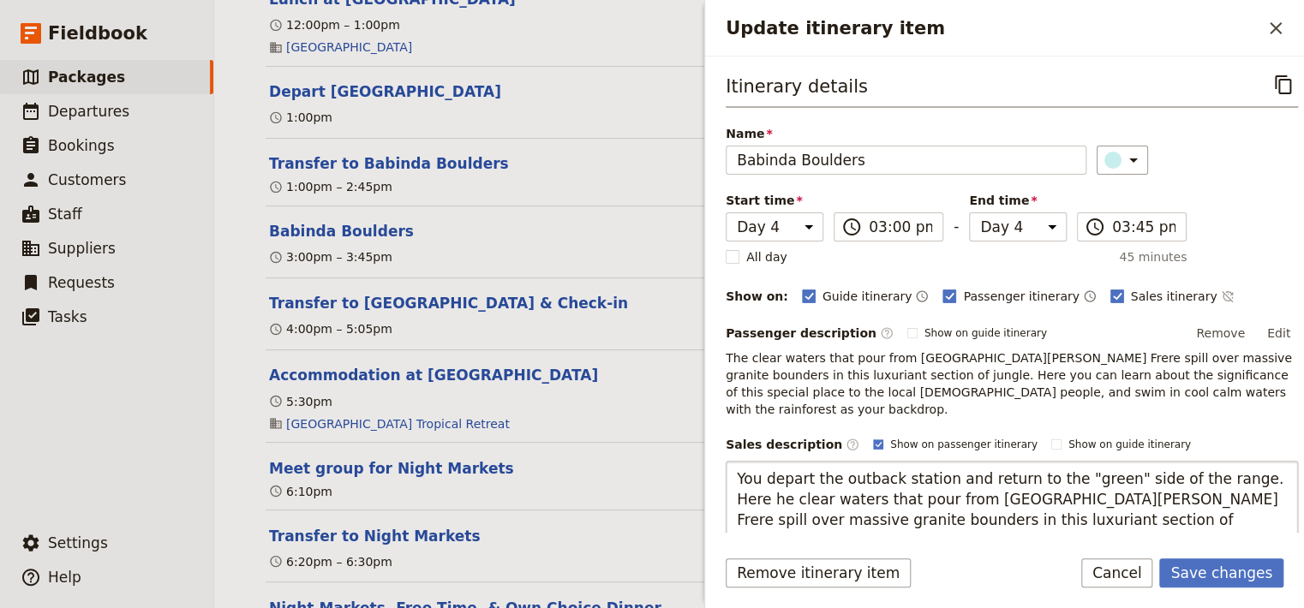
type textarea "You depart the outback station and return to the "green" side of the range. Her…"
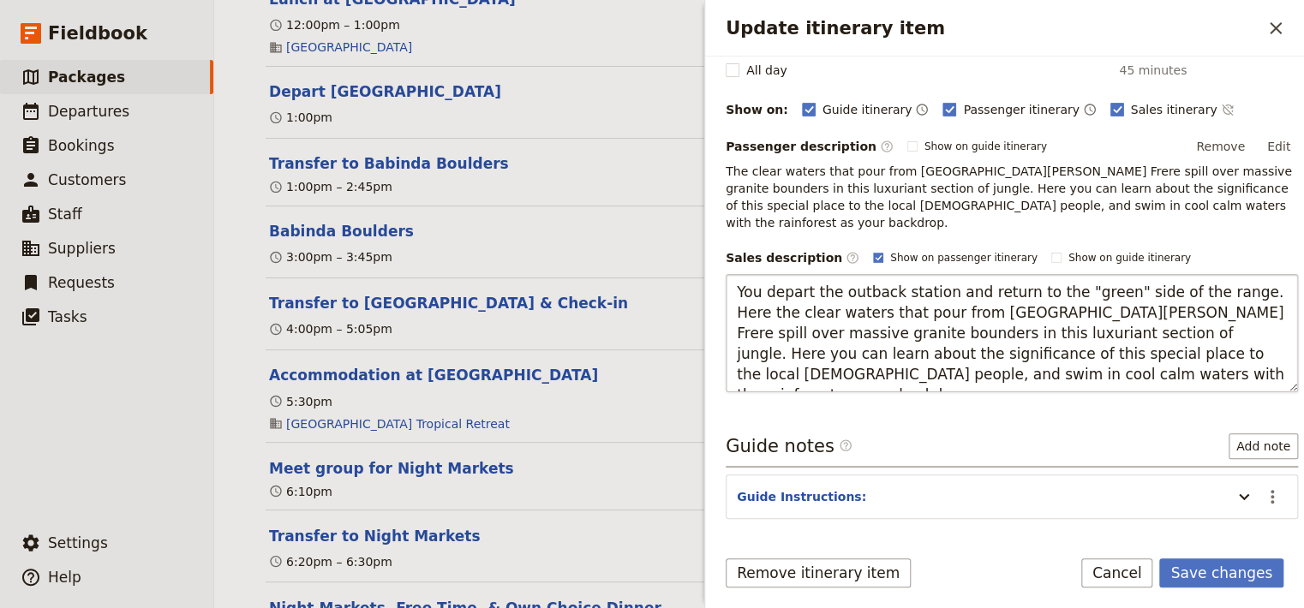
scroll to position [226, 0]
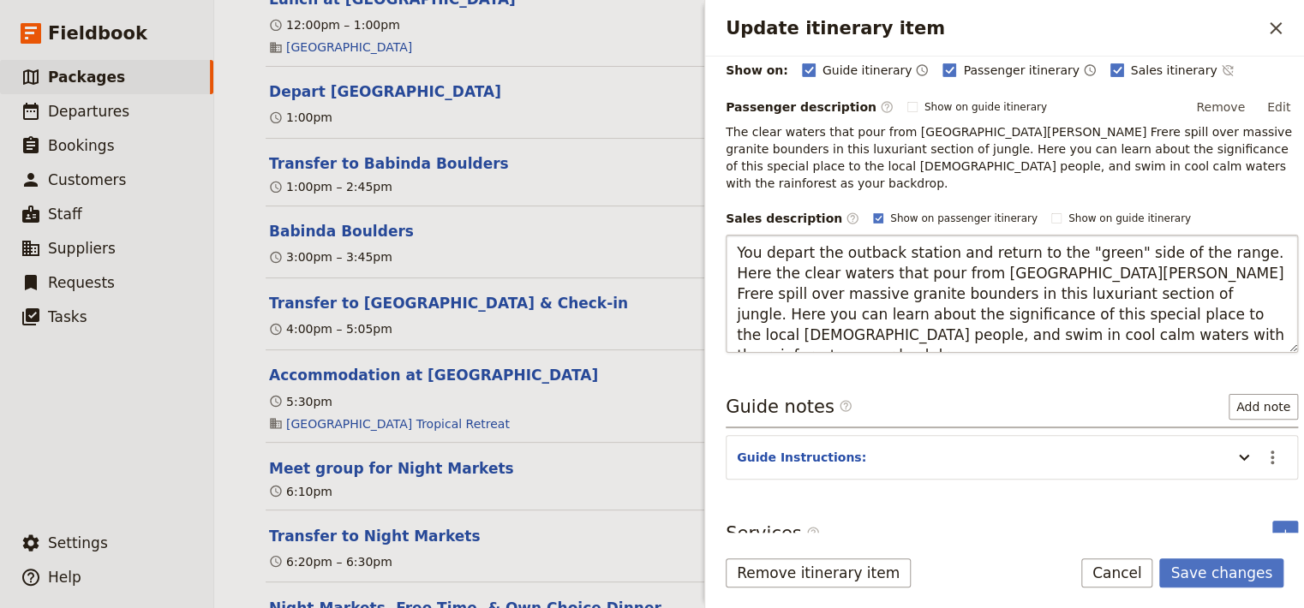
drag, startPoint x: 732, startPoint y: 456, endPoint x: 931, endPoint y: 314, distance: 244.6
click at [931, 314] on textarea "You depart the outback station and return to the "green" side of the range. Her…" at bounding box center [1012, 294] width 572 height 118
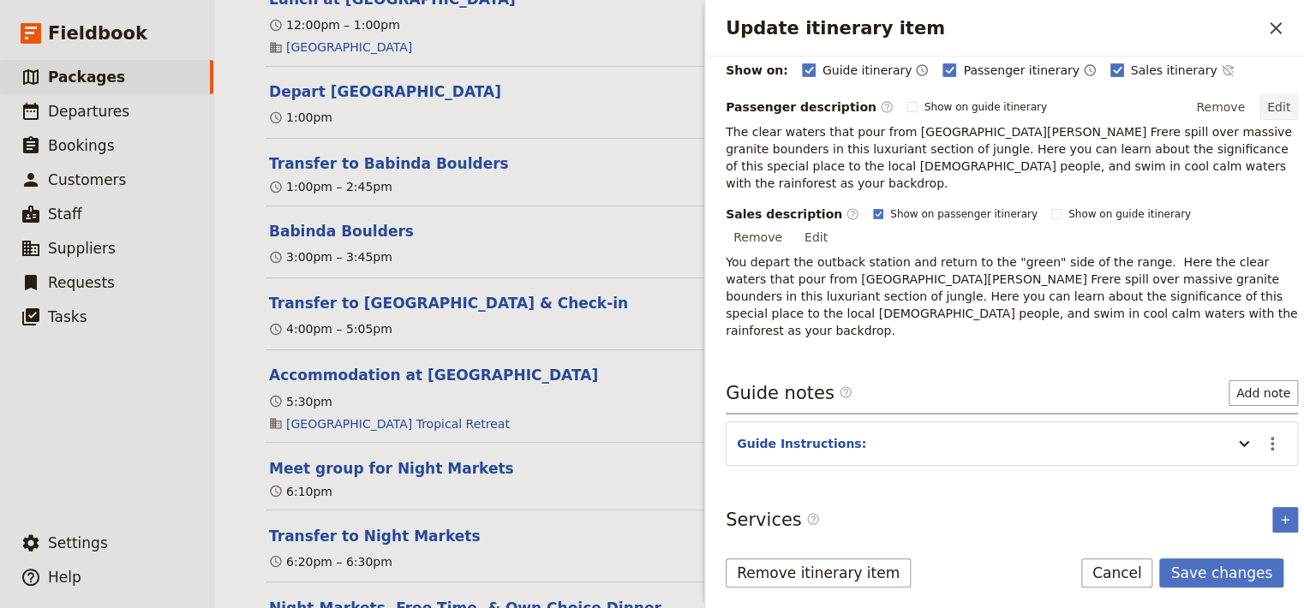
scroll to position [176, 0]
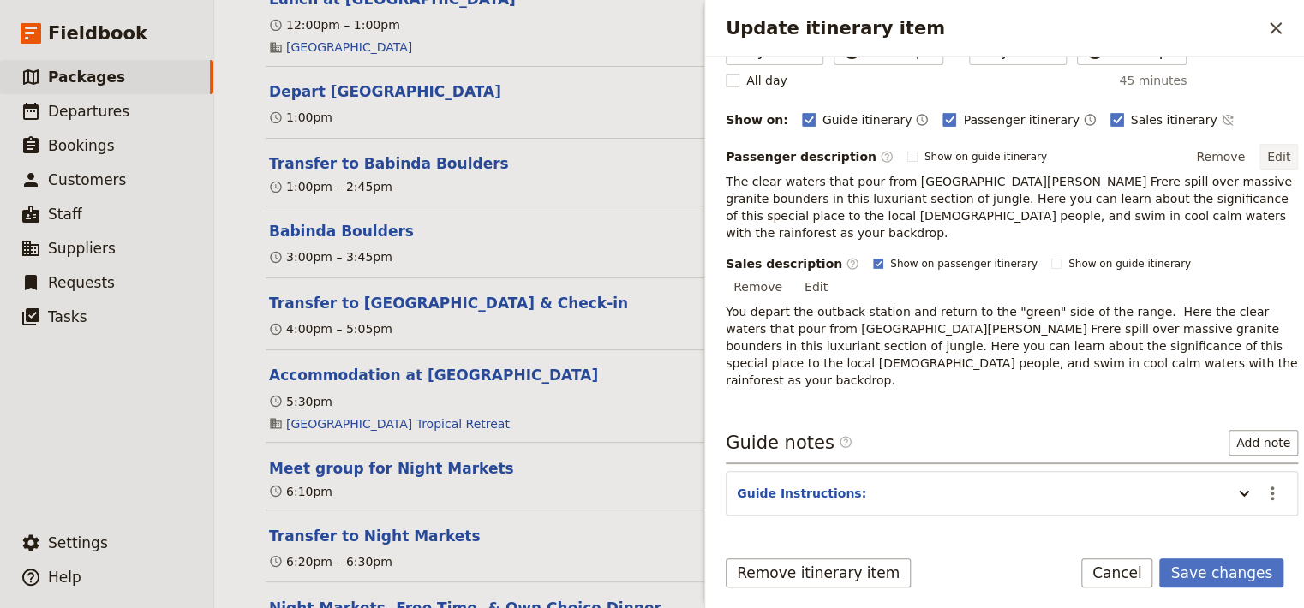
click at [1267, 106] on div "Itinerary details ​ Name [GEOGRAPHIC_DATA] ​ Start time Day 1 Day 2 Day 3 Day 4…" at bounding box center [1012, 141] width 572 height 495
click at [1262, 159] on button "Edit" at bounding box center [1278, 157] width 39 height 26
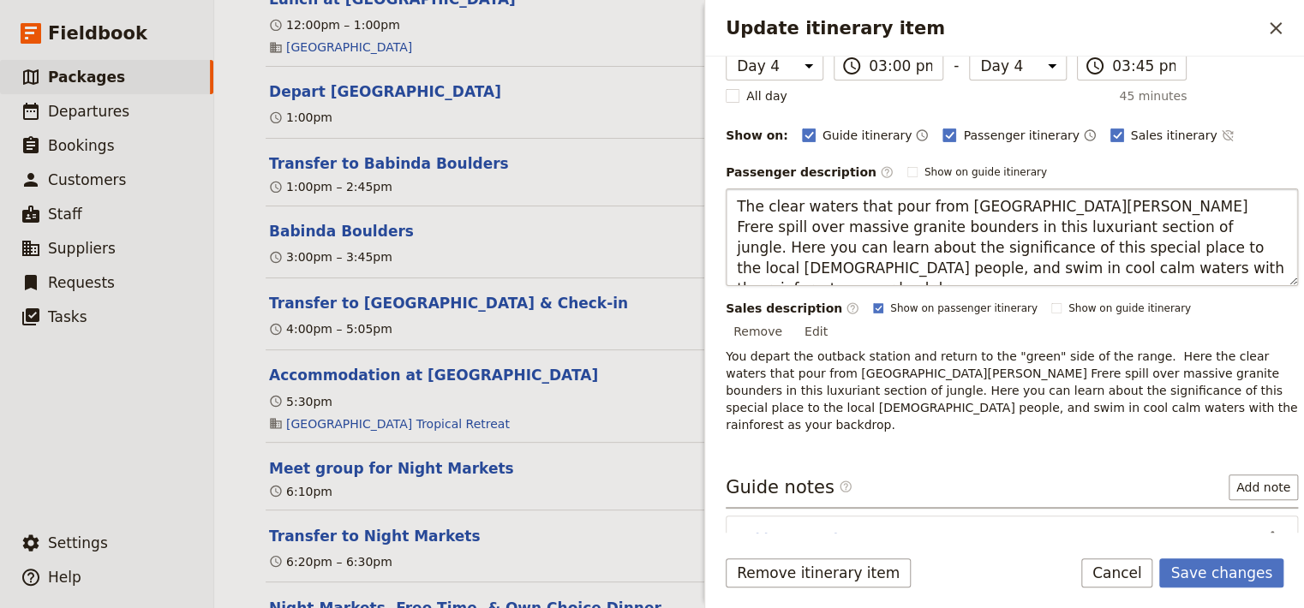
drag, startPoint x: 983, startPoint y: 269, endPoint x: 725, endPoint y: 201, distance: 266.6
click at [726, 201] on textarea "The clear waters that pour from [GEOGRAPHIC_DATA][PERSON_NAME] Frere spill over…" at bounding box center [1012, 237] width 572 height 98
type textarea "You depart the outback station and return to the "green" side of the range. Her…"
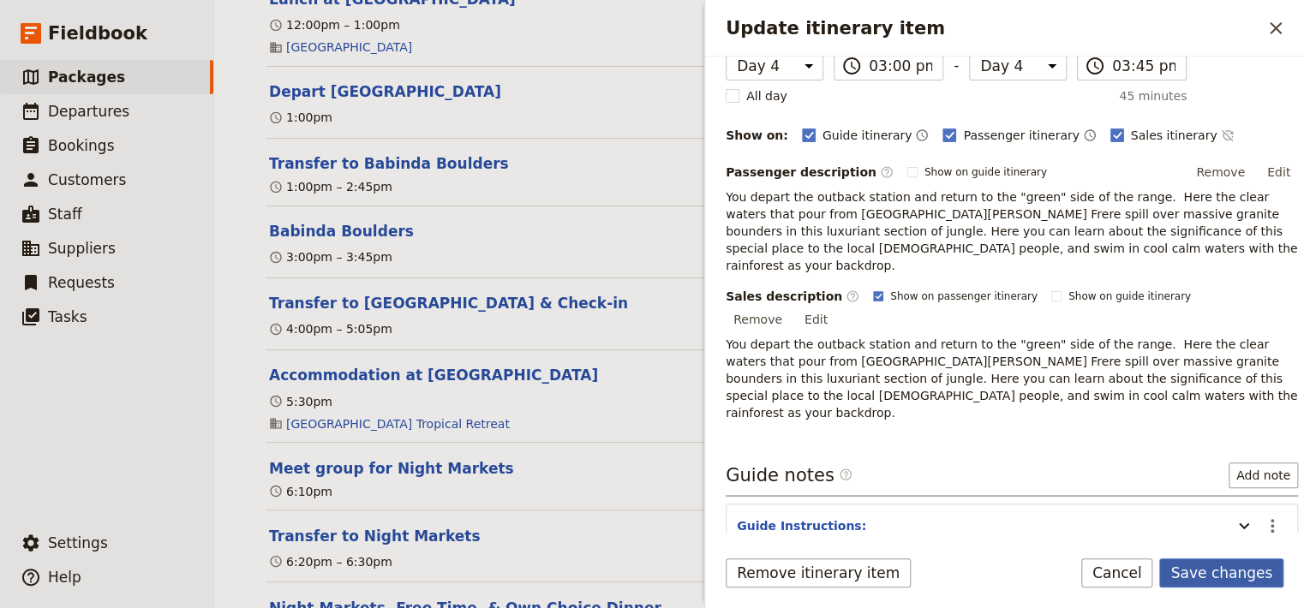
click at [1238, 576] on button "Save changes" at bounding box center [1221, 573] width 124 height 29
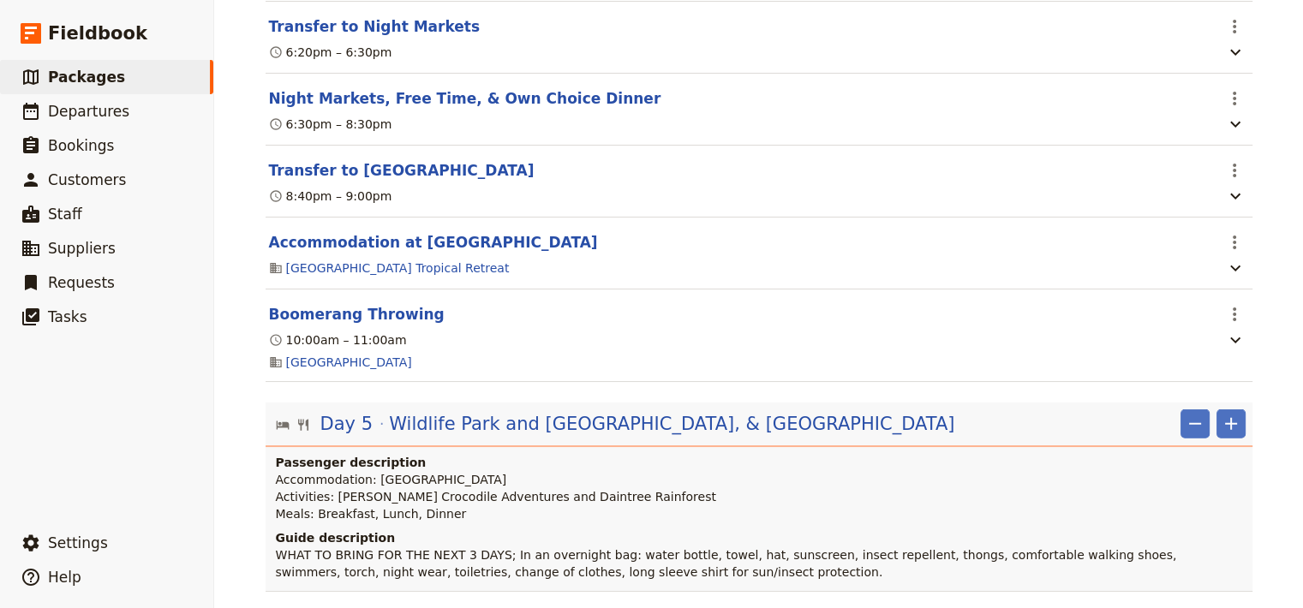
scroll to position [4981, 0]
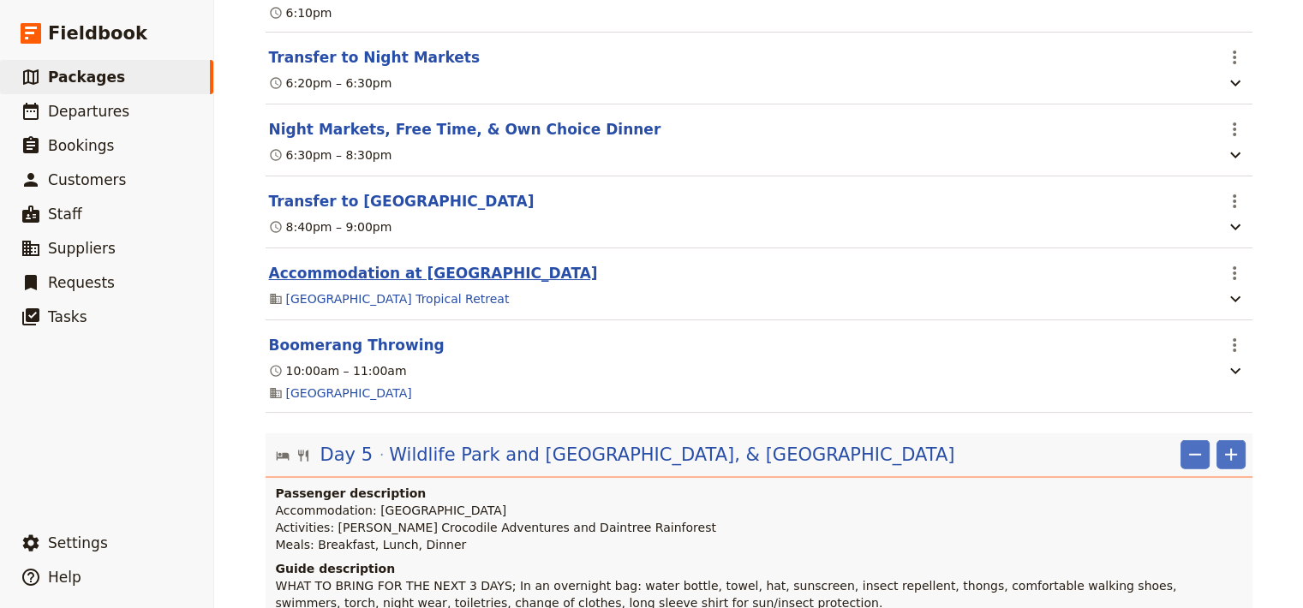
click at [547, 284] on button "Accommodation at [GEOGRAPHIC_DATA]" at bounding box center [433, 273] width 329 height 21
select select "4"
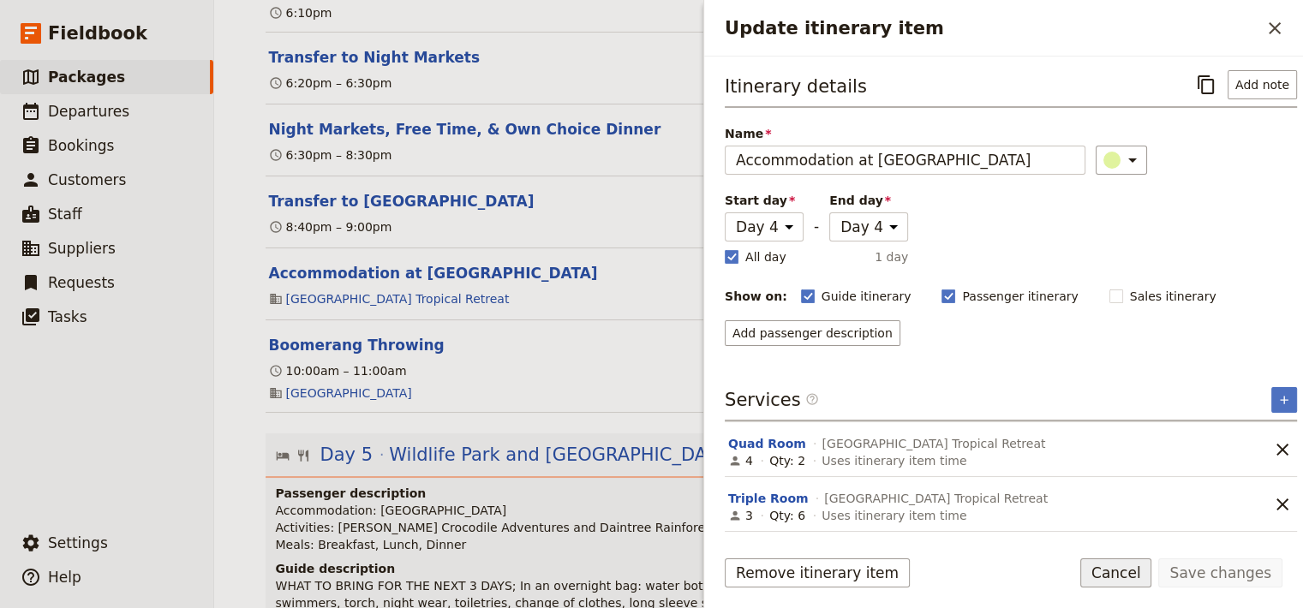
click at [1136, 575] on button "Cancel" at bounding box center [1116, 573] width 72 height 29
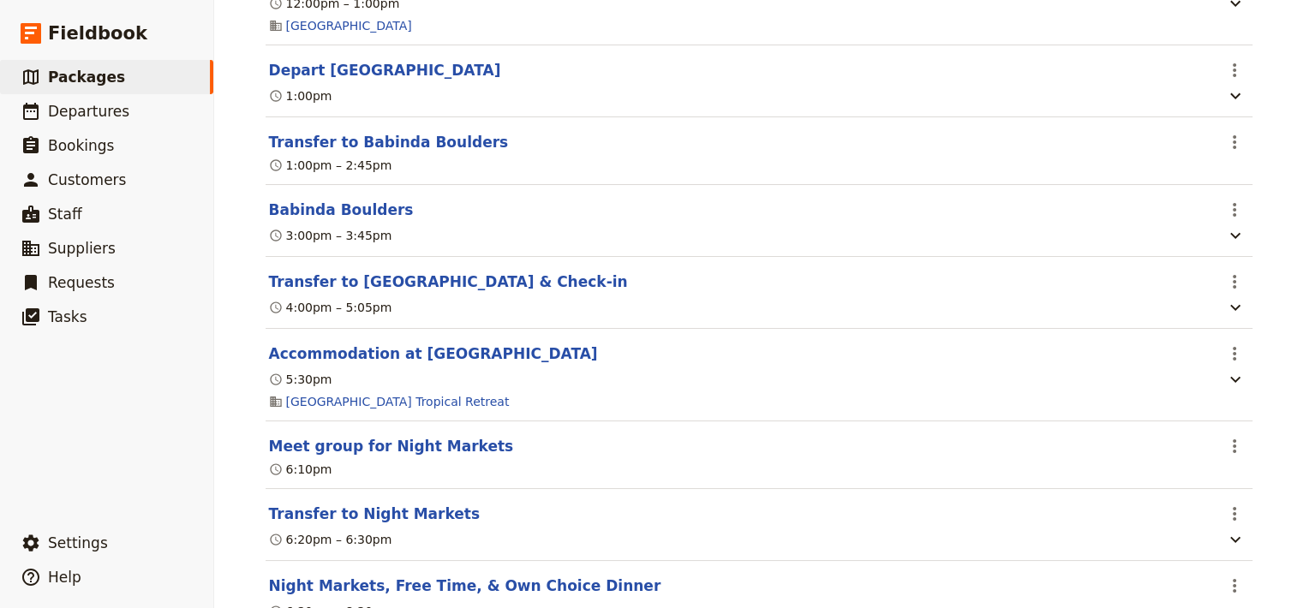
scroll to position [4575, 0]
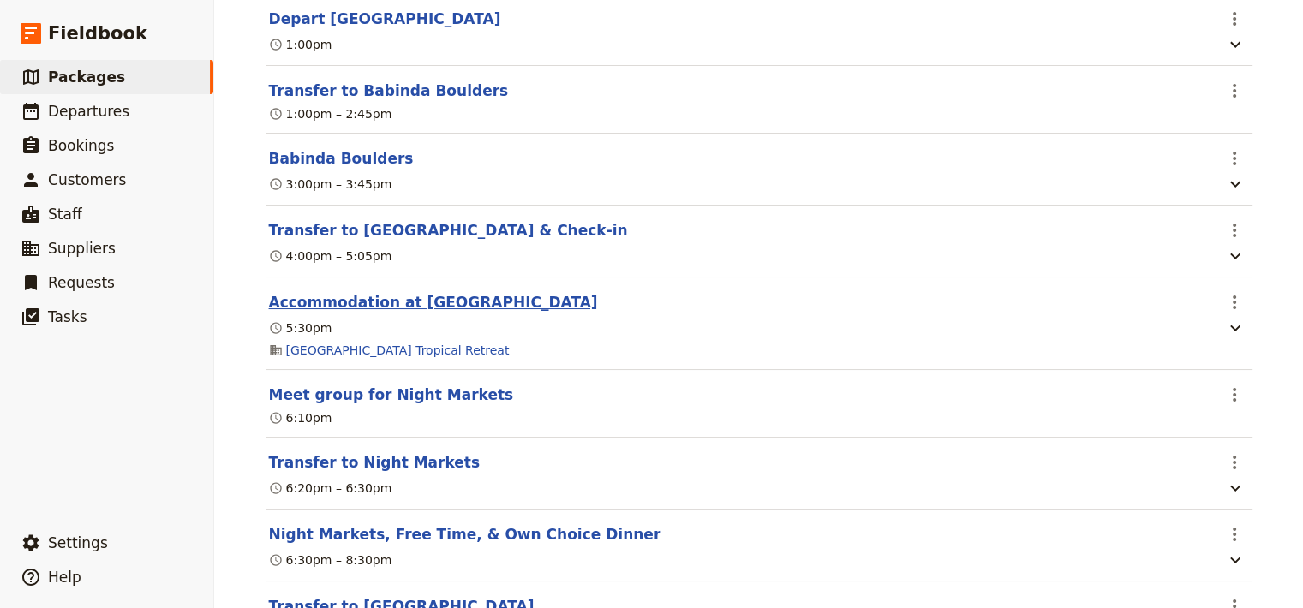
click at [438, 313] on button "Accommodation at [GEOGRAPHIC_DATA]" at bounding box center [433, 302] width 329 height 21
select select "4"
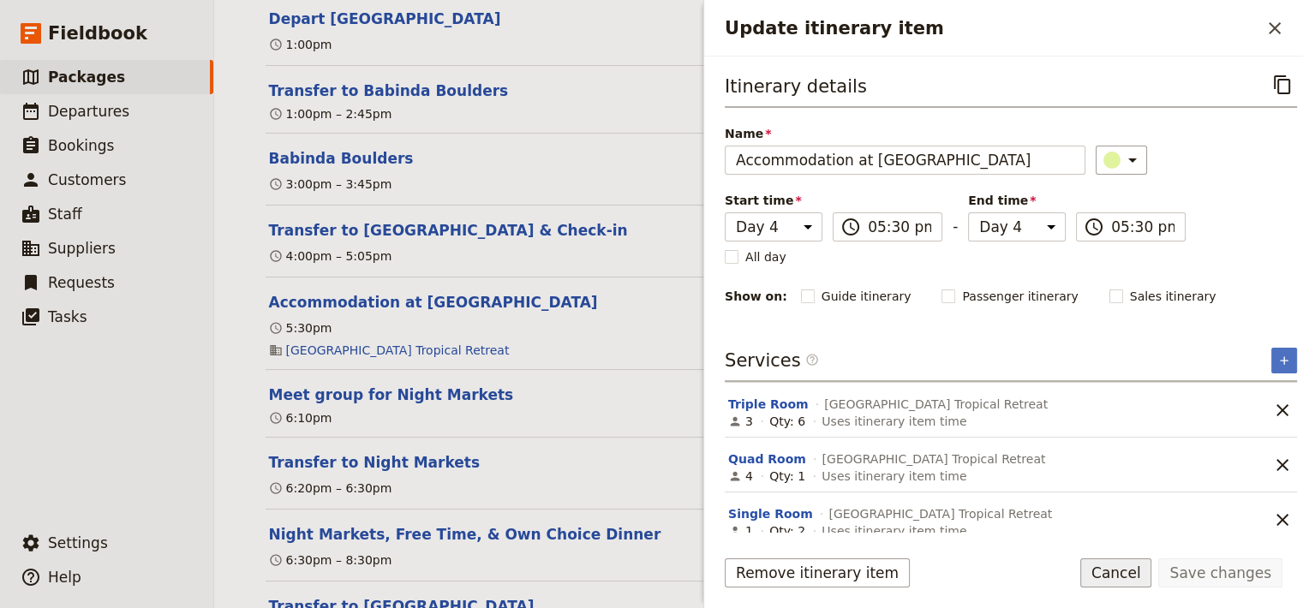
click at [1144, 571] on button "Cancel" at bounding box center [1116, 573] width 72 height 29
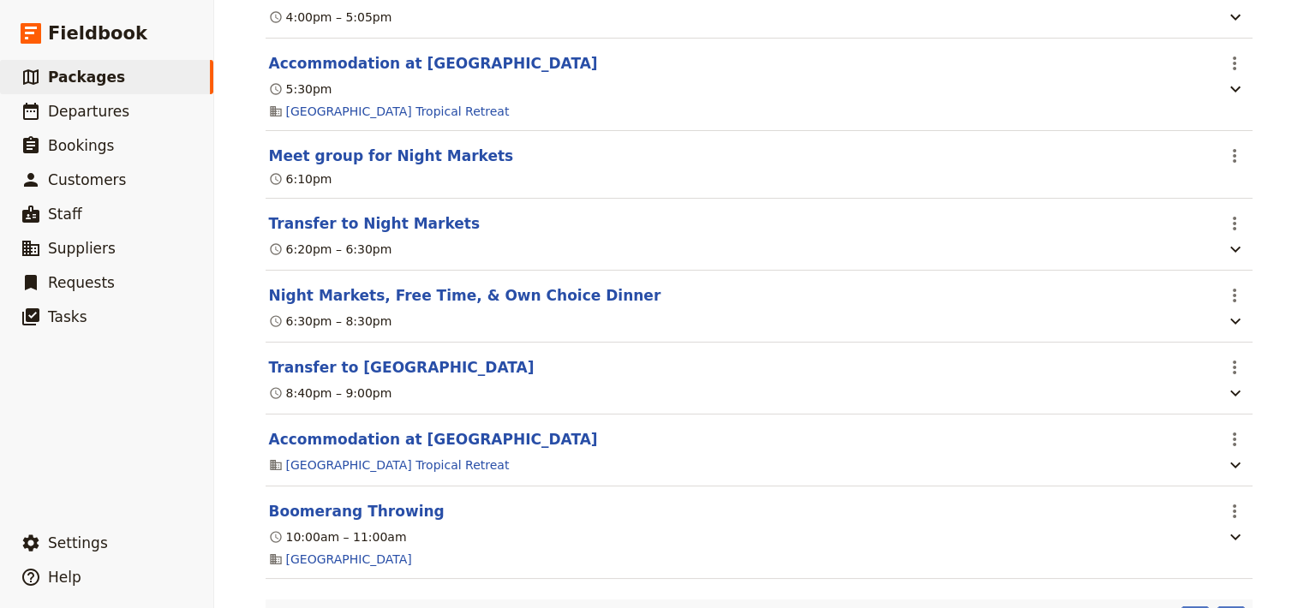
scroll to position [4866, 0]
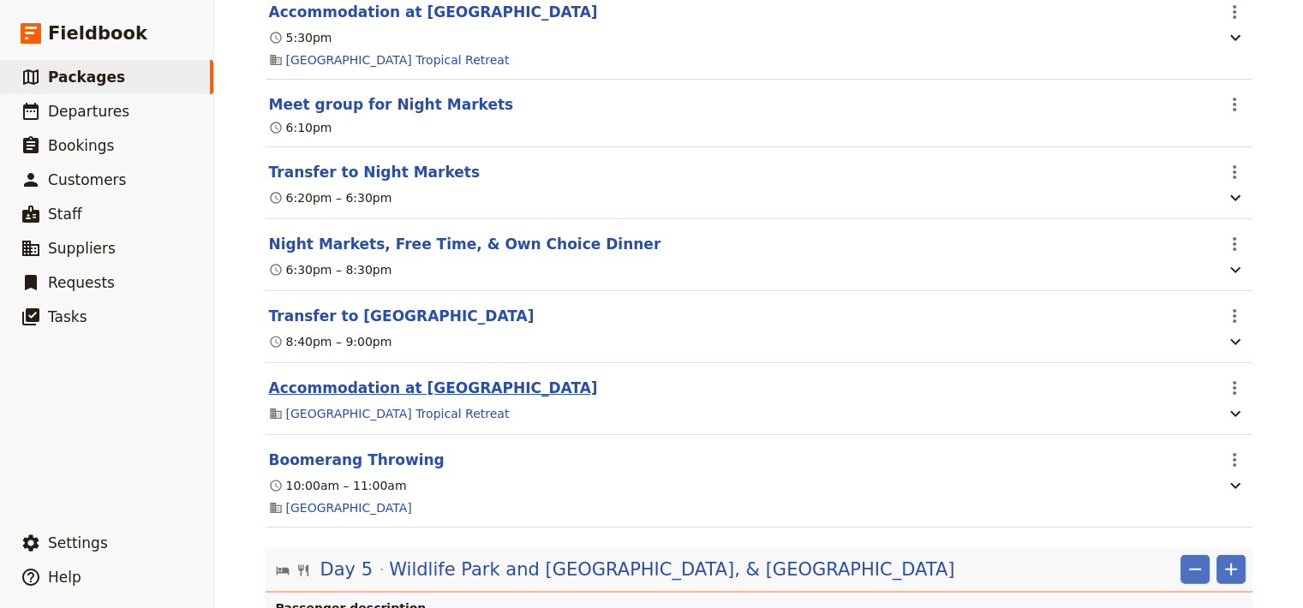
click at [401, 398] on button "Accommodation at [GEOGRAPHIC_DATA]" at bounding box center [433, 388] width 329 height 21
select select "4"
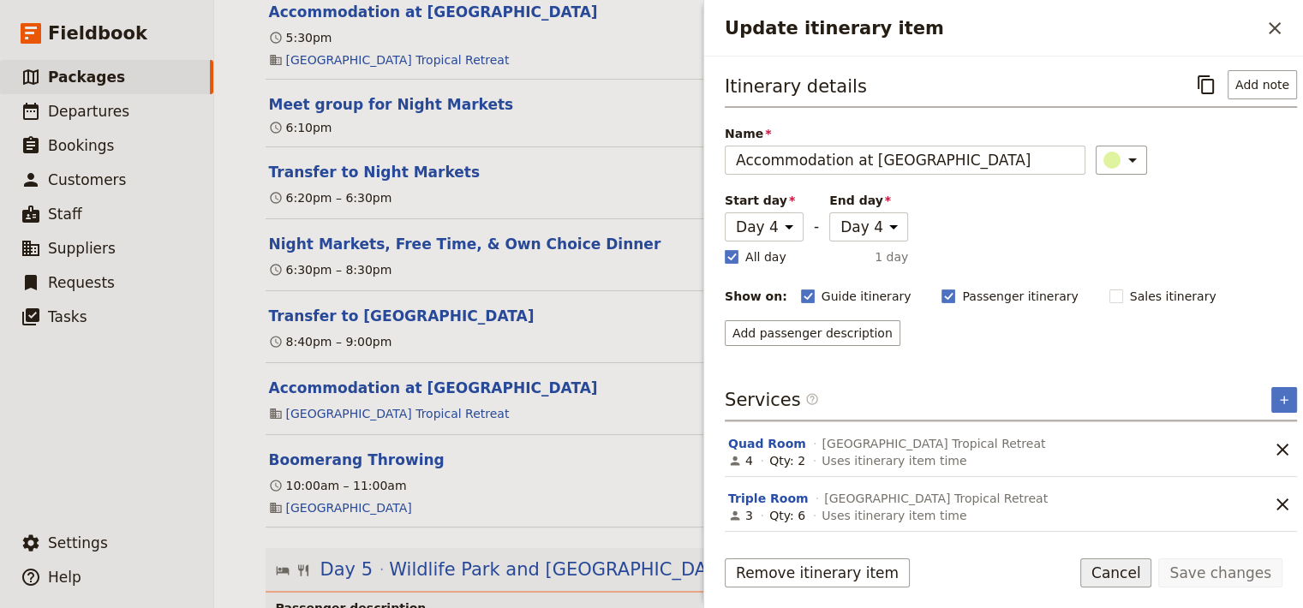
click at [1142, 569] on button "Cancel" at bounding box center [1116, 573] width 72 height 29
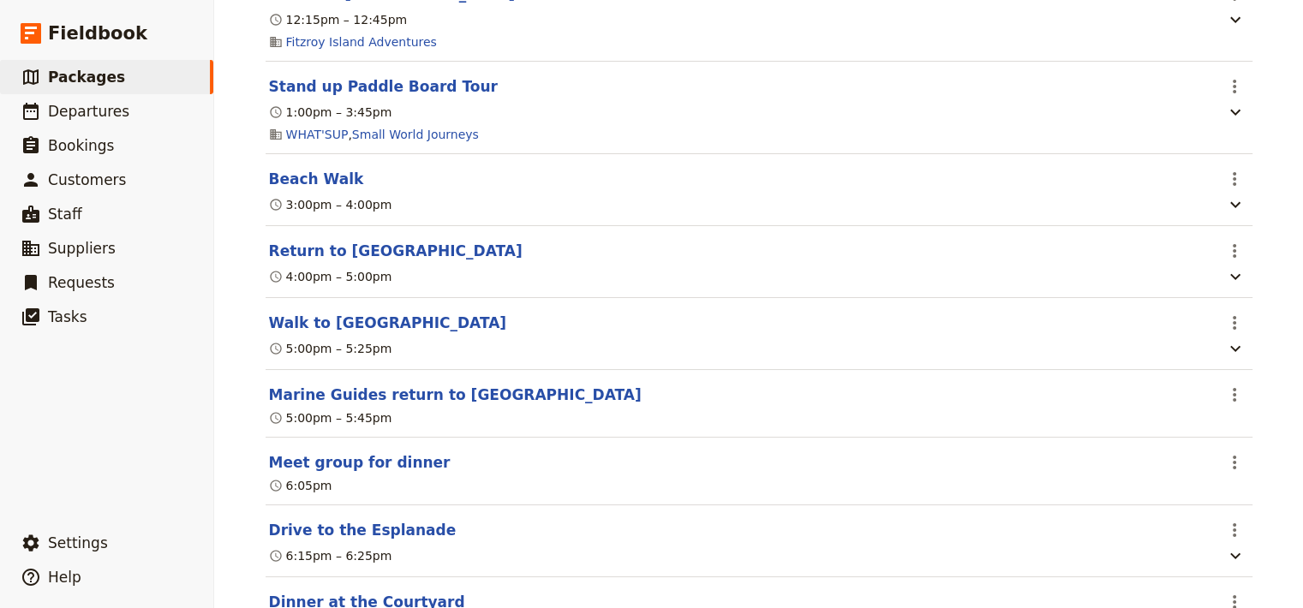
scroll to position [0, 0]
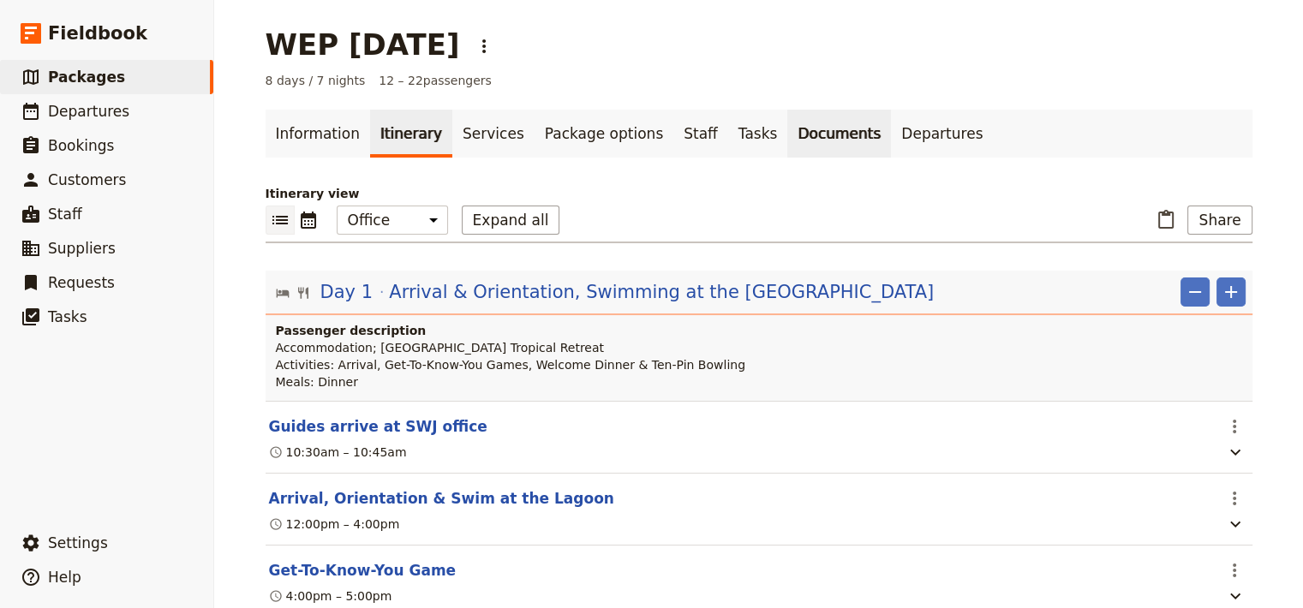
click at [787, 134] on link "Documents" at bounding box center [839, 134] width 104 height 48
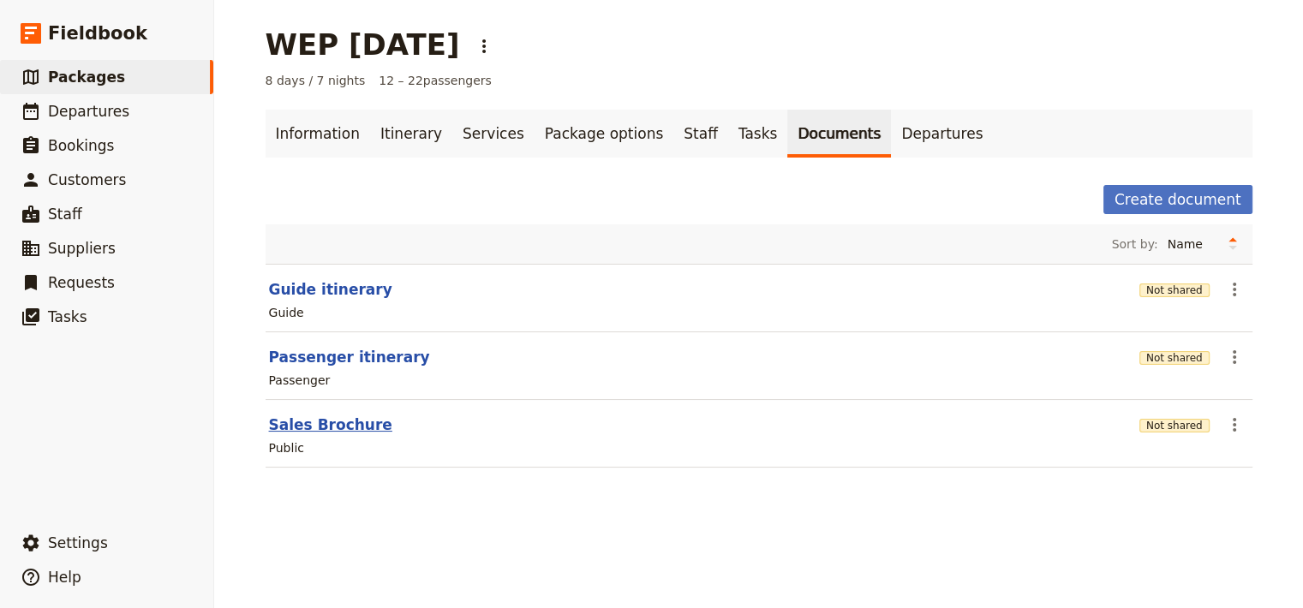
click at [325, 420] on button "Sales Brochure" at bounding box center [330, 425] width 123 height 21
select select "DEFAULT"
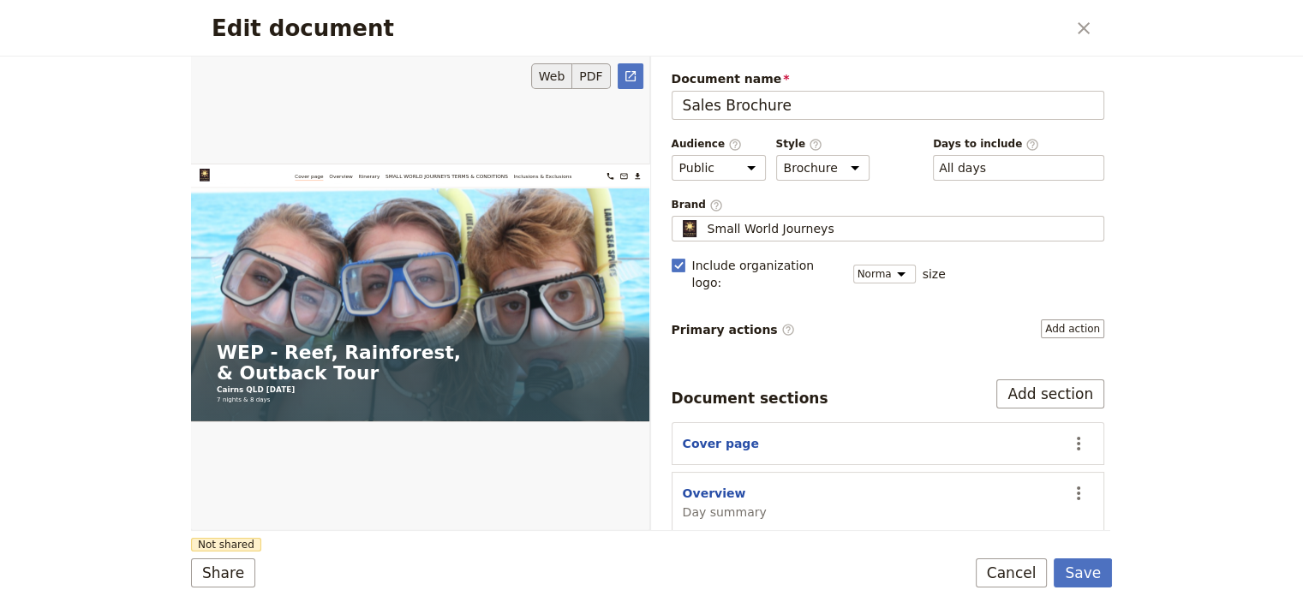
click at [592, 81] on button "PDF" at bounding box center [591, 76] width 38 height 26
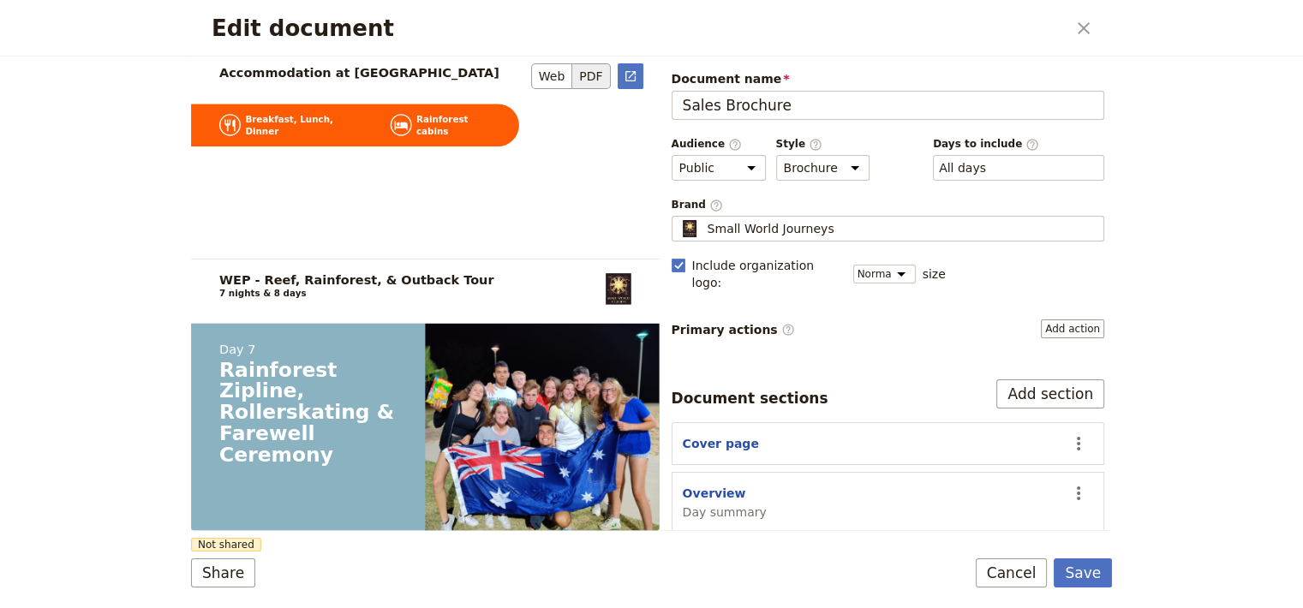
scroll to position [8406, 0]
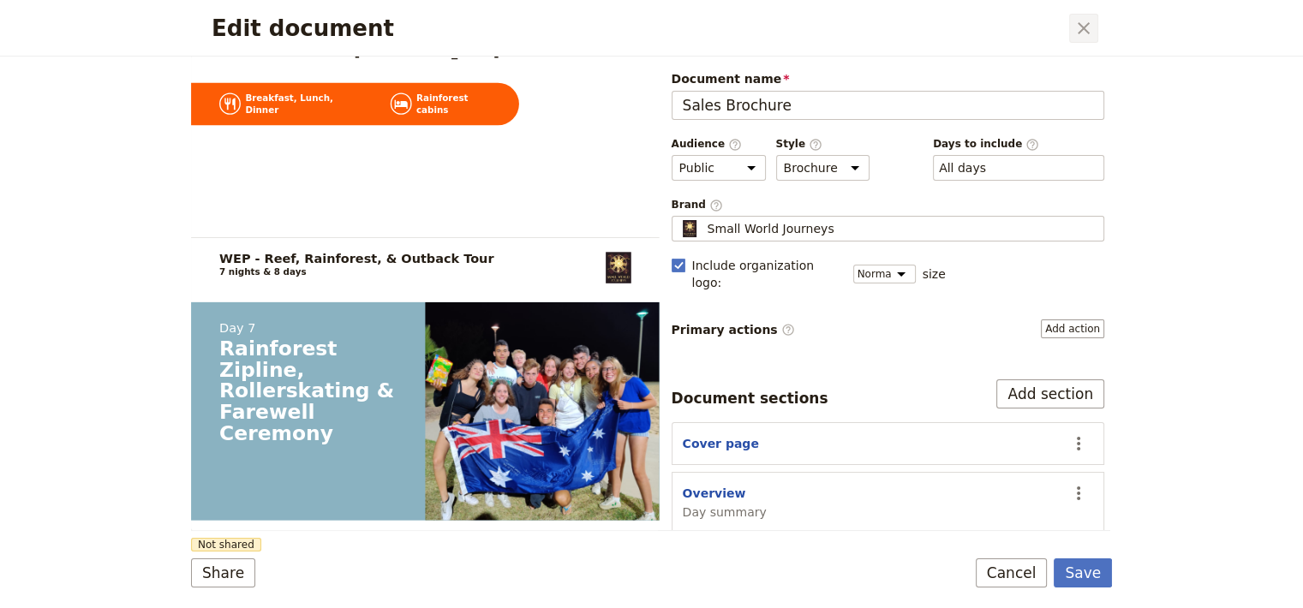
click at [1081, 22] on icon "Close dialog" at bounding box center [1083, 28] width 21 height 21
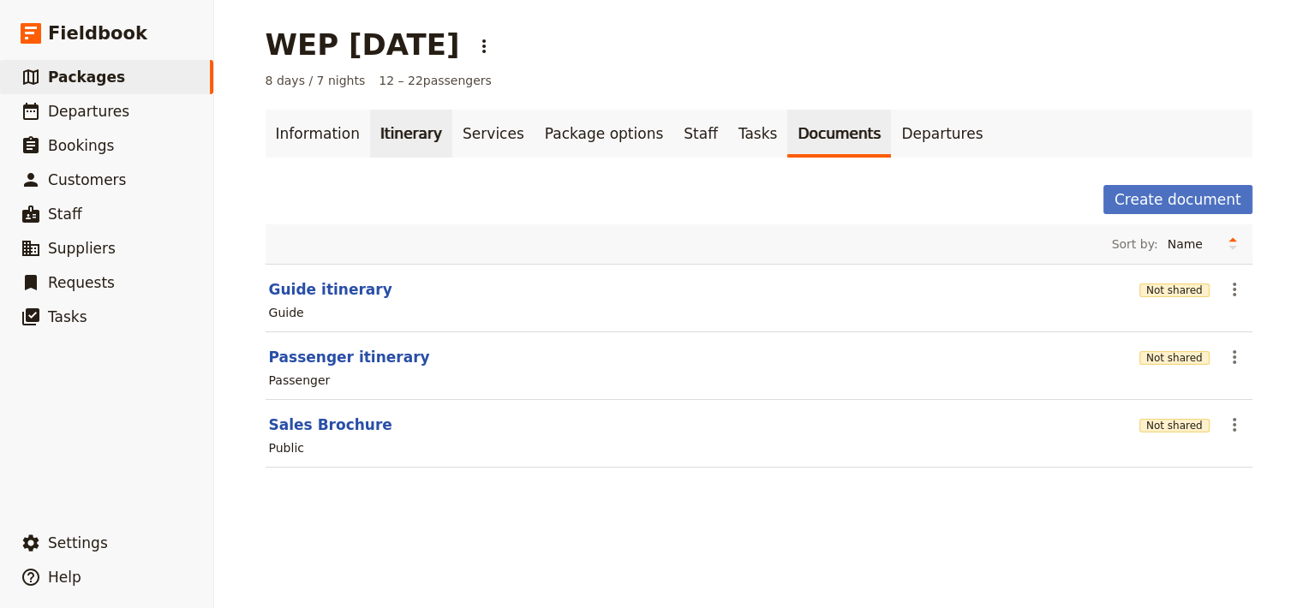
click at [396, 123] on link "Itinerary" at bounding box center [411, 134] width 82 height 48
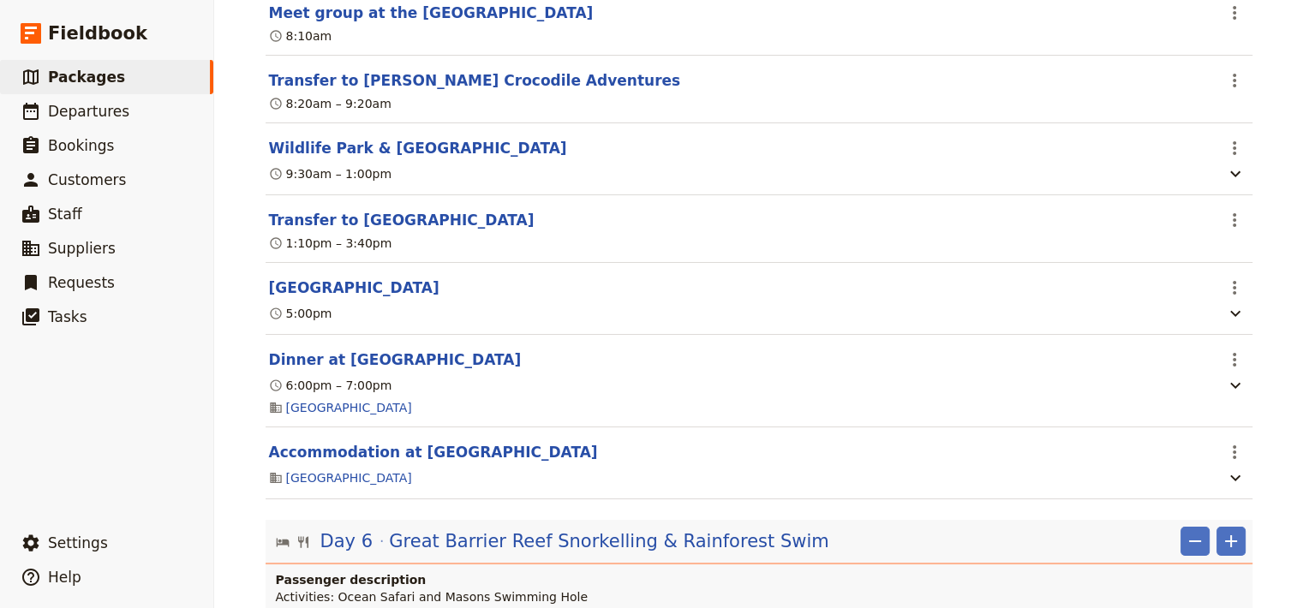
scroll to position [5842, 0]
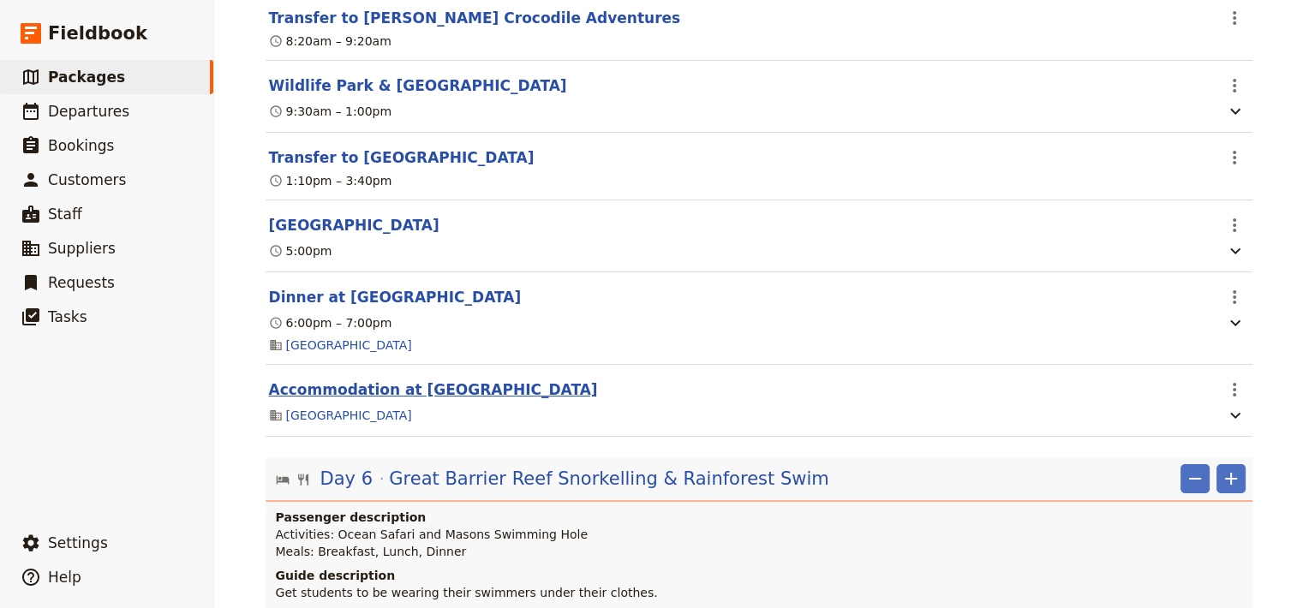
click at [511, 400] on button "Accommodation at [GEOGRAPHIC_DATA]" at bounding box center [433, 390] width 329 height 21
select select "5"
select select "6"
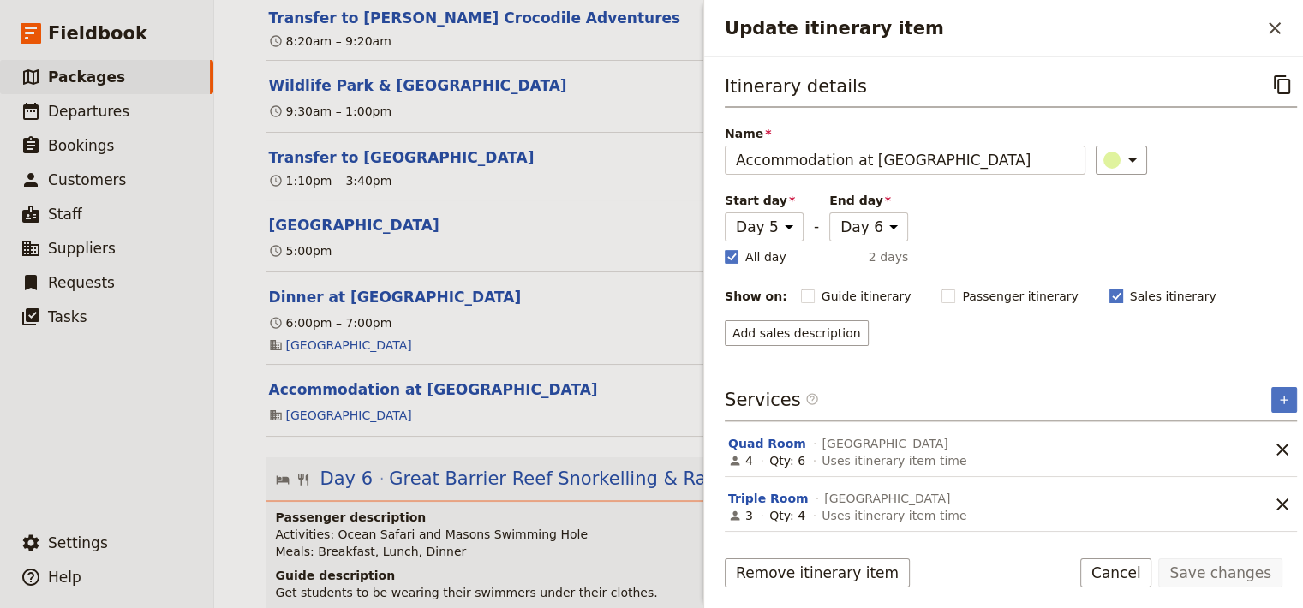
click at [1109, 296] on rect "Update itinerary item" at bounding box center [1115, 296] width 13 height 13
click at [1109, 288] on input "Sales itinerary" at bounding box center [1109, 287] width 1 height 1
checkbox input "false"
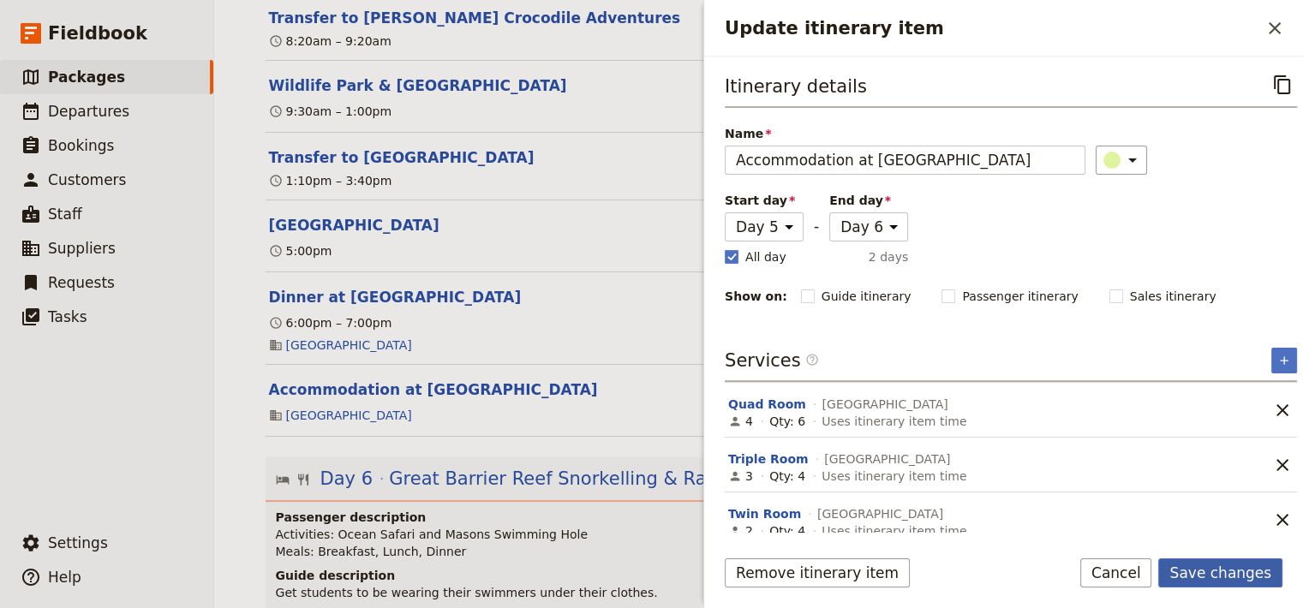
click at [1222, 575] on button "Save changes" at bounding box center [1220, 573] width 124 height 29
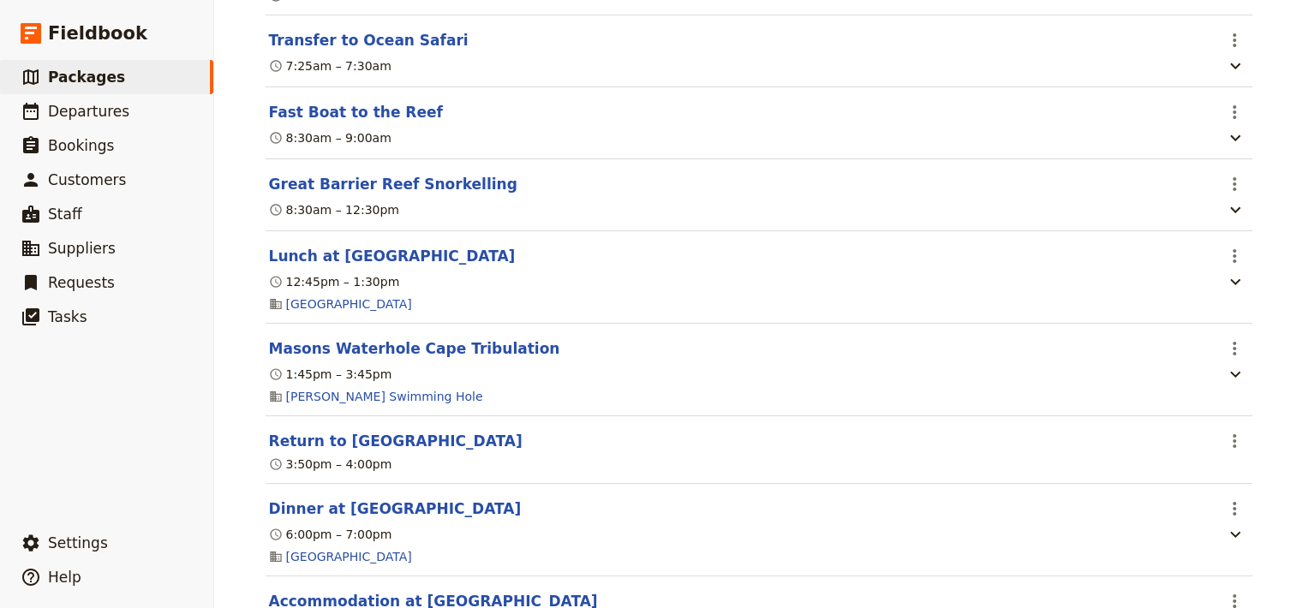
scroll to position [6807, 0]
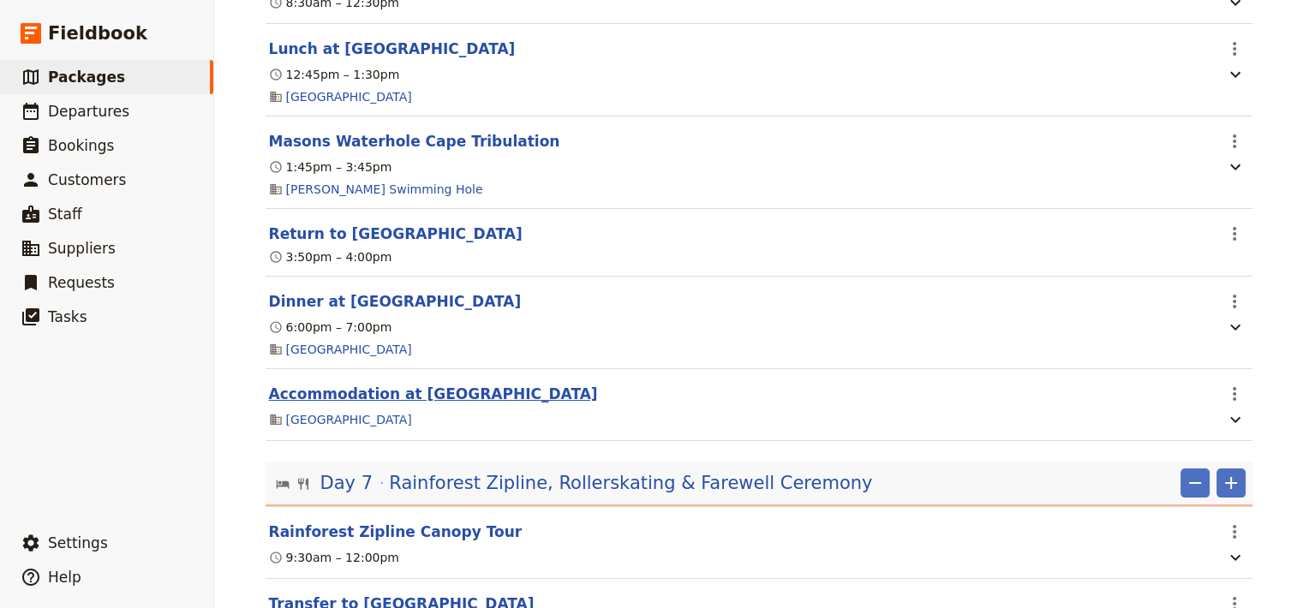
click at [504, 404] on button "Accommodation at [GEOGRAPHIC_DATA]" at bounding box center [433, 394] width 329 height 21
select select "5"
select select "6"
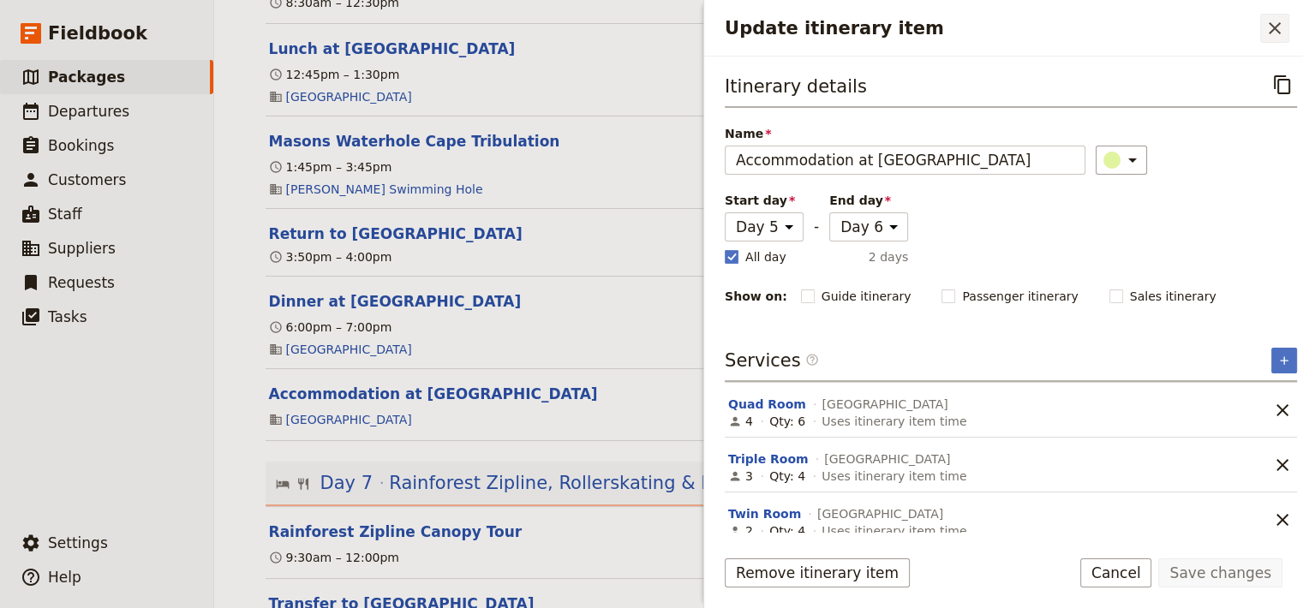
click at [1268, 29] on icon "Close drawer" at bounding box center [1274, 28] width 21 height 21
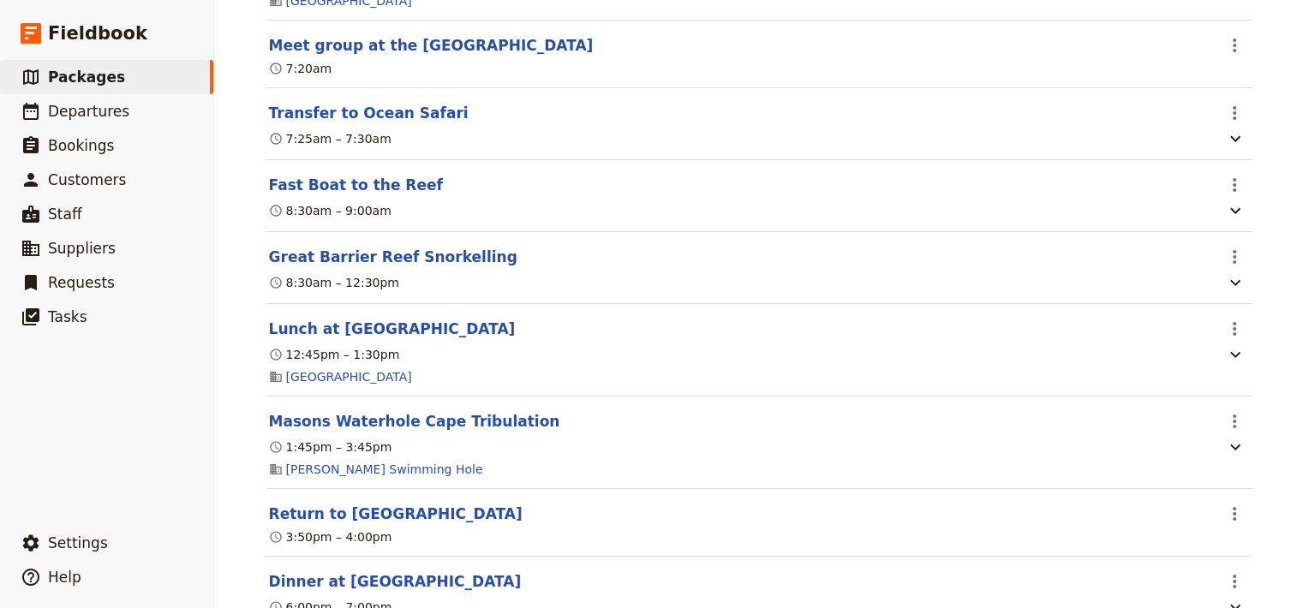
scroll to position [6537, 0]
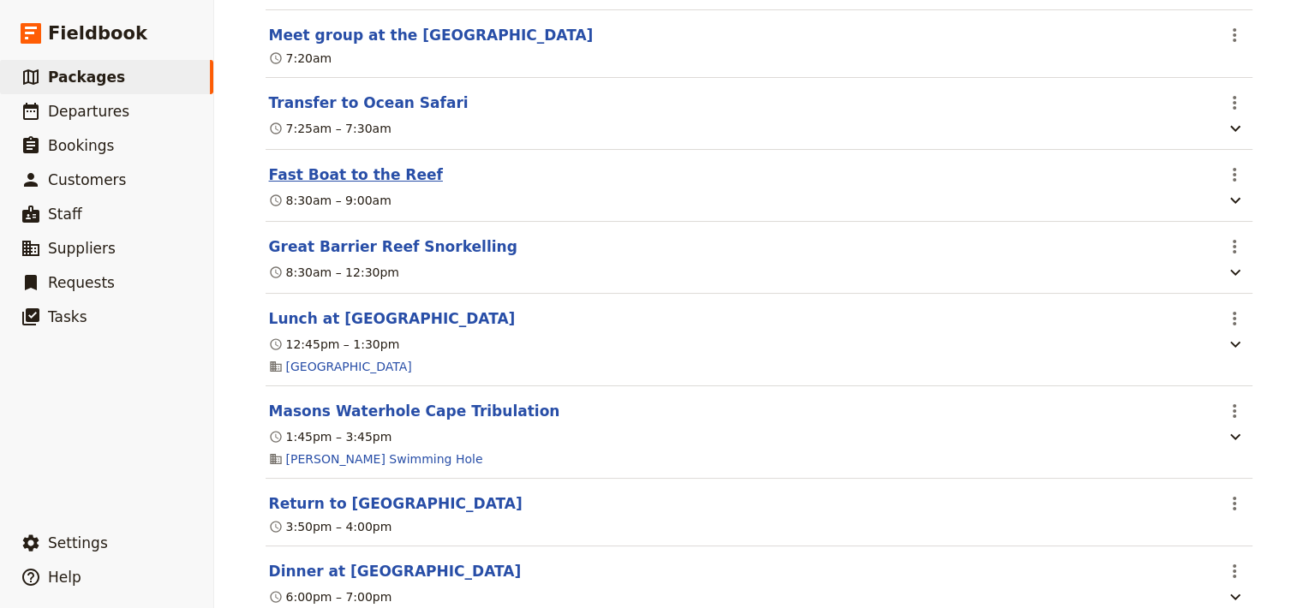
click at [321, 185] on button "Fast Boat to the Reef" at bounding box center [356, 174] width 174 height 21
select select "6"
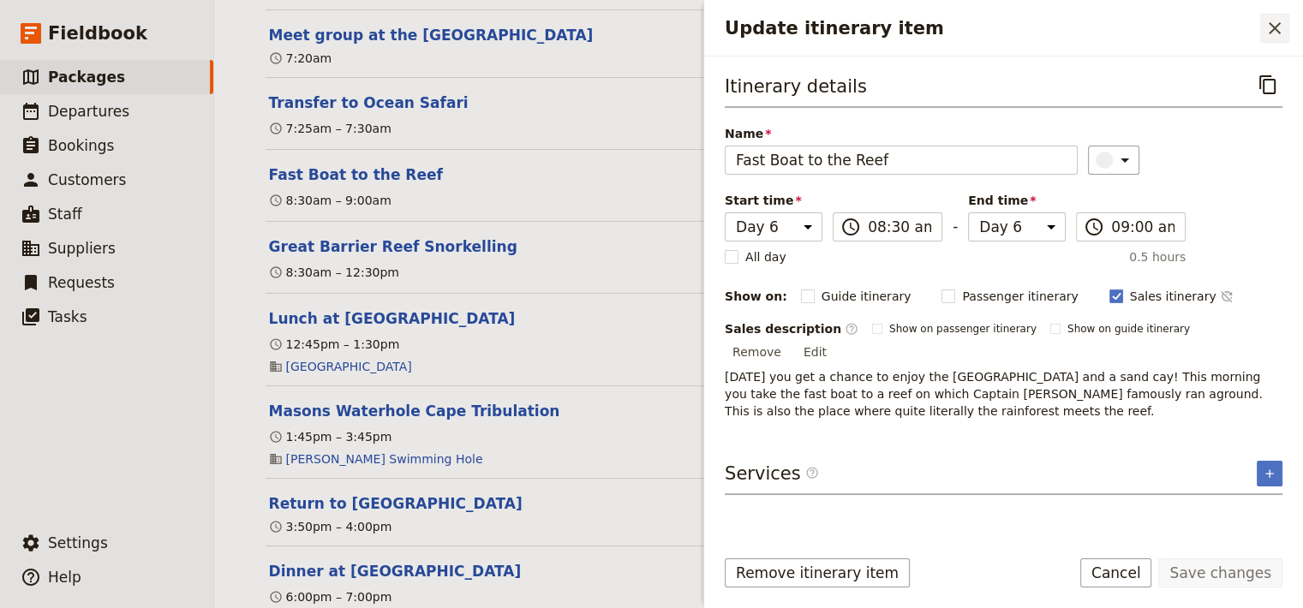
click at [1269, 30] on icon "Close drawer" at bounding box center [1274, 28] width 21 height 21
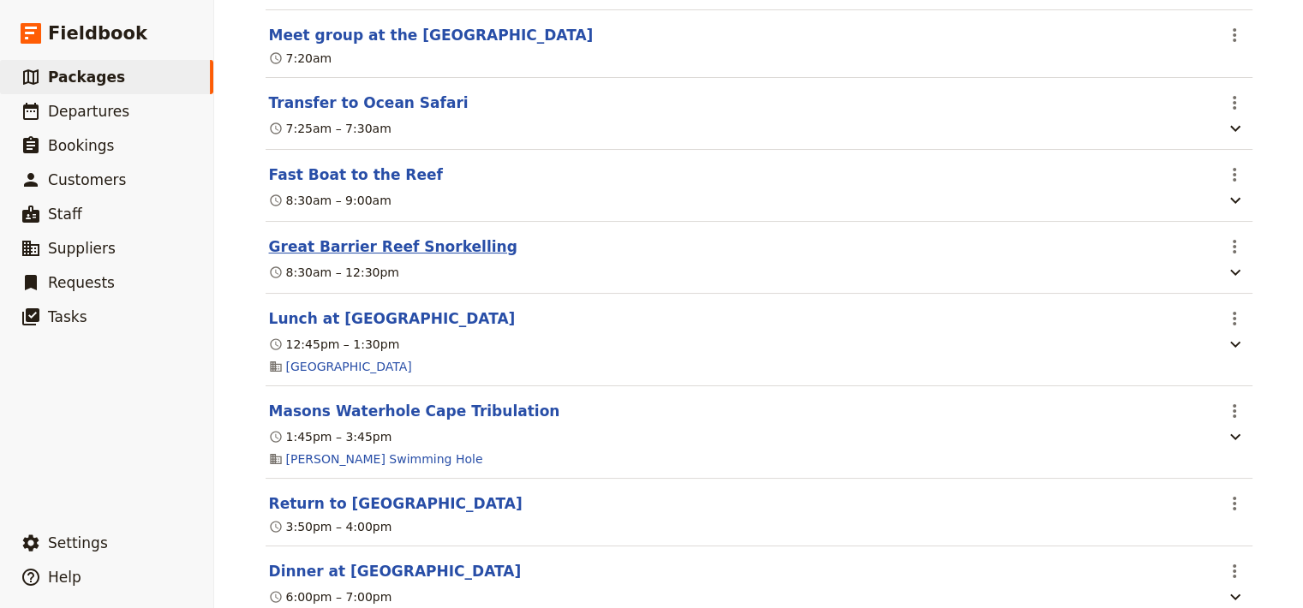
click at [425, 257] on button "Great Barrier Reef Snorkelling" at bounding box center [393, 246] width 248 height 21
select select "6"
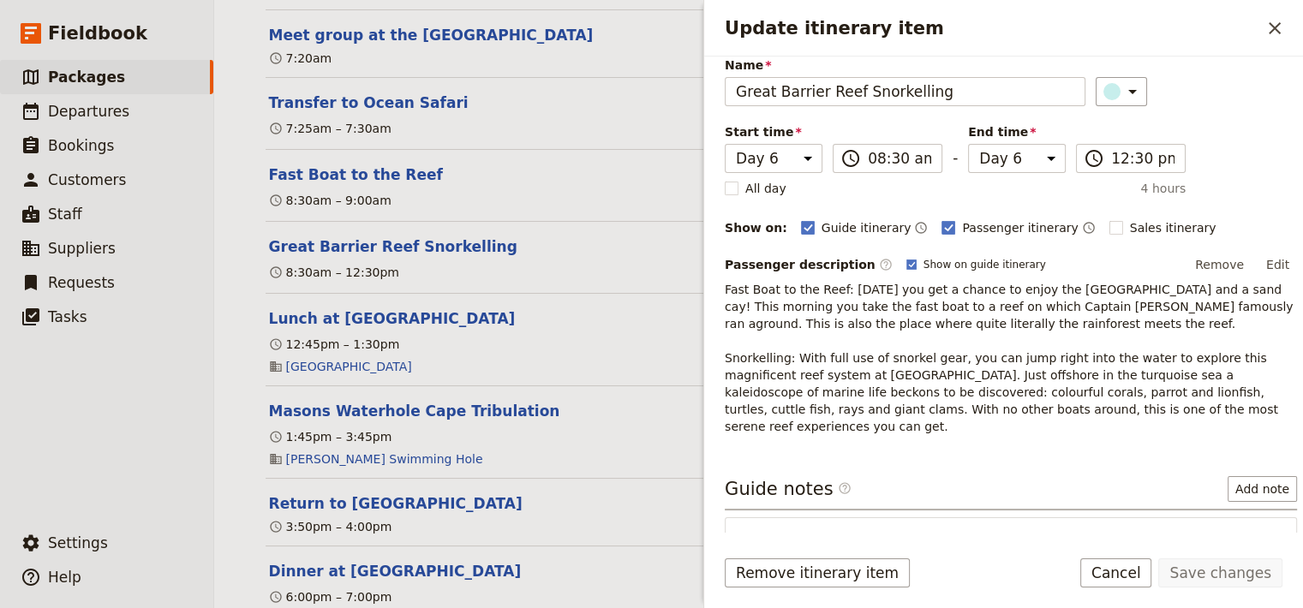
scroll to position [69, 0]
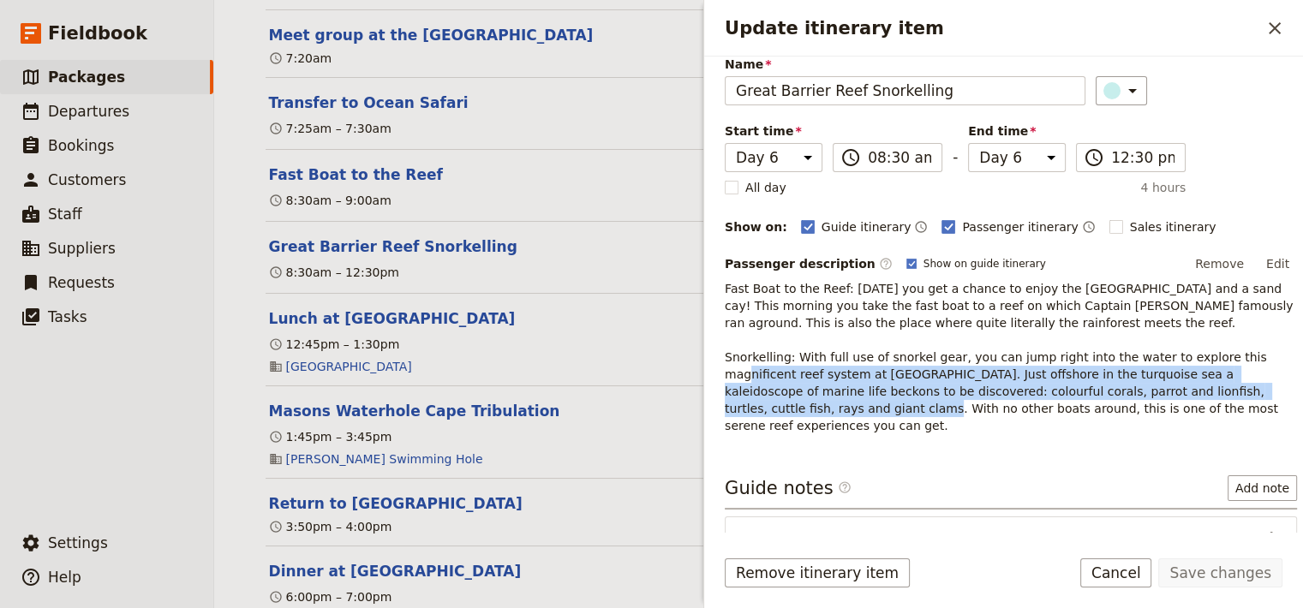
drag, startPoint x: 1288, startPoint y: 349, endPoint x: 1287, endPoint y: 396, distance: 47.1
click at [1287, 395] on div "Itinerary details ​ Name [GEOGRAPHIC_DATA] Snorkelling ​ Start time Day 1 Day 2…" at bounding box center [1003, 295] width 599 height 476
click at [1109, 224] on rect "Update itinerary item" at bounding box center [1115, 226] width 13 height 13
click at [1109, 218] on input "Sales itinerary" at bounding box center [1109, 218] width 1 height 1
checkbox input "true"
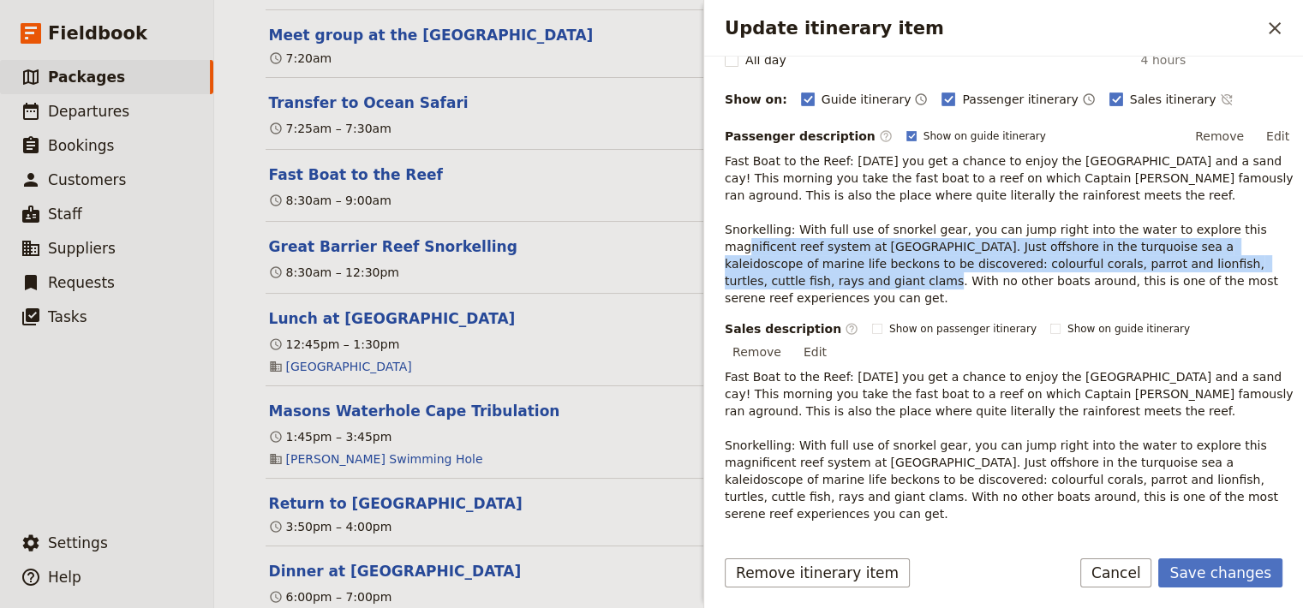
scroll to position [203, 0]
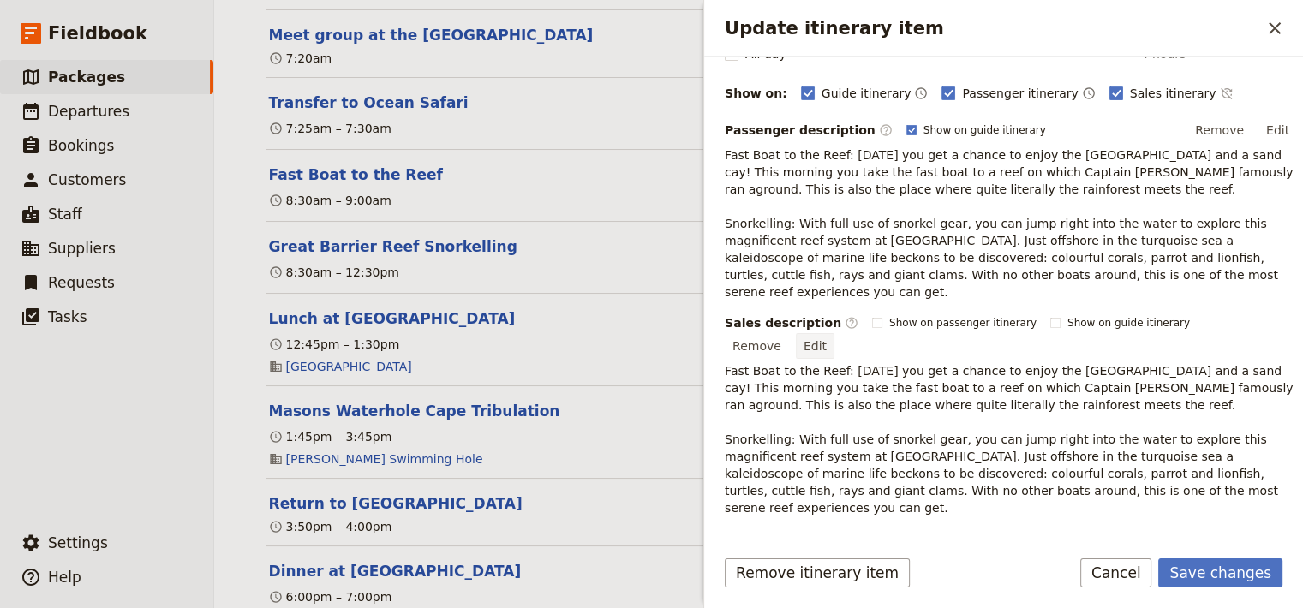
click at [834, 333] on button "Edit" at bounding box center [815, 346] width 39 height 26
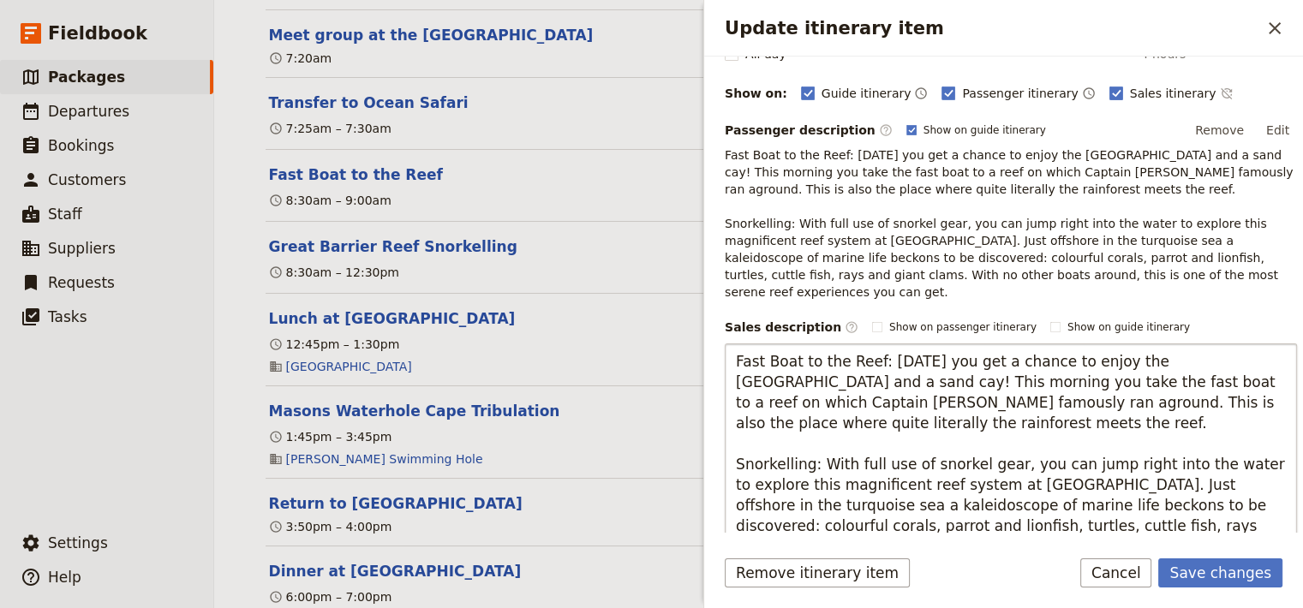
drag, startPoint x: 814, startPoint y: 447, endPoint x: 660, endPoint y: 451, distance: 154.3
click at [725, 451] on textarea "Fast Boat to the Reef: [DATE] you get a chance to enjoy the [GEOGRAPHIC_DATA] a…" at bounding box center [1011, 454] width 572 height 221
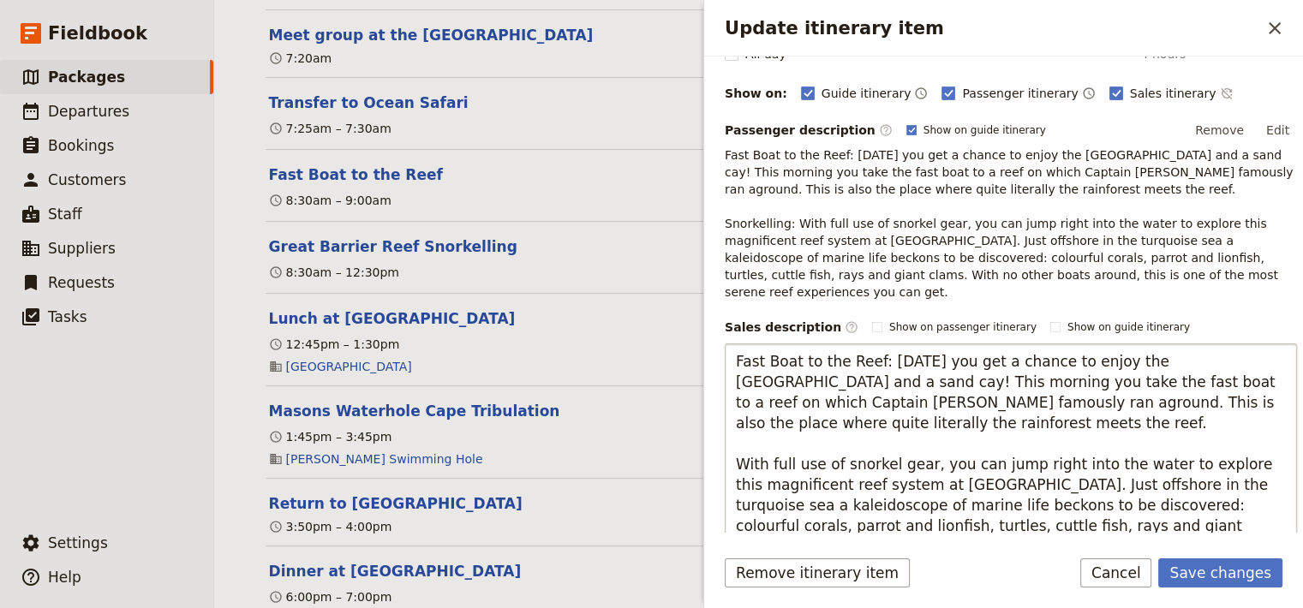
drag, startPoint x: 838, startPoint y: 406, endPoint x: 688, endPoint y: 327, distance: 169.4
click at [725, 344] on textarea "Fast Boat to the Reef: [DATE] you get a chance to enjoy the [GEOGRAPHIC_DATA] a…" at bounding box center [1011, 454] width 572 height 221
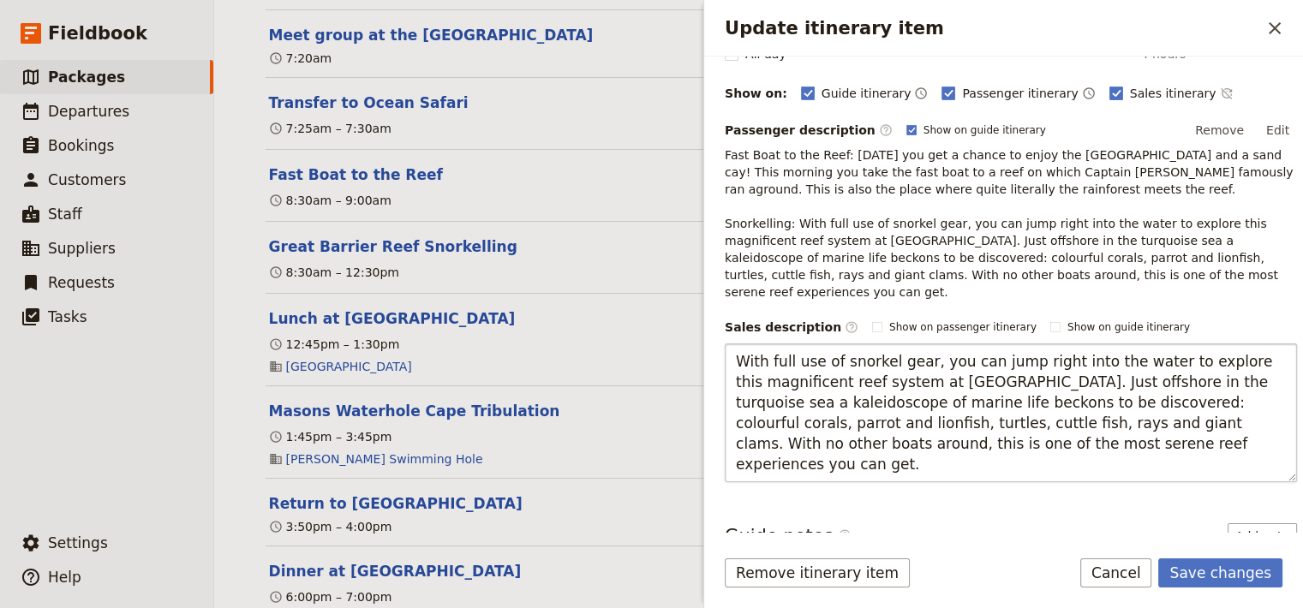
type textarea "With full use of snorkel gear, you can jump right into the water to explore thi…"
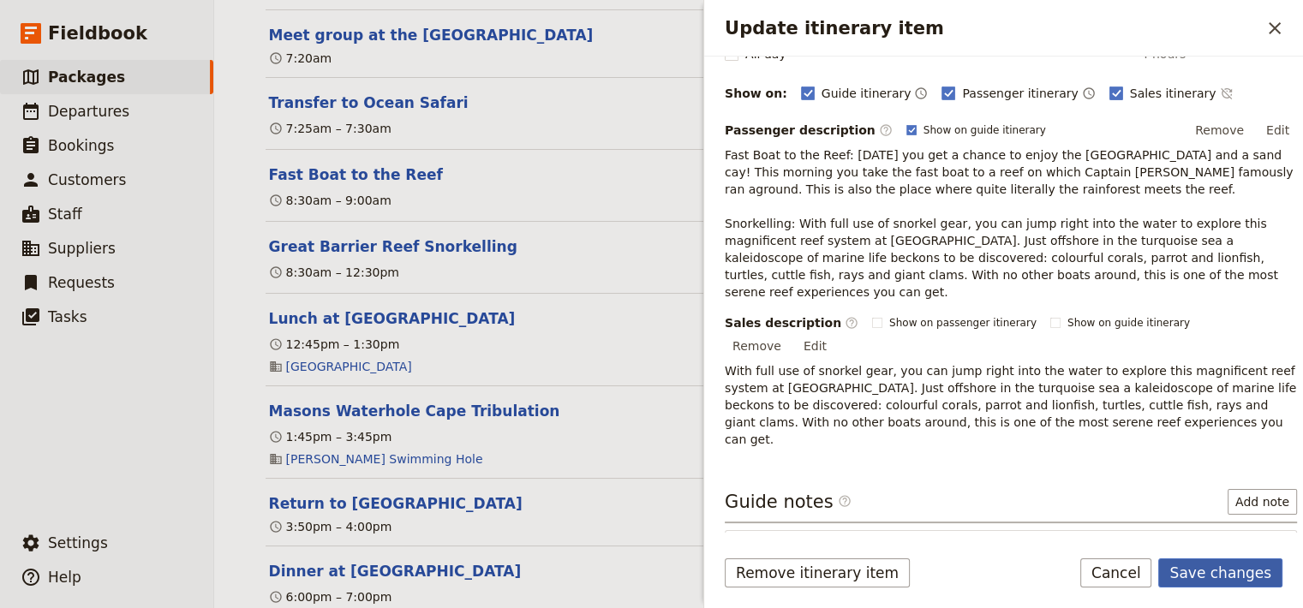
click at [1218, 577] on button "Save changes" at bounding box center [1220, 573] width 124 height 29
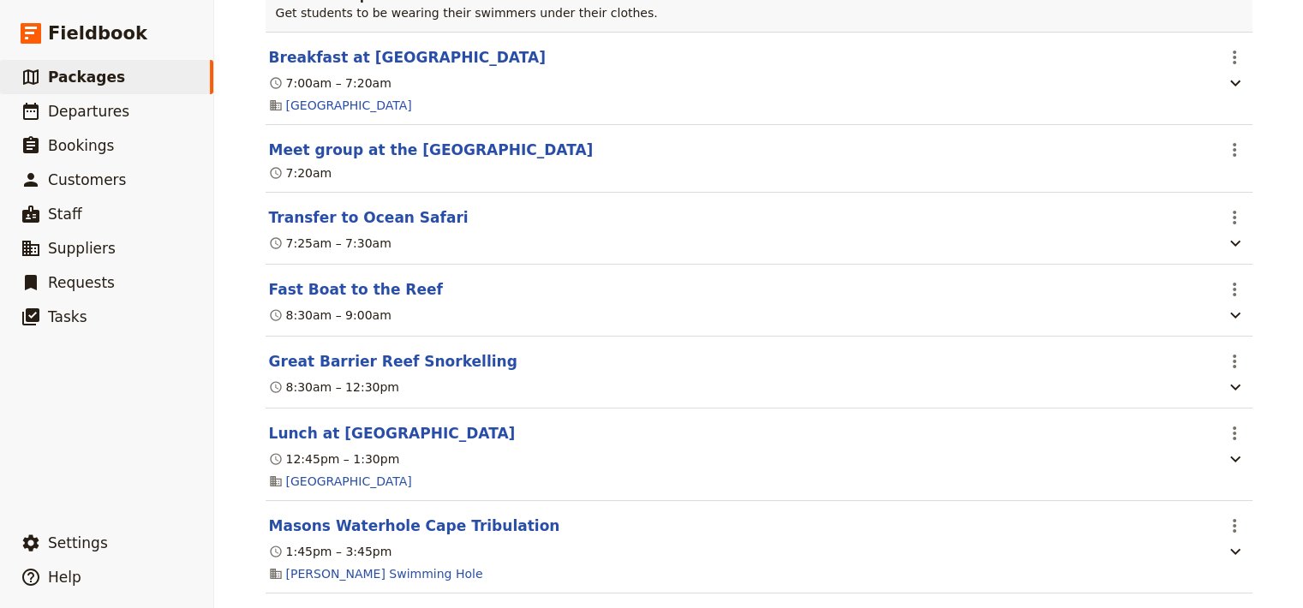
scroll to position [6444, 0]
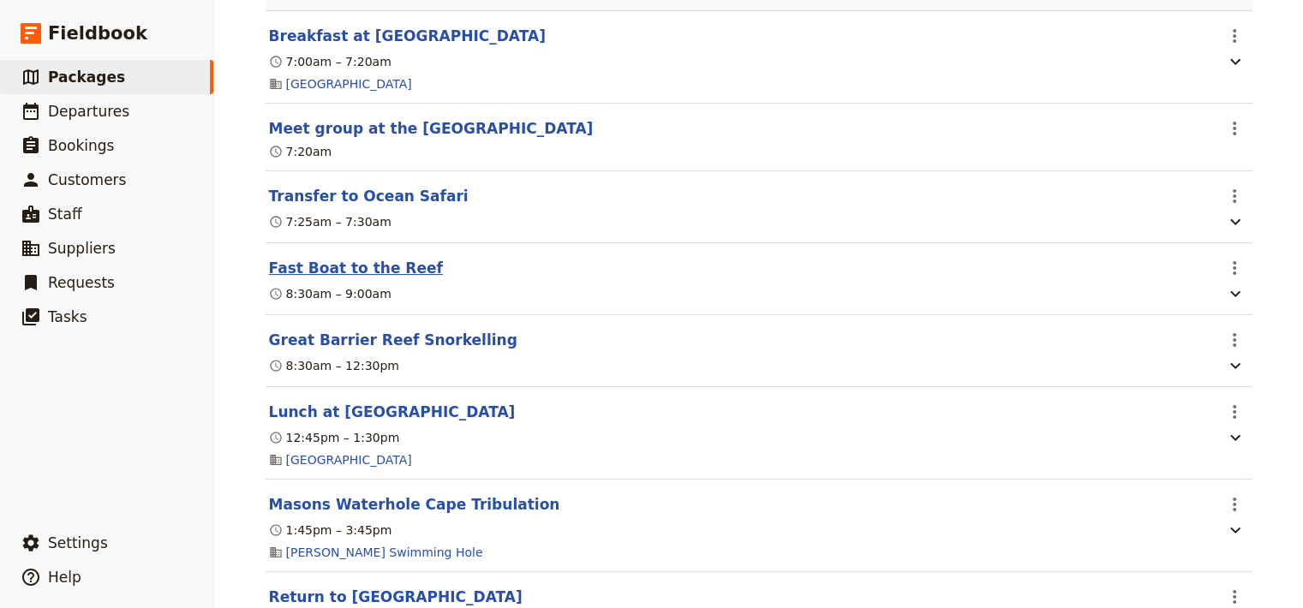
click at [318, 278] on button "Fast Boat to the Reef" at bounding box center [356, 268] width 174 height 21
select select "6"
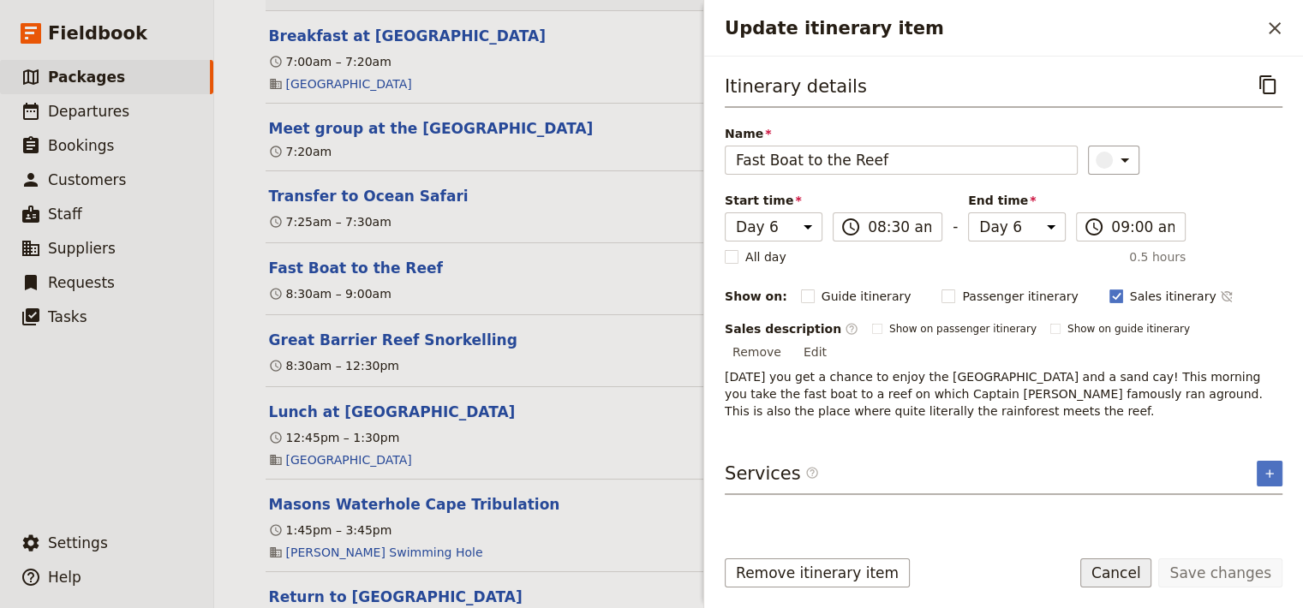
click at [1126, 581] on button "Cancel" at bounding box center [1116, 573] width 72 height 29
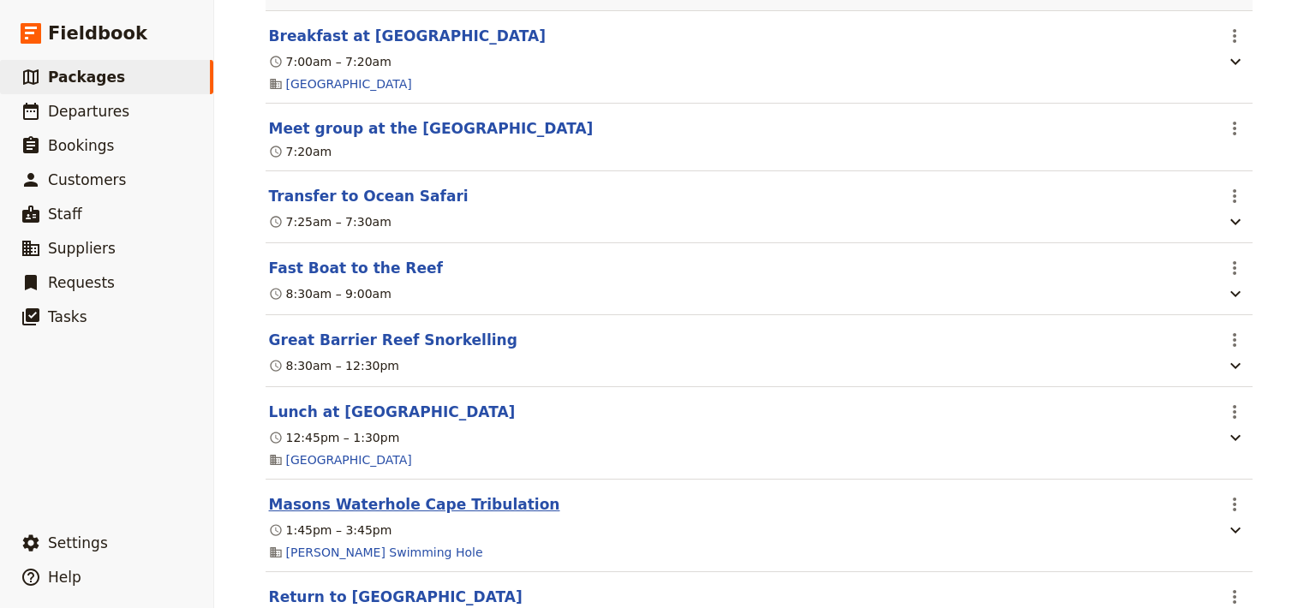
click at [426, 515] on button "Masons Waterhole Cape Tribulation" at bounding box center [414, 504] width 291 height 21
select select "6"
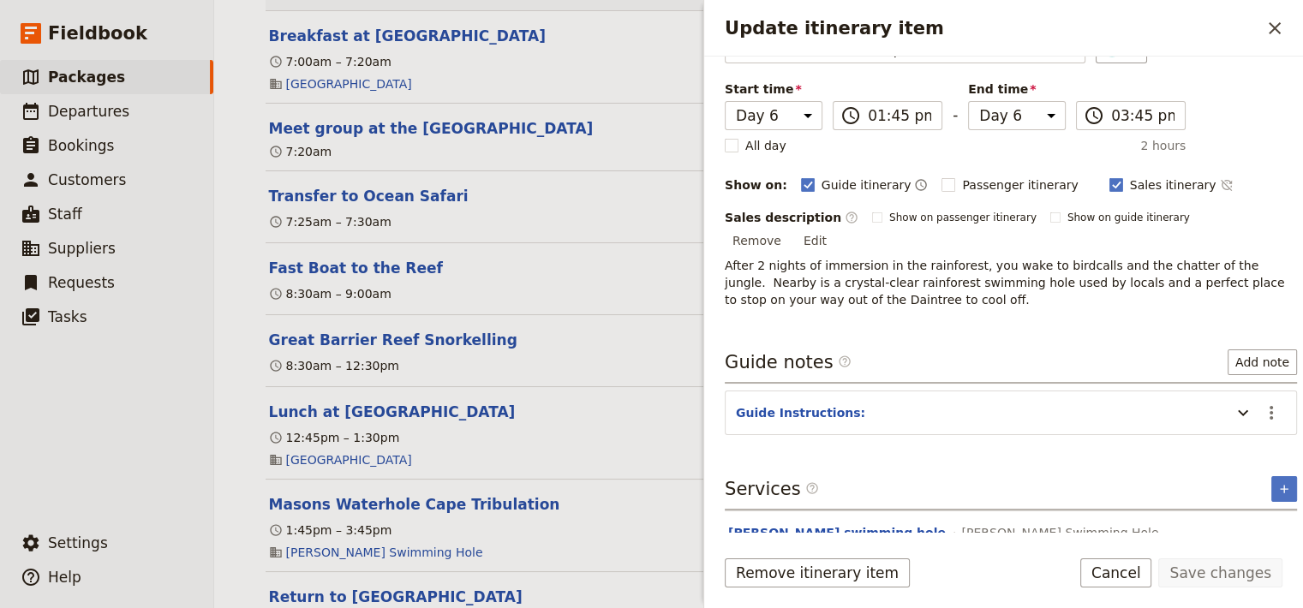
scroll to position [120, 0]
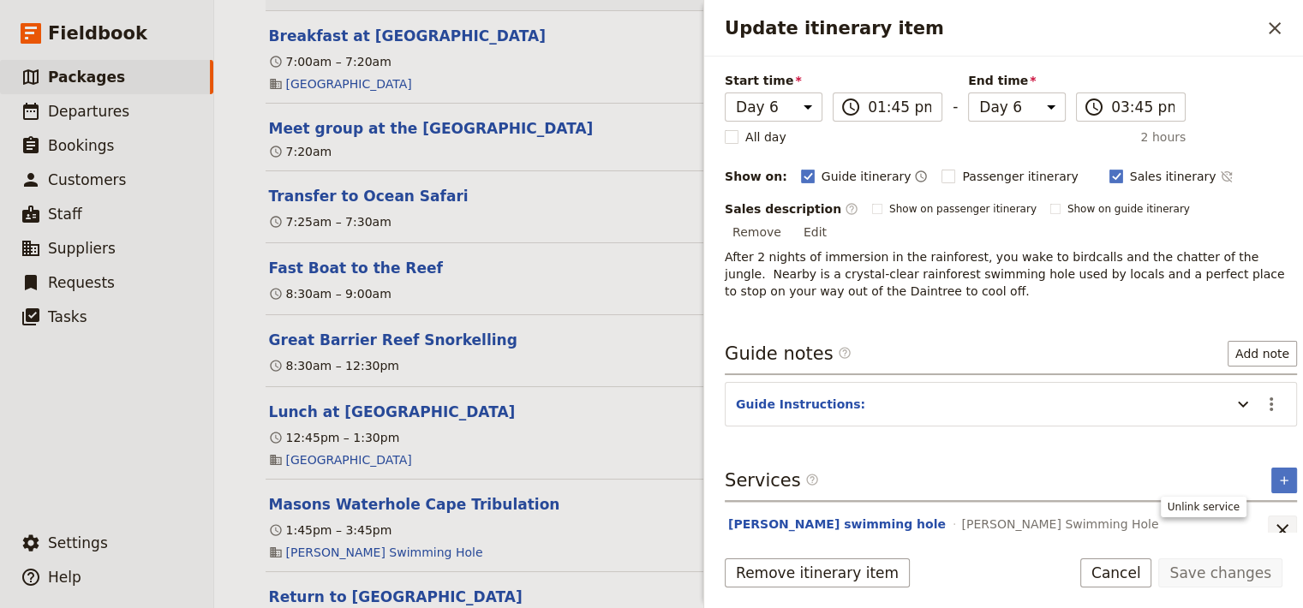
click at [1276, 524] on icon "Remove service" at bounding box center [1282, 530] width 12 height 12
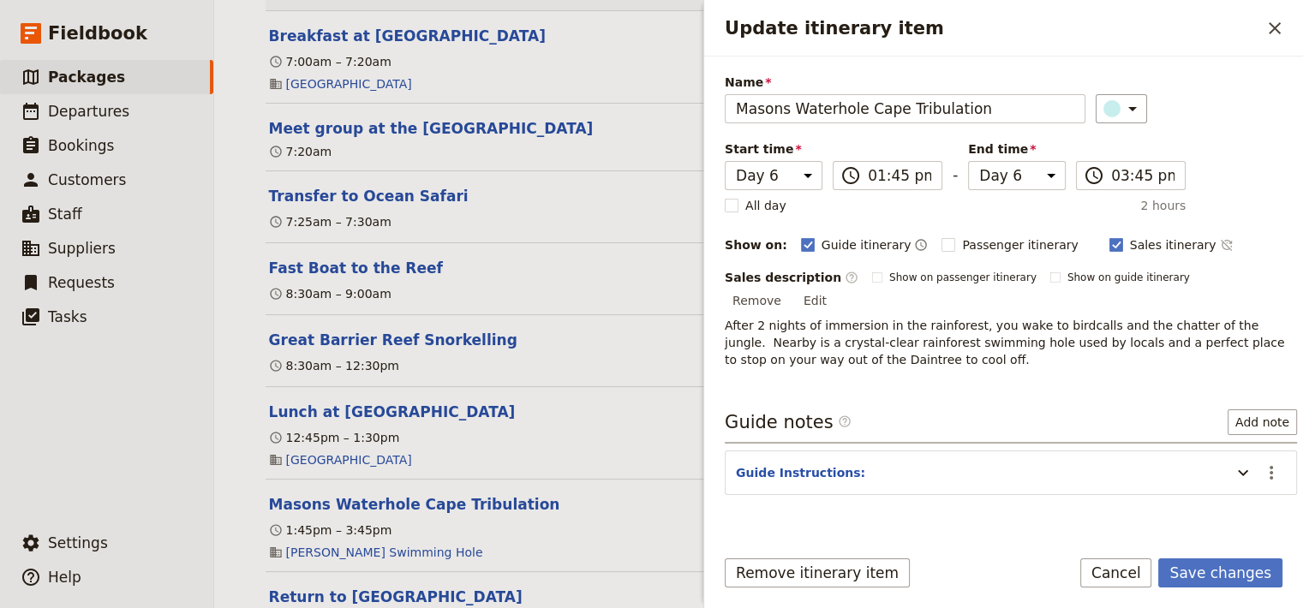
scroll to position [65, 0]
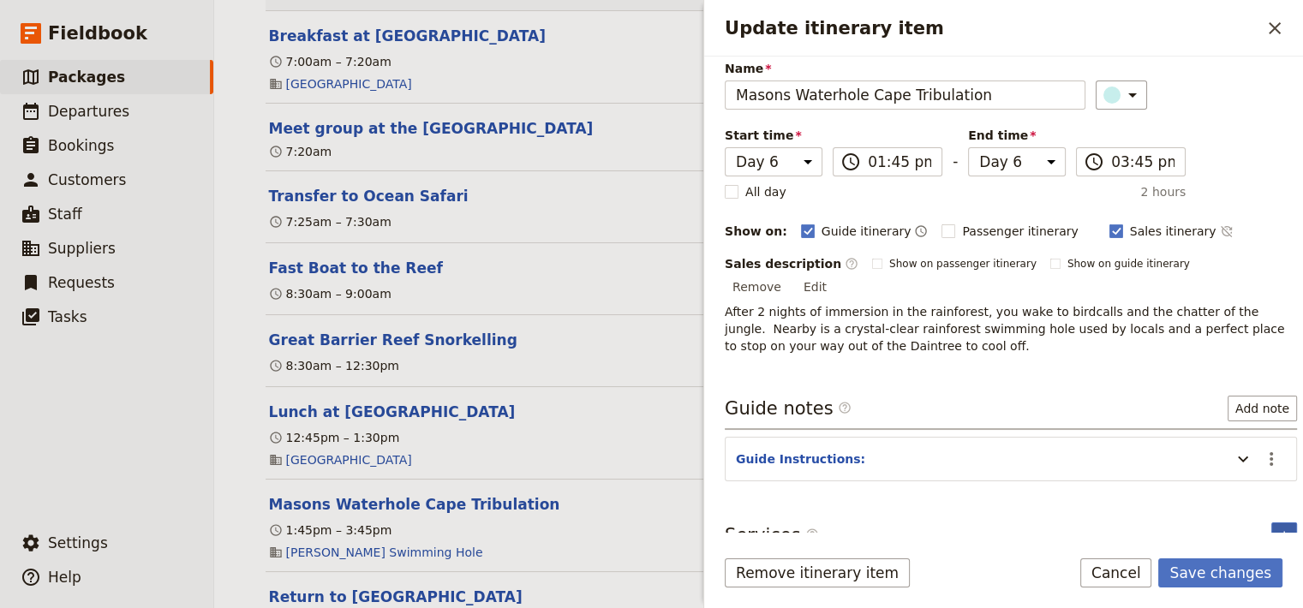
click at [1277, 529] on icon "Add service inclusion" at bounding box center [1284, 536] width 14 height 14
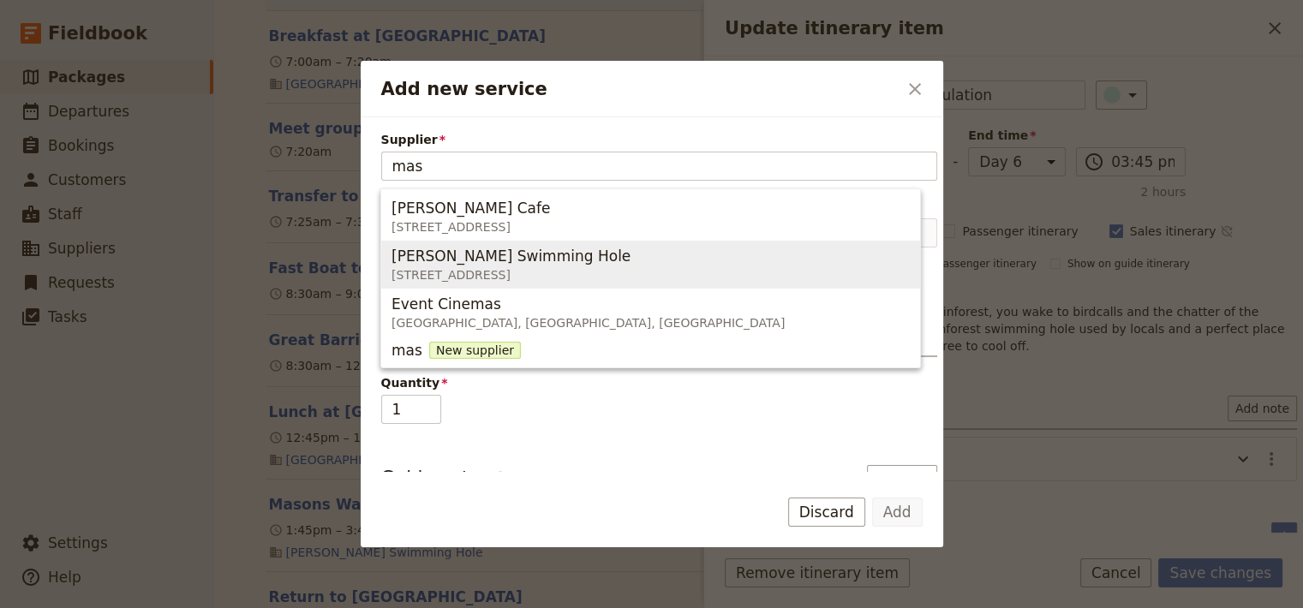
click at [451, 279] on span "[STREET_ADDRESS]" at bounding box center [510, 274] width 239 height 17
type input "[PERSON_NAME] Swimming Hole"
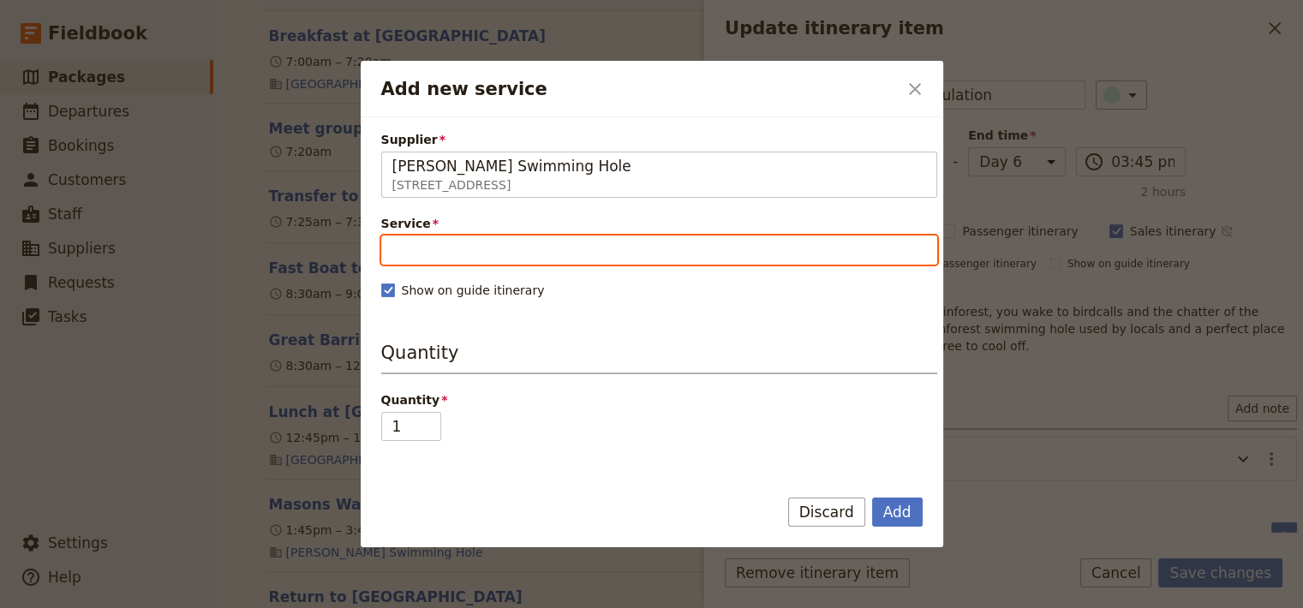
click at [447, 247] on input "Service" at bounding box center [659, 250] width 556 height 29
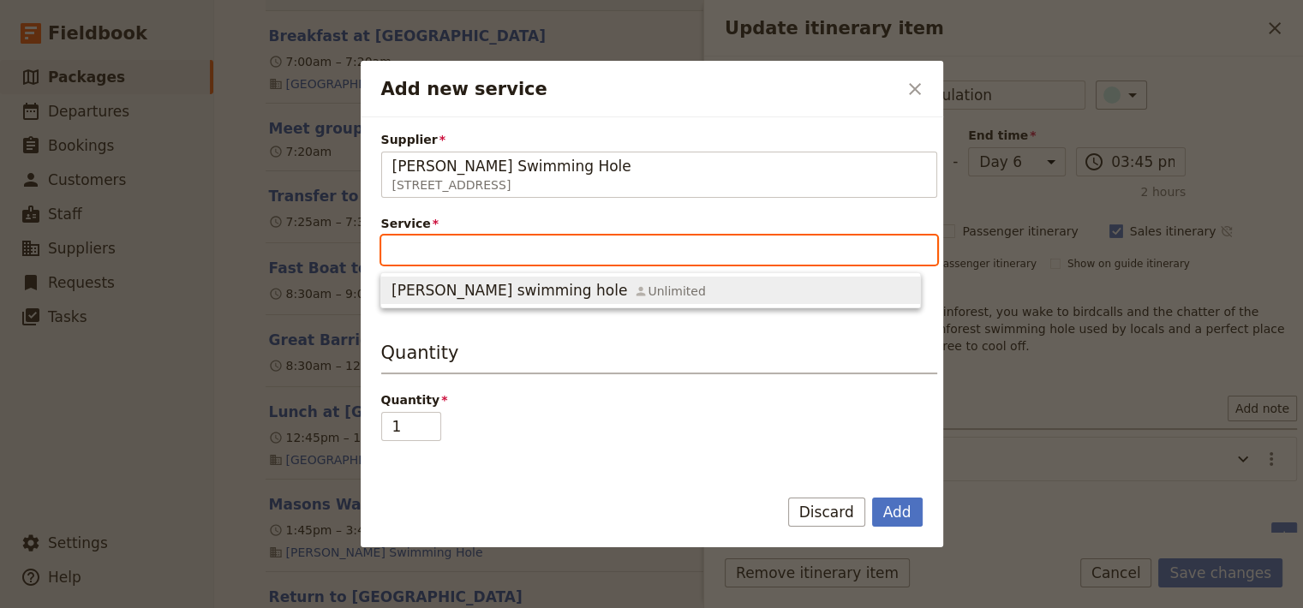
click at [456, 288] on span "[PERSON_NAME] swimming hole" at bounding box center [509, 290] width 236 height 21
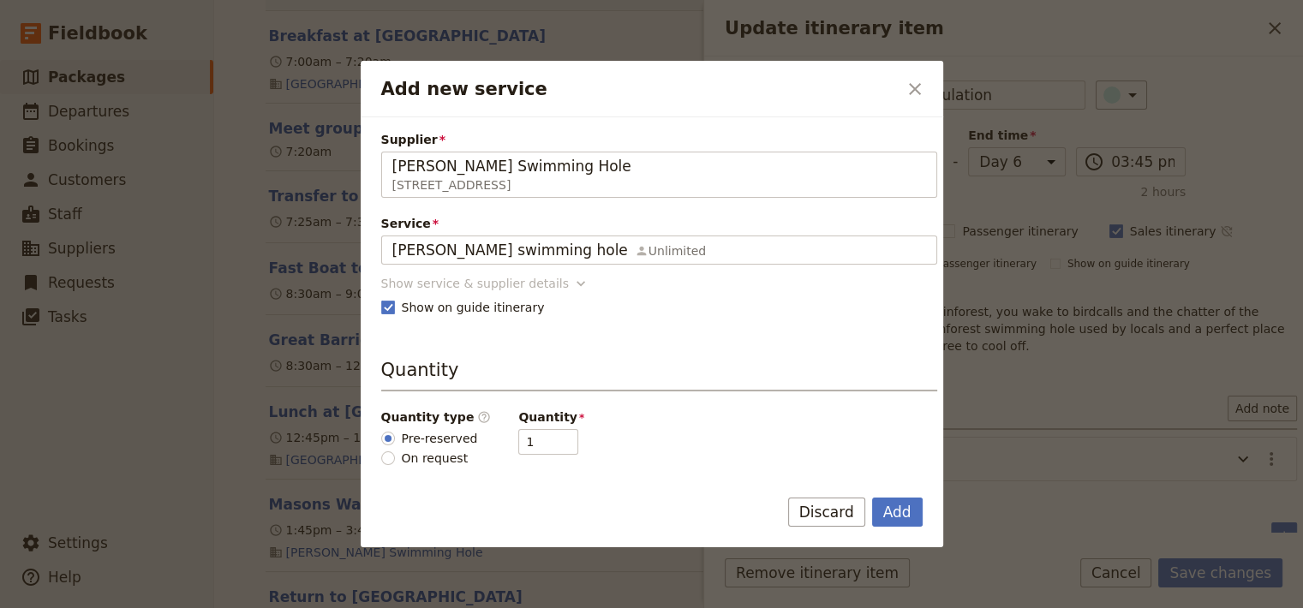
click at [572, 282] on icon "Add new service" at bounding box center [580, 283] width 17 height 17
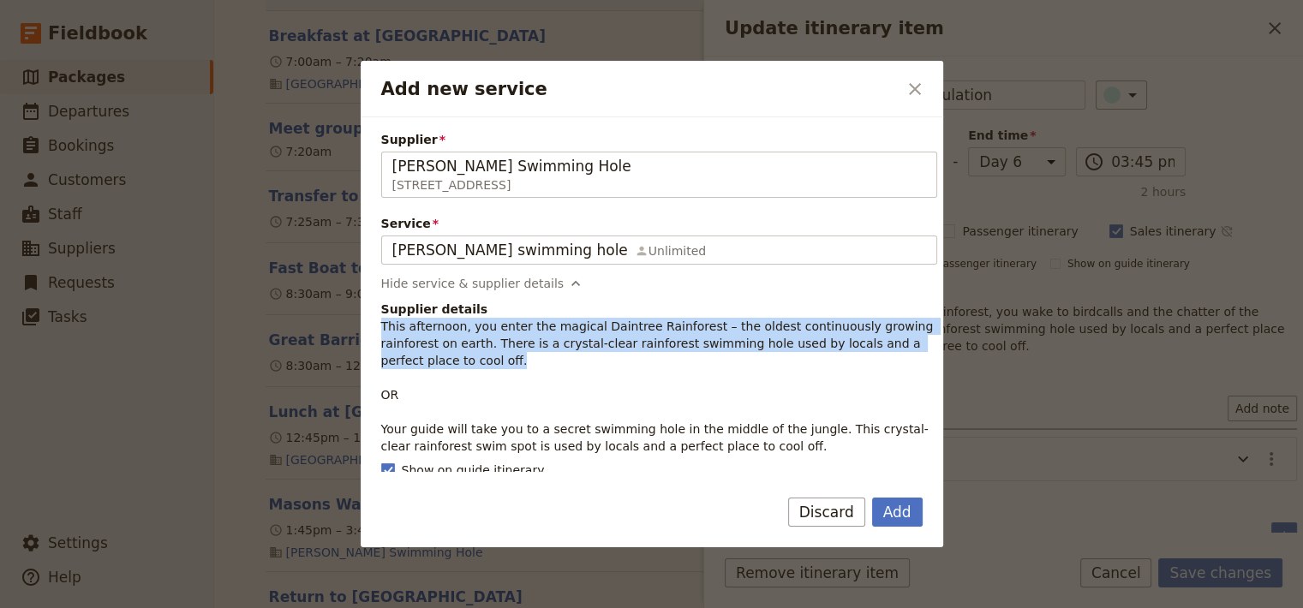
drag, startPoint x: 420, startPoint y: 361, endPoint x: 362, endPoint y: 325, distance: 68.5
click at [362, 325] on div "Supplier [PERSON_NAME] Swimming Hole [STREET_ADDRESS] [PERSON_NAME] Swimming Ho…" at bounding box center [652, 294] width 583 height 355
copy p "This afternoon, you enter the magical Daintree Rainforest – the oldest continuo…"
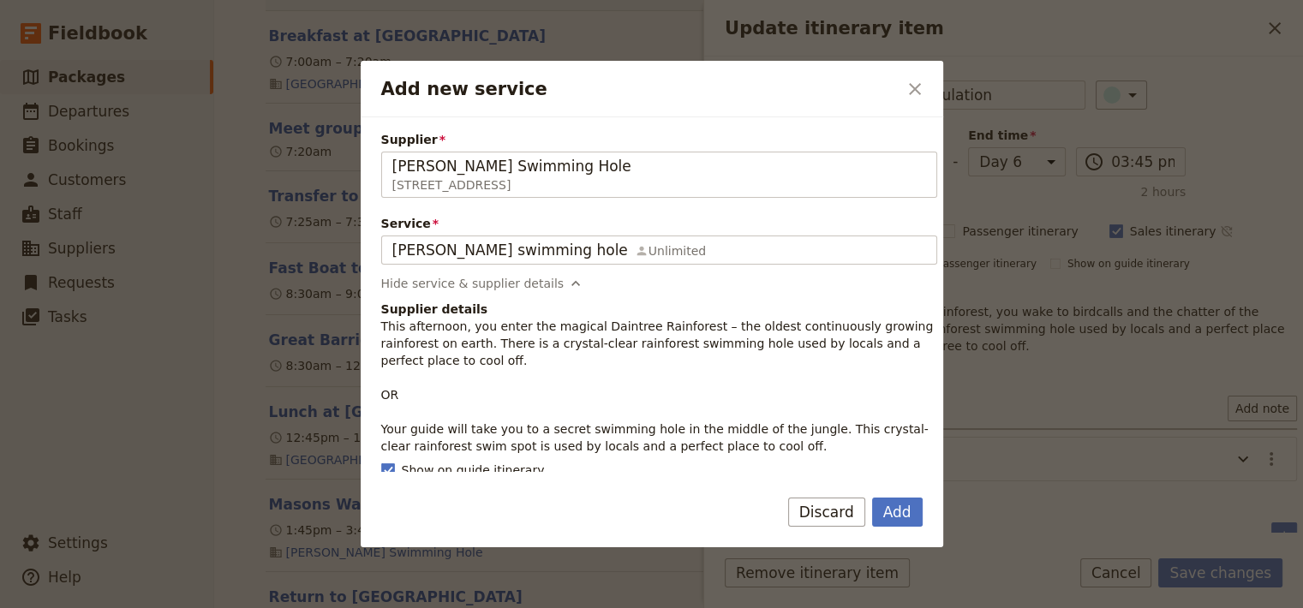
click at [756, 444] on p "This afternoon, you enter the magical Daintree Rainforest – the oldest continuo…" at bounding box center [659, 386] width 556 height 137
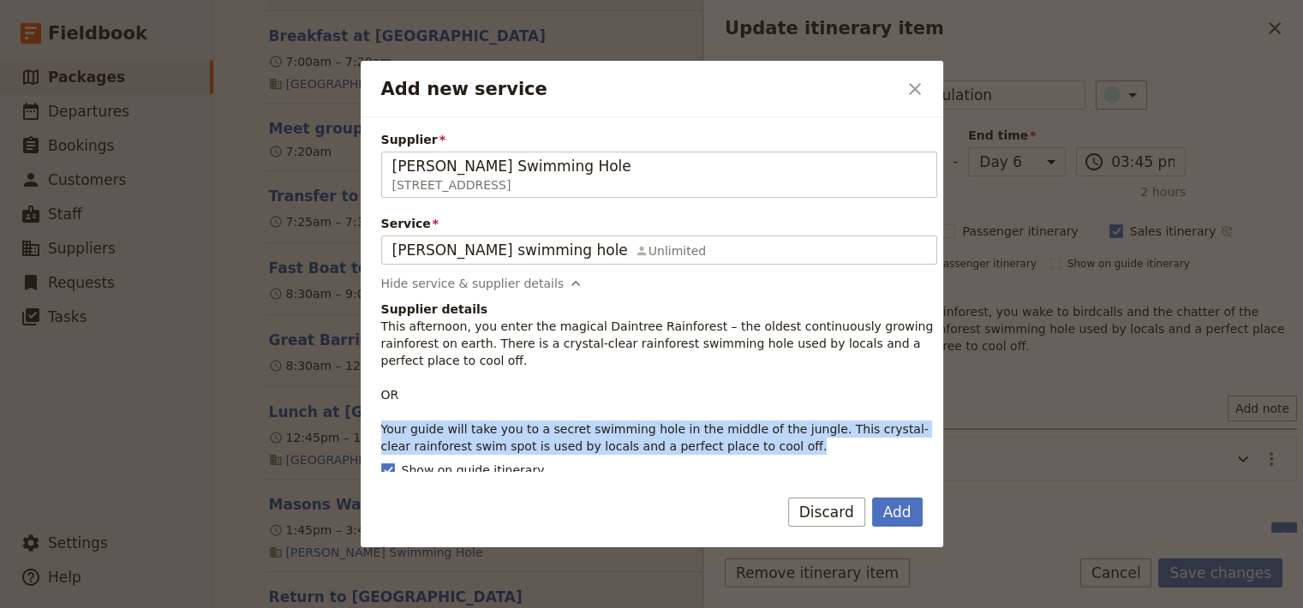
drag, startPoint x: 756, startPoint y: 444, endPoint x: 365, endPoint y: 432, distance: 390.8
click at [365, 432] on div "Supplier [PERSON_NAME] Swimming Hole [STREET_ADDRESS] [PERSON_NAME] Swimming Ho…" at bounding box center [652, 294] width 583 height 355
copy p "Your guide will take you to a secret swimming hole in the middle of the jungle.…"
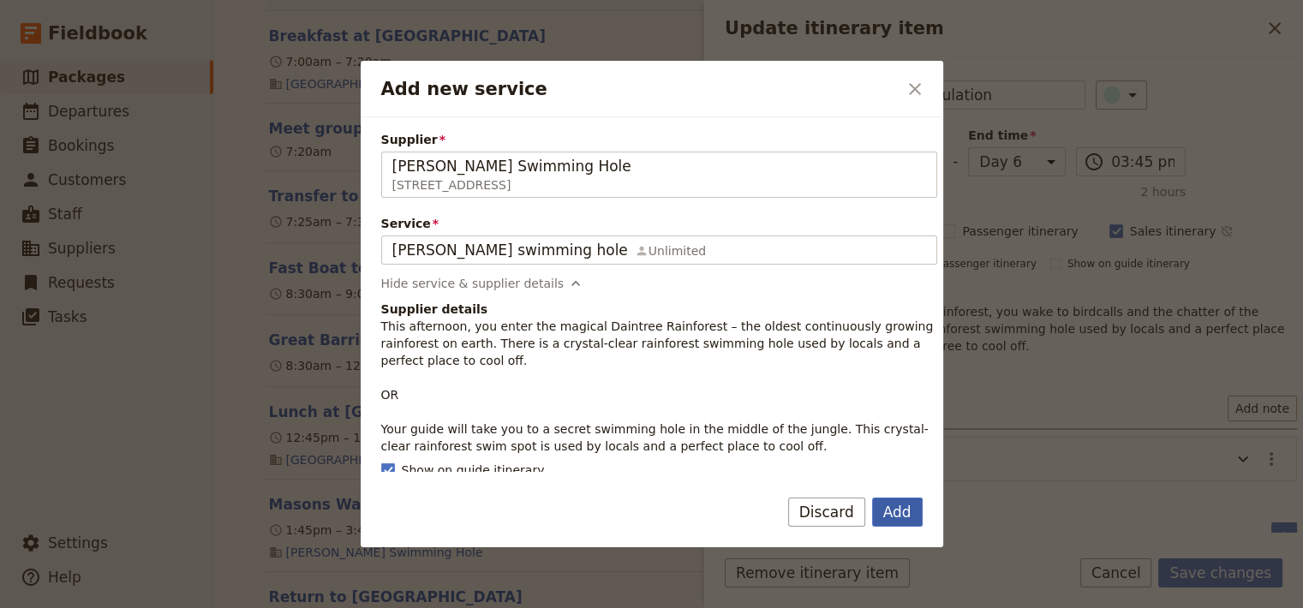
click at [905, 518] on button "Add" at bounding box center [897, 512] width 51 height 29
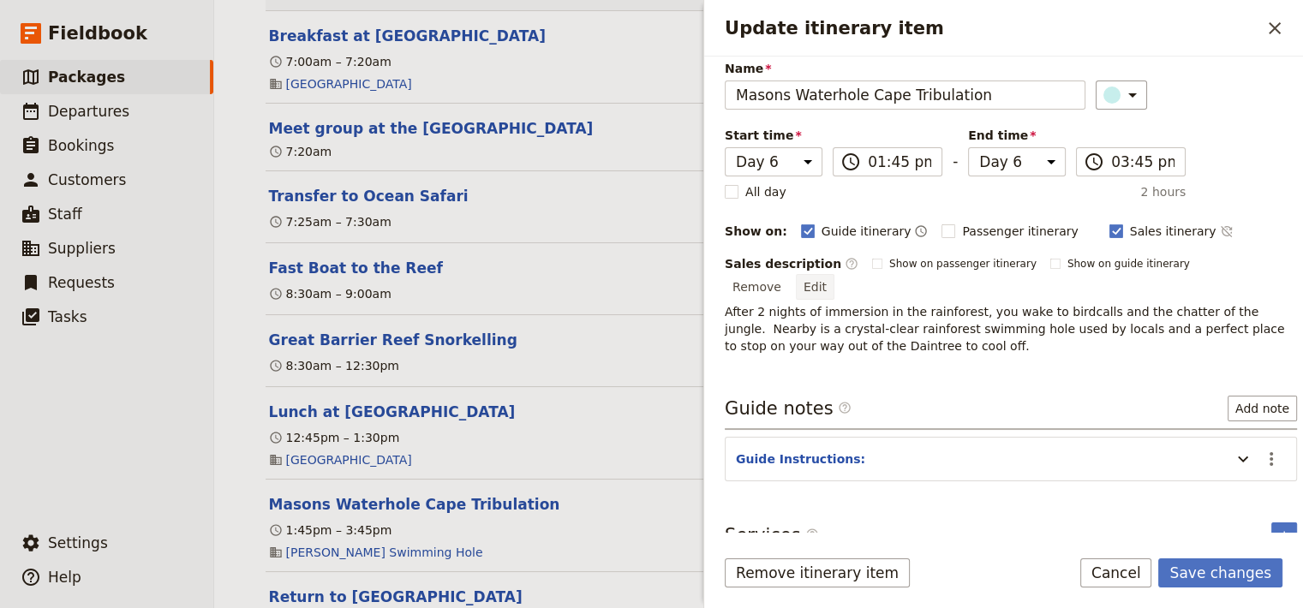
click at [834, 274] on button "Edit" at bounding box center [815, 287] width 39 height 26
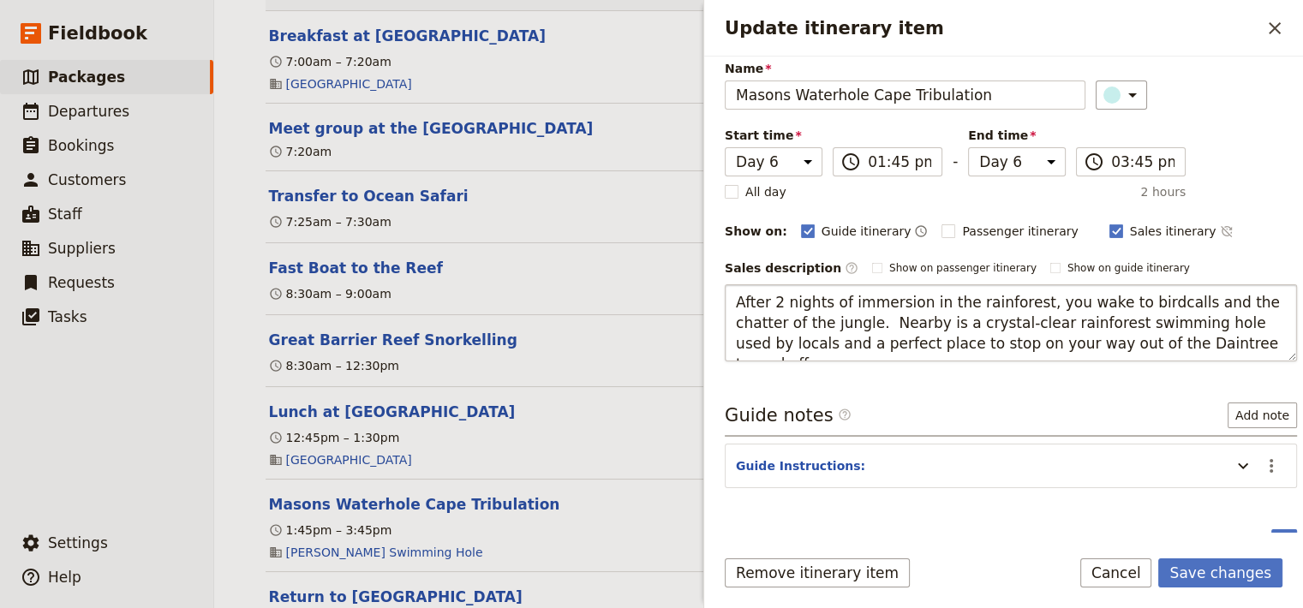
drag, startPoint x: 1194, startPoint y: 346, endPoint x: 607, endPoint y: 286, distance: 590.7
click at [725, 285] on textarea "After 2 nights of immersion in the rainforest, you wake to birdcalls and the ch…" at bounding box center [1011, 322] width 572 height 77
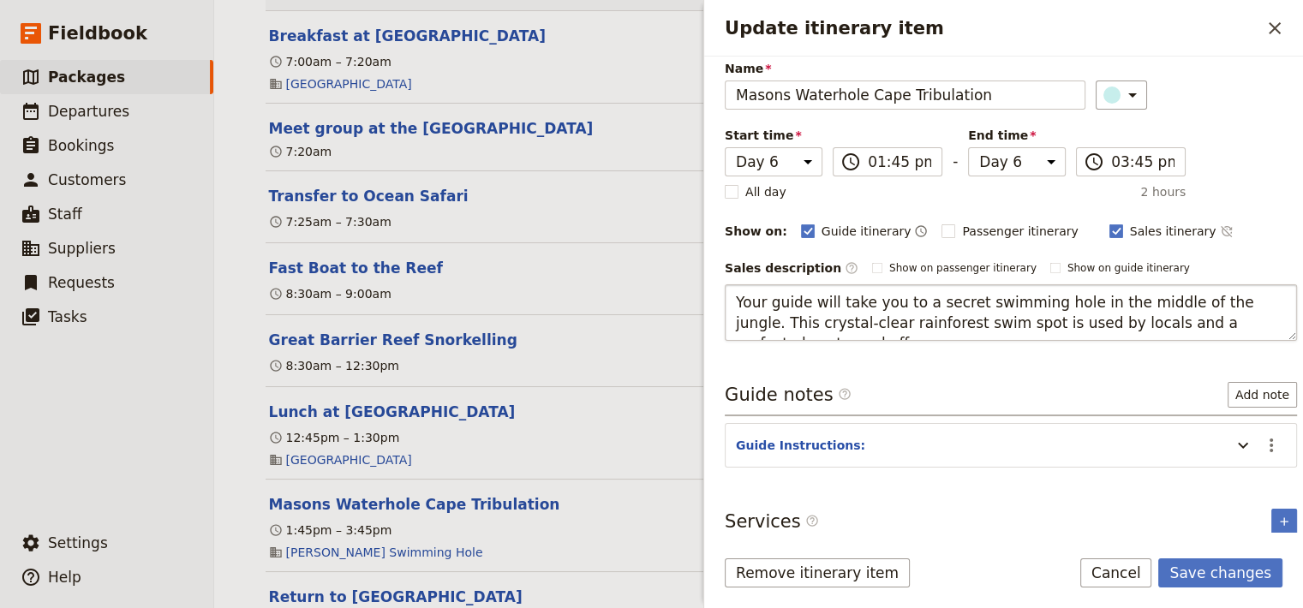
click at [729, 299] on textarea "Your guide will take you to a secret swimming hole in the middle of the jungle.…" at bounding box center [1011, 312] width 572 height 57
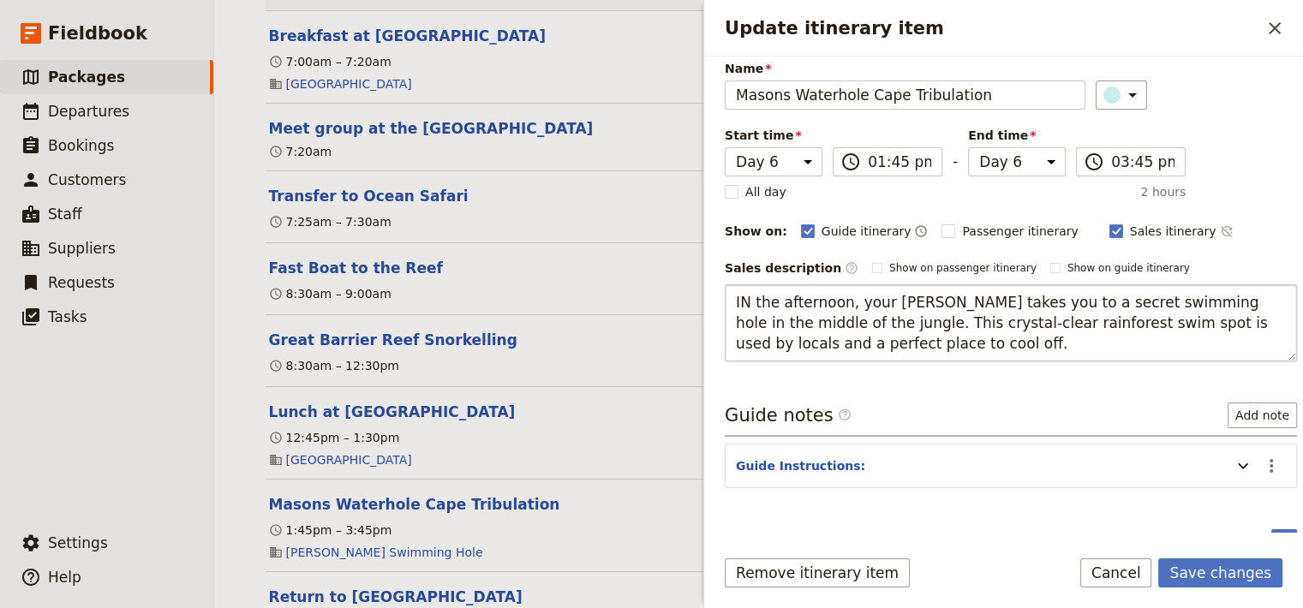
click at [920, 299] on textarea "IN the afternoon, your [PERSON_NAME] takes you to a secret swimming hole in the…" at bounding box center [1011, 322] width 572 height 77
click at [746, 294] on textarea "IN the afternoon, your guide takes you to a secret swimming hole in the middle …" at bounding box center [1011, 322] width 572 height 77
type textarea "In the afternoon, your guide takes you to a secret swimming hole in the middle …"
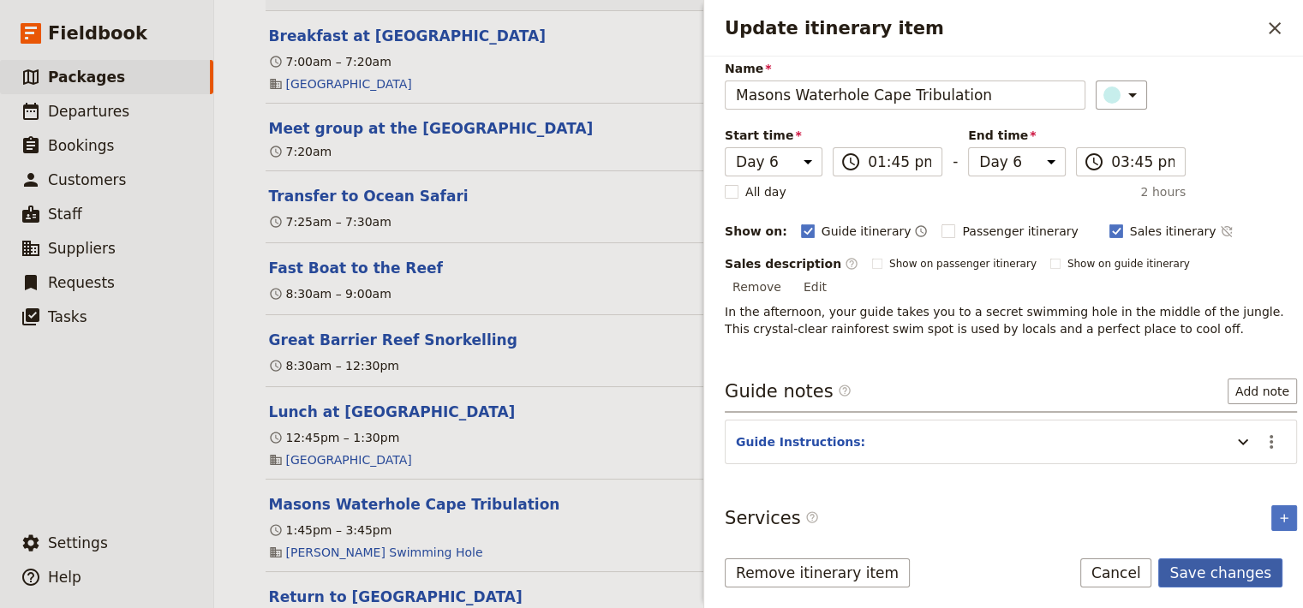
click at [1219, 572] on button "Save changes" at bounding box center [1220, 573] width 124 height 29
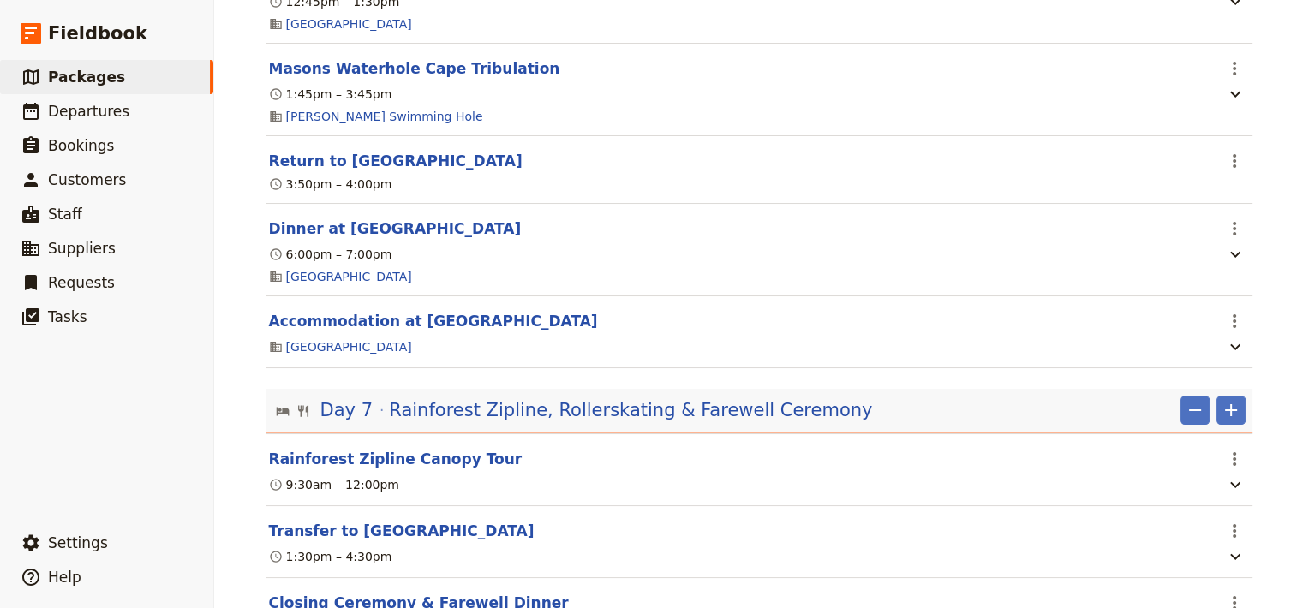
scroll to position [6890, 0]
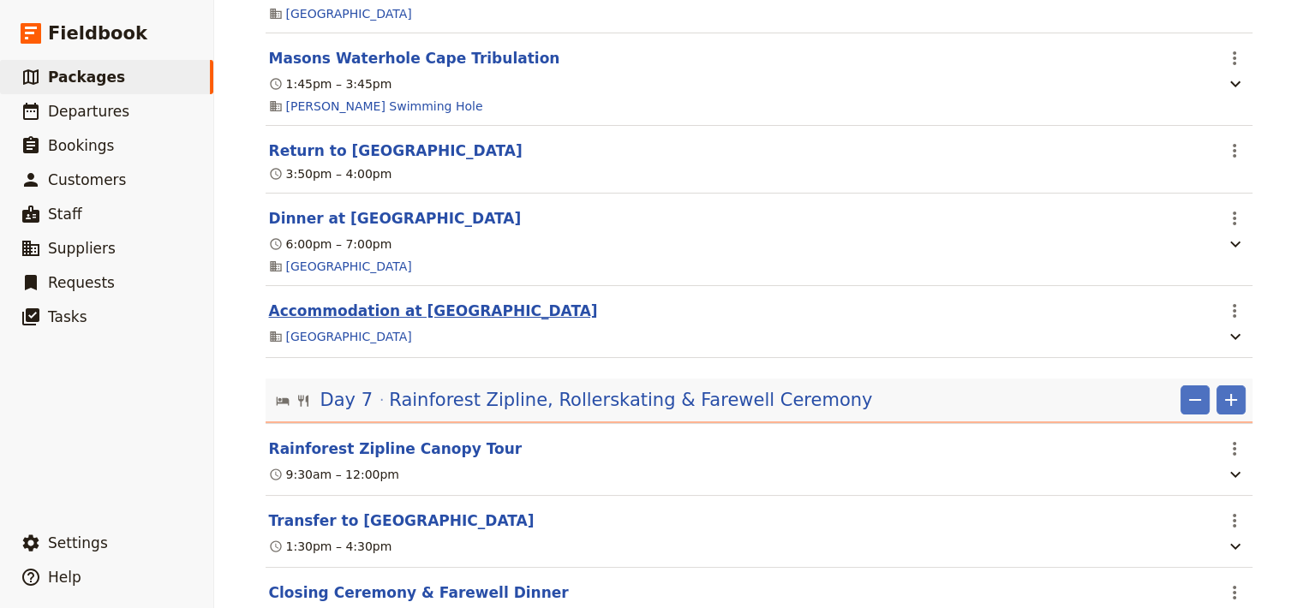
click at [495, 321] on button "Accommodation at [GEOGRAPHIC_DATA]" at bounding box center [433, 311] width 329 height 21
select select "5"
select select "6"
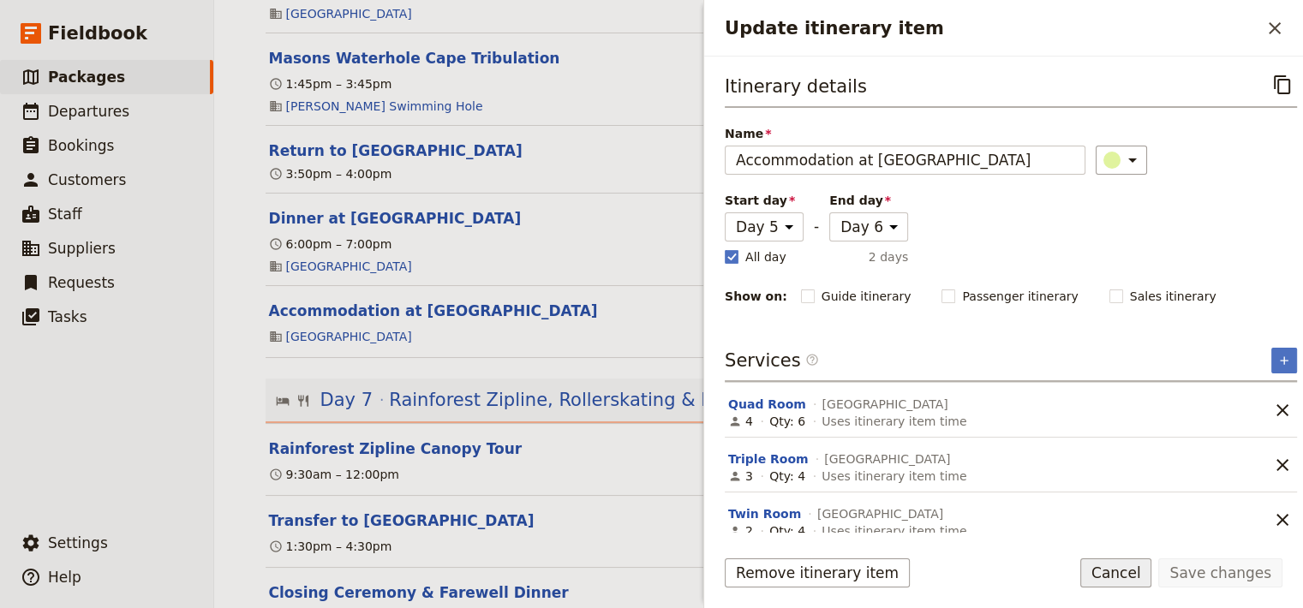
click at [1115, 577] on button "Cancel" at bounding box center [1116, 573] width 72 height 29
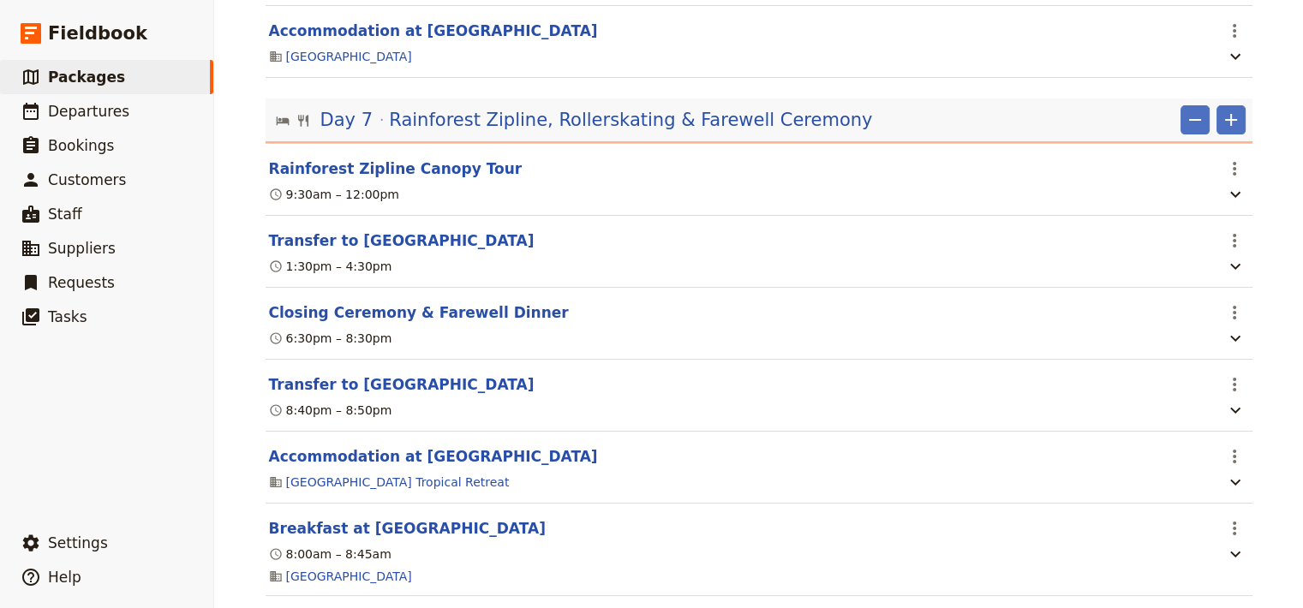
scroll to position [7232, 0]
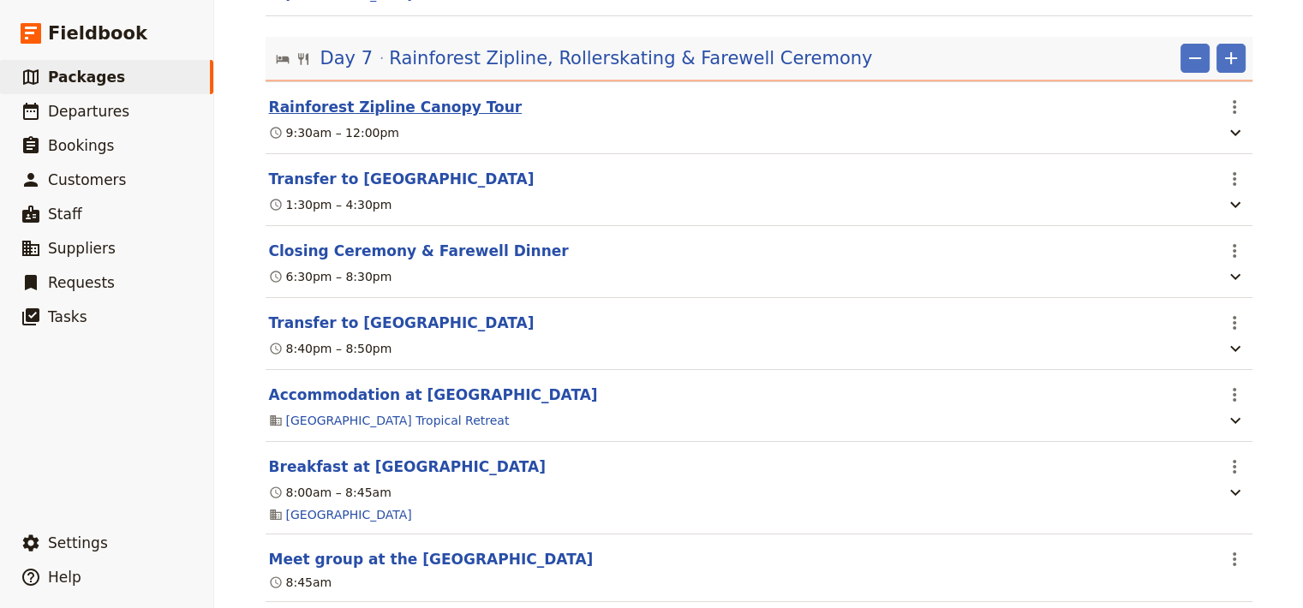
click at [344, 117] on button "Rainforest Zipline Canopy Tour" at bounding box center [396, 107] width 254 height 21
select select "7"
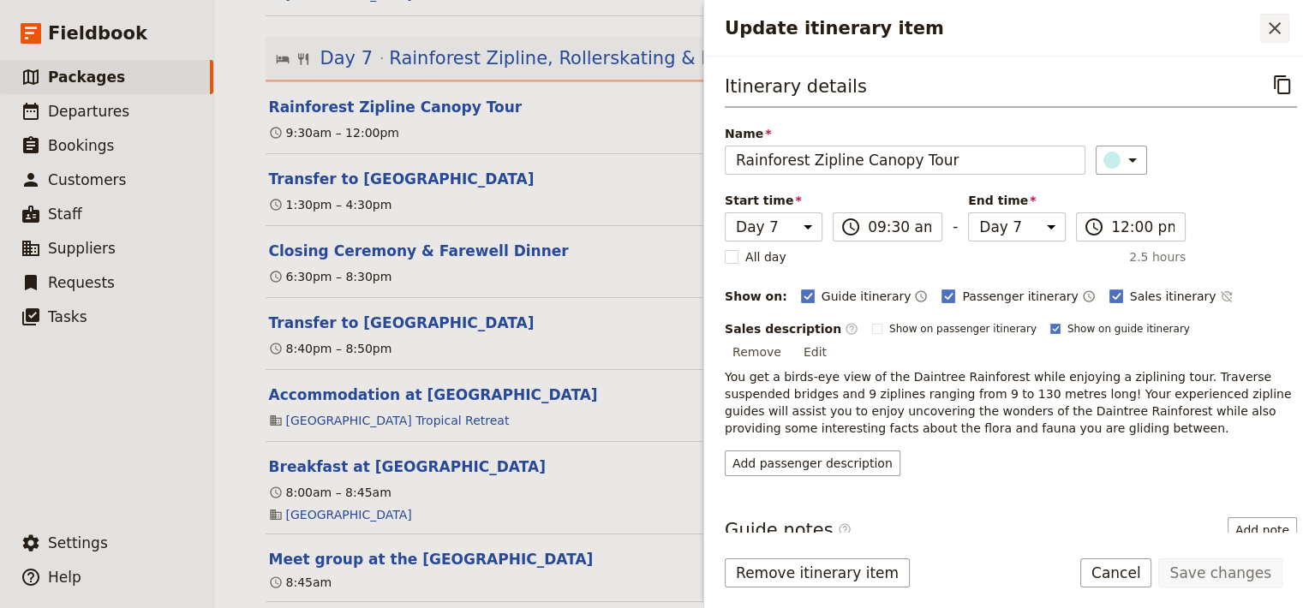
click at [1273, 27] on icon "Close drawer" at bounding box center [1275, 28] width 12 height 12
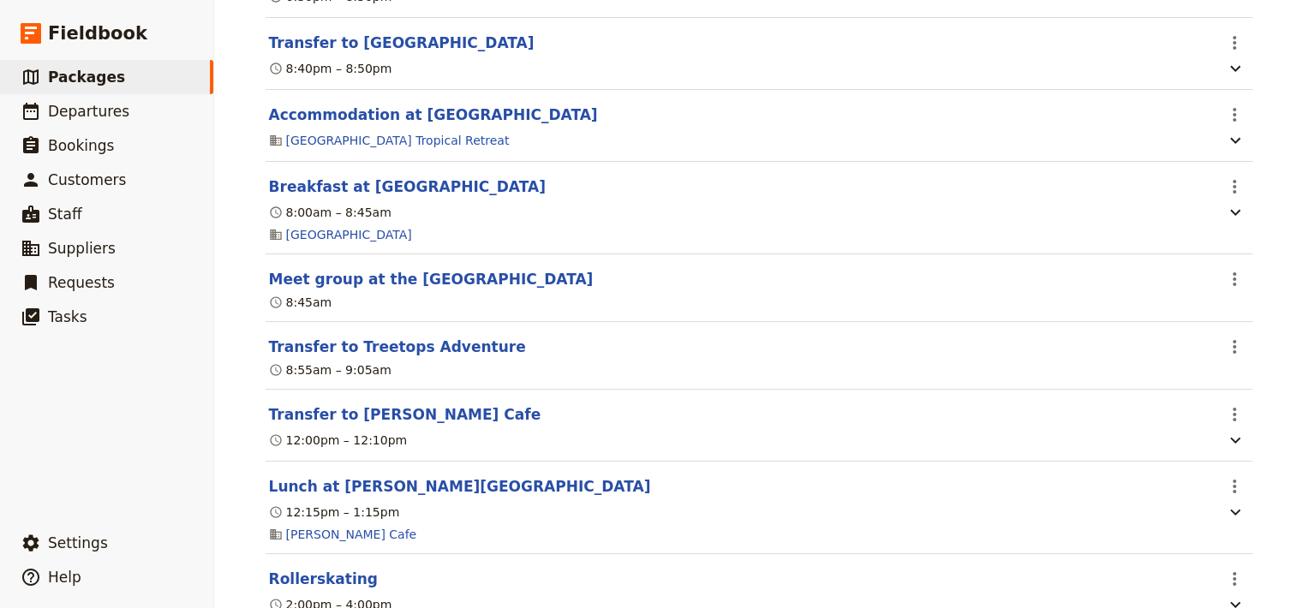
scroll to position [7617, 0]
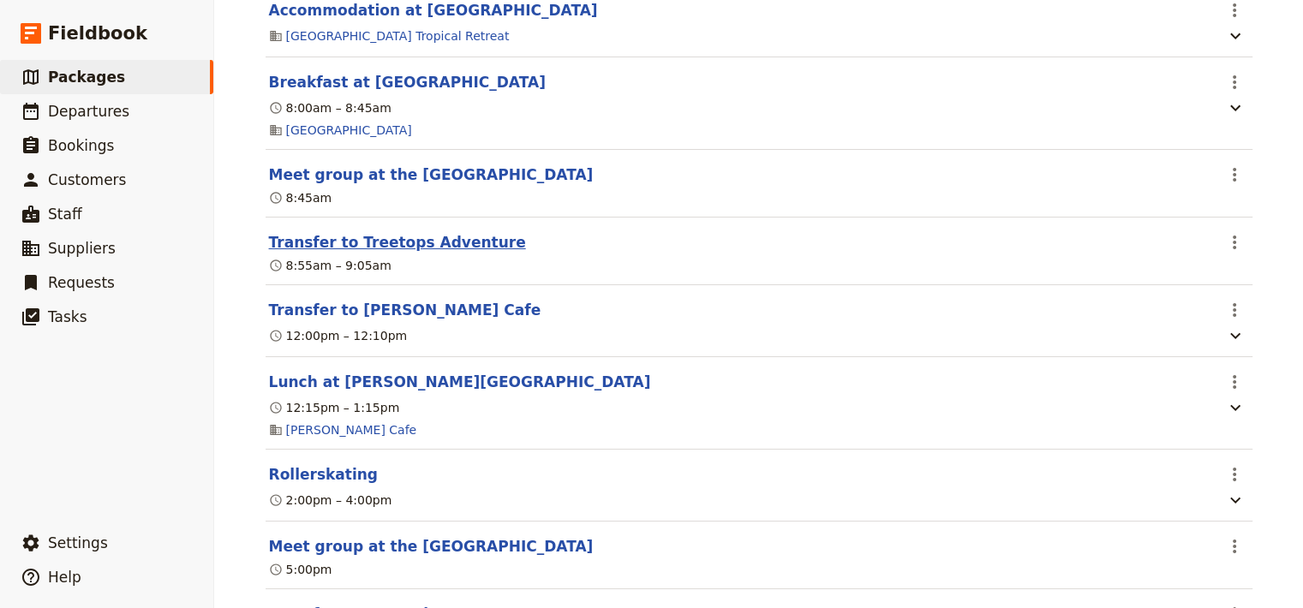
click at [374, 253] on button "Transfer to Treetops Adventure" at bounding box center [397, 242] width 257 height 21
select select "7"
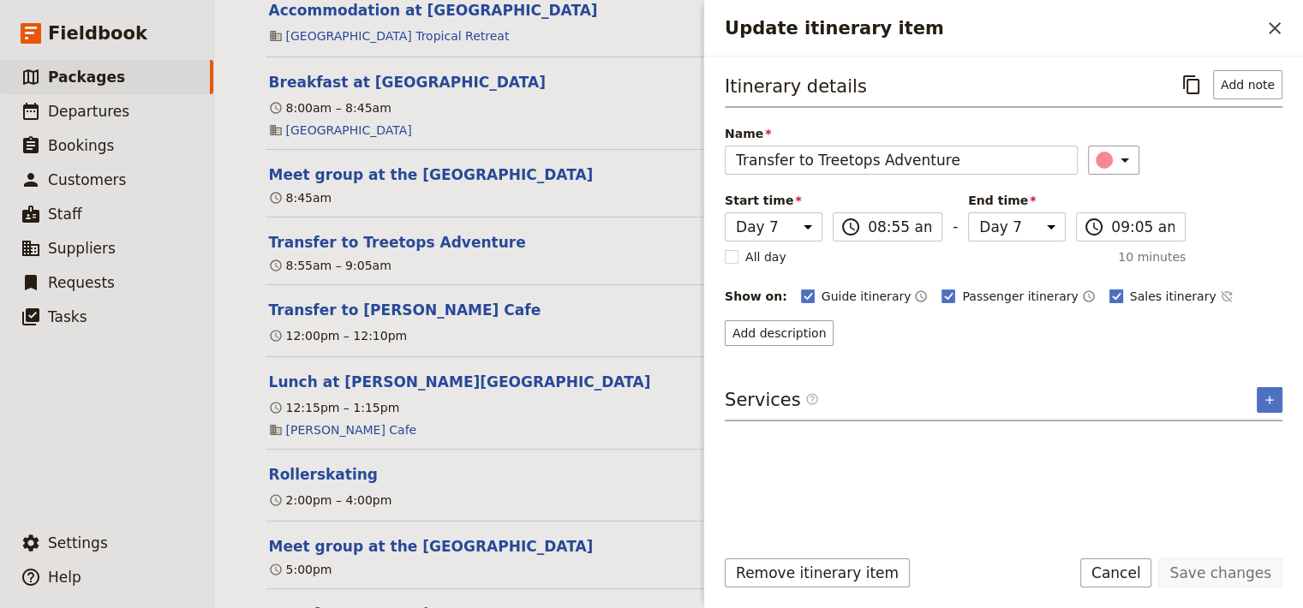
click at [1112, 294] on polygon "Update itinerary item" at bounding box center [1116, 294] width 9 height 9
click at [1109, 288] on input "Sales itinerary" at bounding box center [1109, 287] width 1 height 1
checkbox input "false"
click at [1197, 570] on button "Save changes" at bounding box center [1220, 573] width 124 height 29
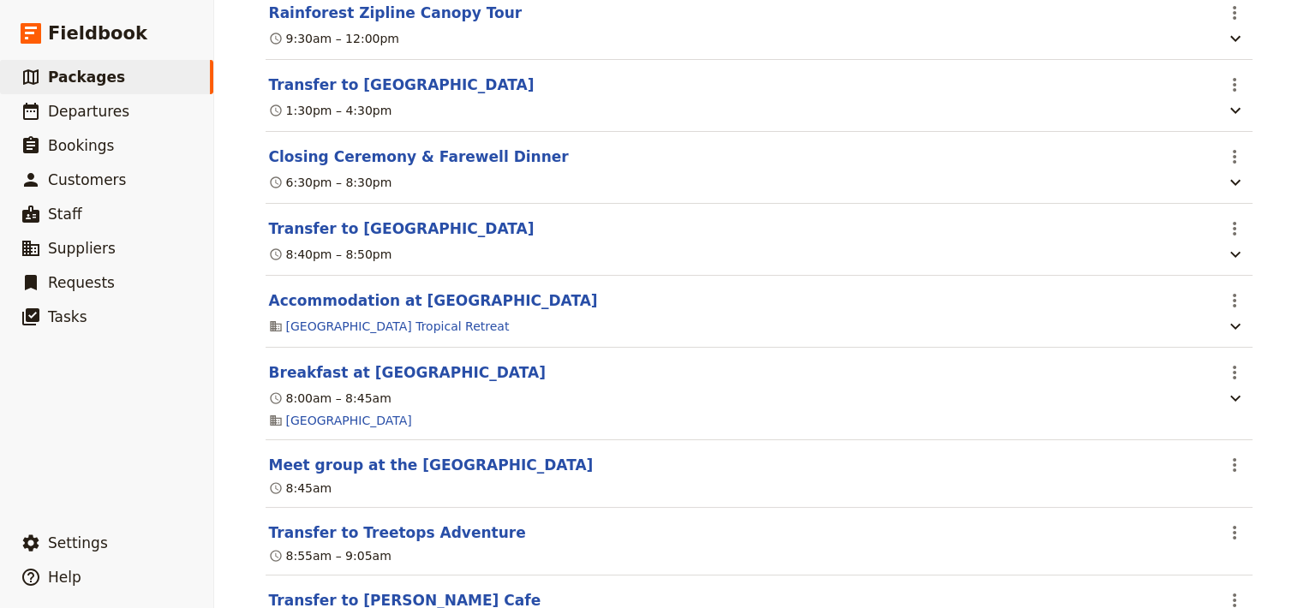
scroll to position [7347, 0]
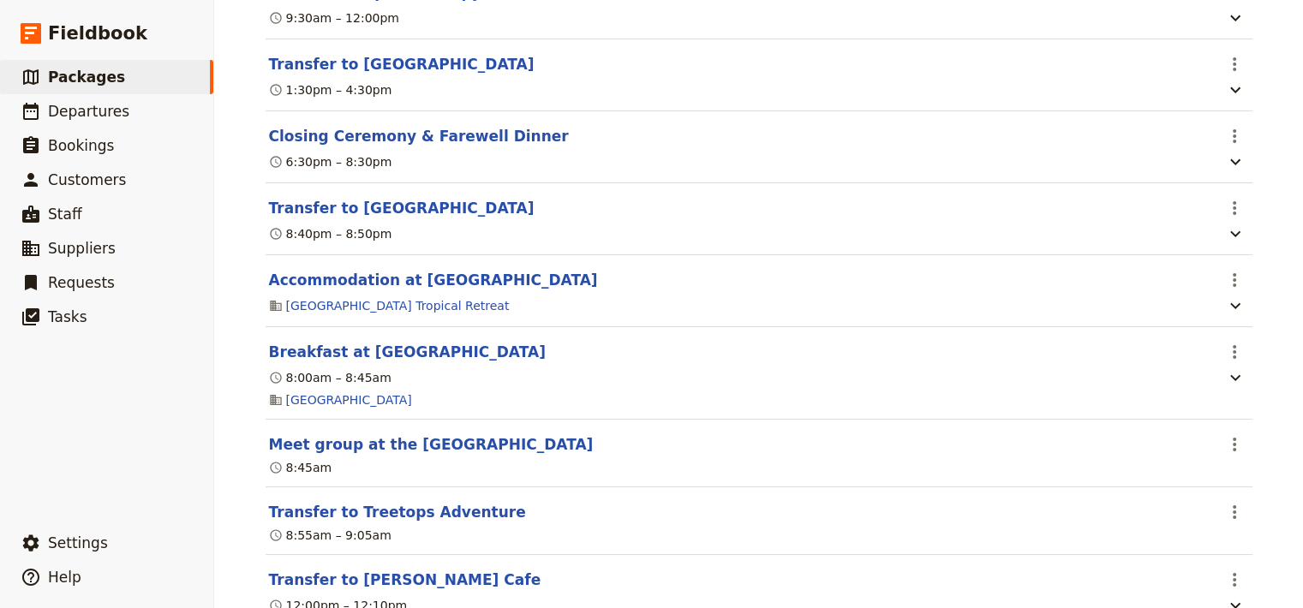
select select "7"
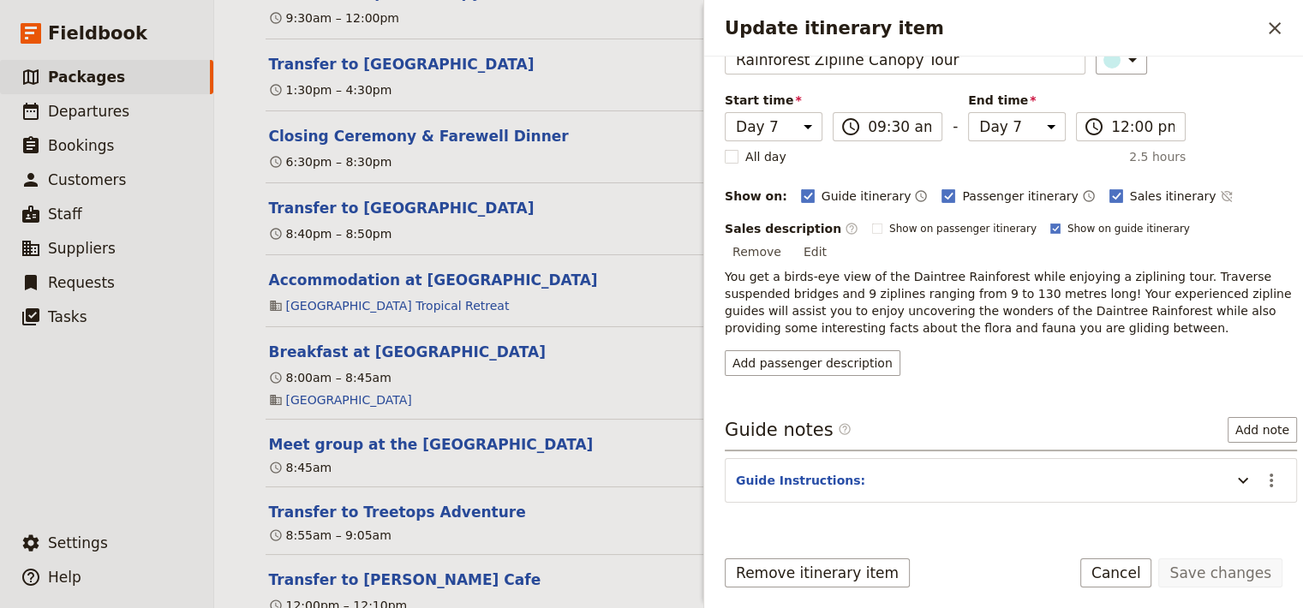
scroll to position [122, 0]
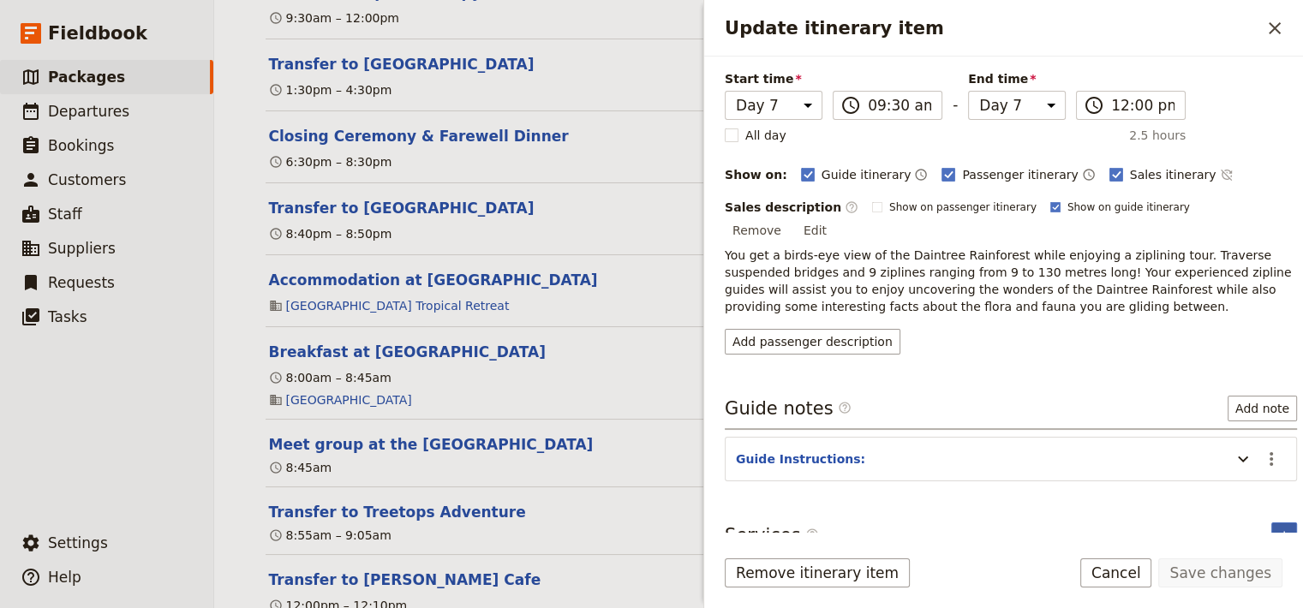
click at [1277, 529] on icon "Add service inclusion" at bounding box center [1284, 536] width 14 height 14
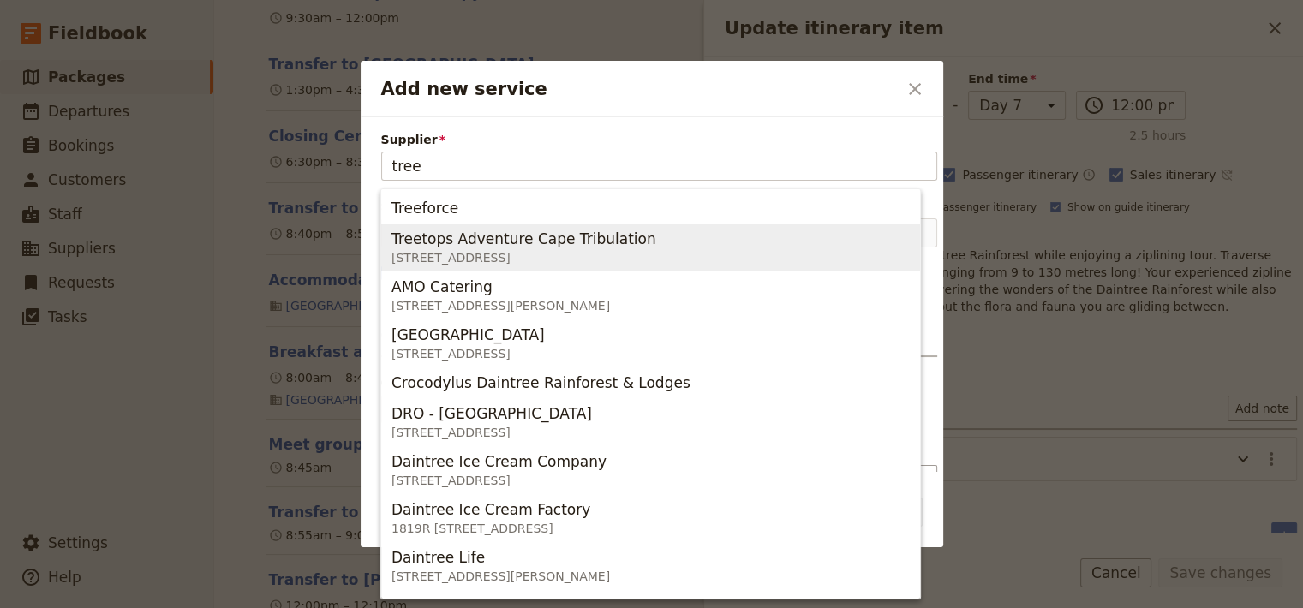
click at [583, 252] on span "[STREET_ADDRESS]" at bounding box center [523, 257] width 265 height 17
type input "Treetops Adventure Cape Tribulation"
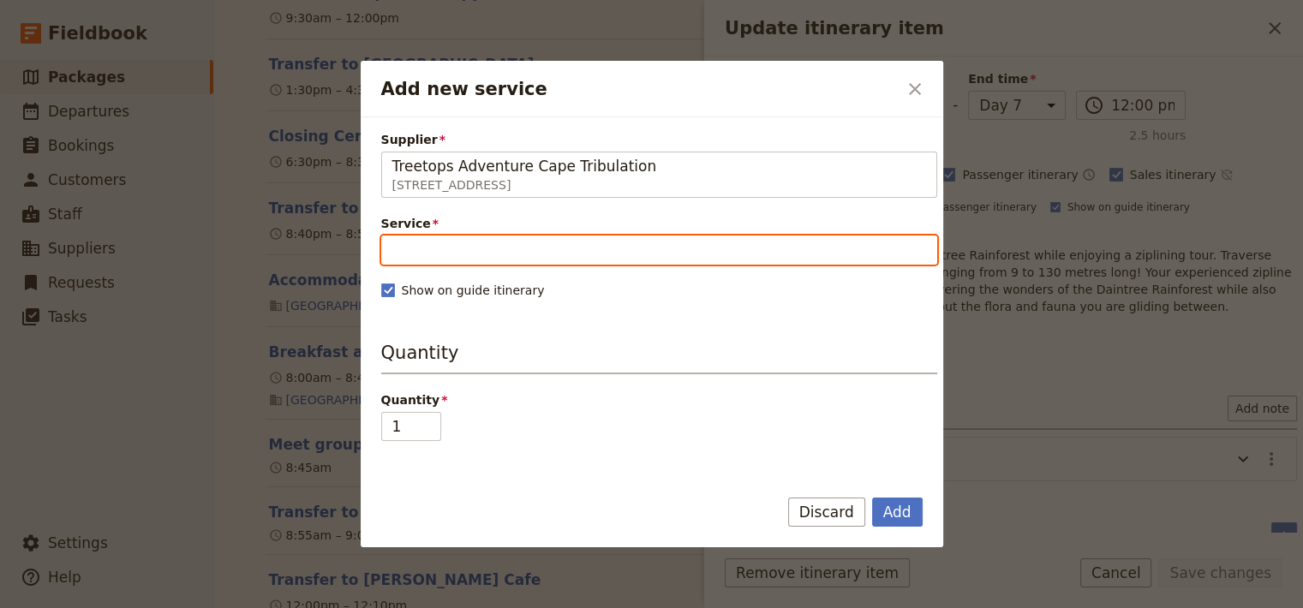
click at [583, 252] on input "Service" at bounding box center [659, 250] width 556 height 29
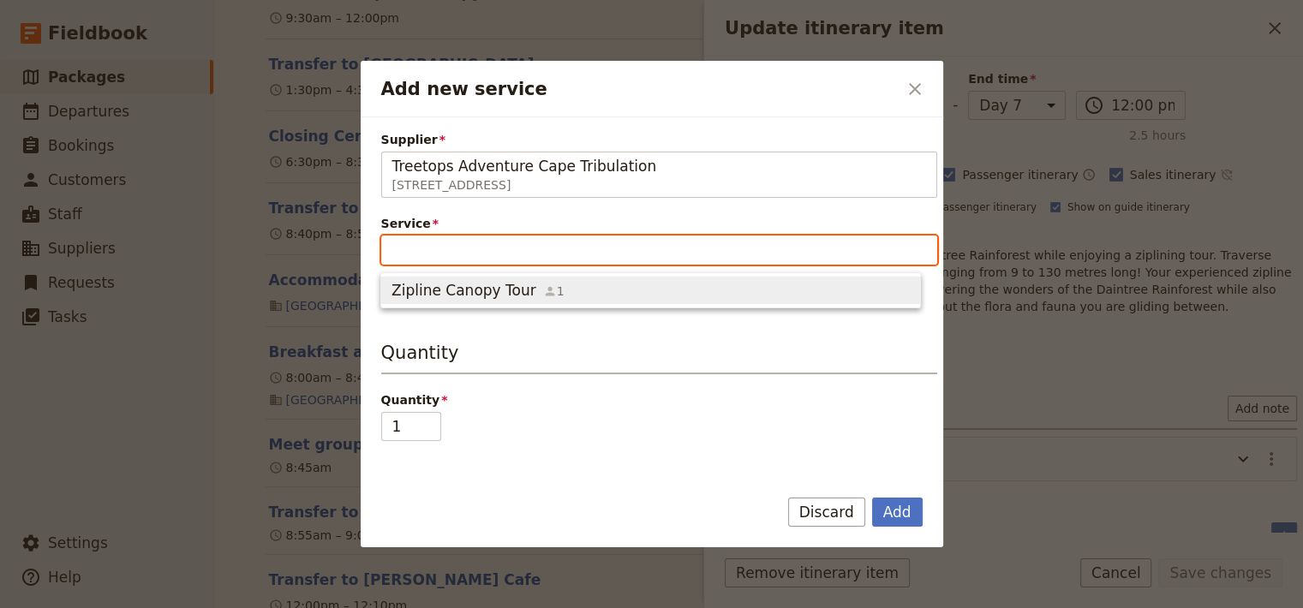
click at [543, 290] on icon "button" at bounding box center [550, 291] width 14 height 14
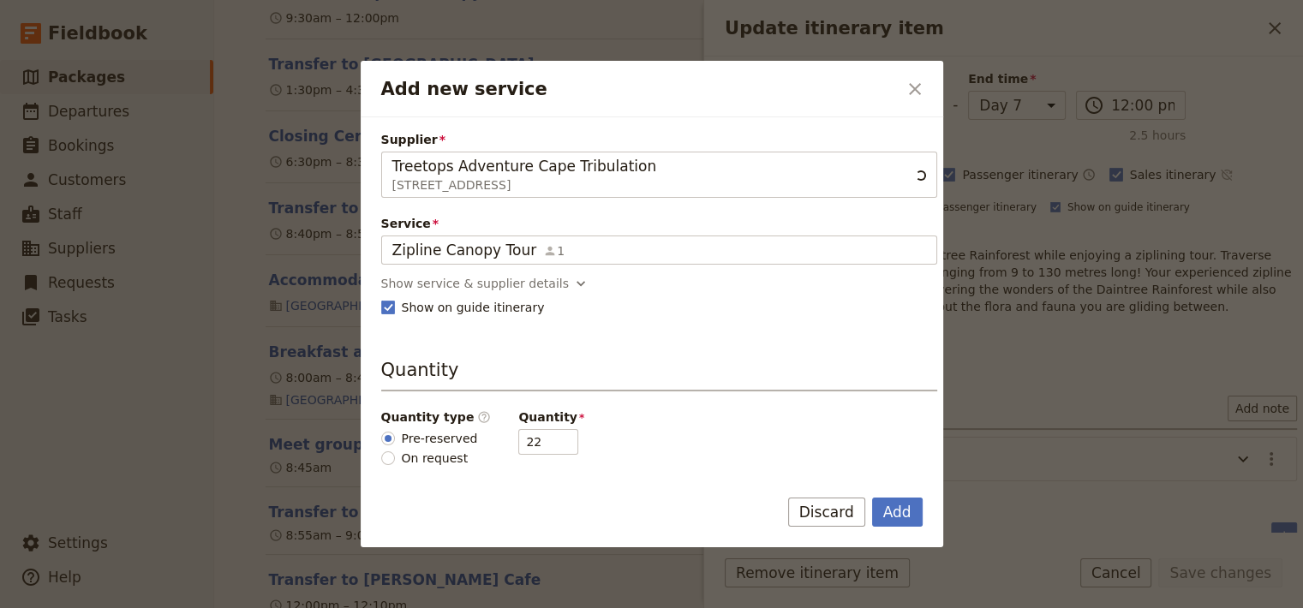
type input "Zipline Canopy Tour"
click at [572, 281] on icon "Add new service" at bounding box center [580, 283] width 17 height 17
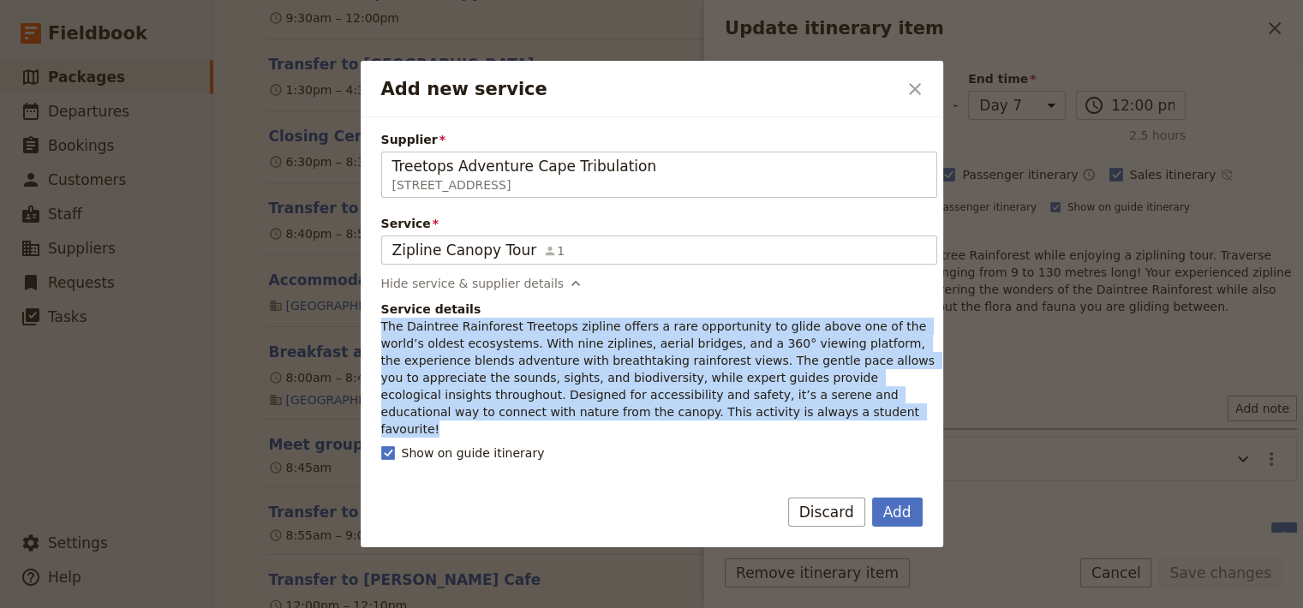
drag, startPoint x: 633, startPoint y: 418, endPoint x: 369, endPoint y: 327, distance: 279.0
click at [369, 327] on div "Supplier Treetops Adventure Cape Tribulation [STREET_ADDRESS] Tribulation QLD 4…" at bounding box center [652, 294] width 583 height 355
copy p "The Daintree Rainforest Treetops zipline offers a rare opportunity to glide abo…"
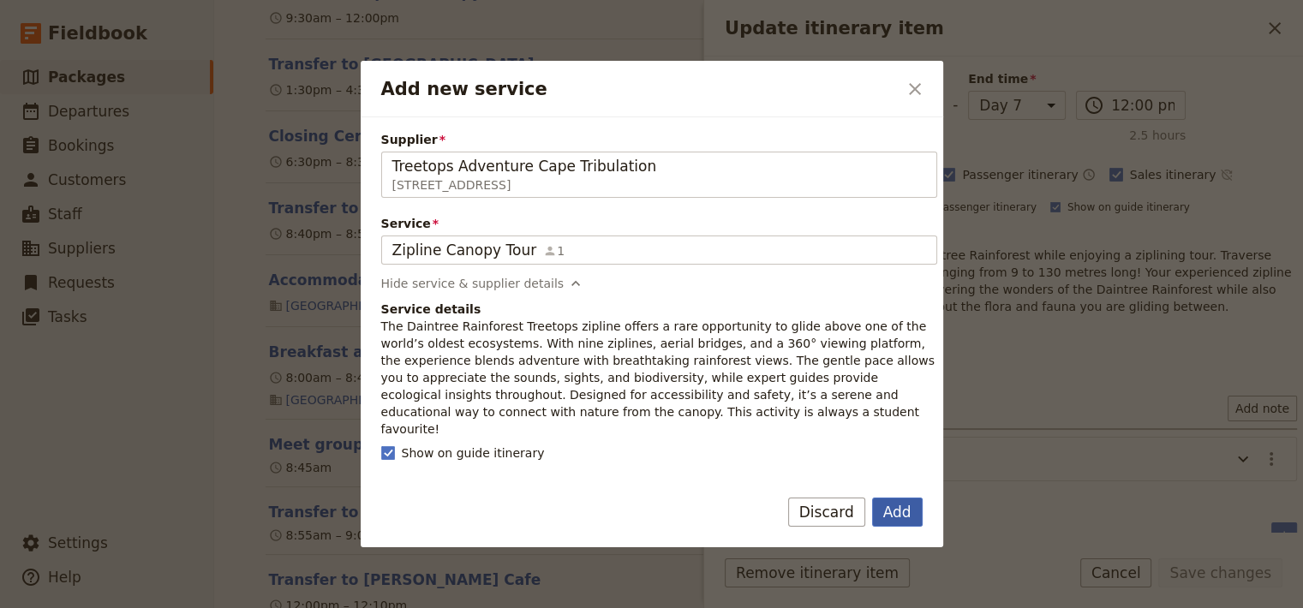
click at [899, 519] on button "Add" at bounding box center [897, 512] width 51 height 29
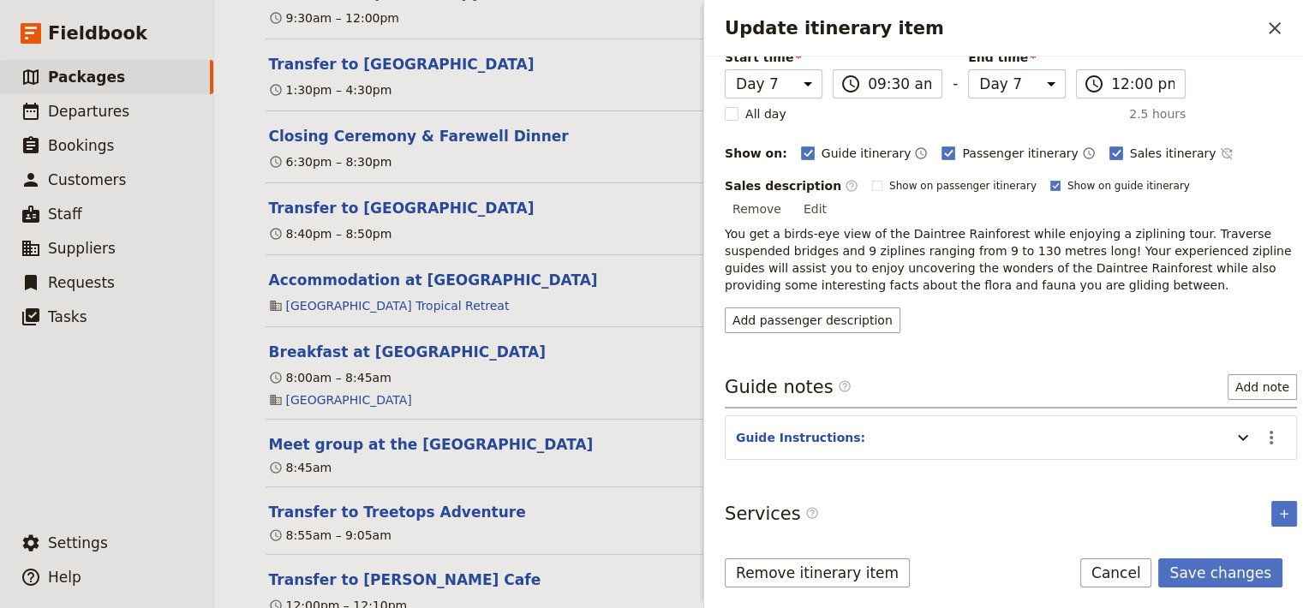
scroll to position [176, 0]
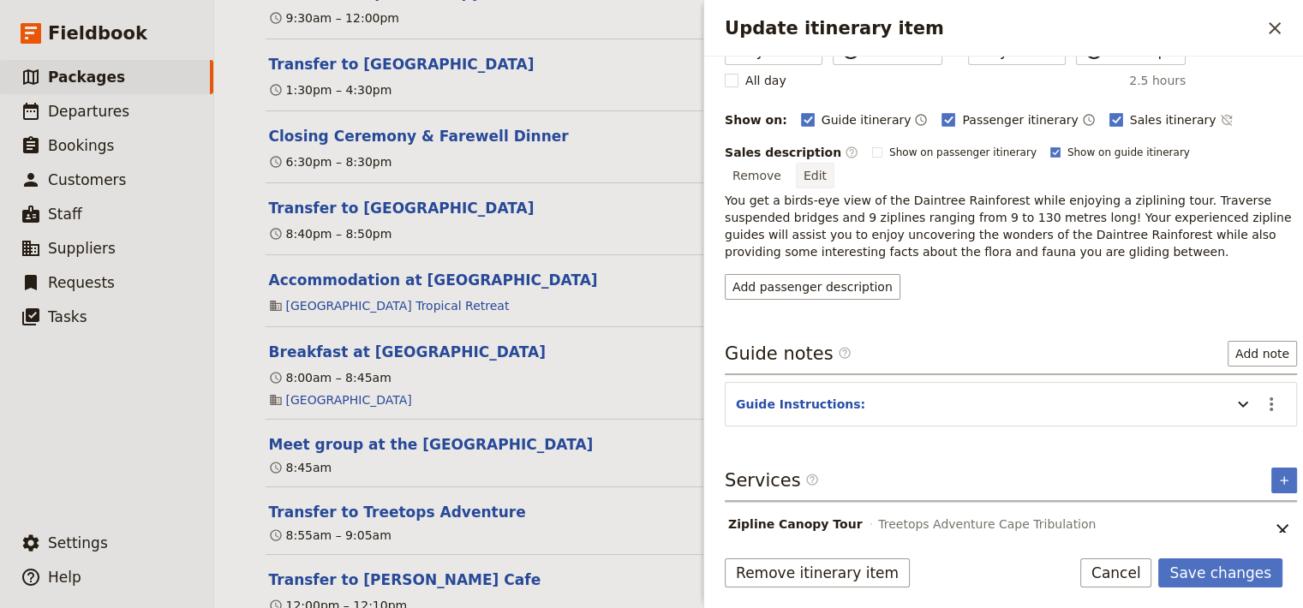
click at [834, 163] on button "Edit" at bounding box center [815, 176] width 39 height 26
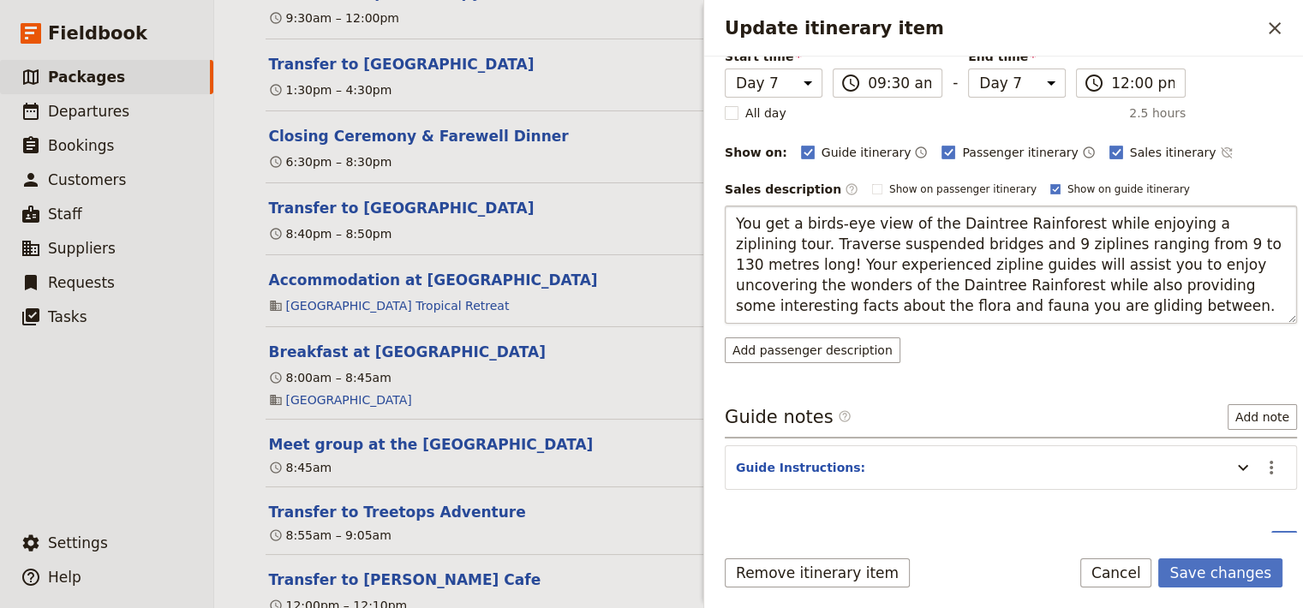
drag, startPoint x: 1014, startPoint y: 308, endPoint x: 701, endPoint y: 212, distance: 327.9
click at [725, 212] on textarea "You get a birds-eye view of the Daintree Rainforest while enjoying a ziplining …" at bounding box center [1011, 265] width 572 height 118
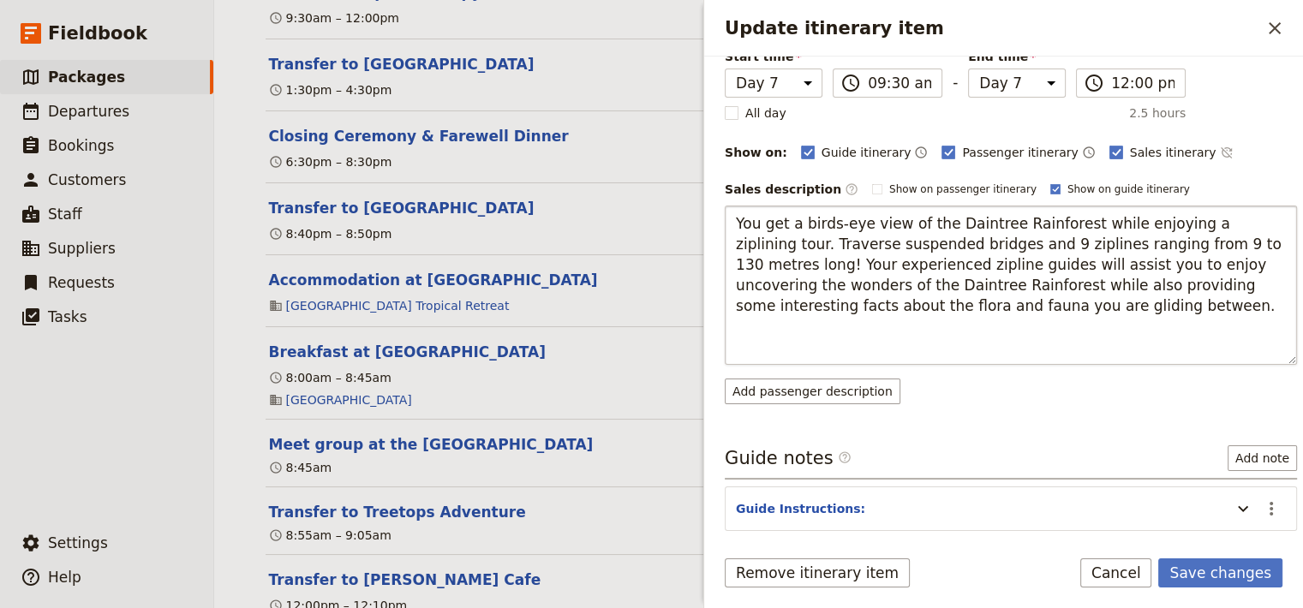
type textarea "The Daintree Rainforest Treetops zipline offers a rare opportunity to glide abo…"
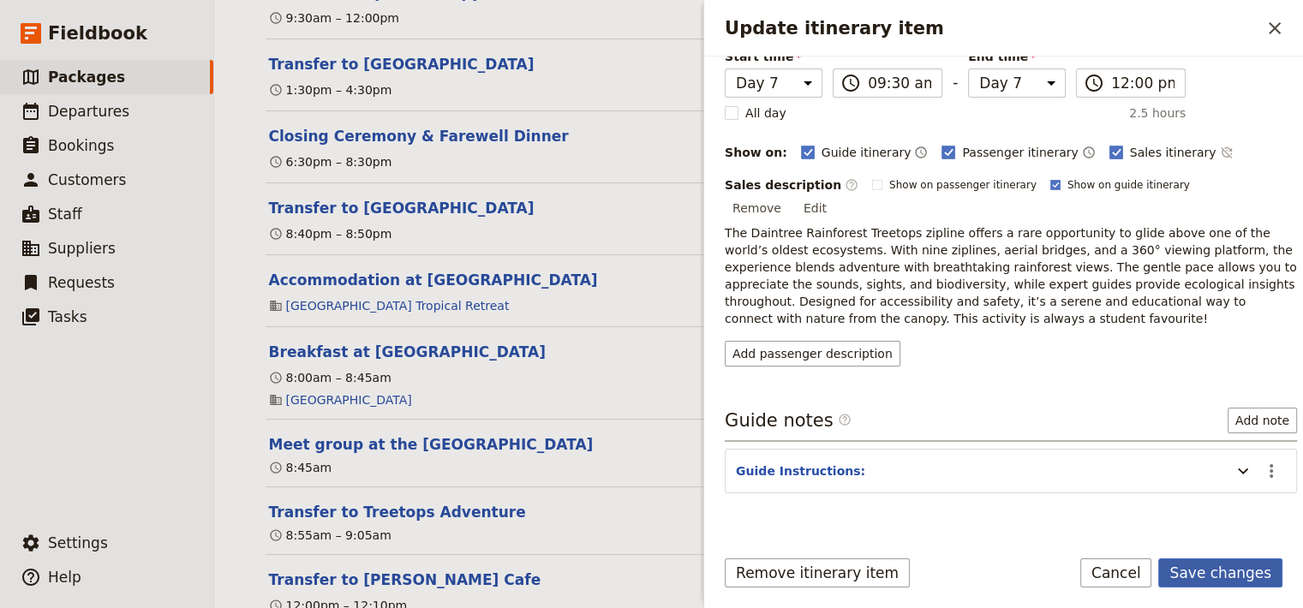
click at [1207, 574] on button "Save changes" at bounding box center [1220, 573] width 124 height 29
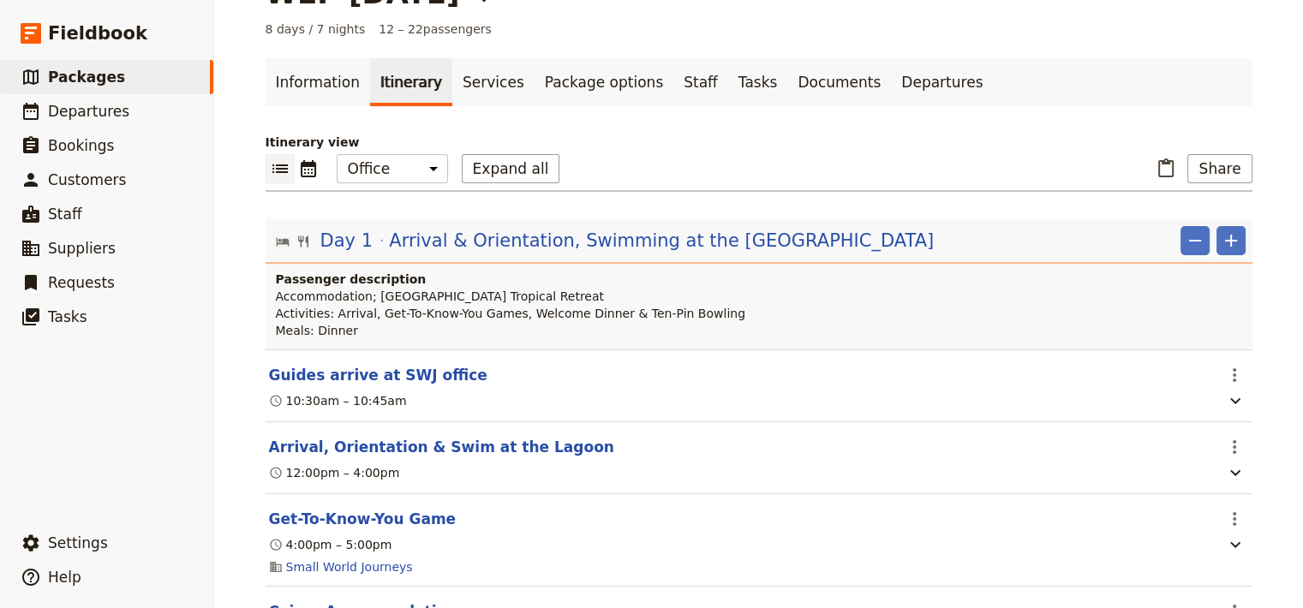
scroll to position [0, 0]
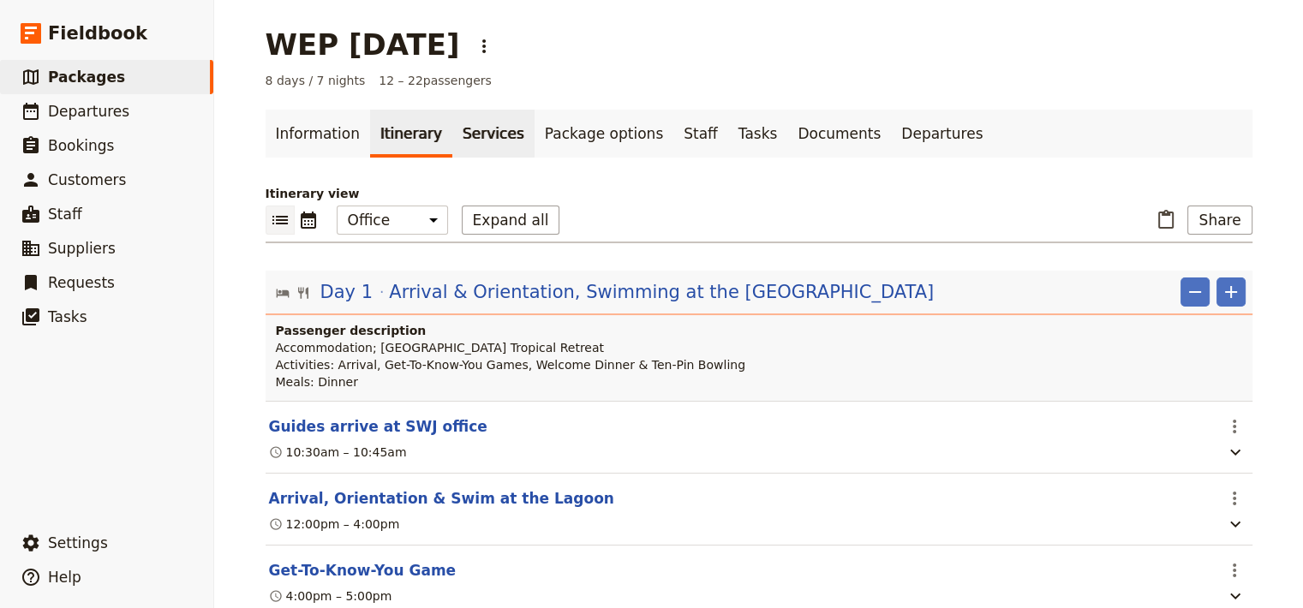
click at [472, 135] on link "Services" at bounding box center [493, 134] width 82 height 48
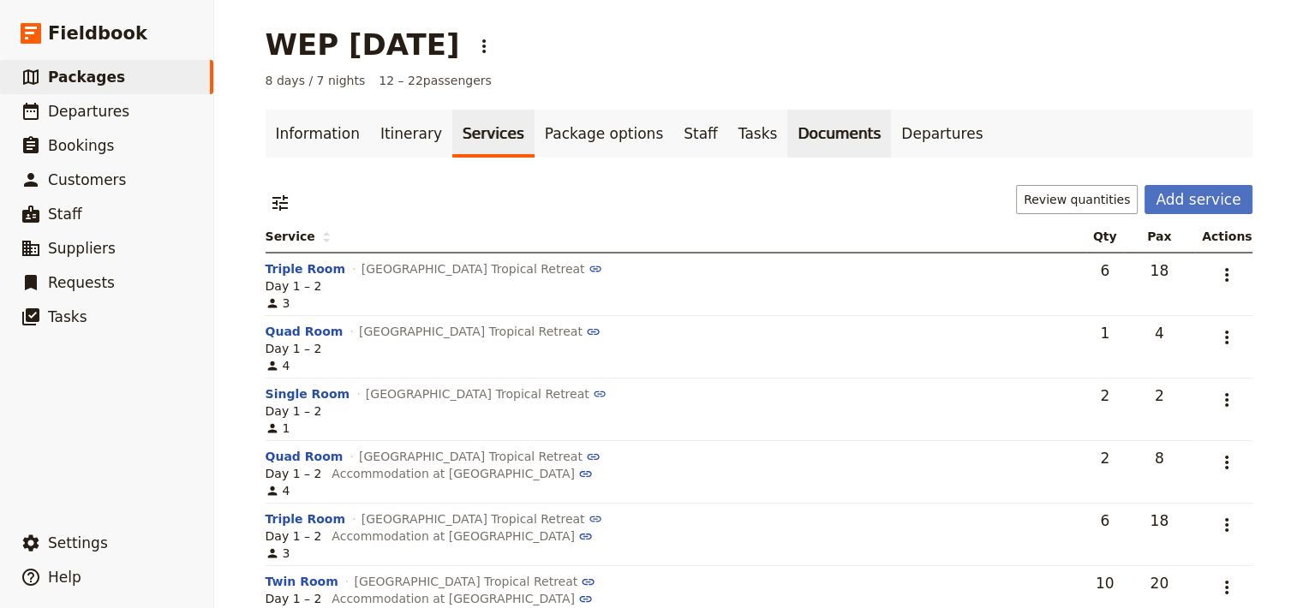
click at [787, 145] on link "Documents" at bounding box center [839, 134] width 104 height 48
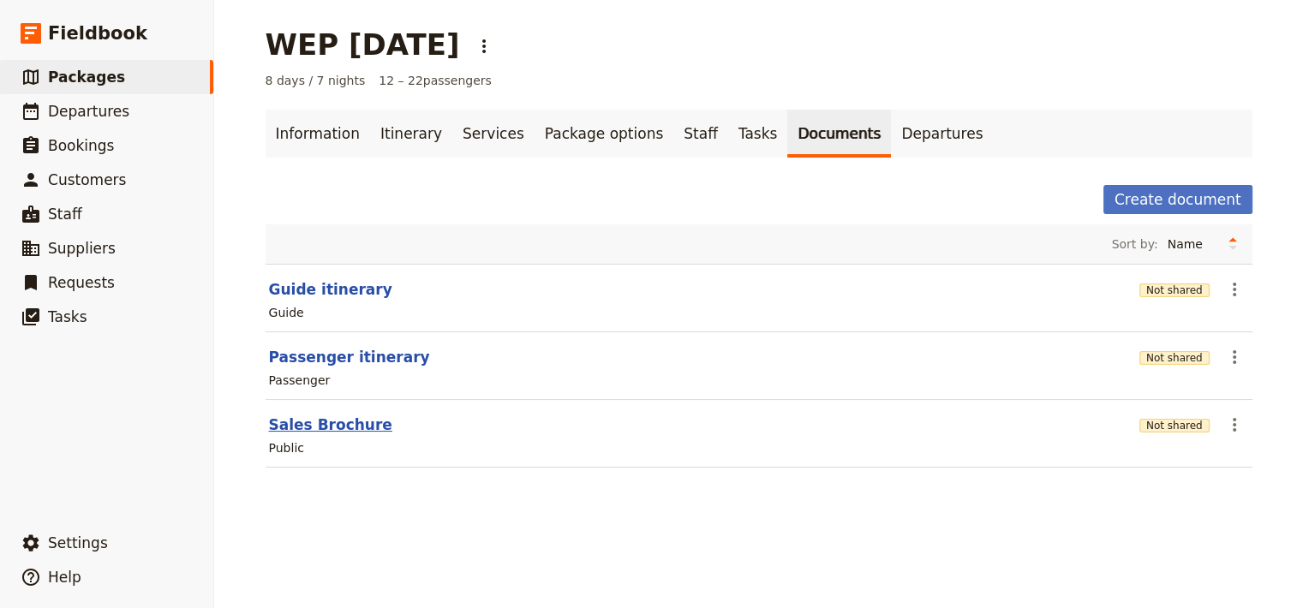
click at [284, 427] on button "Sales Brochure" at bounding box center [330, 425] width 123 height 21
select select "DEFAULT"
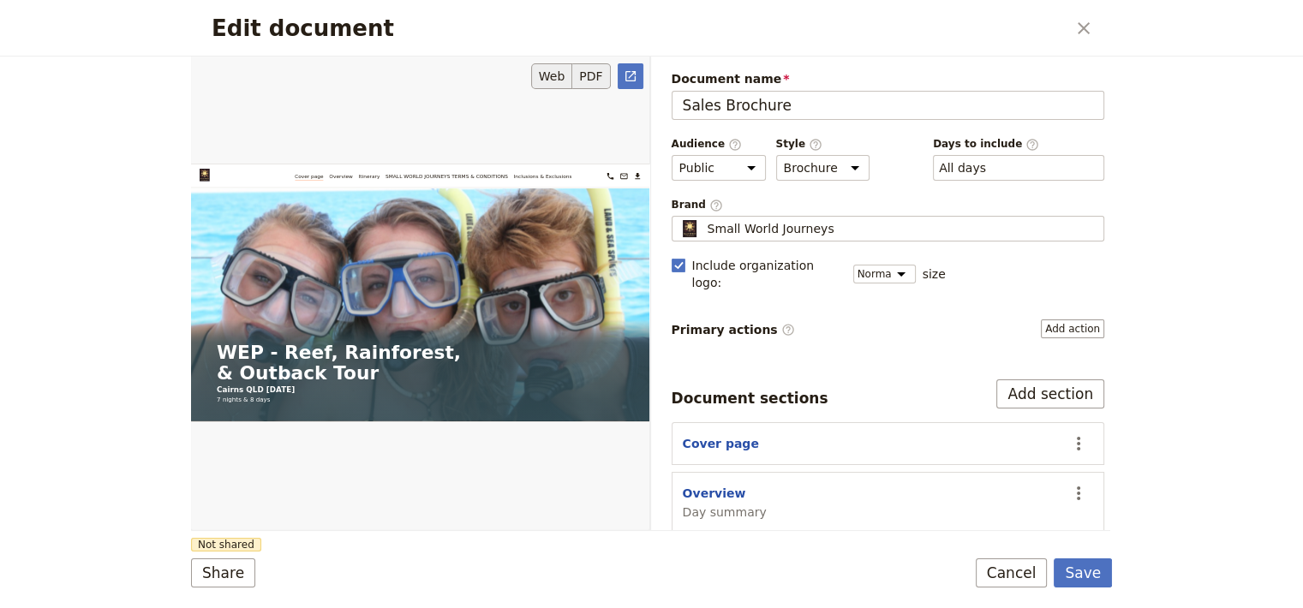
click at [595, 84] on button "PDF" at bounding box center [591, 76] width 38 height 26
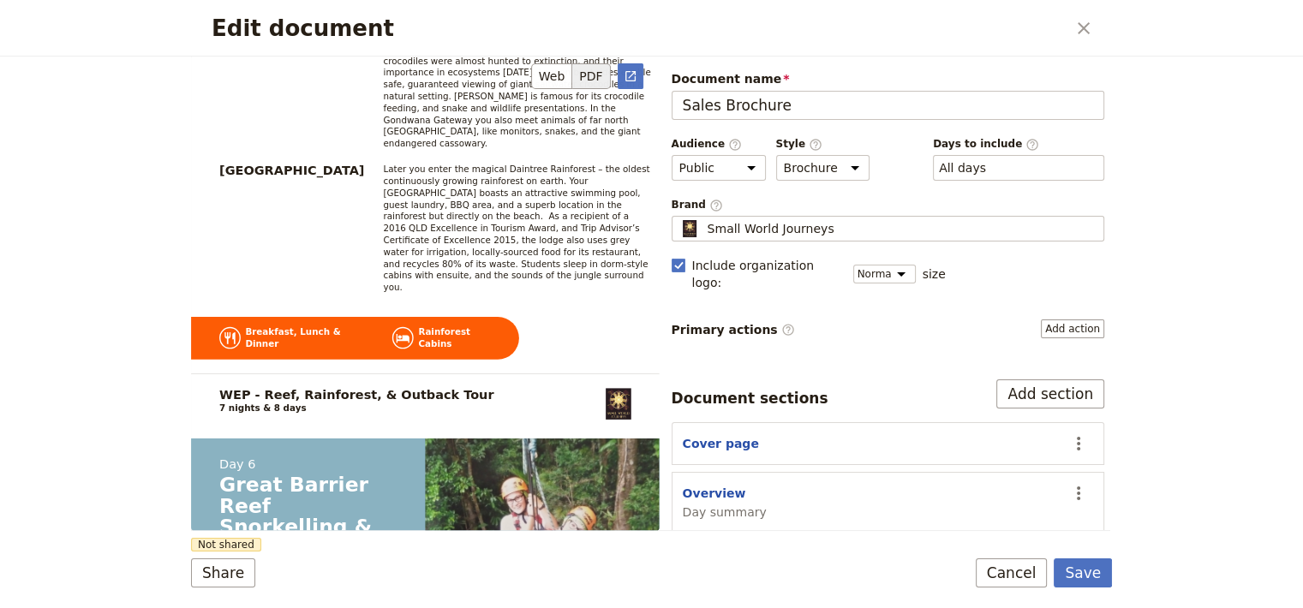
scroll to position [6893, 0]
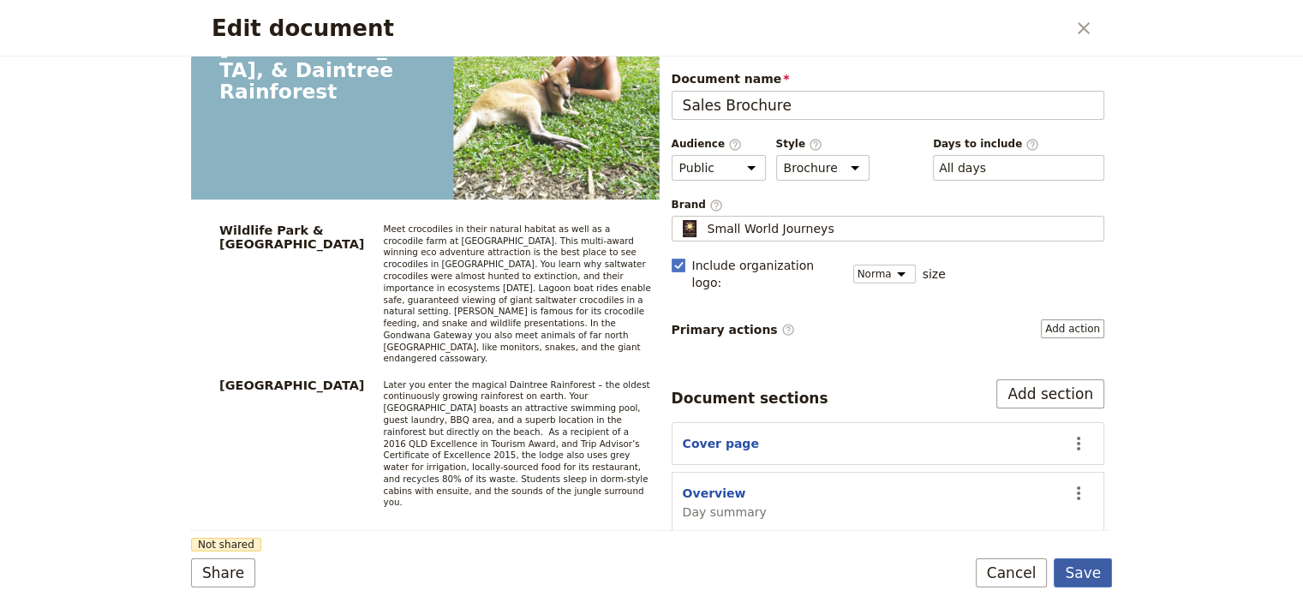
click at [1086, 583] on button "Save" at bounding box center [1083, 573] width 58 height 29
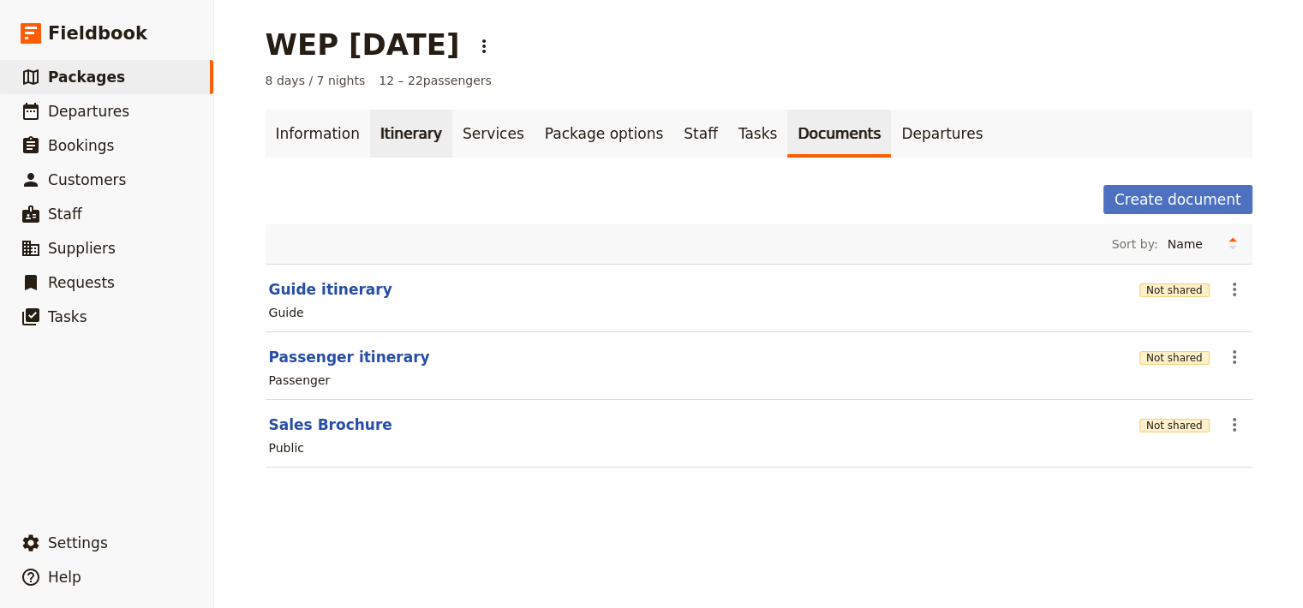
click at [382, 144] on link "Itinerary" at bounding box center [411, 134] width 82 height 48
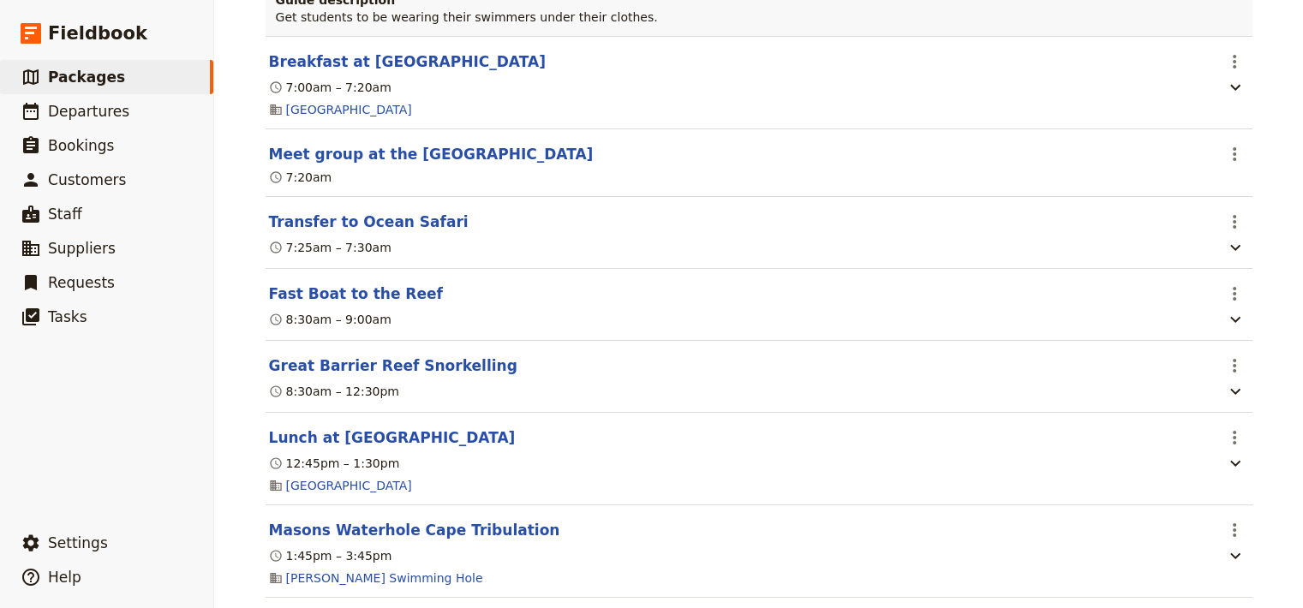
scroll to position [6408, 0]
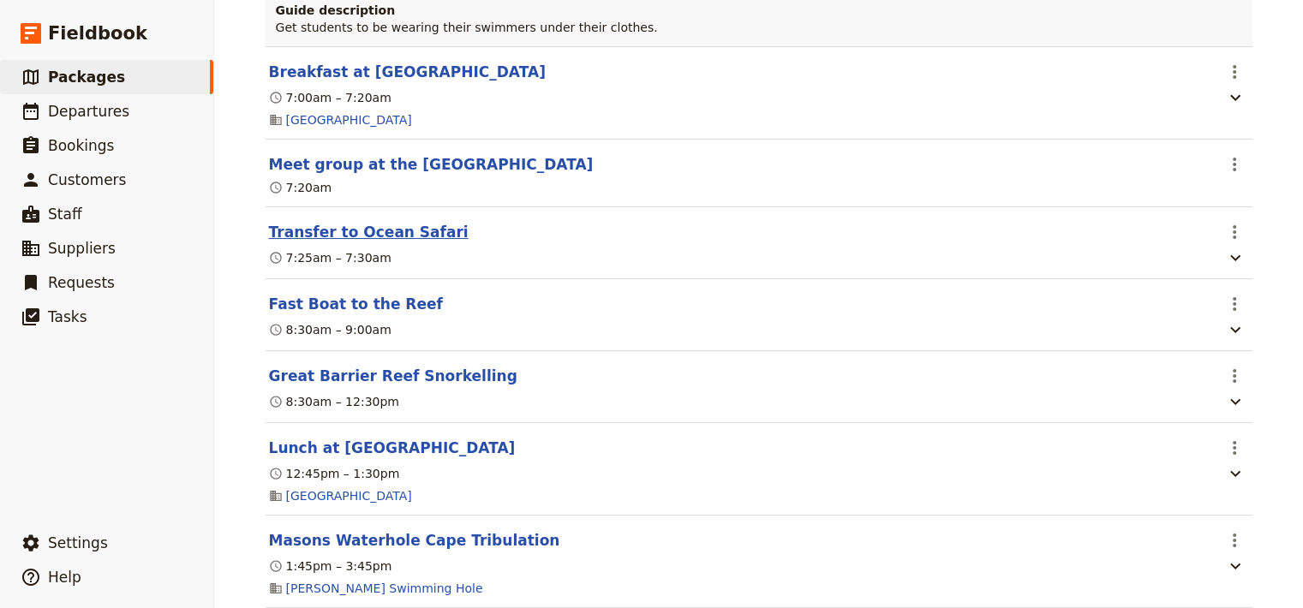
click at [378, 242] on button "Transfer to Ocean Safari" at bounding box center [369, 232] width 200 height 21
select select "6"
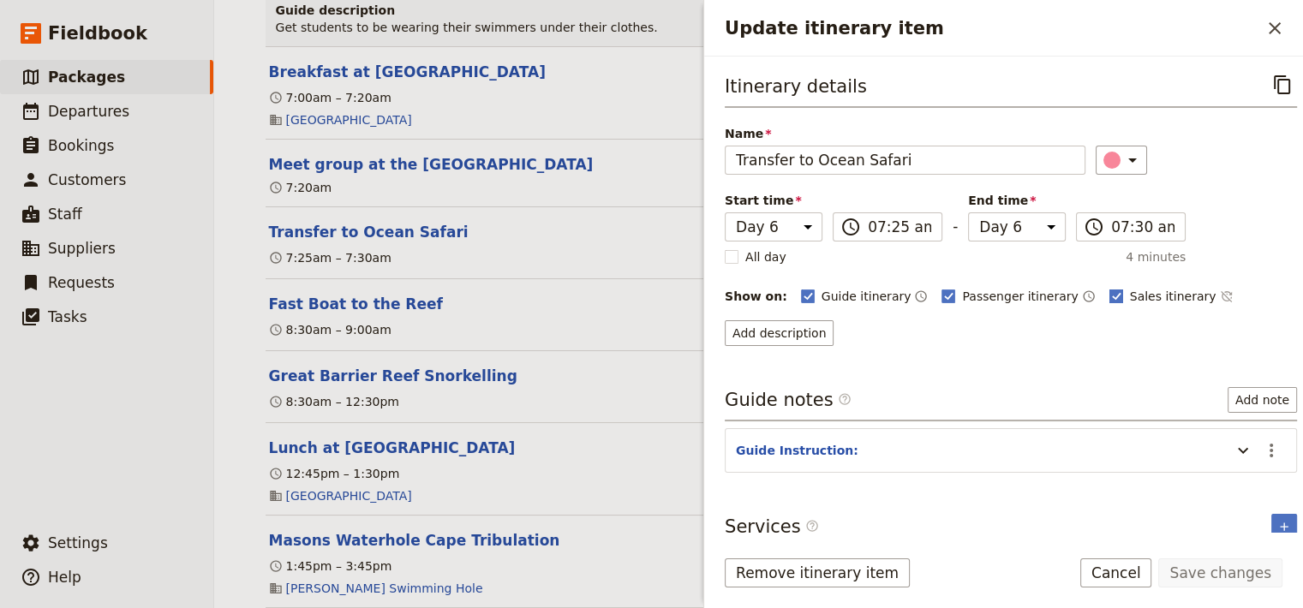
click at [1112, 296] on polygon "Update itinerary item" at bounding box center [1116, 294] width 9 height 9
click at [1109, 288] on input "Sales itinerary" at bounding box center [1109, 287] width 1 height 1
checkbox input "false"
click at [1222, 568] on button "Save changes" at bounding box center [1220, 573] width 124 height 29
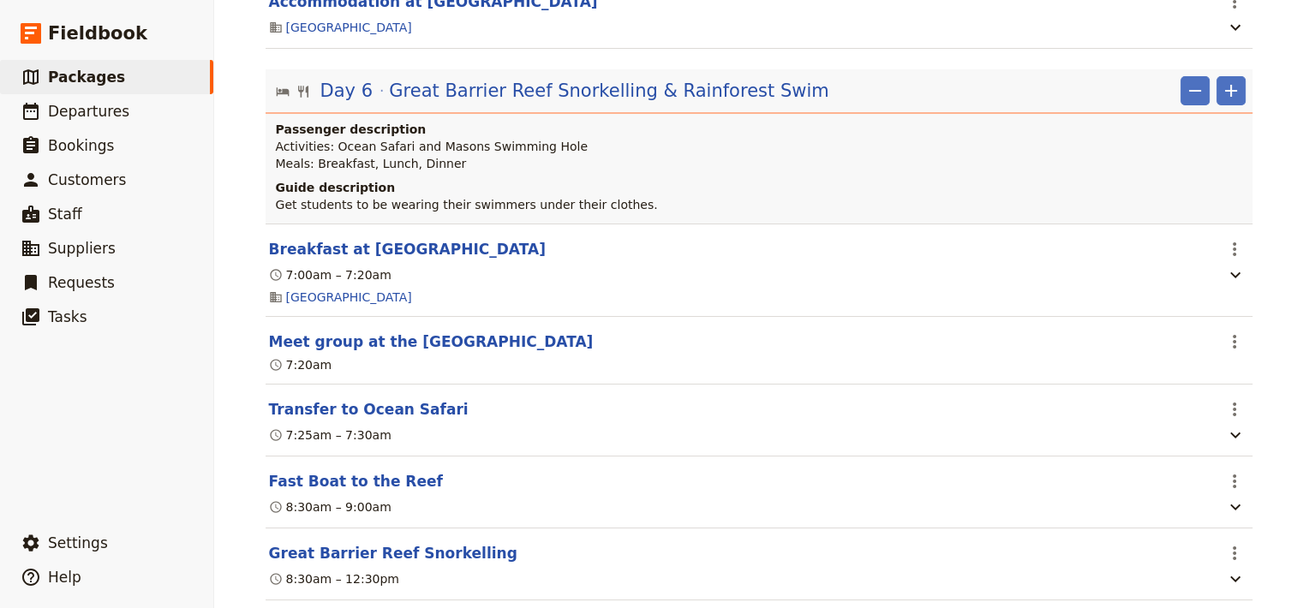
scroll to position [6158, 0]
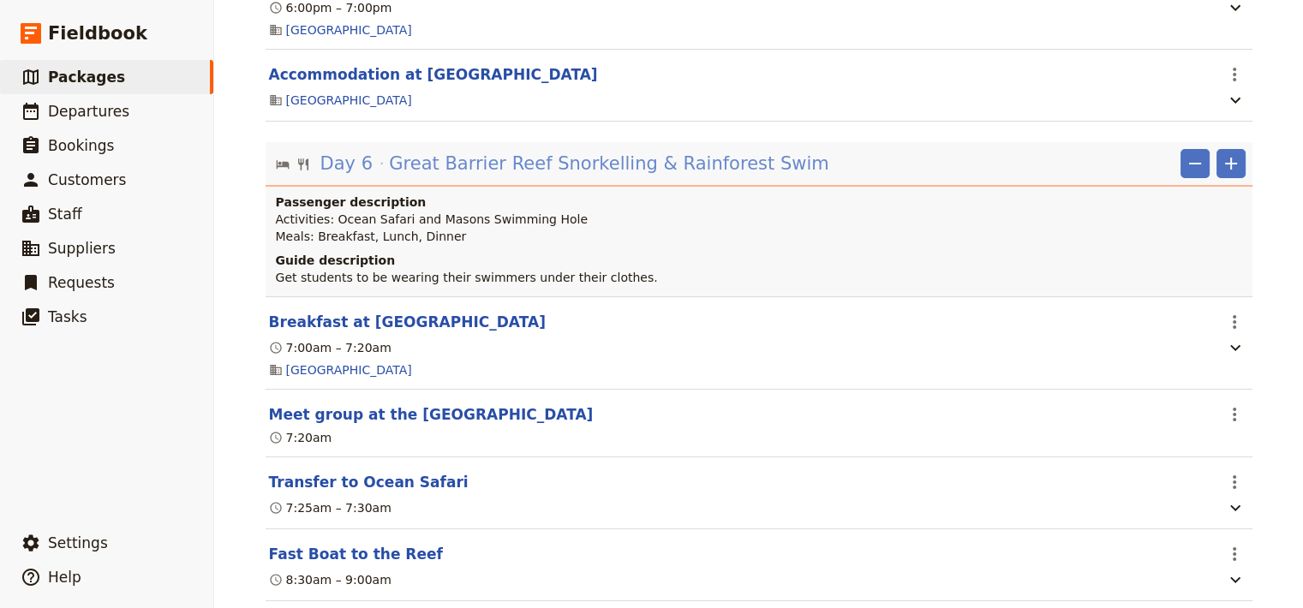
click at [623, 176] on span "Great Barrier Reef Snorkelling & Rainforest Swim" at bounding box center [608, 164] width 439 height 26
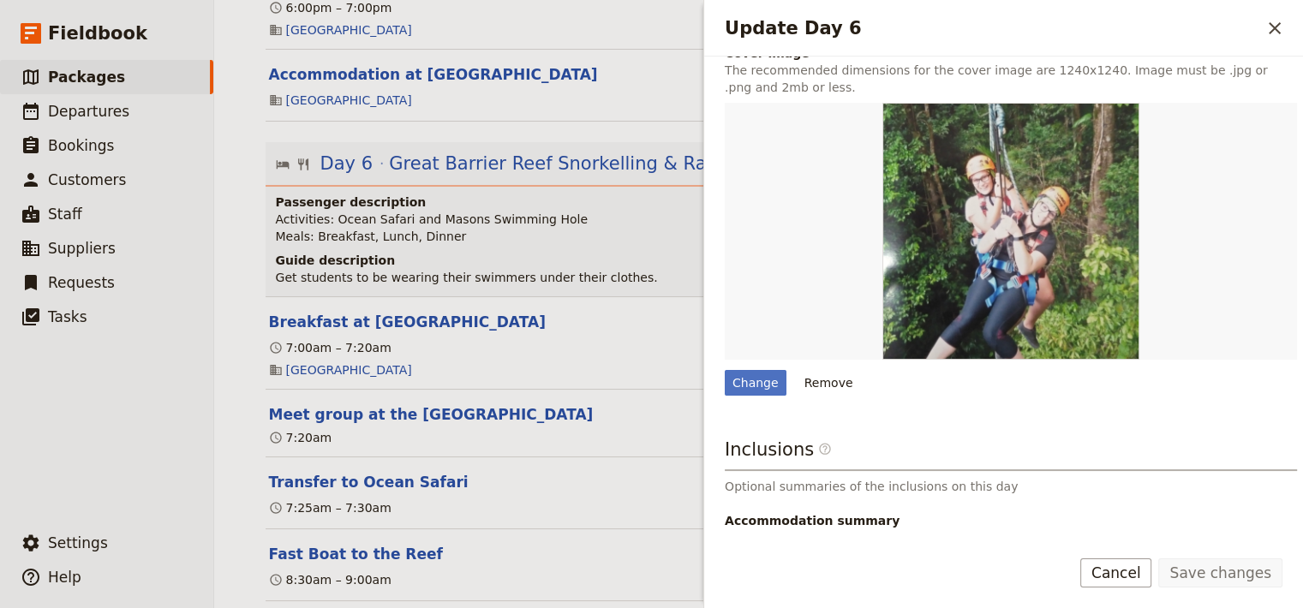
scroll to position [463, 0]
click at [767, 377] on div "Change" at bounding box center [756, 381] width 62 height 26
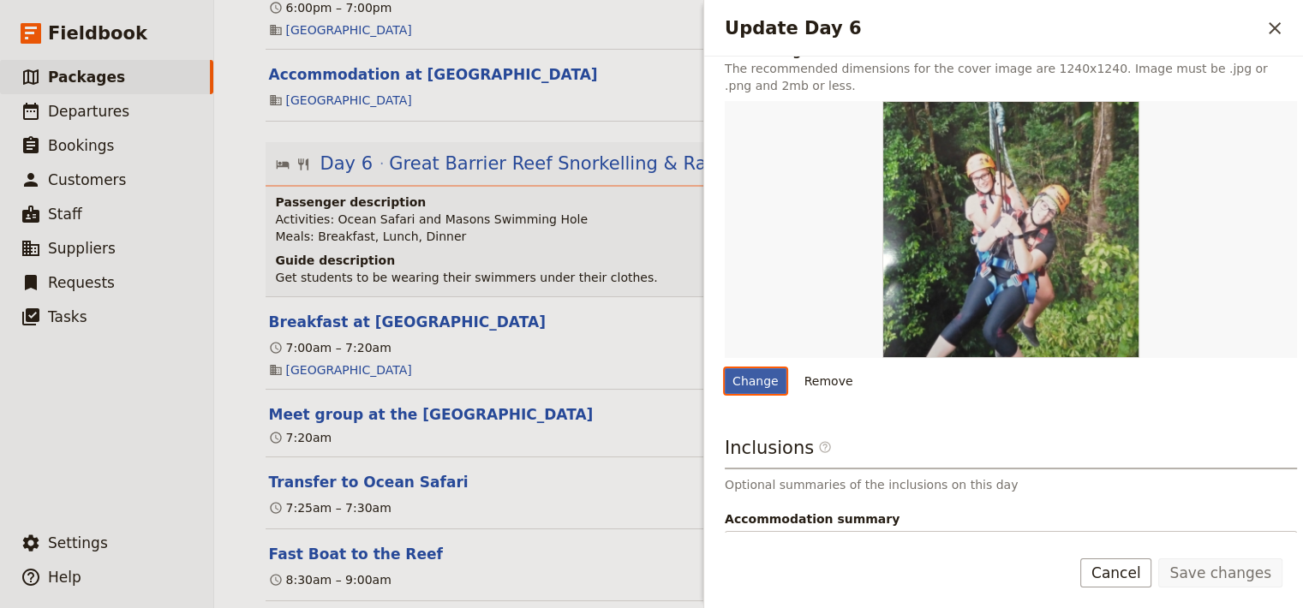
click at [725, 368] on input "Change" at bounding box center [724, 368] width 1 height 1
type input "C:\fakepath\aas.JPG"
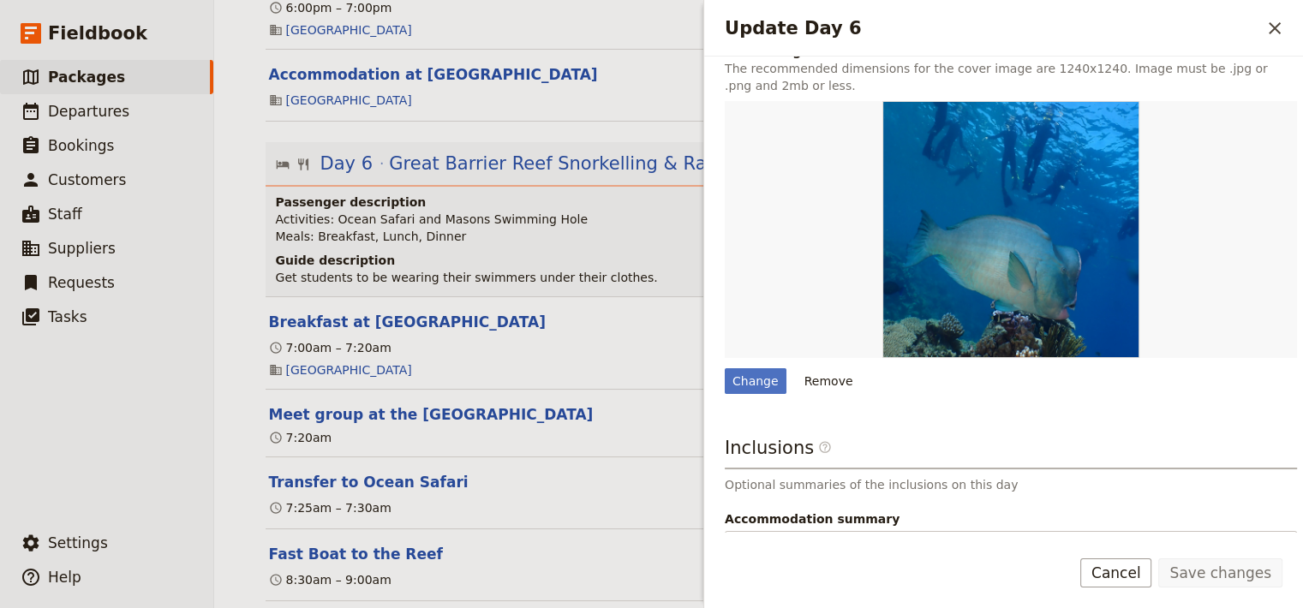
scroll to position [596, 0]
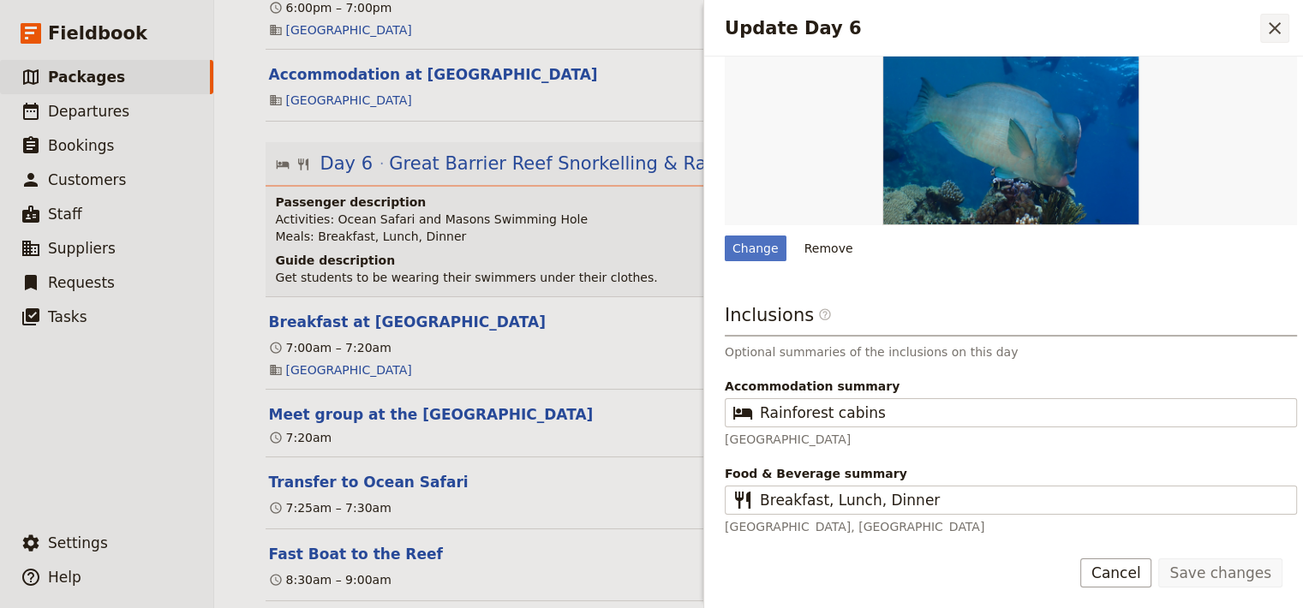
click at [1275, 32] on icon "Close drawer" at bounding box center [1274, 28] width 21 height 21
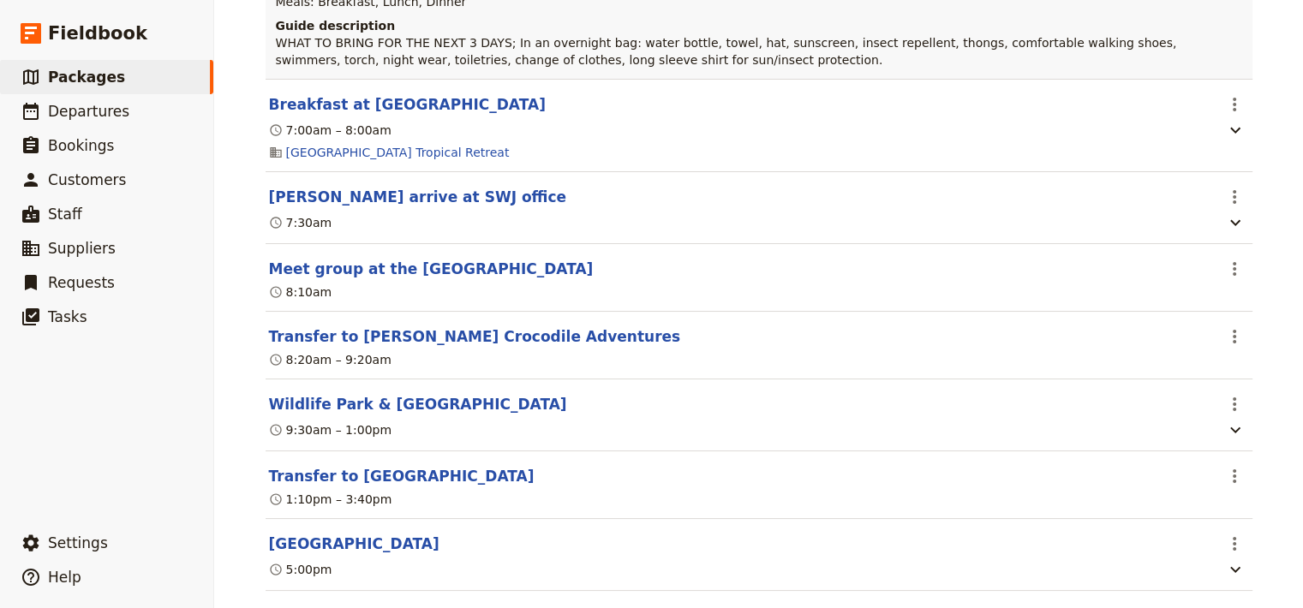
scroll to position [5399, 0]
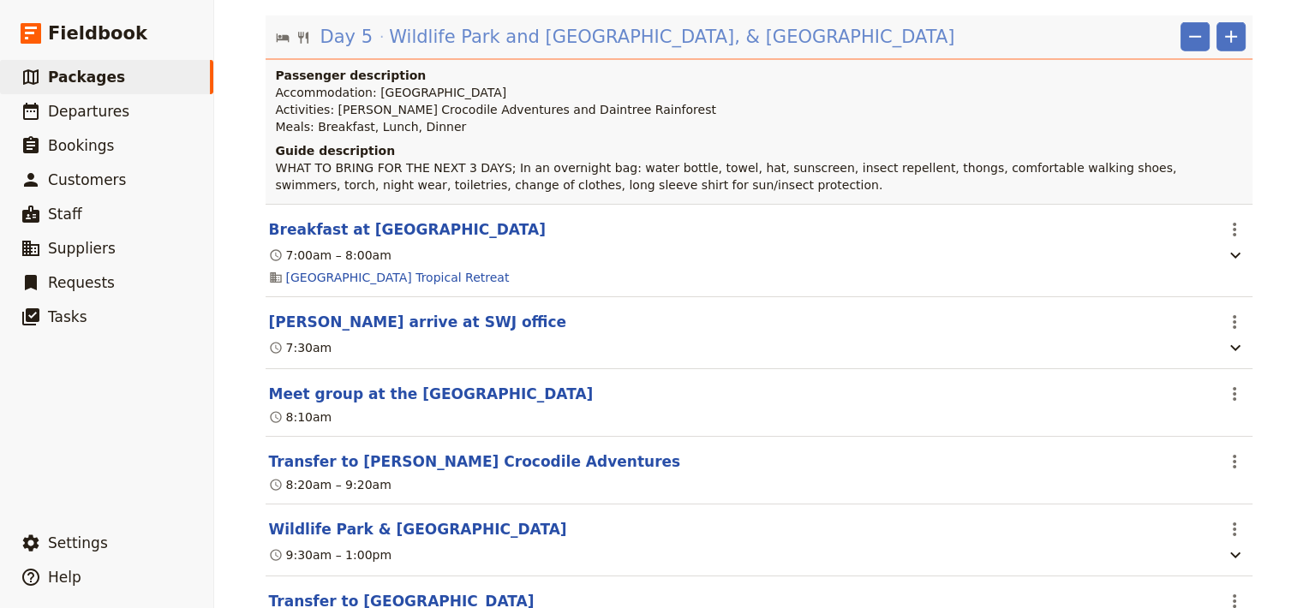
click at [589, 50] on span "Wildlife Park and [GEOGRAPHIC_DATA], & [GEOGRAPHIC_DATA]" at bounding box center [671, 37] width 565 height 26
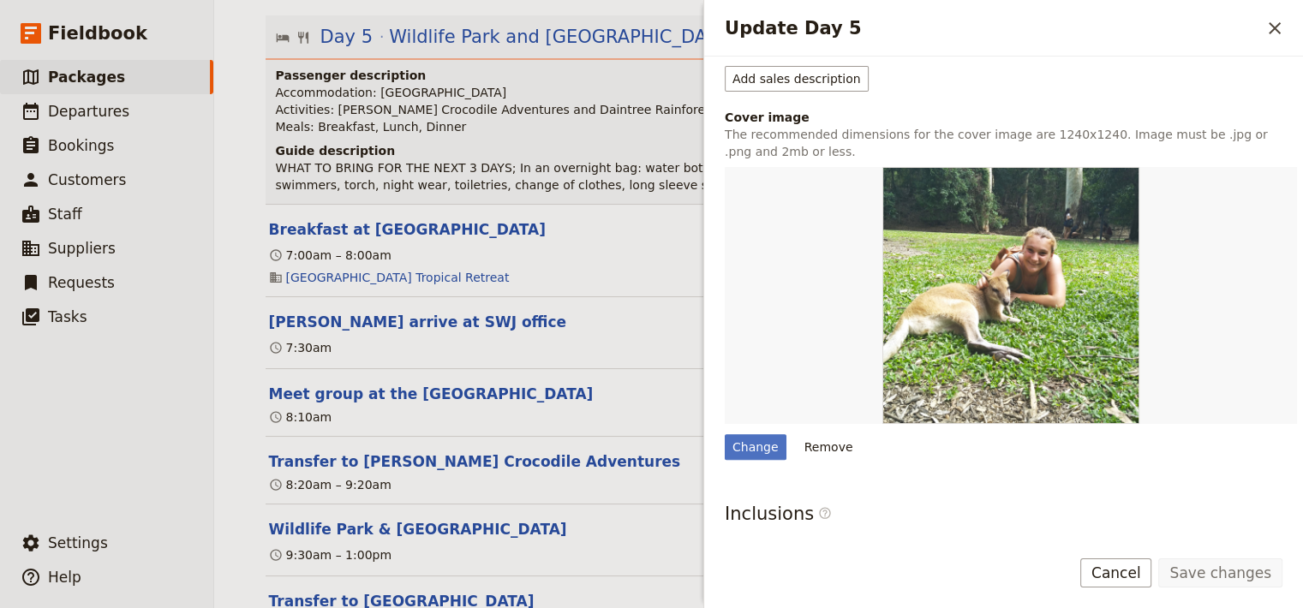
scroll to position [461, 0]
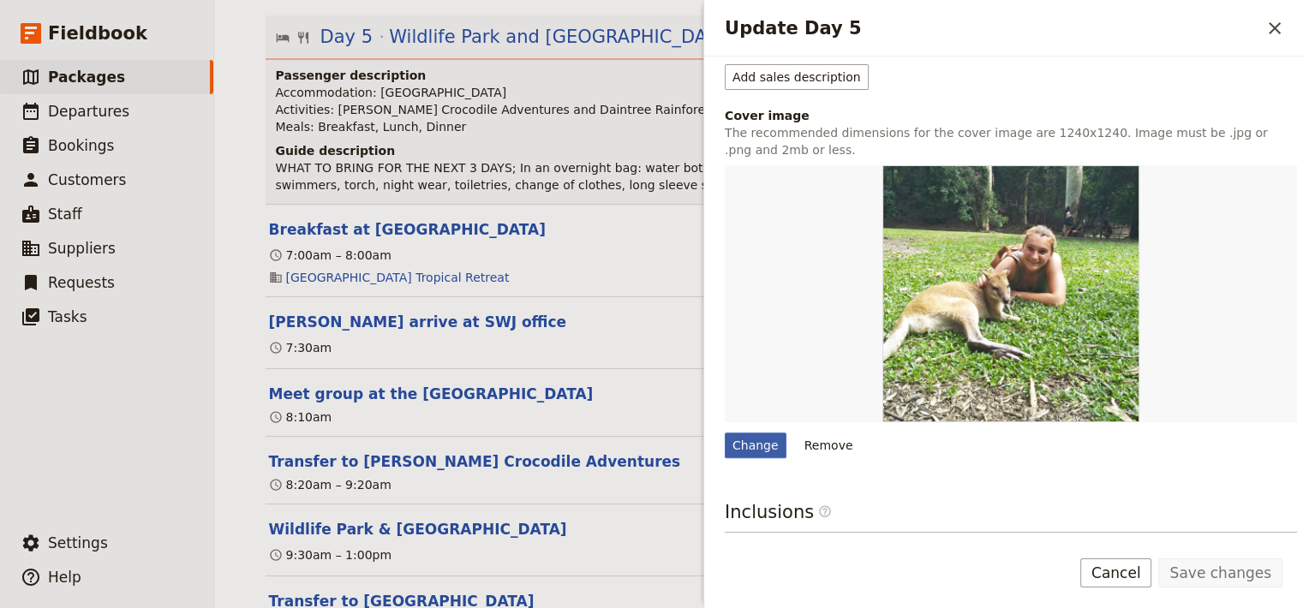
click at [756, 443] on div "Change" at bounding box center [756, 446] width 62 height 26
click at [725, 433] on input "Change" at bounding box center [724, 432] width 1 height 1
type input "C:\fakepath\ARCC girls with kangaroo.JPG"
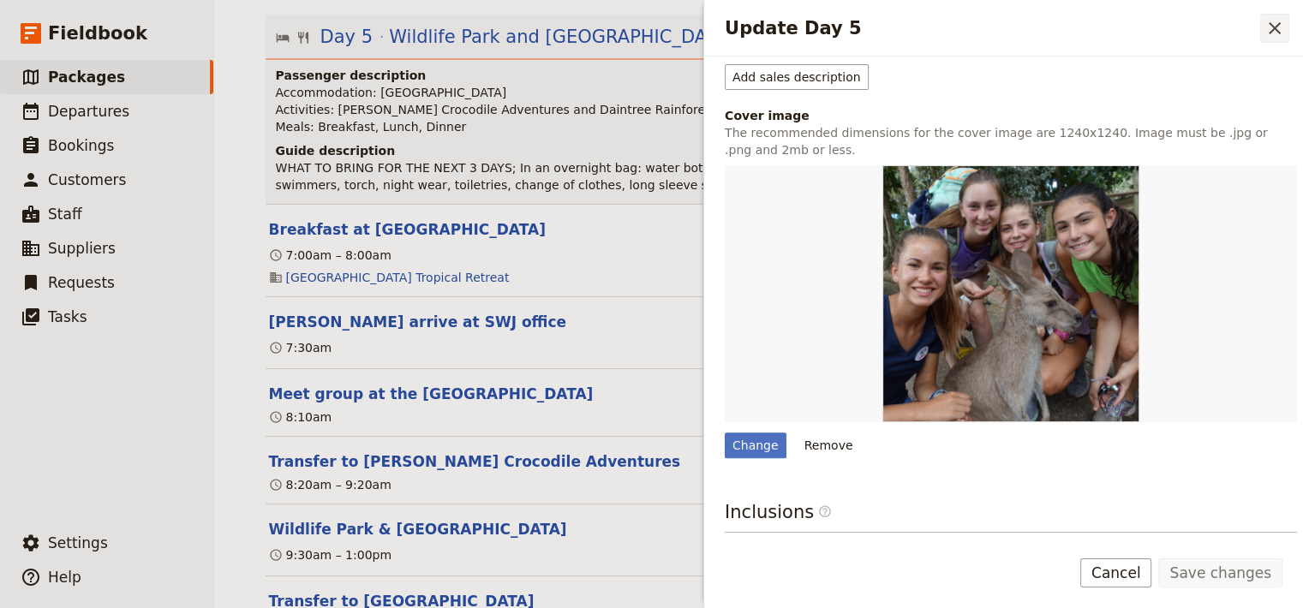
click at [1272, 29] on icon "Close drawer" at bounding box center [1274, 28] width 21 height 21
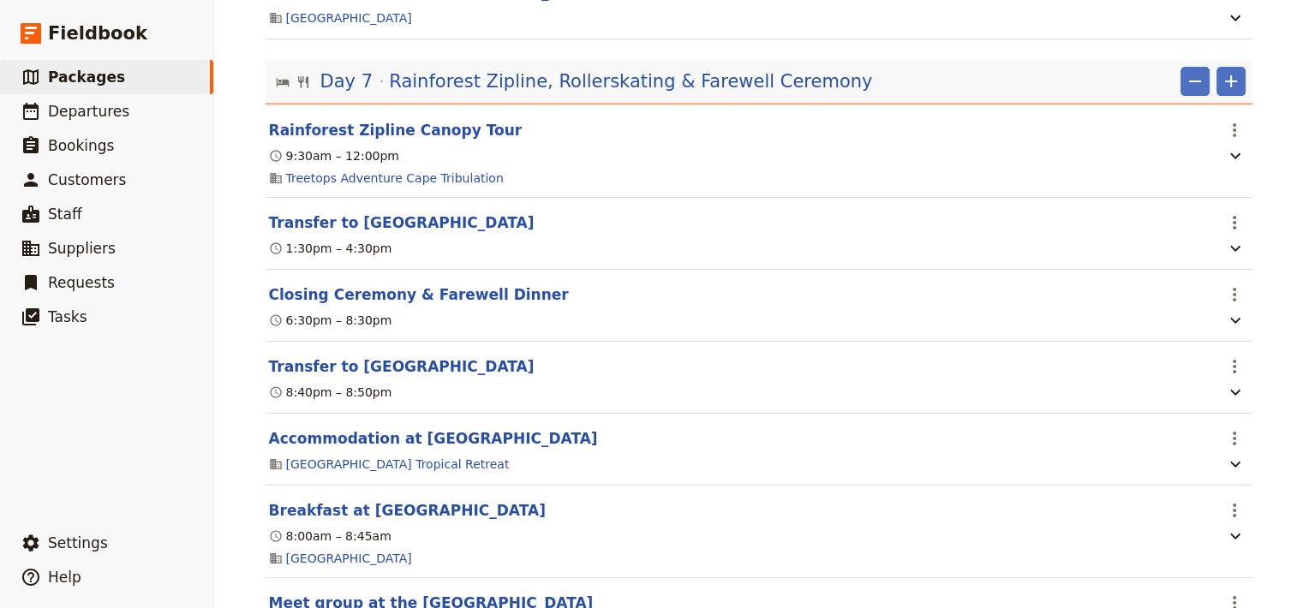
scroll to position [7188, 0]
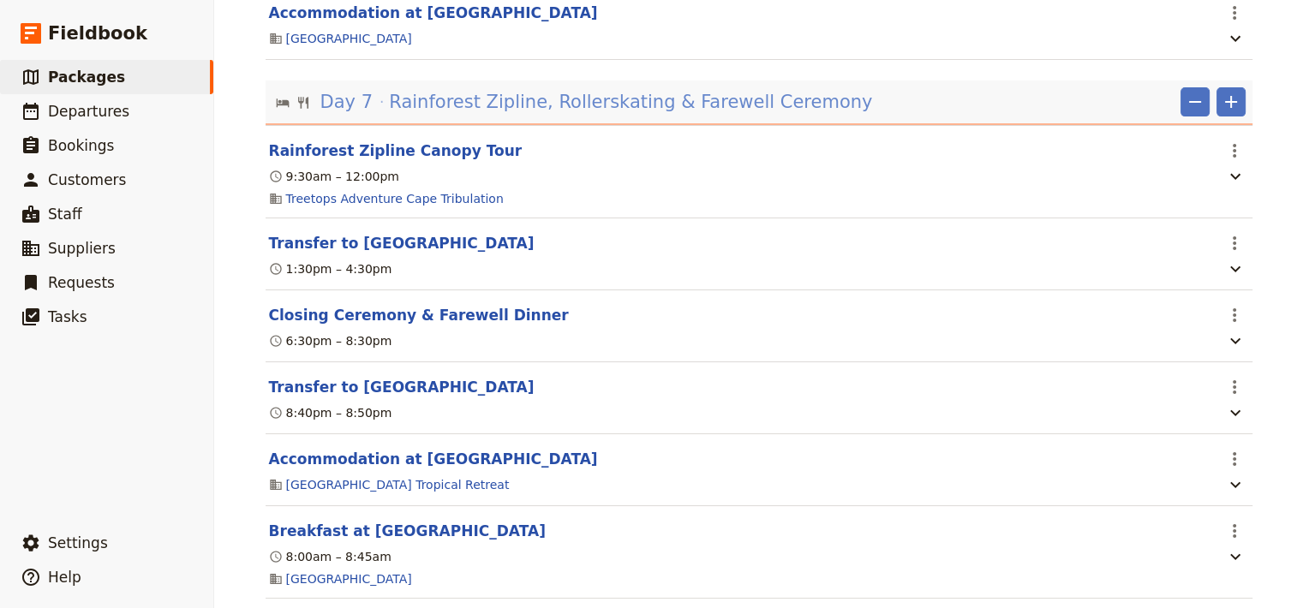
click at [649, 115] on span "Rainforest Zipline, Rollerskating & Farewell Ceremony" at bounding box center [630, 102] width 483 height 26
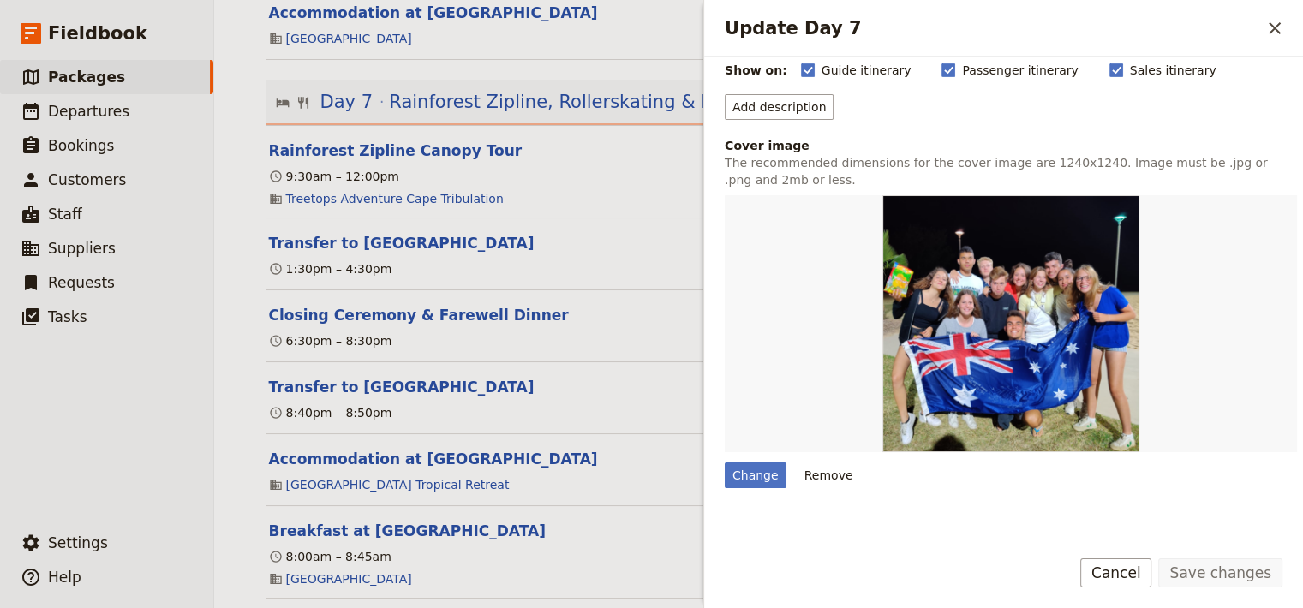
scroll to position [185, 0]
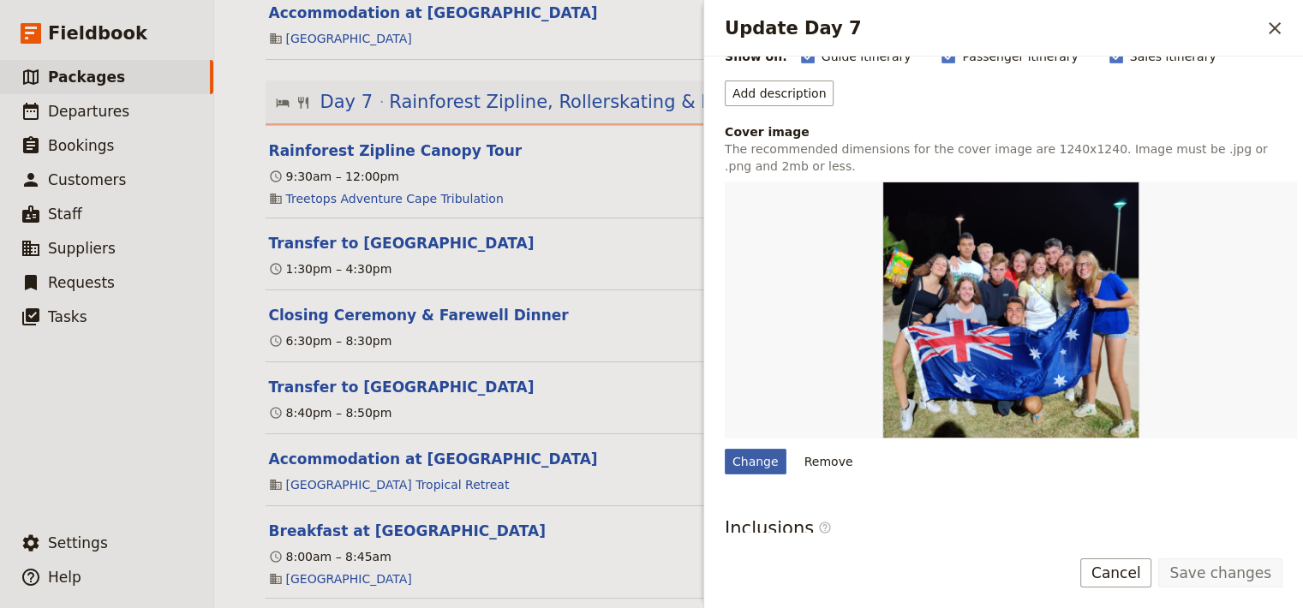
click at [758, 463] on div "Change" at bounding box center [756, 462] width 62 height 26
click at [725, 449] on input "Change" at bounding box center [724, 448] width 1 height 1
click at [1128, 582] on button "Cancel" at bounding box center [1116, 573] width 72 height 29
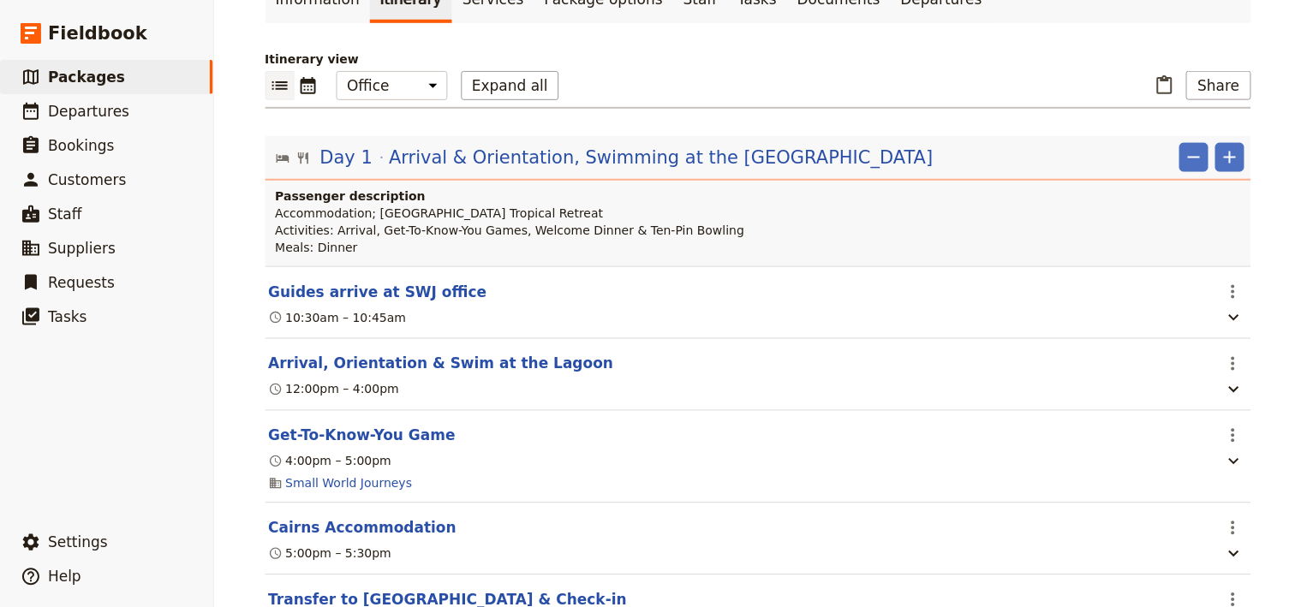
scroll to position [0, 0]
